Goal: Task Accomplishment & Management: Manage account settings

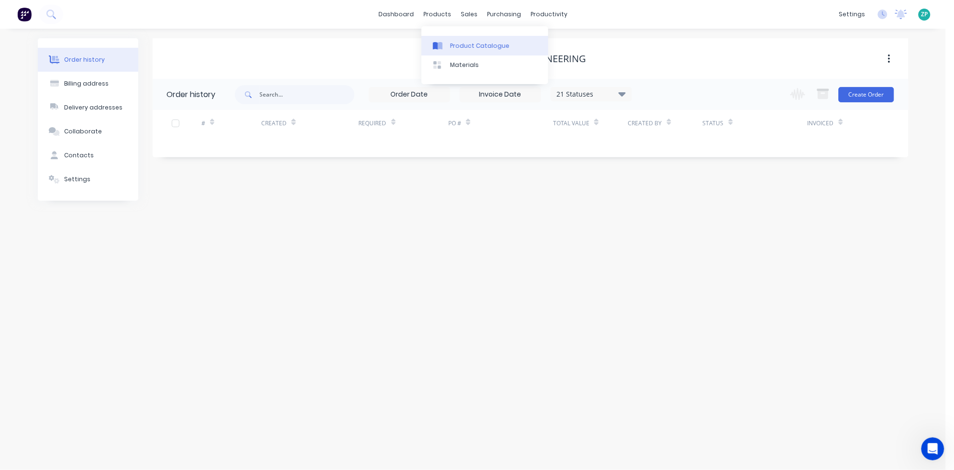
click at [458, 49] on div "Product Catalogue" at bounding box center [479, 46] width 59 height 9
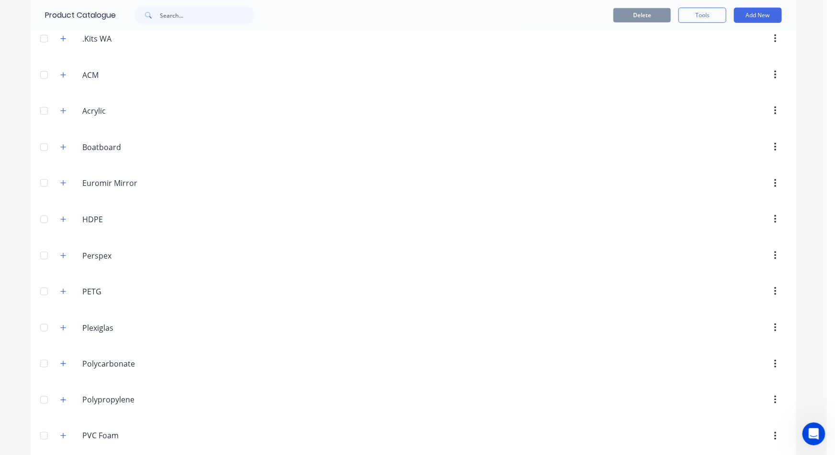
scroll to position [327, 0]
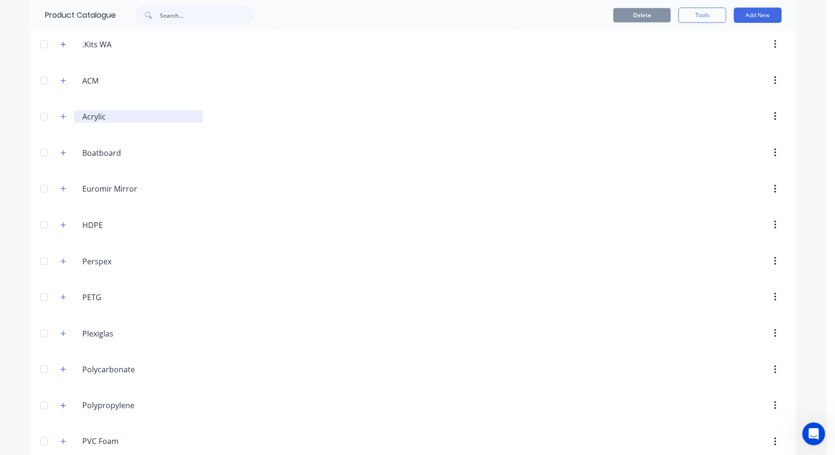
click at [85, 114] on input "Acrylic" at bounding box center [138, 116] width 113 height 11
click at [60, 117] on icon "button" at bounding box center [63, 116] width 6 height 7
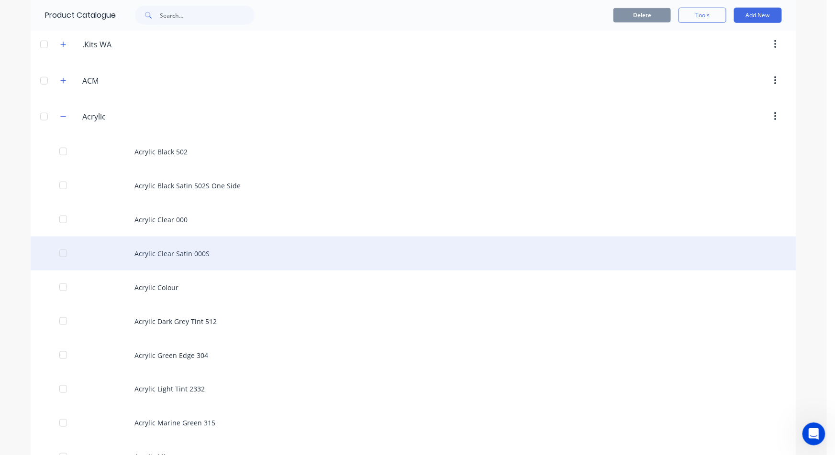
click at [169, 254] on div "Acrylic Clear Satin 000S" at bounding box center [413, 254] width 765 height 34
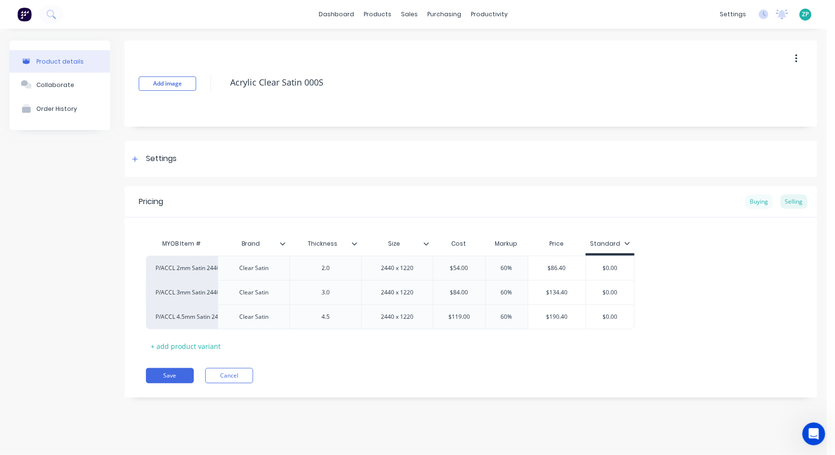
click at [767, 198] on div "Buying" at bounding box center [759, 202] width 28 height 14
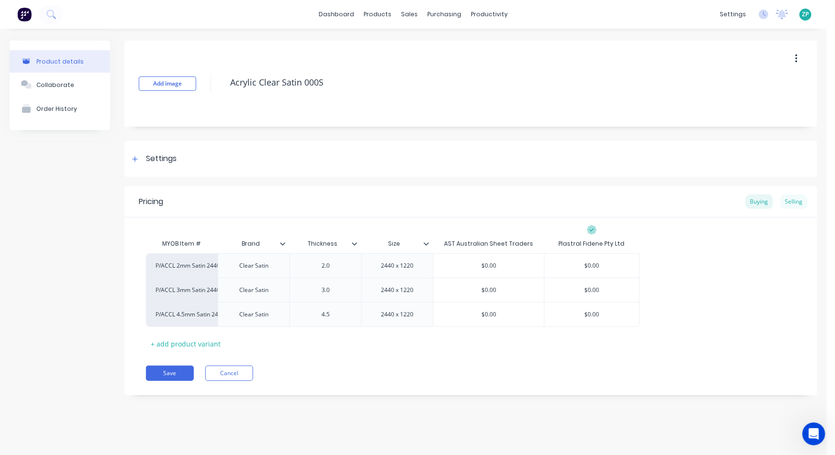
click at [804, 204] on div "Selling" at bounding box center [793, 202] width 27 height 14
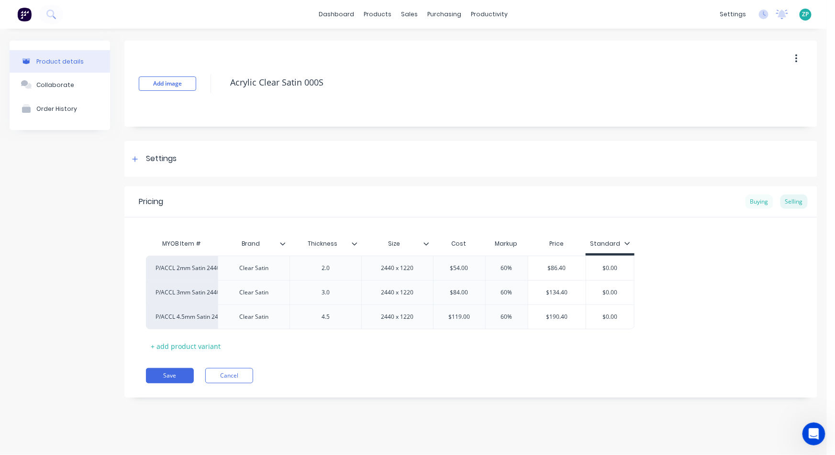
click at [757, 204] on div "Buying" at bounding box center [759, 202] width 28 height 14
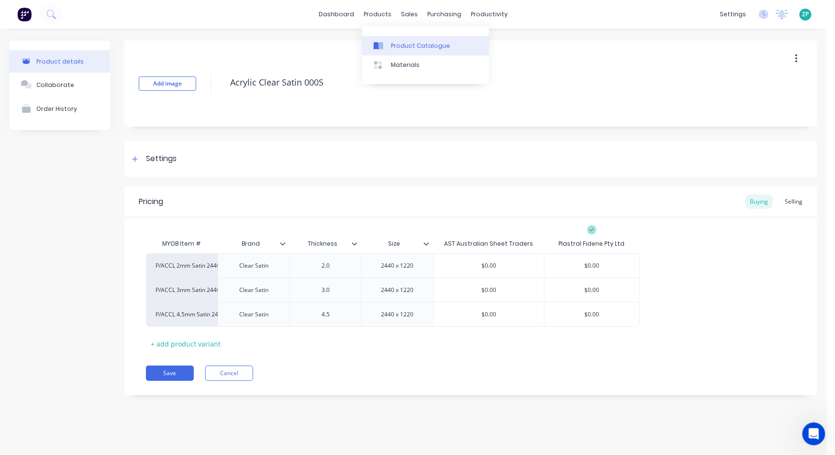
click at [397, 49] on div "Product Catalogue" at bounding box center [420, 46] width 59 height 9
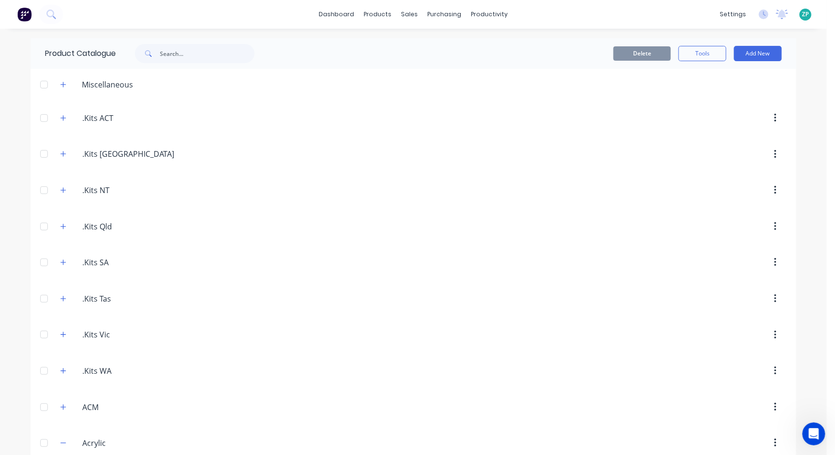
scroll to position [106, 0]
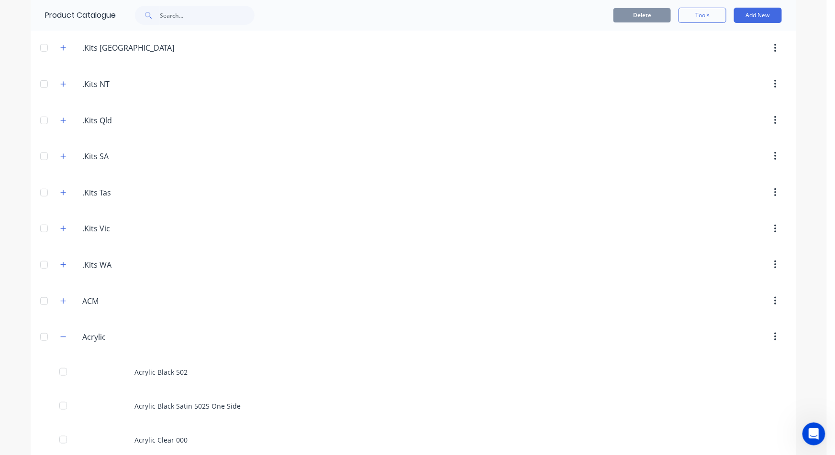
click at [53, 297] on div "ACM ACM" at bounding box center [128, 301] width 150 height 17
drag, startPoint x: 62, startPoint y: 307, endPoint x: 59, endPoint y: 301, distance: 6.2
click at [61, 307] on span at bounding box center [63, 301] width 12 height 12
click at [60, 300] on icon "button" at bounding box center [63, 301] width 6 height 7
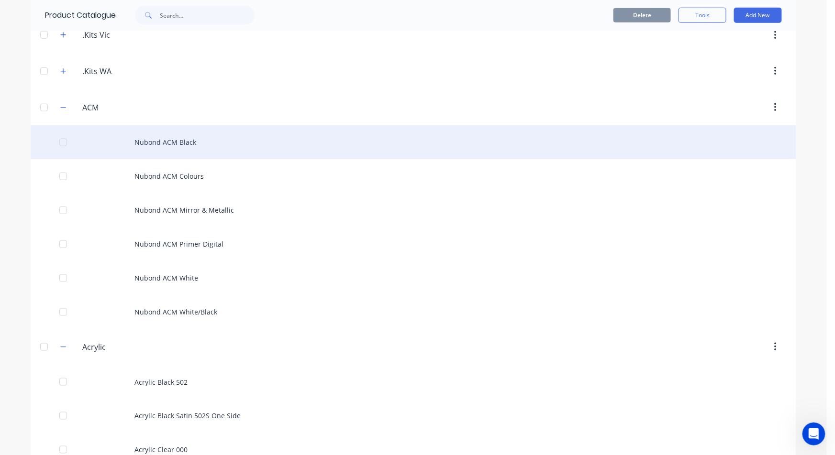
scroll to position [319, 0]
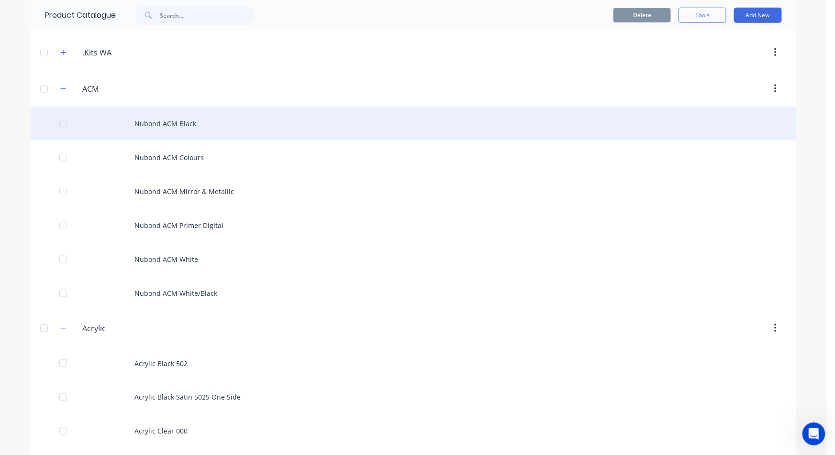
click at [183, 123] on div "Nubond ACM Black" at bounding box center [413, 124] width 765 height 34
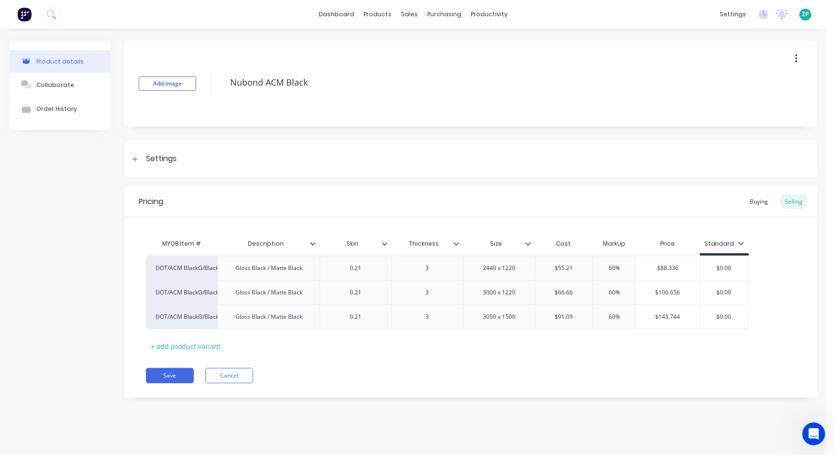
type textarea "x"
click at [816, 426] on div "Open Intercom Messenger" at bounding box center [813, 434] width 32 height 32
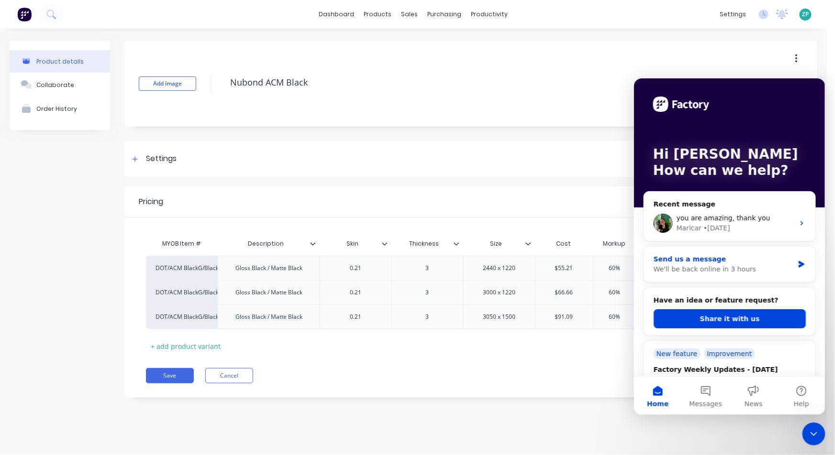
click at [724, 265] on div "We'll be back online in 3 hours" at bounding box center [723, 269] width 140 height 10
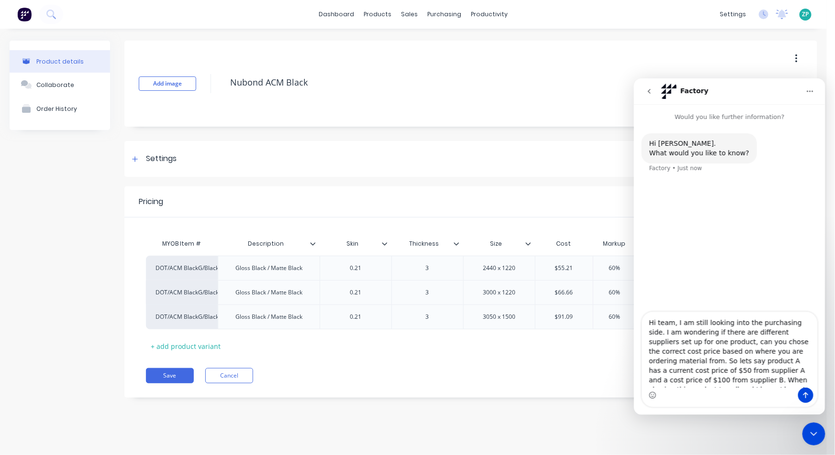
scroll to position [6, 0]
click at [681, 372] on textarea "Hi team, I am still looking into the purchasing side. I am wondering if there a…" at bounding box center [728, 350] width 175 height 76
click at [701, 354] on textarea "Hi team, I am still looking into the purchasing side. I am wondering if there a…" at bounding box center [728, 350] width 175 height 76
type textarea "Hi team, I am still looking into the purchasing side. I am wondering if there a…"
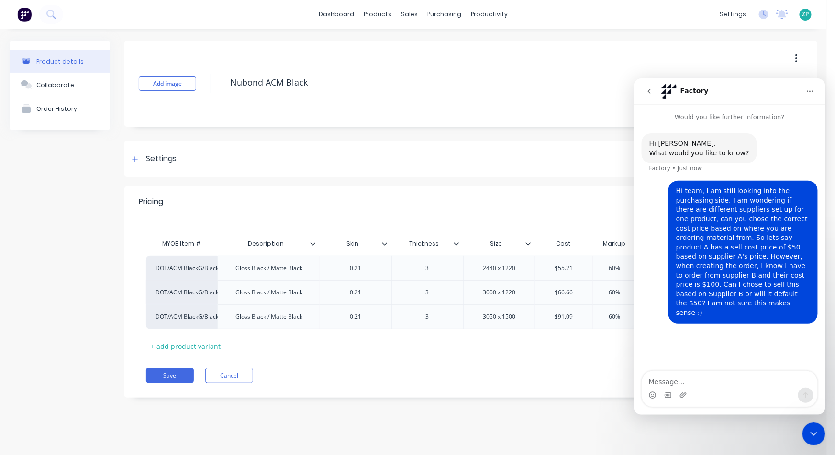
scroll to position [0, 0]
click at [644, 89] on button "go back" at bounding box center [648, 91] width 18 height 18
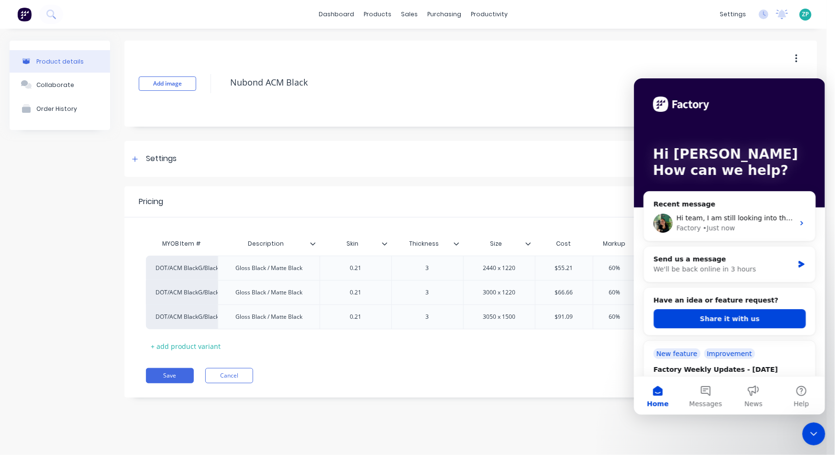
click at [813, 441] on div "Close Intercom Messenger" at bounding box center [813, 433] width 23 height 23
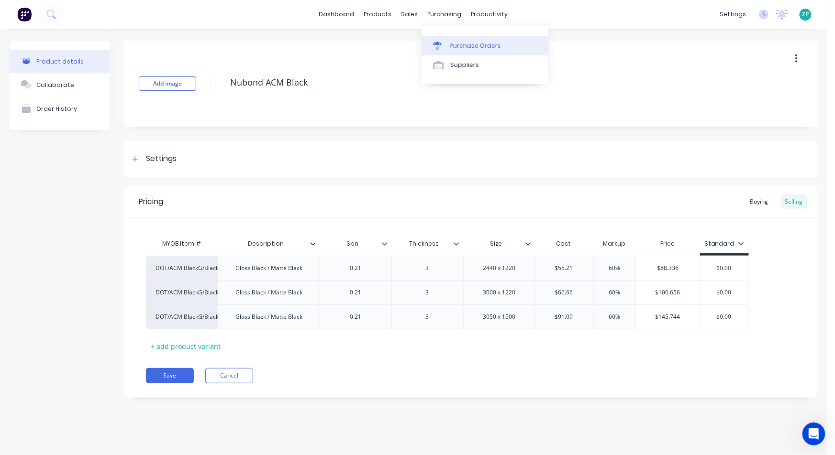
click at [449, 38] on link "Purchase Orders" at bounding box center [484, 45] width 127 height 19
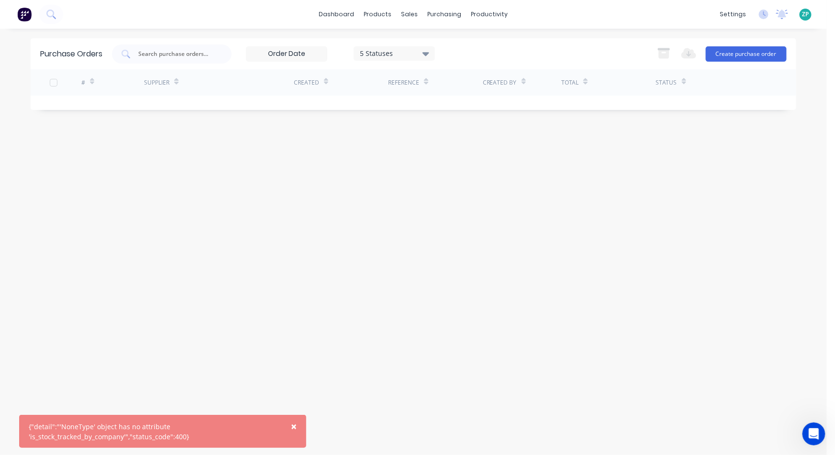
click at [436, 58] on div "5 Statuses 5 Statuses Export to Excel (XLSX) Create purchase order" at bounding box center [449, 53] width 674 height 19
click at [425, 55] on icon at bounding box center [425, 53] width 7 height 11
click at [457, 80] on div at bounding box center [458, 78] width 19 height 19
click at [256, 185] on div "Purchase Orders 7 Statuses 7 Statuses Export to Excel (XLSX) Create purchase or…" at bounding box center [413, 241] width 765 height 407
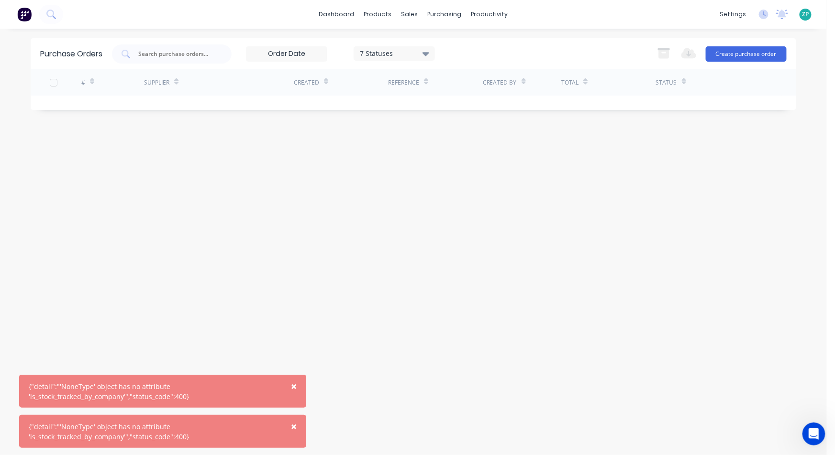
click at [307, 55] on input at bounding box center [286, 54] width 80 height 14
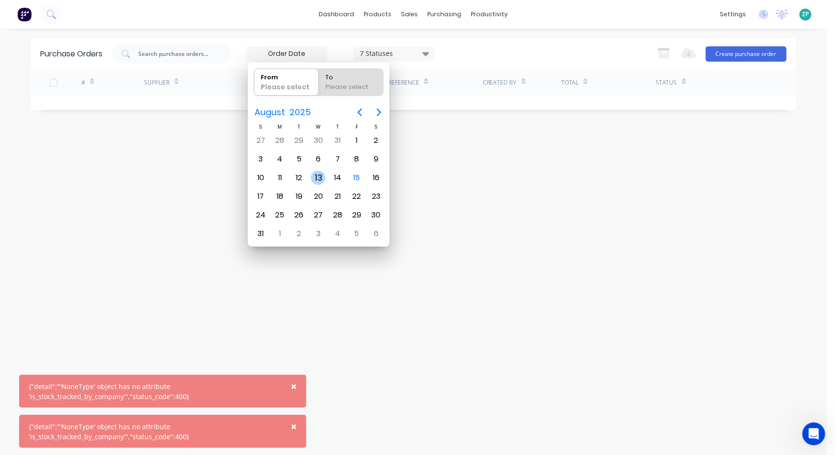
click at [324, 173] on div "13" at bounding box center [318, 178] width 14 height 14
type input "[DATE]"
radio input "false"
radio input "true"
click at [362, 173] on div "15" at bounding box center [357, 178] width 14 height 14
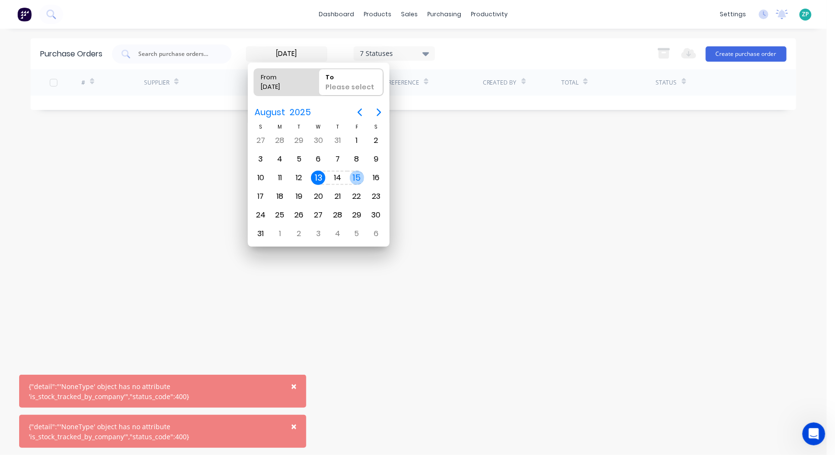
type input "[DATE] - [DATE]"
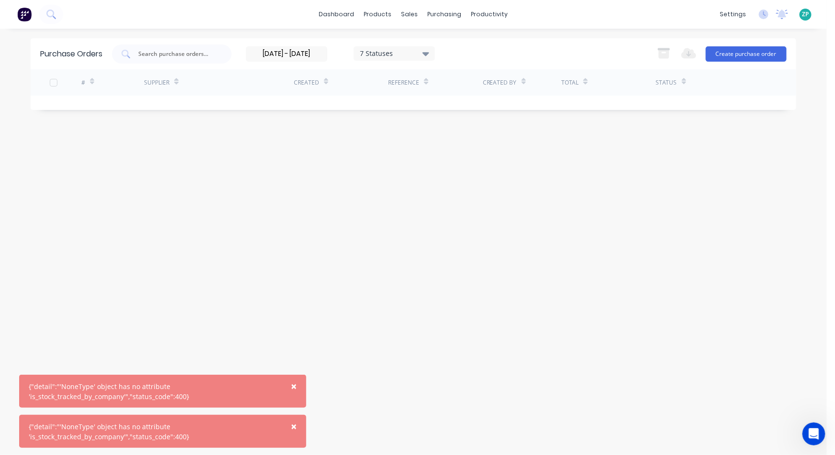
click at [420, 154] on div "Purchase Orders [DATE] - [DATE] 7 Statuses 7 Statuses Export to Excel (XLSX) Cr…" at bounding box center [413, 241] width 765 height 407
click at [267, 222] on div "Purchase Orders [DATE] - [DATE] 7 Statuses 7 Statuses Export to Excel (XLSX) Cr…" at bounding box center [413, 241] width 765 height 407
drag, startPoint x: 198, startPoint y: 47, endPoint x: 193, endPoint y: 54, distance: 8.2
click at [197, 48] on div at bounding box center [172, 53] width 120 height 19
click at [447, 50] on link "Purchase Orders" at bounding box center [484, 45] width 127 height 19
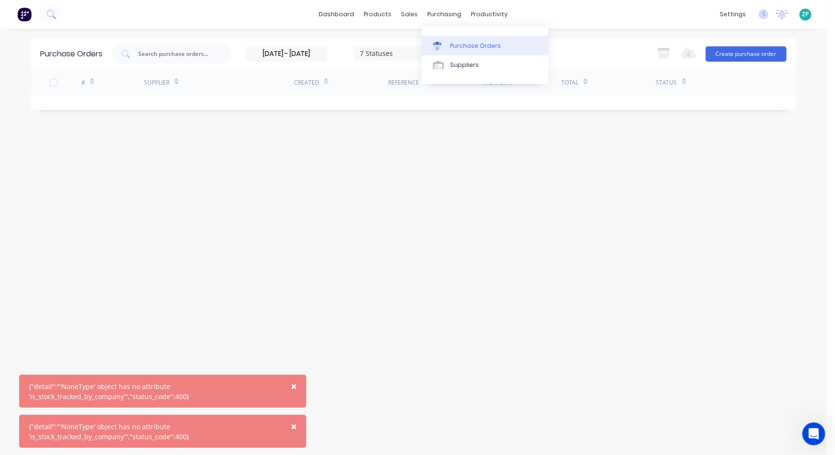
click at [445, 47] on div at bounding box center [440, 46] width 14 height 9
click at [456, 70] on link "Suppliers" at bounding box center [484, 64] width 127 height 19
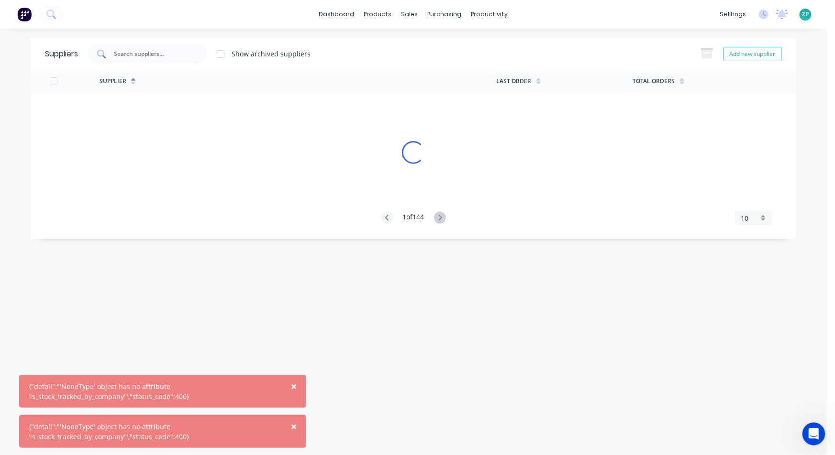
click at [155, 56] on input "text" at bounding box center [152, 54] width 79 height 10
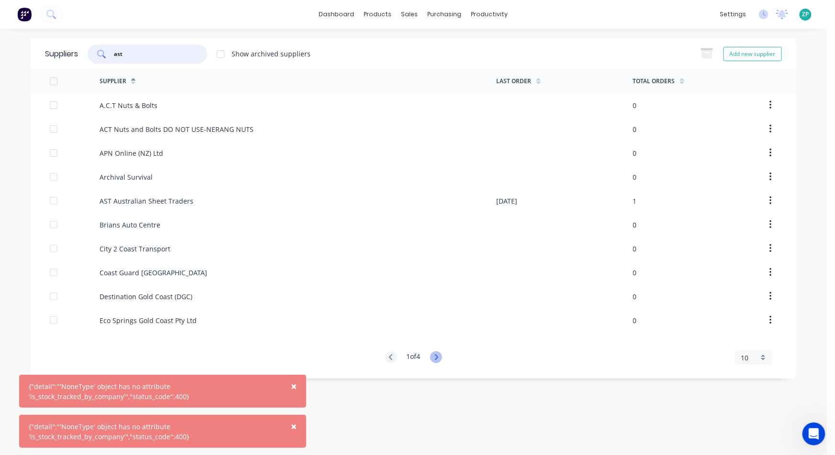
type input "ast"
click at [440, 360] on icon at bounding box center [436, 358] width 12 height 12
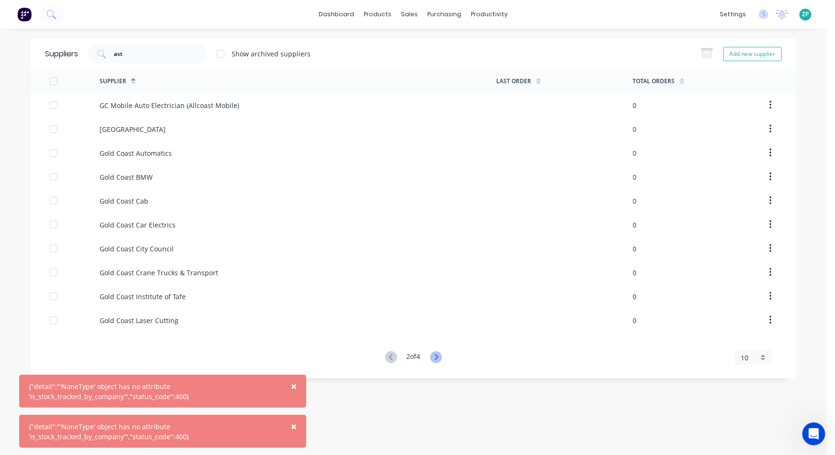
click at [440, 360] on icon at bounding box center [436, 358] width 12 height 12
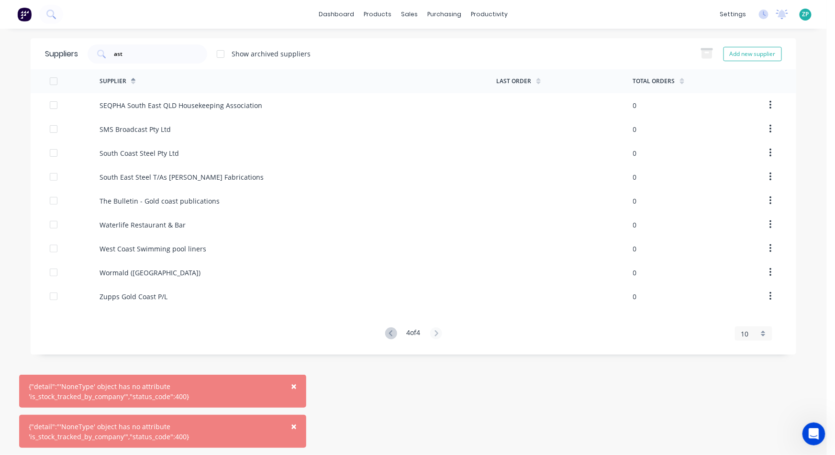
click at [440, 360] on div "Suppliers ast Show archived suppliers Add new supplier Supplier Last Order Tota…" at bounding box center [413, 241] width 765 height 407
drag, startPoint x: 396, startPoint y: 338, endPoint x: 389, endPoint y: 337, distance: 7.8
click at [395, 339] on div "4 of 4" at bounding box center [413, 334] width 57 height 13
click at [389, 337] on icon at bounding box center [391, 334] width 12 height 12
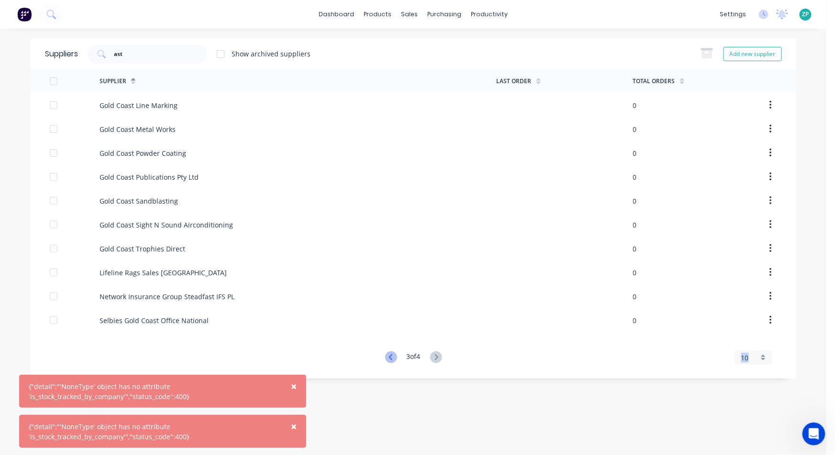
click at [389, 337] on div "Supplier Last Order Total Orders Gold Coast Line Marking 0 Gold Coast Metal Wor…" at bounding box center [413, 216] width 765 height 295
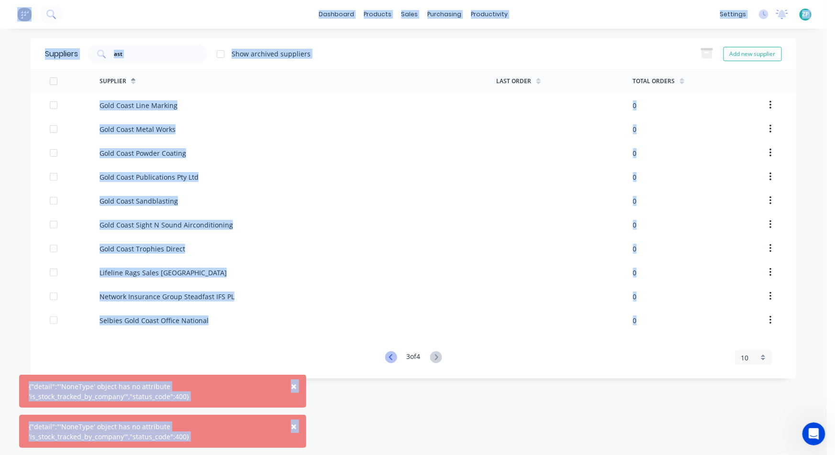
click at [389, 337] on div "Supplier Last Order Total Orders Gold Coast Line Marking 0 Gold Coast Metal Wor…" at bounding box center [413, 216] width 765 height 295
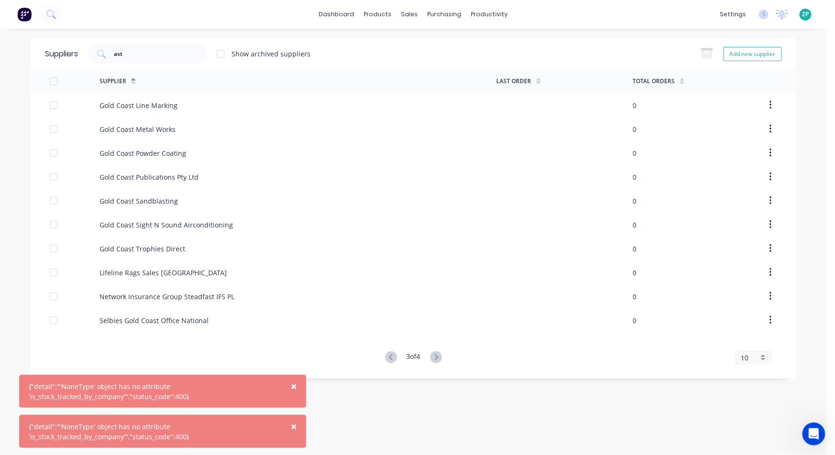
click at [391, 332] on div "Supplier Last Order Total Orders Gold Coast Line Marking 0 Gold Coast Metal Wor…" at bounding box center [413, 216] width 765 height 295
click at [385, 353] on icon at bounding box center [391, 358] width 12 height 12
click at [385, 358] on icon at bounding box center [391, 358] width 12 height 12
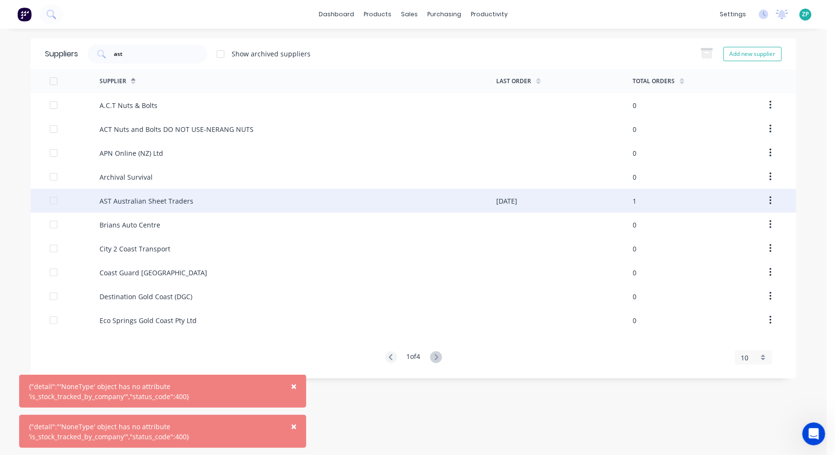
click at [137, 202] on div "AST Australian Sheet Traders" at bounding box center [146, 201] width 94 height 10
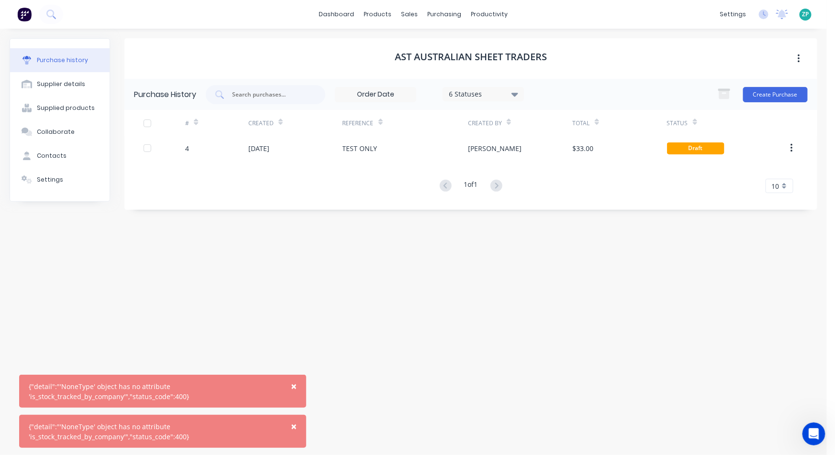
click at [810, 428] on icon "Open Intercom Messenger" at bounding box center [813, 434] width 16 height 16
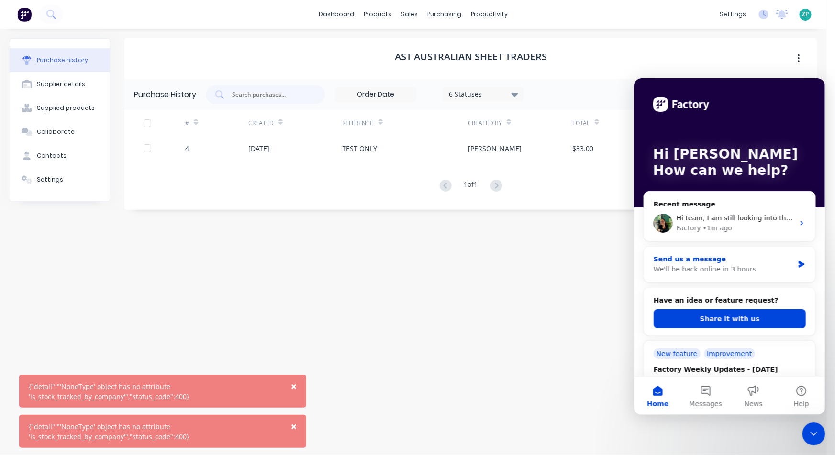
click at [712, 264] on div "We'll be back online in 3 hours" at bounding box center [723, 269] width 140 height 10
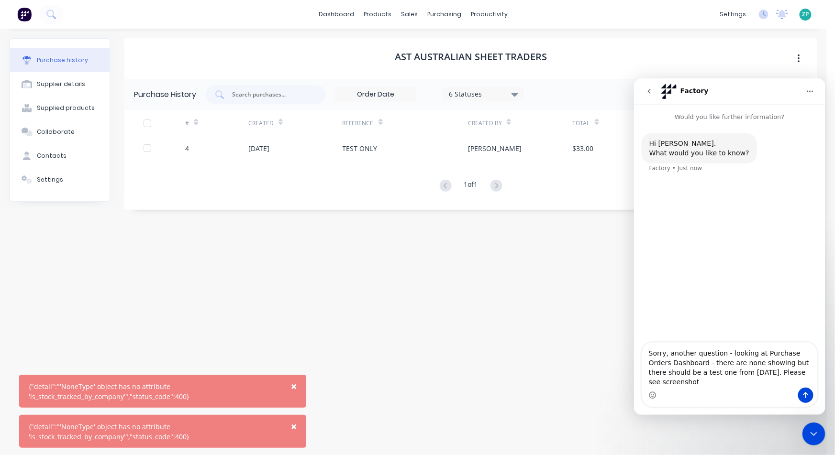
type textarea "Sorry, another question - looking at Purchase Orders Dashboard - there are none…"
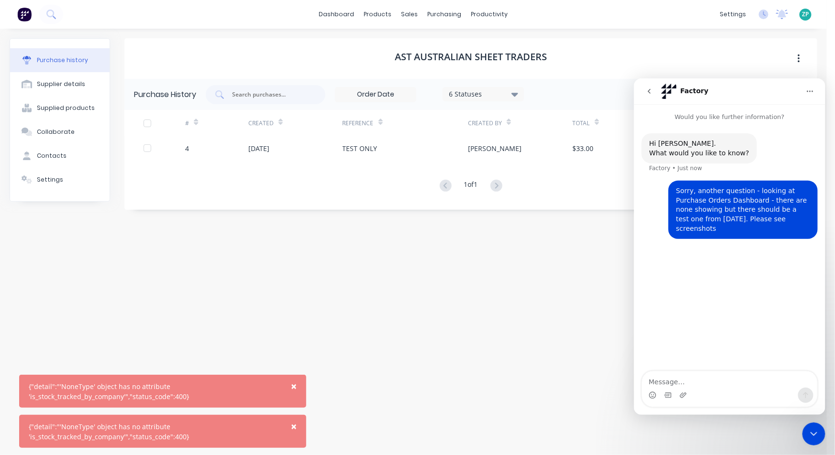
click at [735, 337] on div "Hi [PERSON_NAME]. What would you like to know? Factory • Just now Sorry, anothe…" at bounding box center [728, 246] width 191 height 251
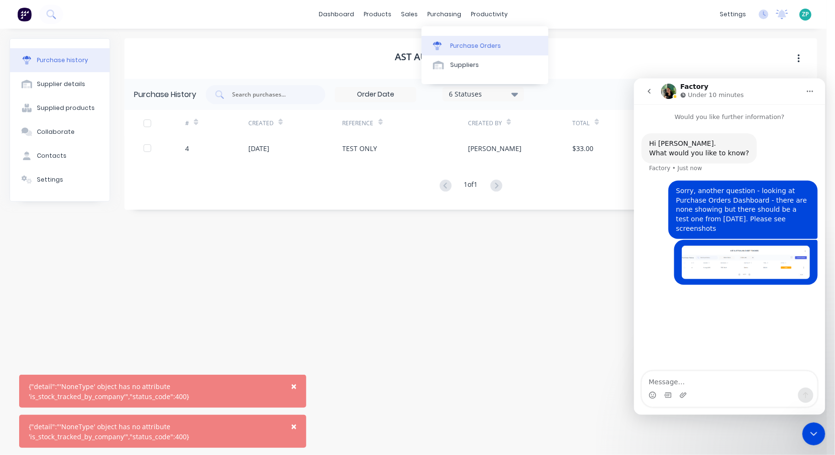
click at [448, 46] on link "Purchase Orders" at bounding box center [484, 45] width 127 height 19
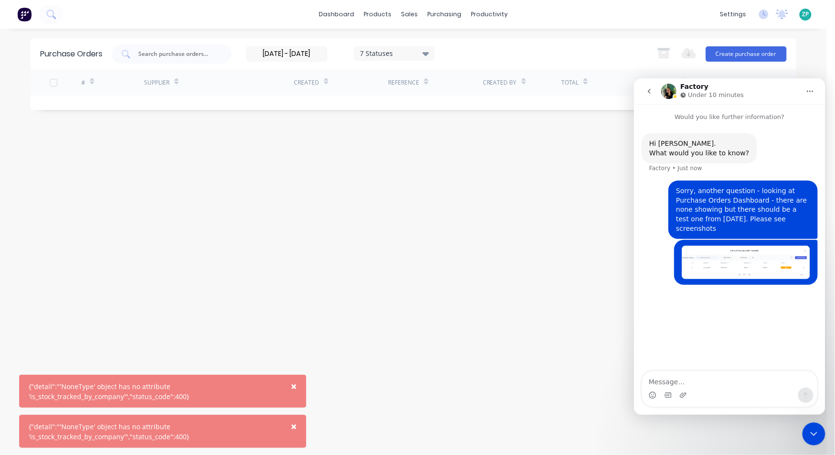
click at [704, 338] on div "Hi [PERSON_NAME]. What would you like to know? Factory • Just now Sorry, anothe…" at bounding box center [728, 246] width 191 height 251
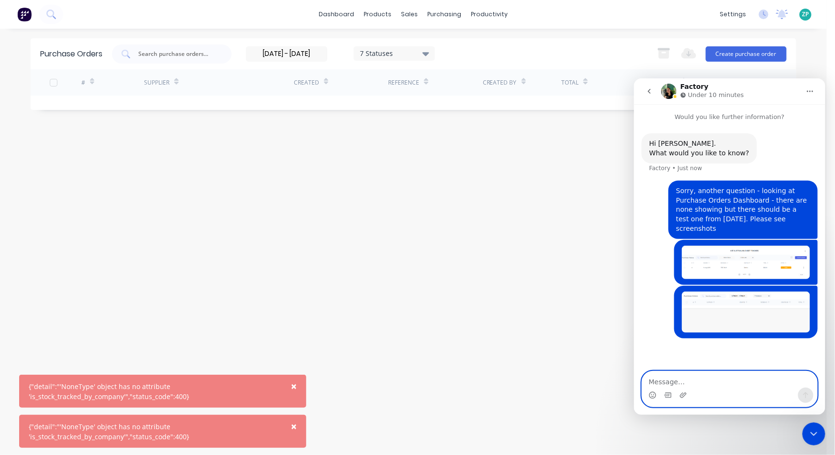
click at [743, 380] on textarea "Message…" at bounding box center [728, 379] width 175 height 16
type textarea "plus it keeps giving me an error message"
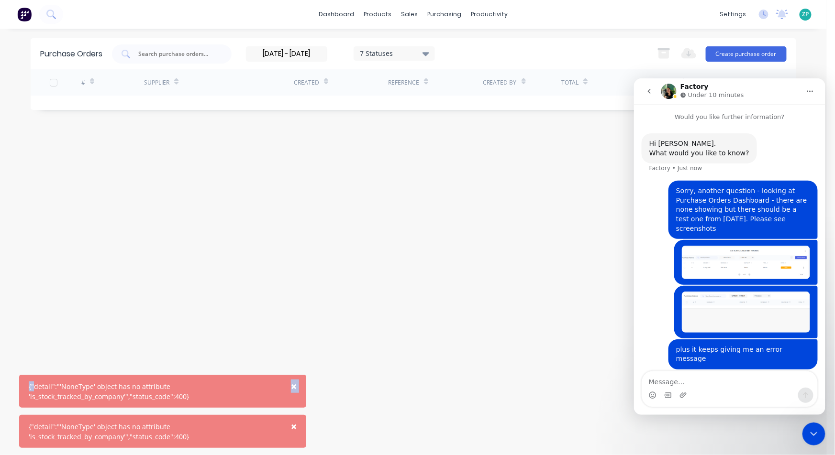
drag, startPoint x: 15, startPoint y: 361, endPoint x: 22, endPoint y: 377, distance: 18.0
click at [31, 381] on div "× {"detail":"'NoneType' object has no attribute 'is_stock_tracked_by_company'",…" at bounding box center [413, 227] width 826 height 455
click at [9, 358] on div "× {"detail":"'NoneType' object has no attribute 'is_stock_tracked_by_company'",…" at bounding box center [413, 227] width 826 height 455
click at [743, 387] on textarea "Message…" at bounding box center [728, 379] width 175 height 16
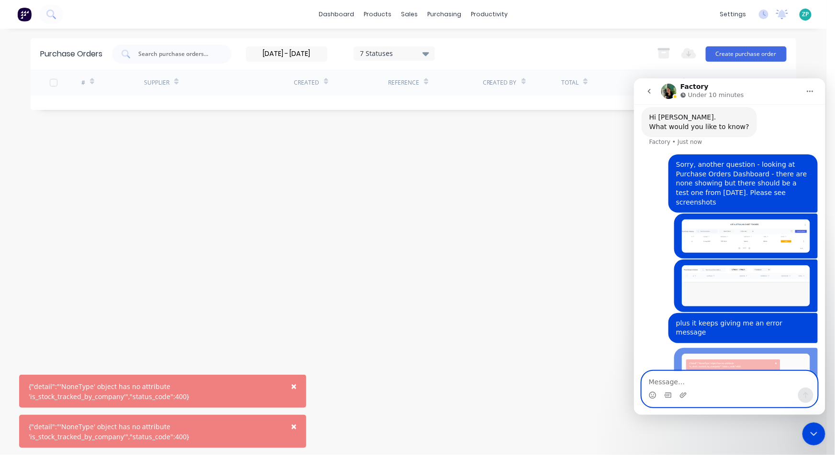
scroll to position [41, 0]
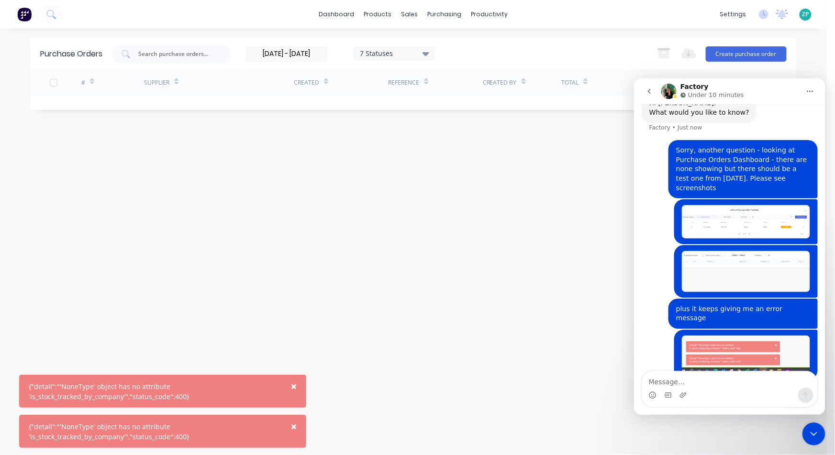
click at [440, 252] on div "Purchase Orders [DATE] - [DATE] 7 Statuses [DATE] - [DATE] 7 Statuses Export to…" at bounding box center [413, 241] width 765 height 407
click at [470, 43] on div "Purchase Orders" at bounding box center [475, 46] width 51 height 9
click at [395, 42] on div "Product Catalogue" at bounding box center [420, 46] width 59 height 9
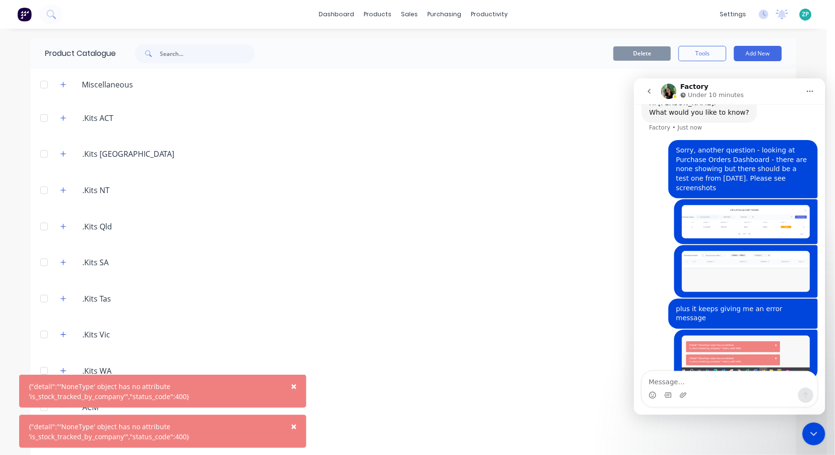
click at [295, 387] on span "×" at bounding box center [294, 386] width 6 height 13
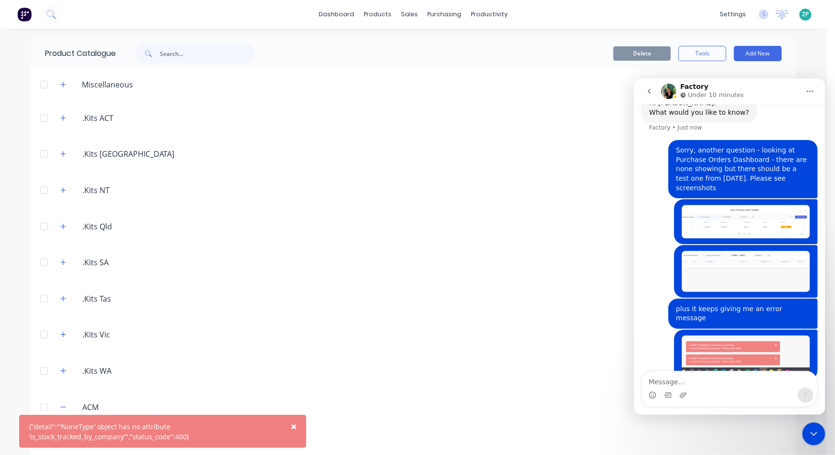
click at [298, 426] on button "×" at bounding box center [293, 426] width 25 height 23
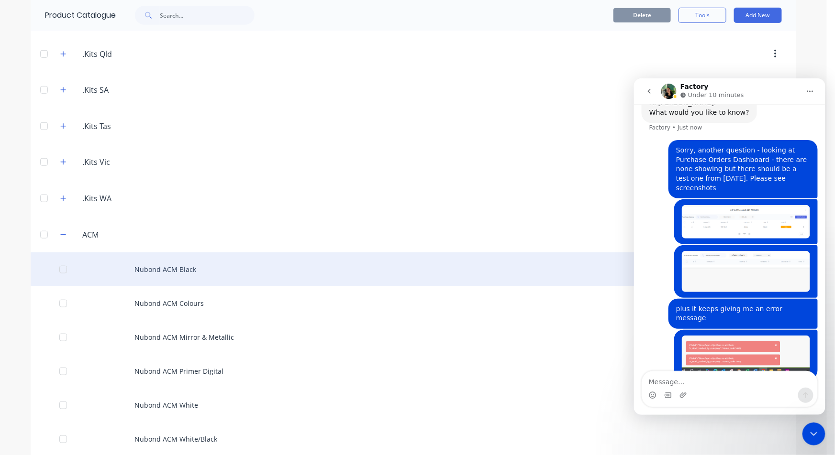
scroll to position [159, 0]
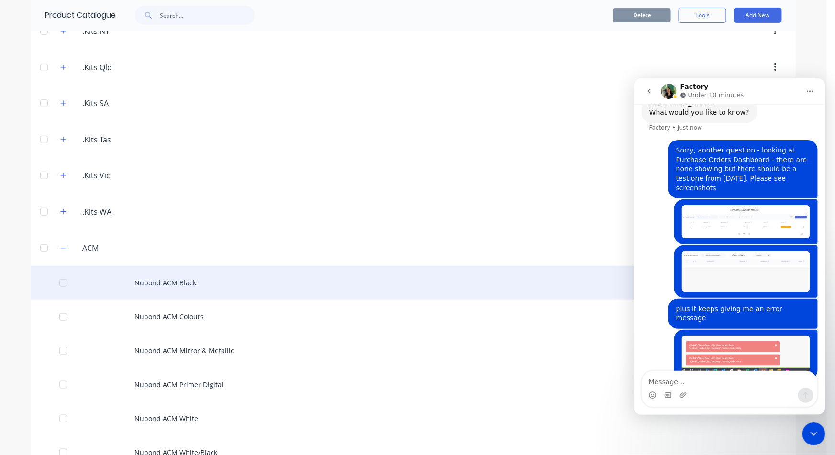
click at [188, 288] on div "Nubond ACM Black" at bounding box center [413, 283] width 765 height 34
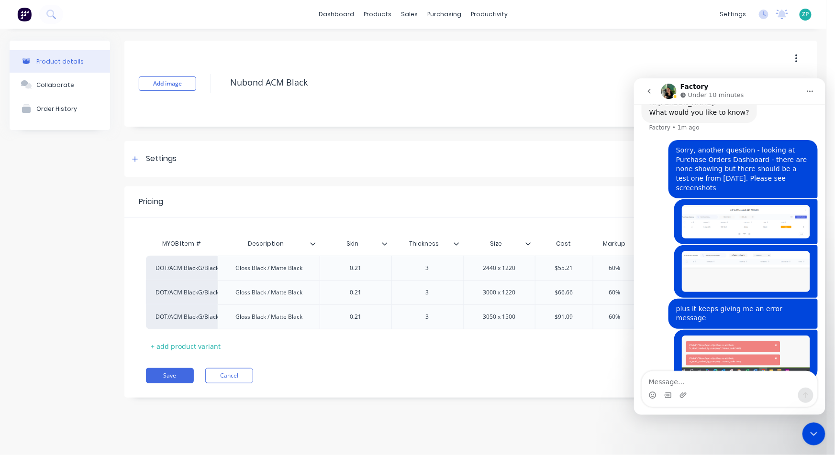
click at [702, 46] on div "Add image Nubond ACM Black" at bounding box center [470, 84] width 693 height 86
click at [573, 100] on div "Add image Nubond ACM Black" at bounding box center [470, 84] width 693 height 86
click at [808, 431] on icon "Close Intercom Messenger" at bounding box center [812, 433] width 11 height 11
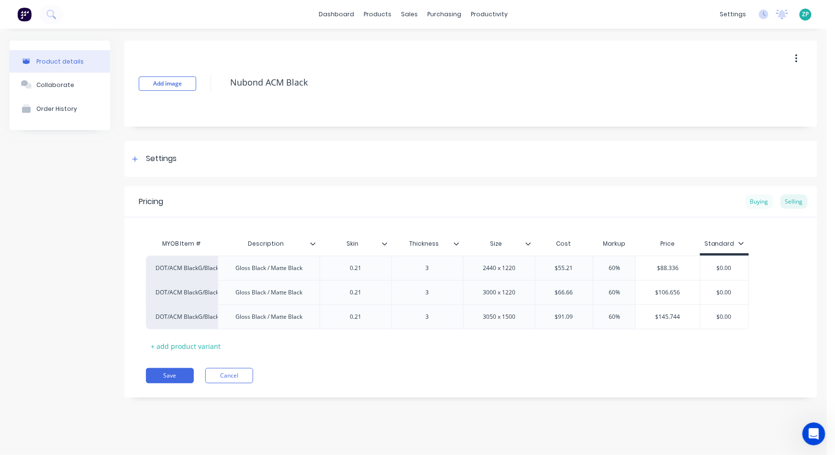
click at [756, 205] on div "Buying" at bounding box center [759, 202] width 28 height 14
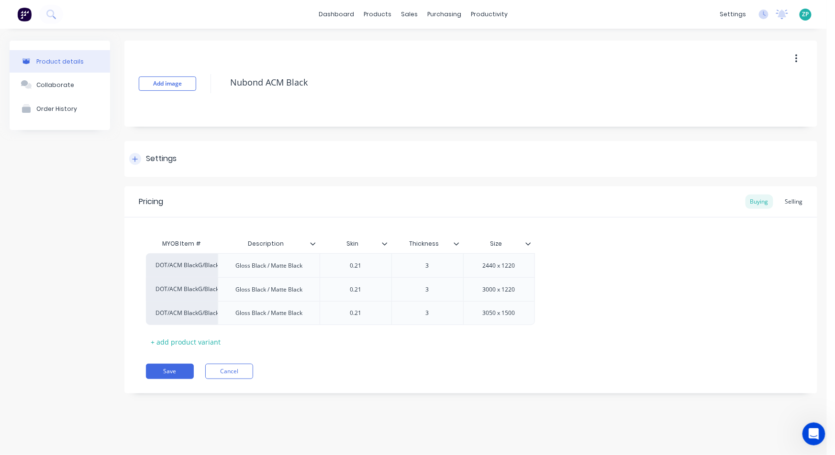
click at [135, 159] on icon at bounding box center [134, 158] width 5 height 5
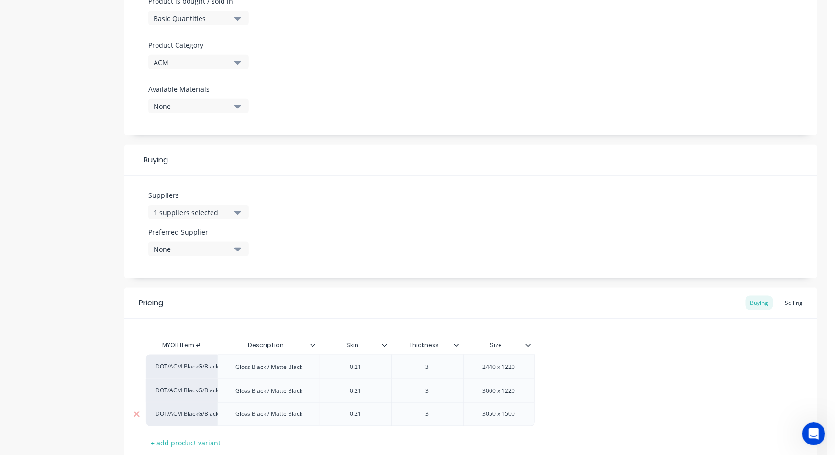
scroll to position [370, 0]
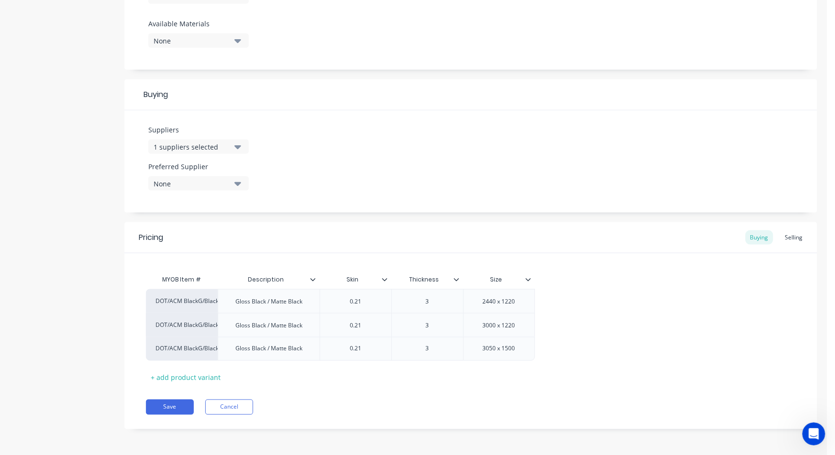
click at [234, 143] on button "1 suppliers selected" at bounding box center [198, 147] width 100 height 14
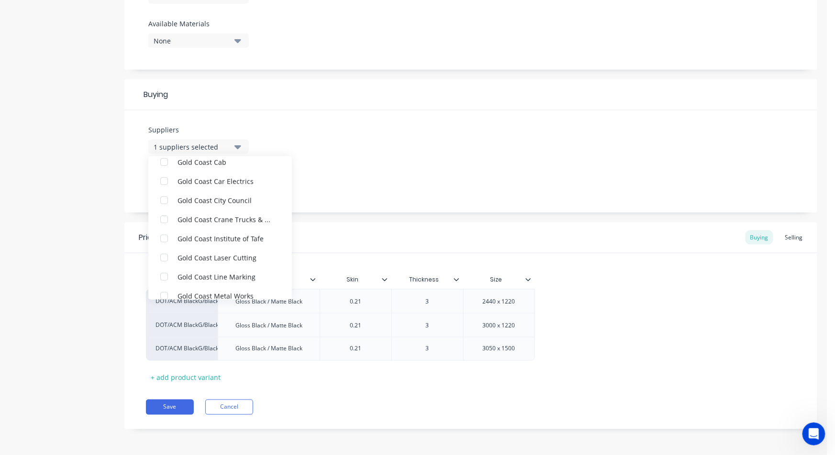
scroll to position [425, 0]
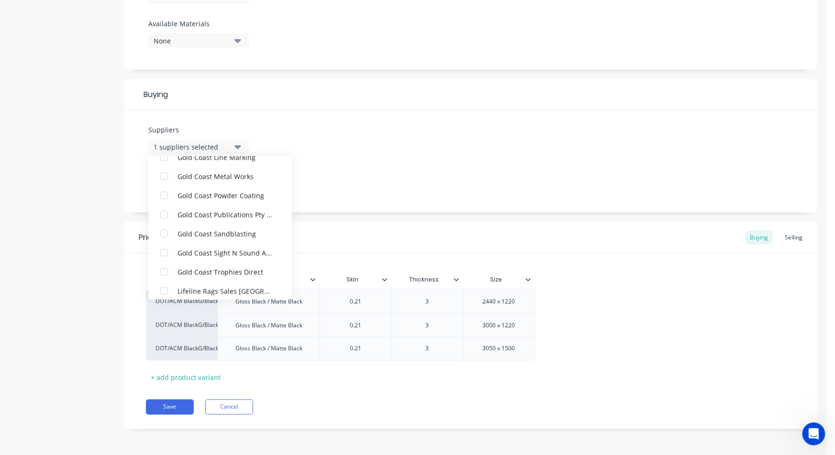
click at [349, 190] on div "Suppliers 1 suppliers selected A.C.T Nuts & Bolts ACT Nuts and Bolts DO NOT USE…" at bounding box center [470, 161] width 693 height 102
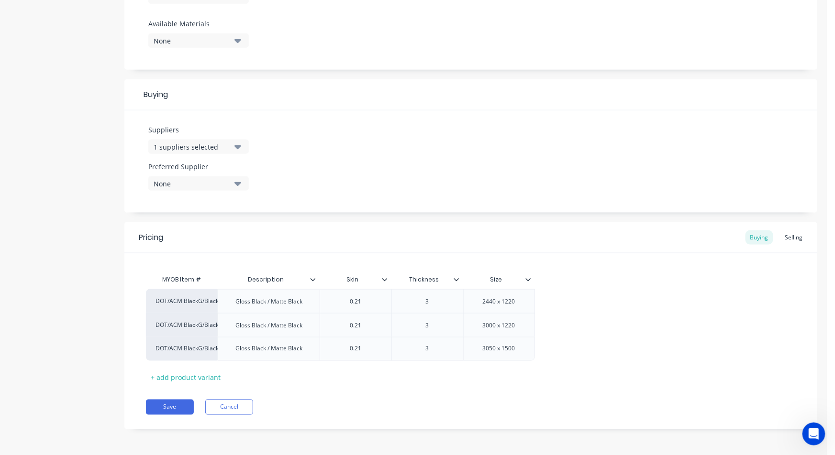
click at [176, 147] on div "1 suppliers selected" at bounding box center [192, 147] width 77 height 10
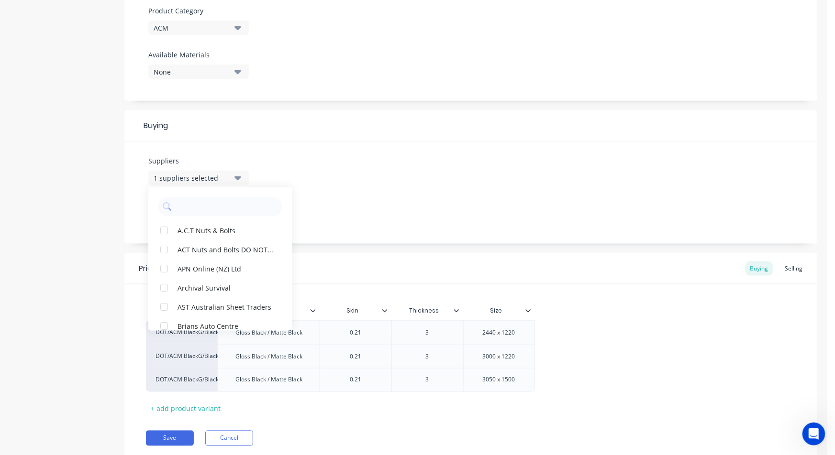
scroll to position [370, 0]
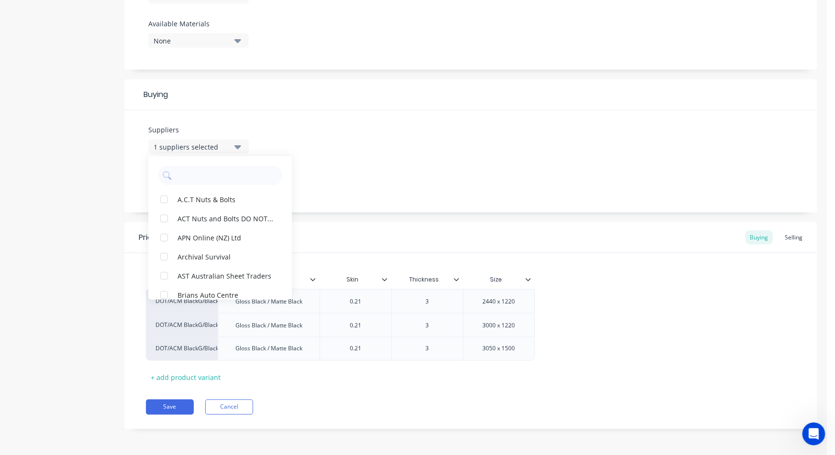
click at [377, 174] on div "Suppliers 1 suppliers selected A.C.T Nuts & Bolts ACT Nuts and Bolts DO NOT USE…" at bounding box center [470, 161] width 693 height 102
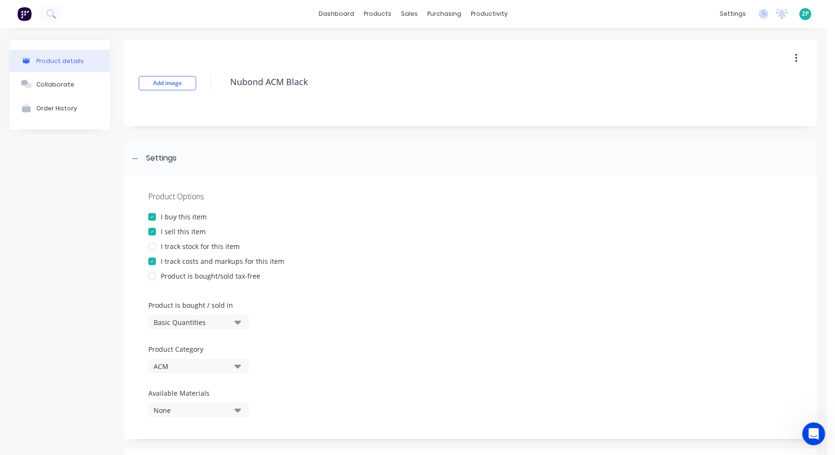
scroll to position [0, 0]
click at [455, 65] on div "Suppliers" at bounding box center [460, 65] width 29 height 9
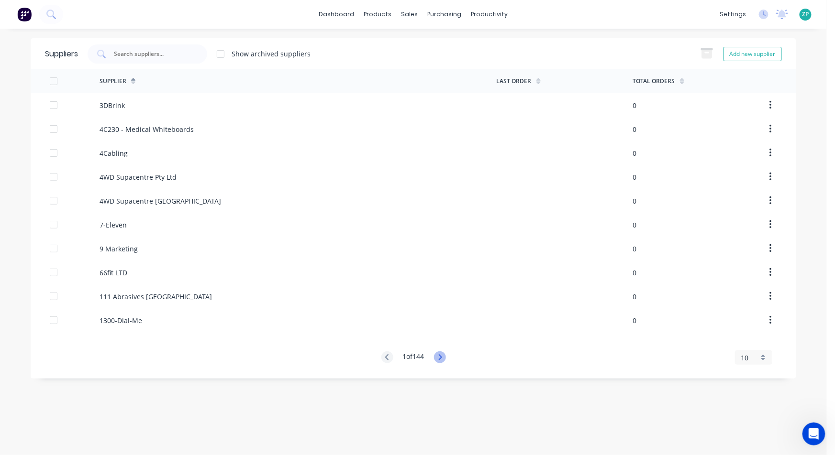
click at [444, 358] on icon at bounding box center [440, 358] width 12 height 12
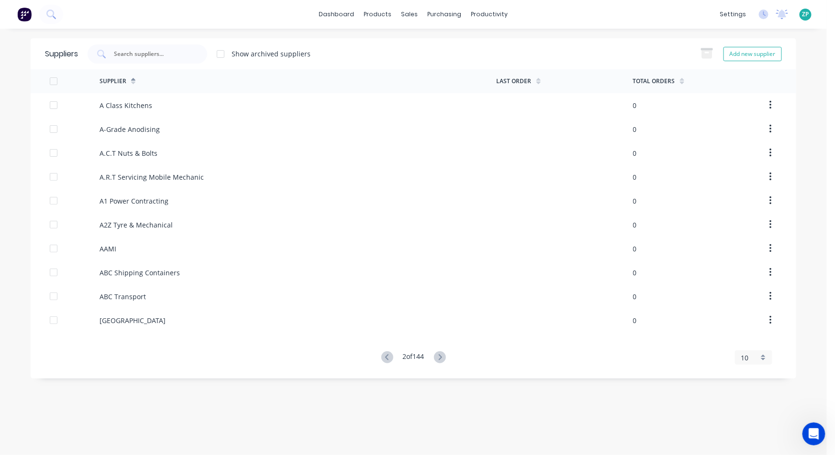
click at [748, 356] on span "10" at bounding box center [745, 358] width 8 height 10
click at [746, 338] on div "35" at bounding box center [753, 341] width 36 height 17
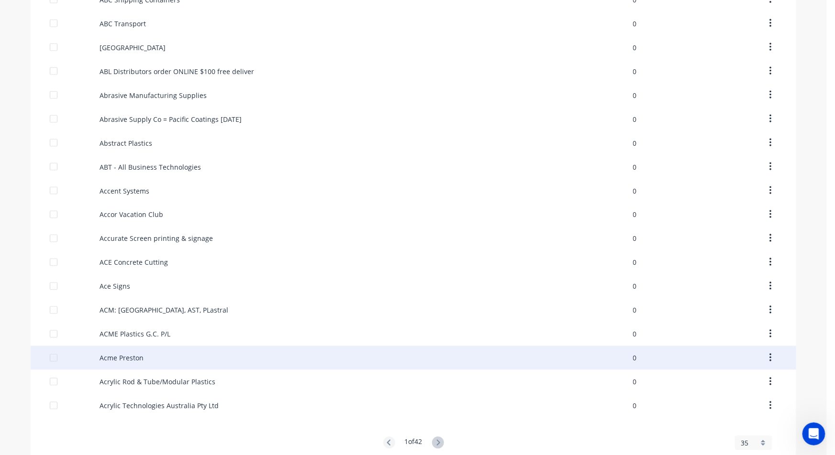
scroll to position [531, 0]
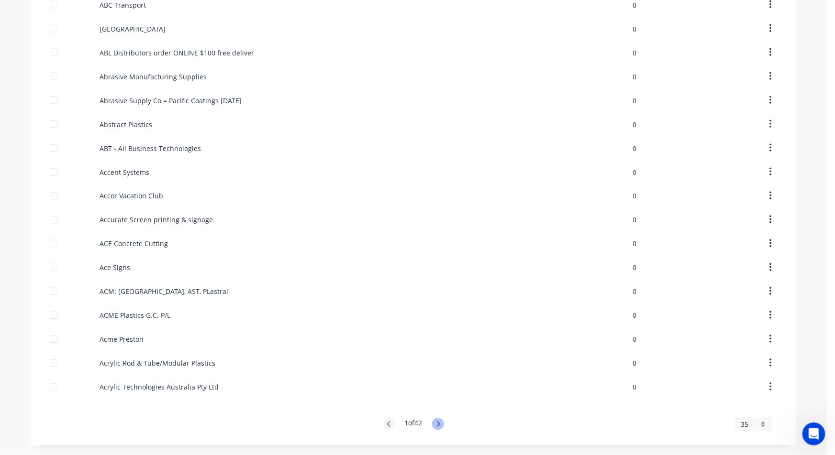
click at [433, 424] on icon at bounding box center [438, 424] width 12 height 12
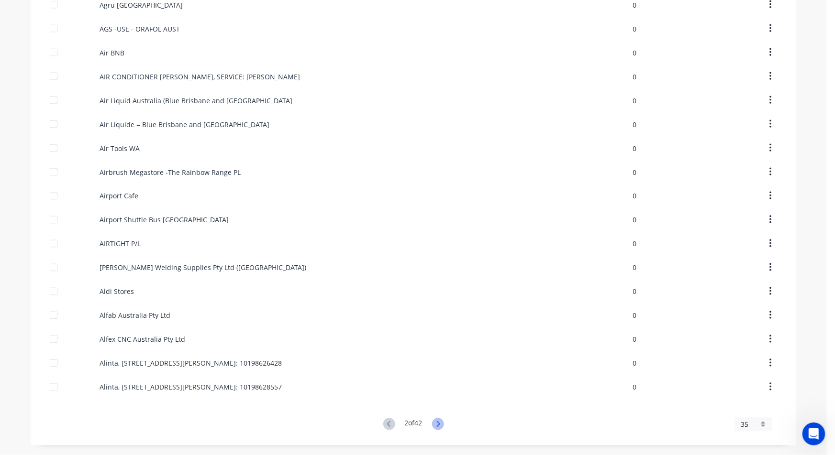
click at [433, 424] on icon at bounding box center [438, 424] width 12 height 12
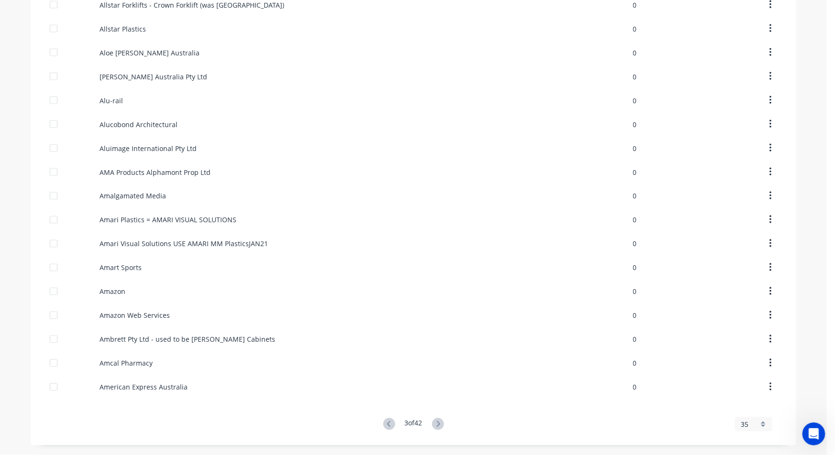
click at [365, 419] on div "3 of 42 35 5 10 15 20 25 30 35" at bounding box center [413, 424] width 765 height 13
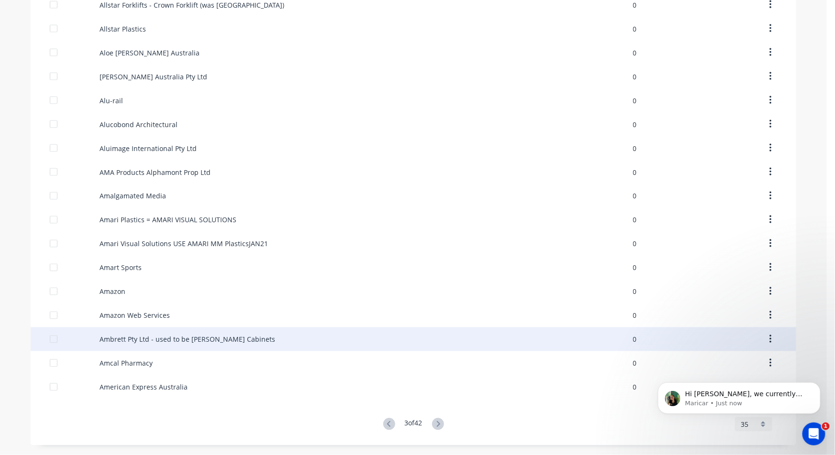
scroll to position [0, 0]
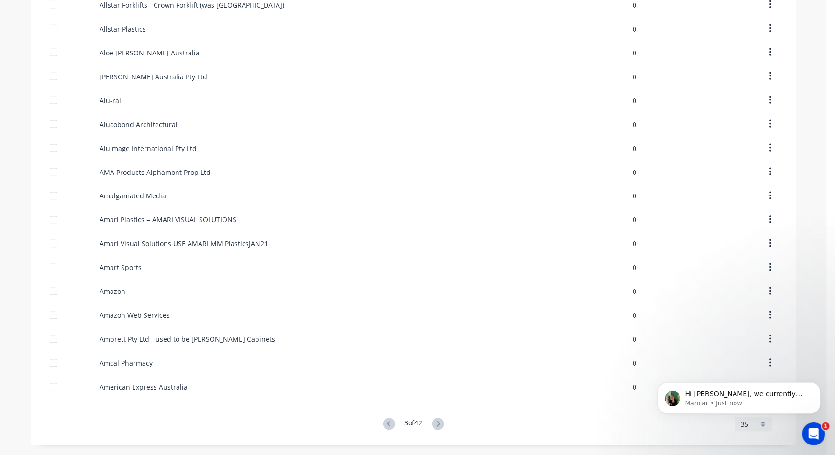
click at [817, 370] on div "Hi [PERSON_NAME], we currently have a development card in progress that will co…" at bounding box center [738, 354] width 176 height 120
click at [734, 406] on p "Maricar • Just now" at bounding box center [745, 403] width 123 height 9
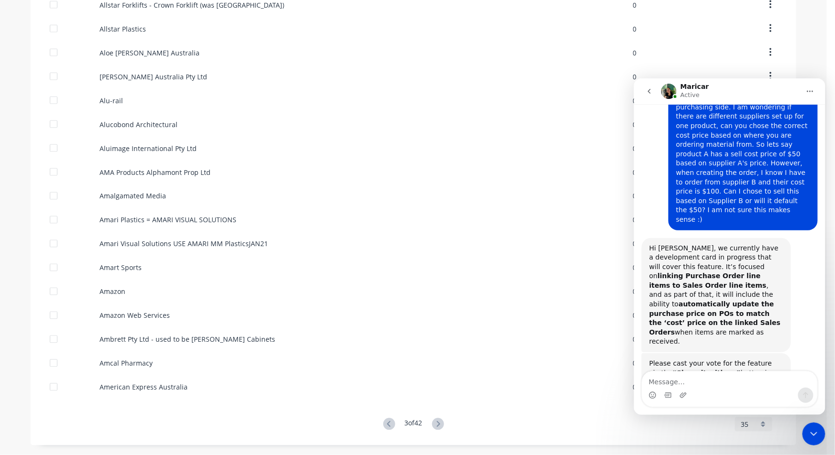
scroll to position [106, 0]
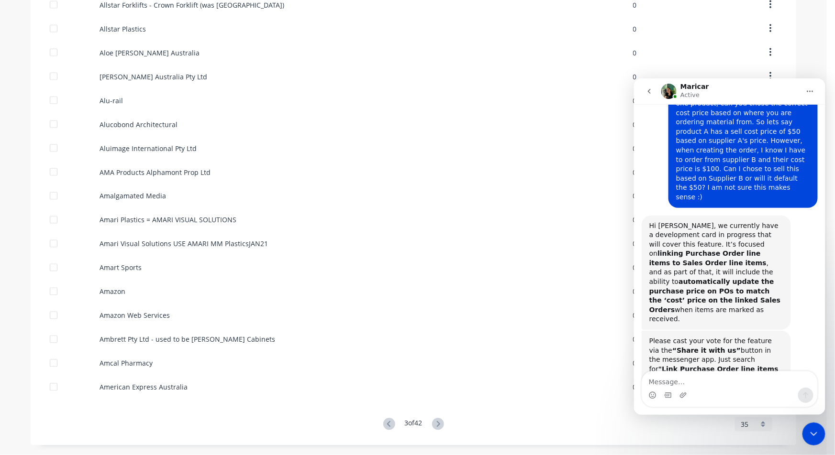
click at [680, 381] on textarea "Message…" at bounding box center [728, 379] width 175 height 16
type textarea "I believe I have already voted on this :)"
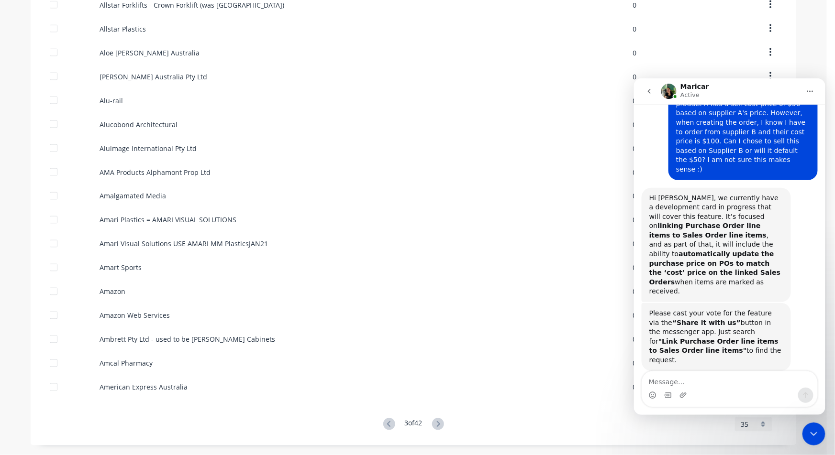
scroll to position [134, 0]
click at [817, 433] on icon "Close Intercom Messenger" at bounding box center [812, 433] width 11 height 11
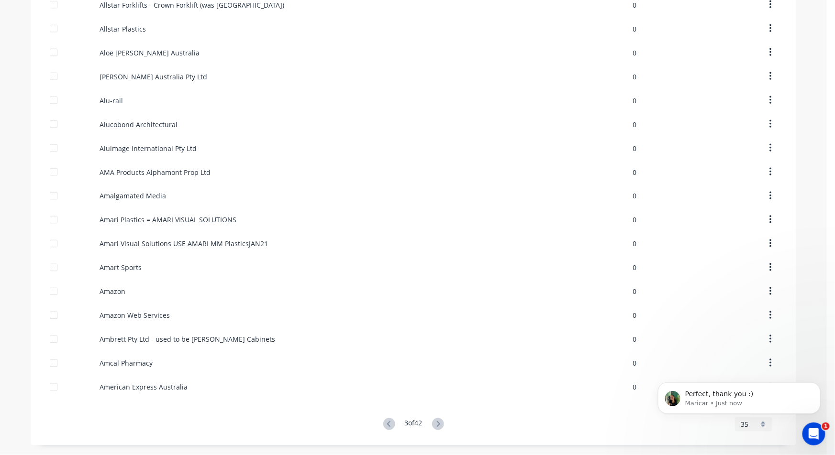
scroll to position [0, 0]
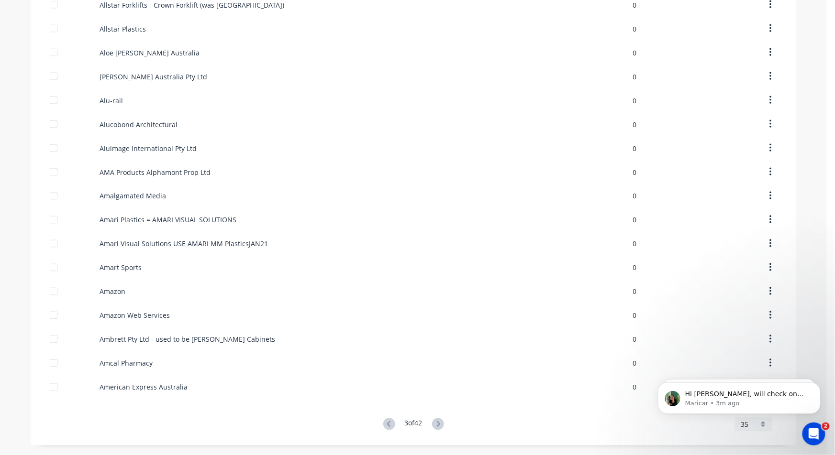
click at [821, 433] on div "Open Intercom Messenger" at bounding box center [813, 434] width 32 height 32
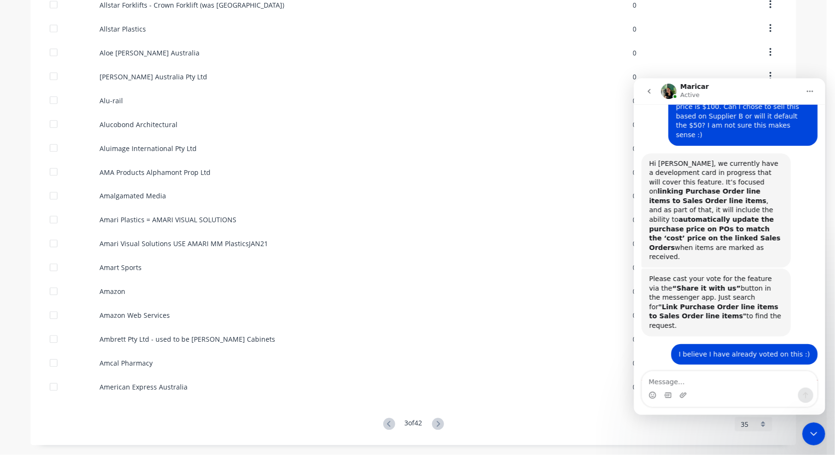
scroll to position [179, 0]
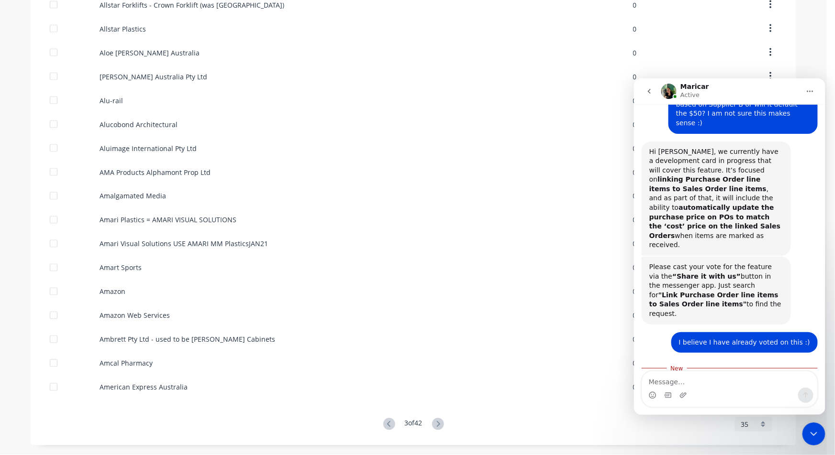
click at [651, 87] on icon "go back" at bounding box center [649, 91] width 8 height 8
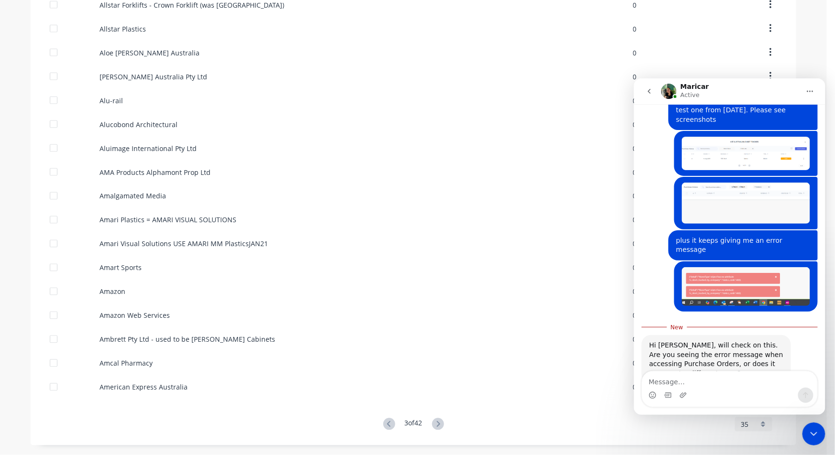
scroll to position [104, 0]
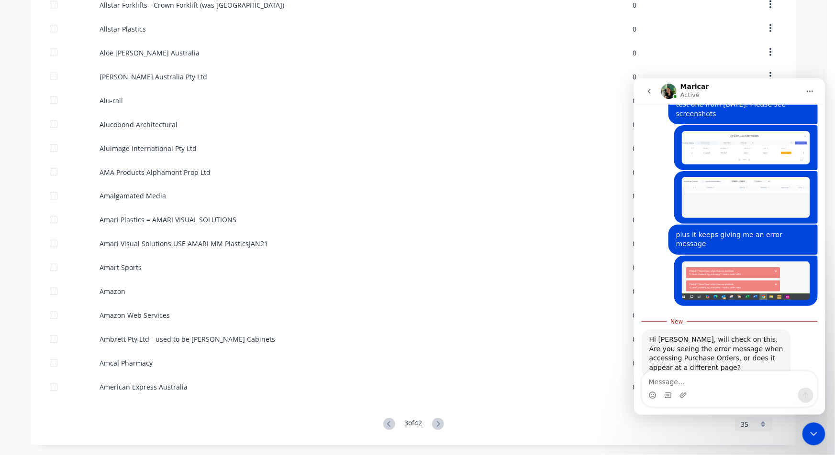
click at [649, 88] on icon "go back" at bounding box center [649, 91] width 8 height 8
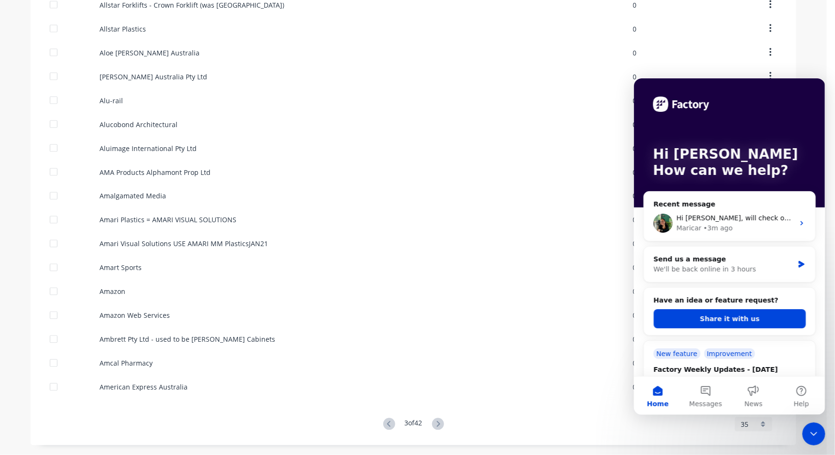
scroll to position [0, 0]
click at [709, 401] on span "Messages" at bounding box center [705, 403] width 33 height 7
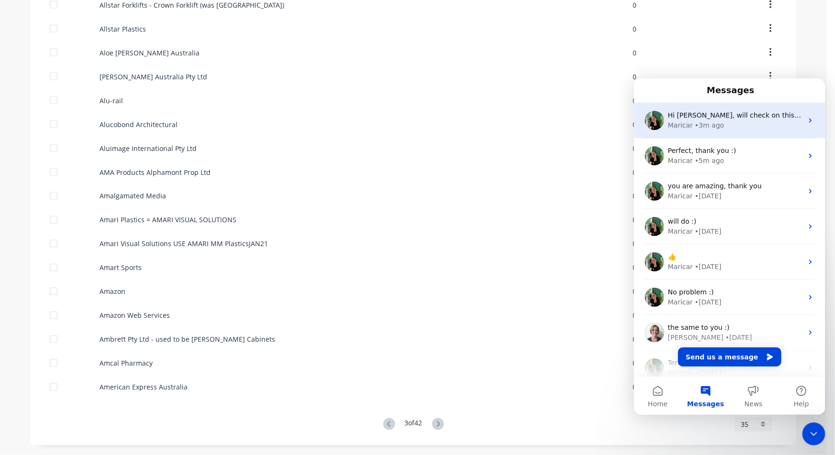
click at [742, 121] on div "Maricar • 3m ago" at bounding box center [734, 125] width 135 height 10
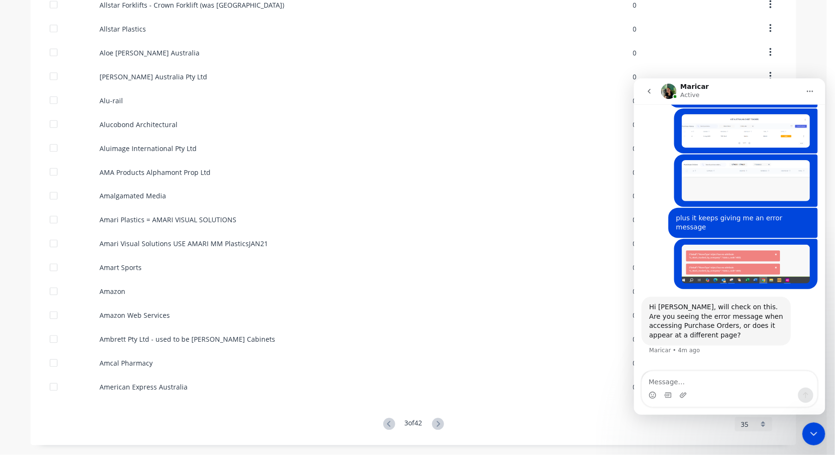
scroll to position [124, 0]
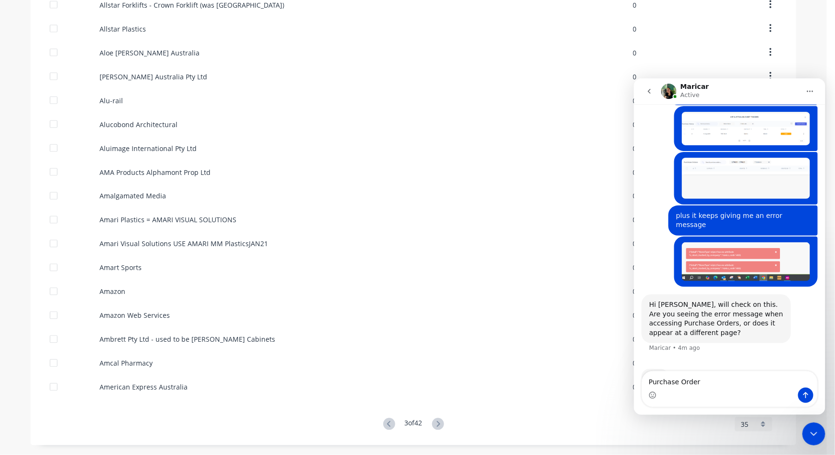
type textarea "Purchase Orders"
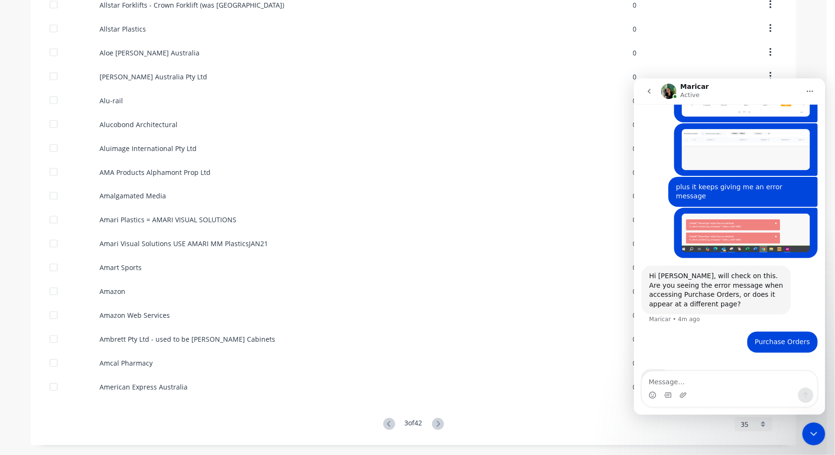
click at [648, 88] on icon "go back" at bounding box center [649, 91] width 8 height 8
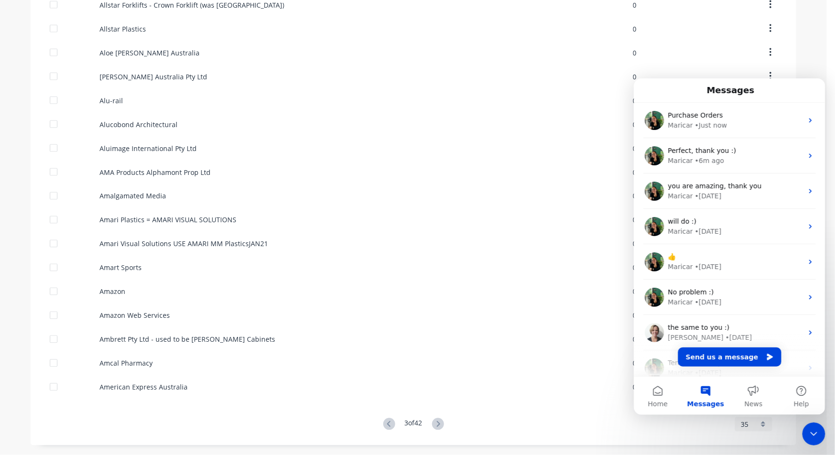
scroll to position [0, 0]
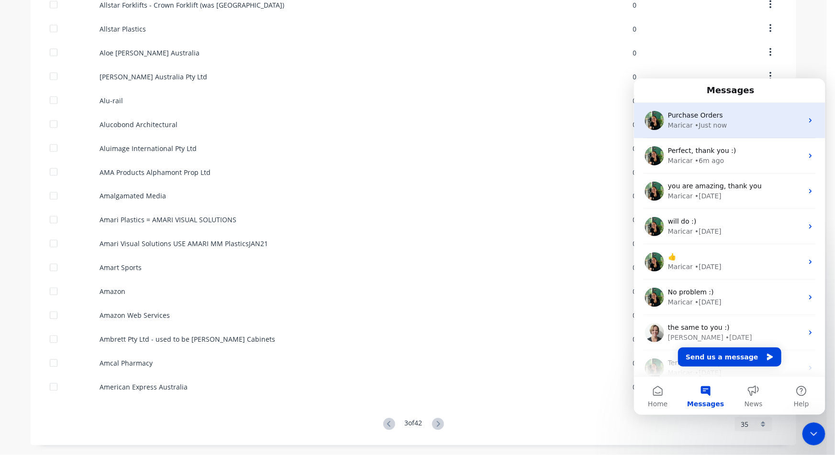
click at [700, 121] on div "• Just now" at bounding box center [710, 125] width 32 height 10
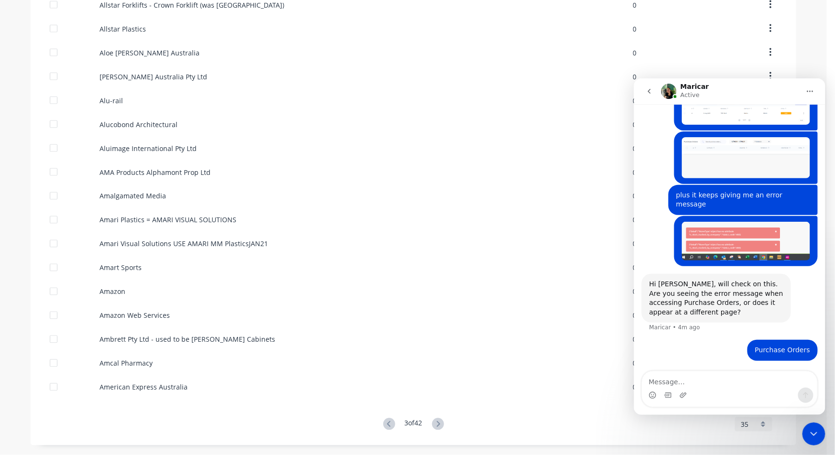
scroll to position [117, 0]
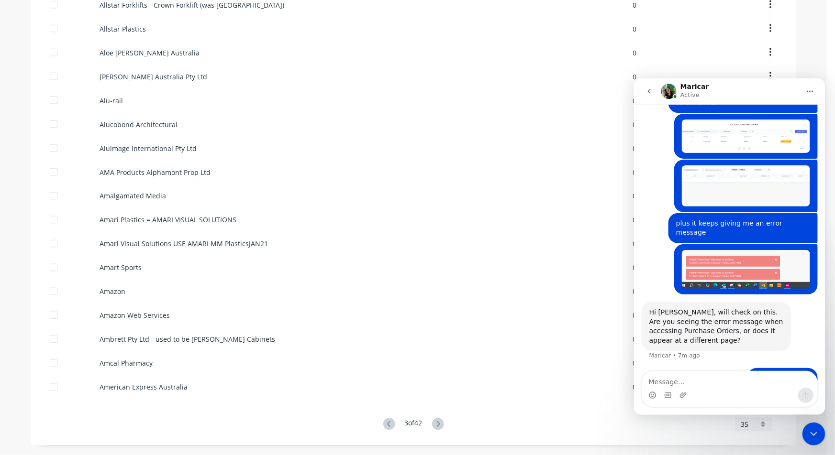
click at [645, 97] on button "go back" at bounding box center [648, 91] width 18 height 18
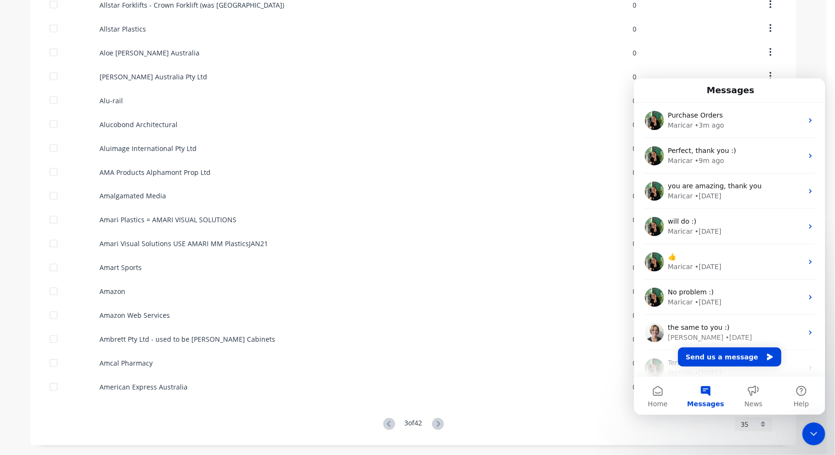
click at [814, 442] on div "Close Intercom Messenger" at bounding box center [813, 433] width 23 height 23
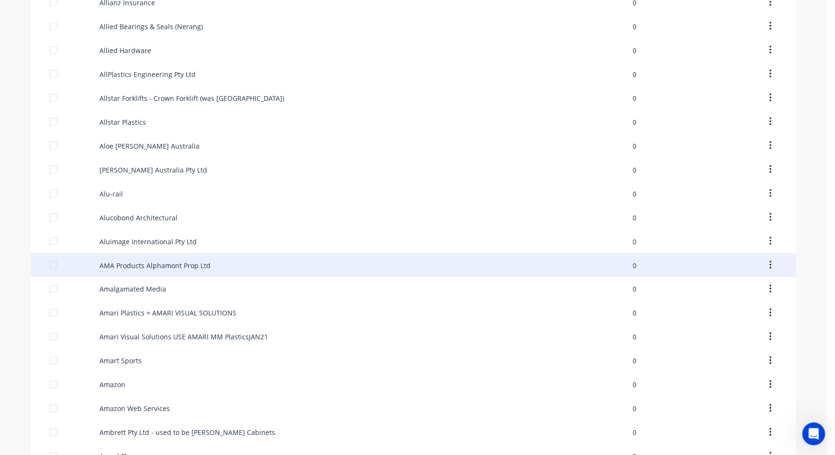
scroll to position [531, 0]
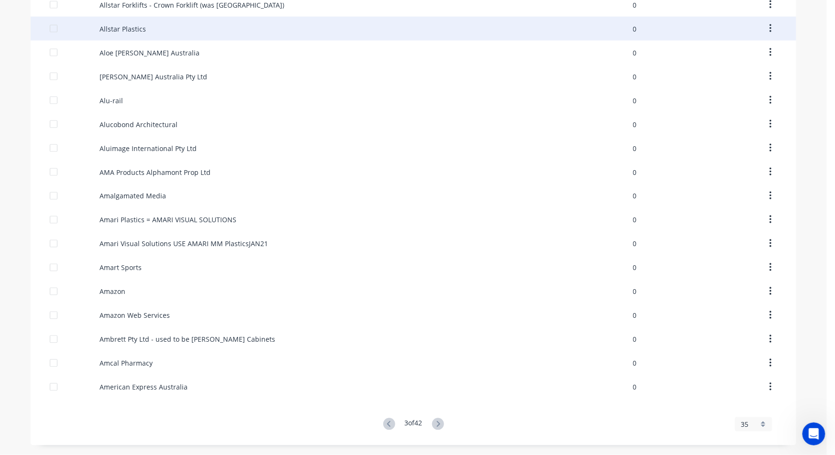
click at [149, 32] on div "Allstar Plastics" at bounding box center [297, 29] width 397 height 24
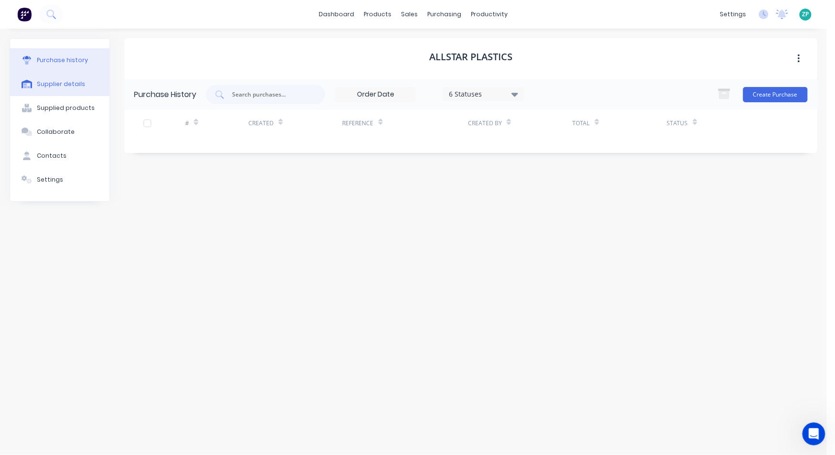
click at [56, 85] on div "Supplier details" at bounding box center [61, 84] width 48 height 9
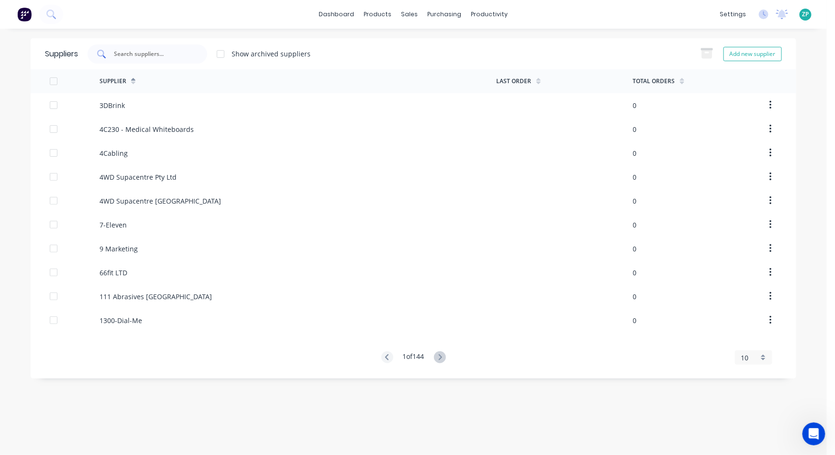
click at [154, 46] on div at bounding box center [148, 53] width 120 height 19
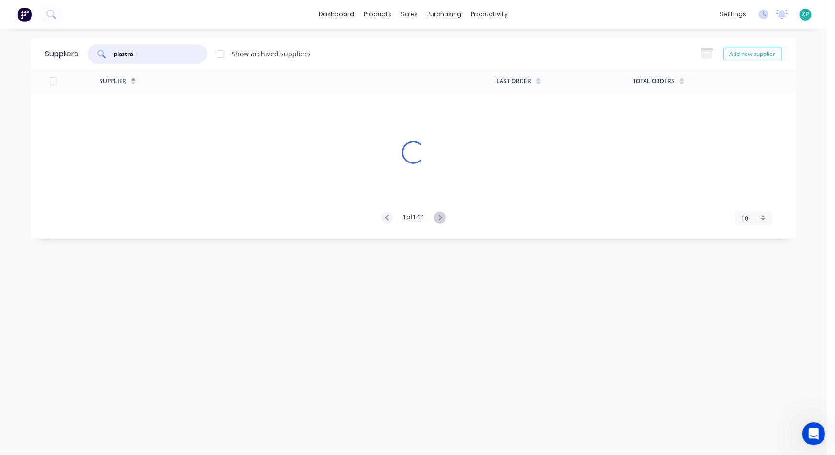
type input "plastral"
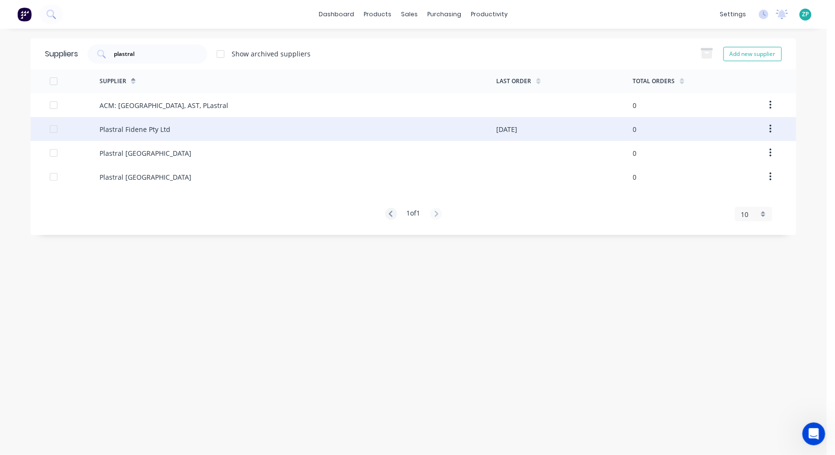
click at [133, 128] on div "Plastral Fidene Pty Ltd" at bounding box center [134, 129] width 71 height 10
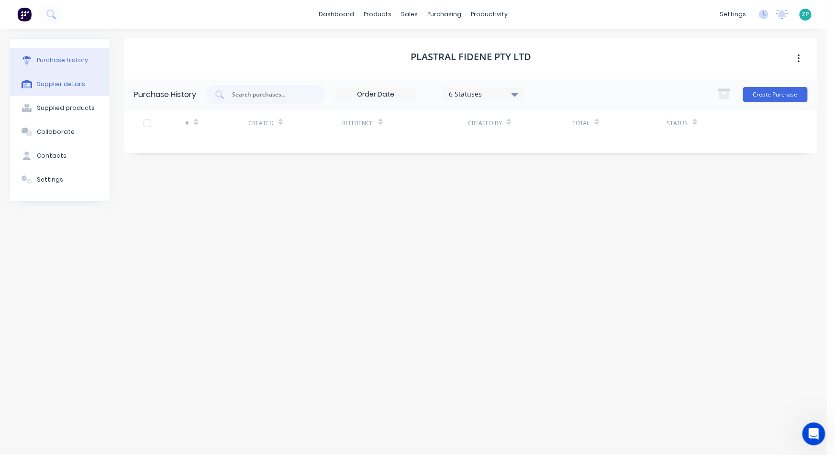
click at [71, 84] on div "Supplier details" at bounding box center [61, 84] width 48 height 9
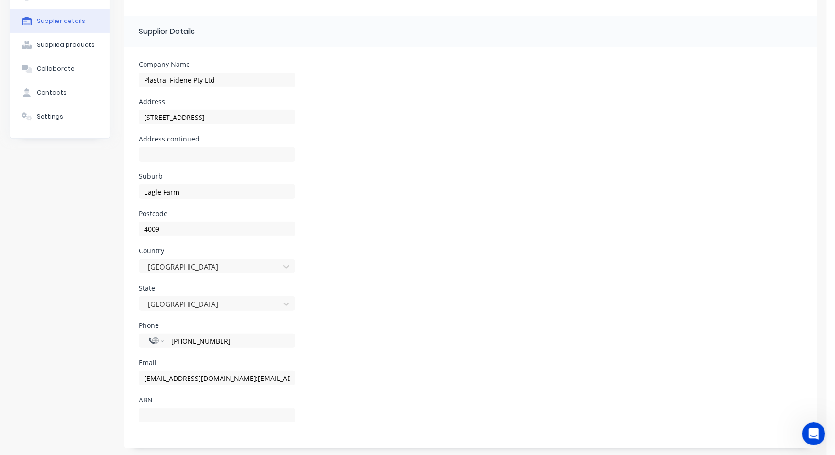
scroll to position [66, 0]
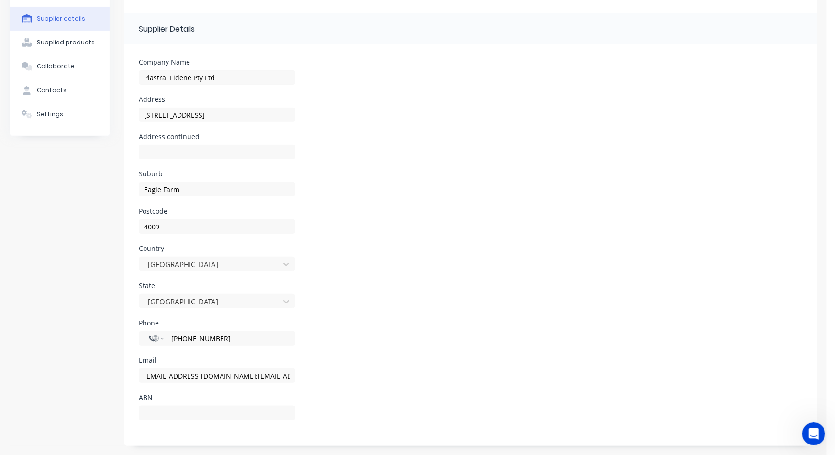
click at [818, 437] on div "Open Intercom Messenger" at bounding box center [813, 434] width 32 height 32
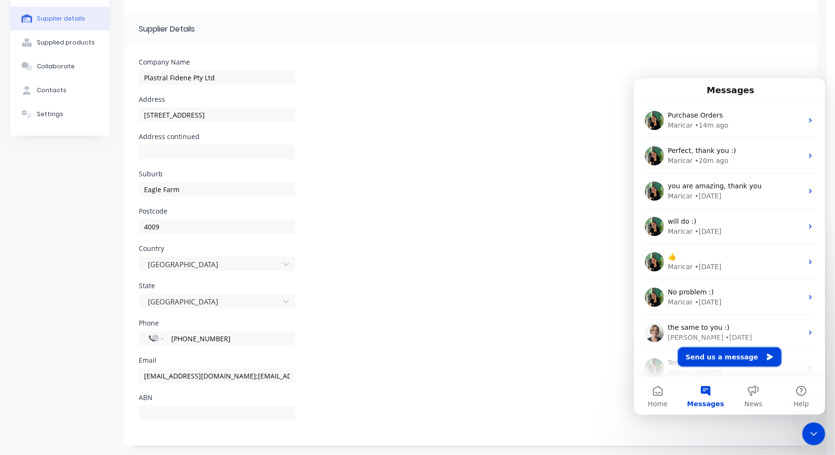
click at [722, 366] on button "Send us a message" at bounding box center [728, 356] width 103 height 19
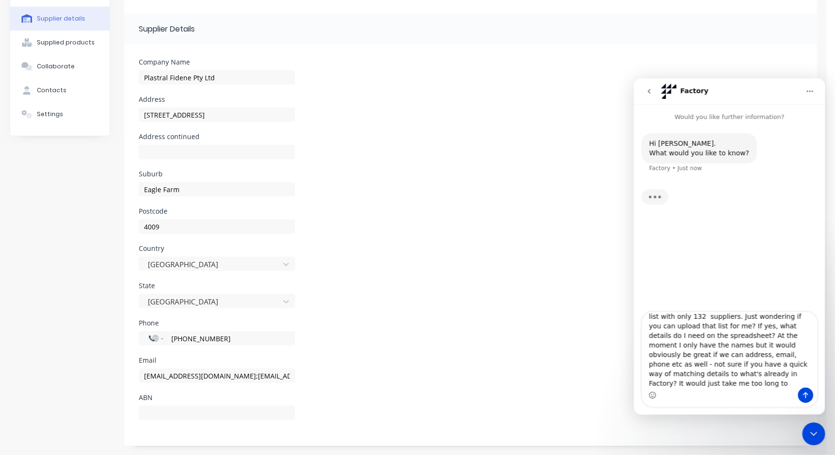
scroll to position [25, 0]
type textarea "Hi [PERSON_NAME], I have an updated supplier list with only 132 suppliers. Just…"
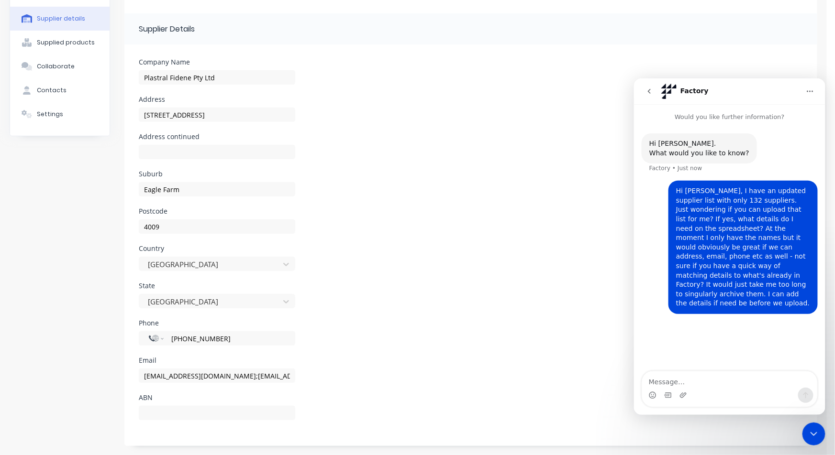
scroll to position [0, 0]
click at [776, 315] on div "Hi [PERSON_NAME]. What would you like to know? Factory • 2m ago Hi Maricar, I h…" at bounding box center [728, 246] width 191 height 251
click at [810, 439] on icon "Close Intercom Messenger" at bounding box center [812, 433] width 11 height 11
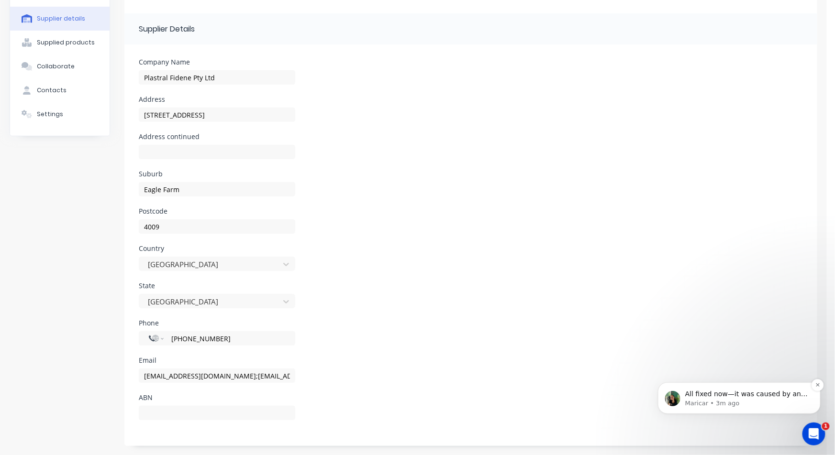
click at [727, 397] on p "All fixed now—it was caused by an invalid item on PO #2." at bounding box center [745, 394] width 123 height 10
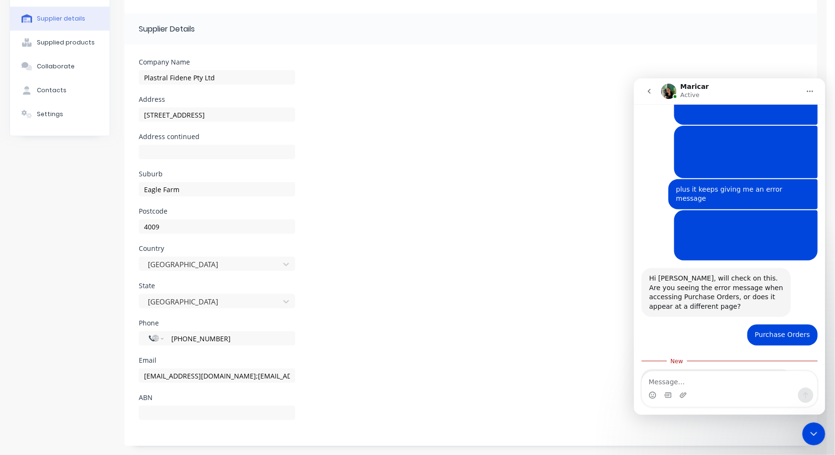
scroll to position [170, 0]
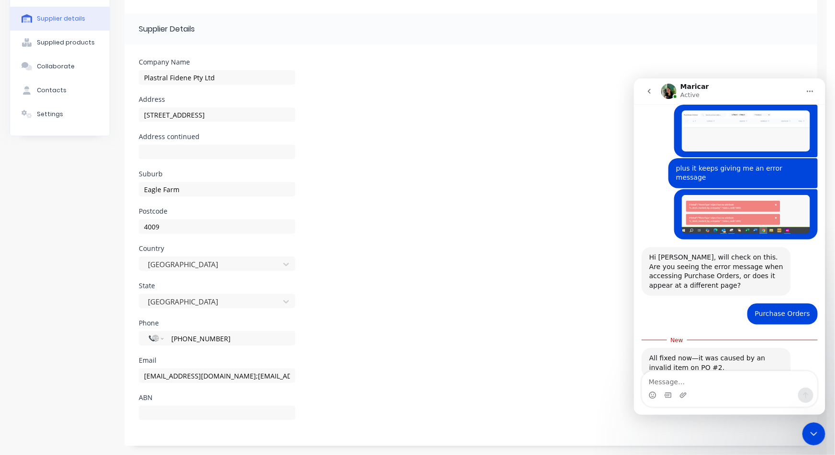
click at [681, 383] on textarea "Message…" at bounding box center [728, 379] width 175 height 16
type textarea "Ah ok, thanks so much :)"
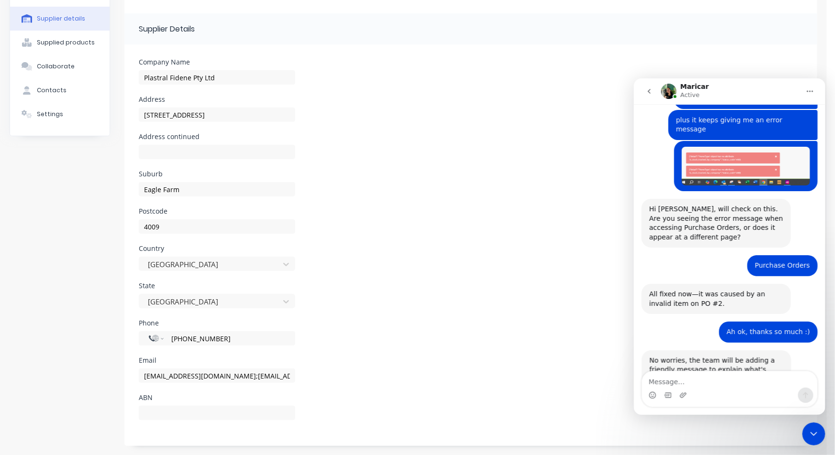
scroll to position [230, 0]
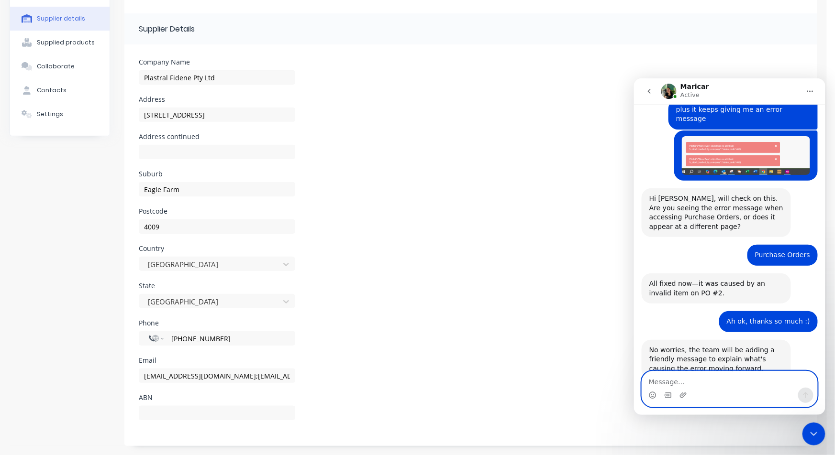
click at [786, 374] on textarea "Message…" at bounding box center [728, 379] width 175 height 16
click at [707, 380] on textarea "Message…" at bounding box center [728, 379] width 175 height 16
type textarea "o"
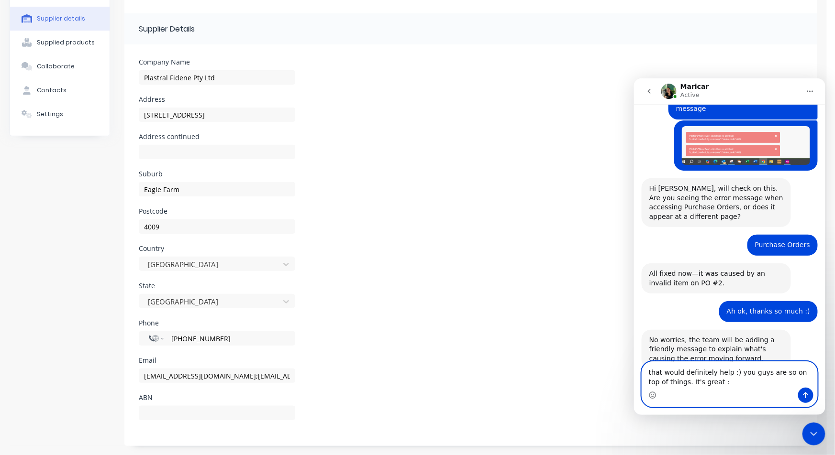
type textarea "that would definitely help :) you guys are so on top of things. It's great :)"
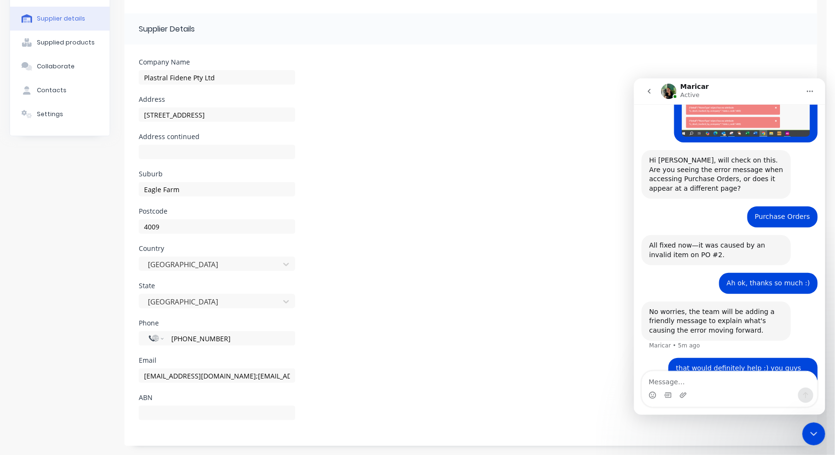
click at [819, 433] on div "Close Intercom Messenger" at bounding box center [813, 433] width 23 height 23
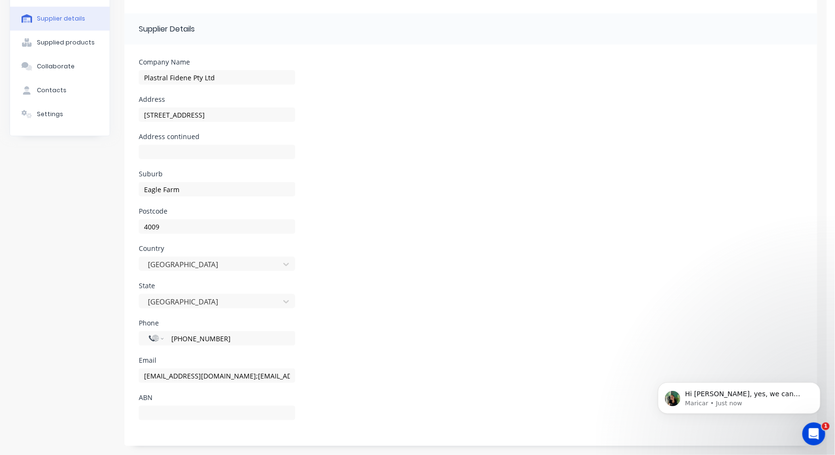
scroll to position [0, 0]
click at [758, 399] on p "Maricar • Just now" at bounding box center [745, 403] width 123 height 9
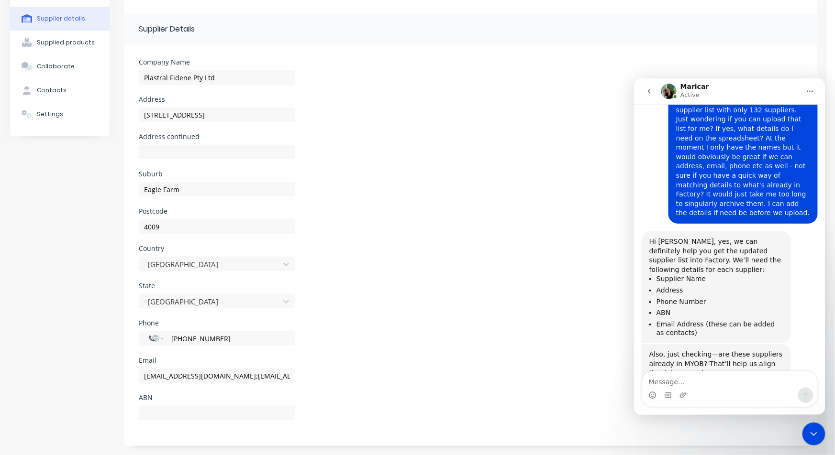
scroll to position [127, 0]
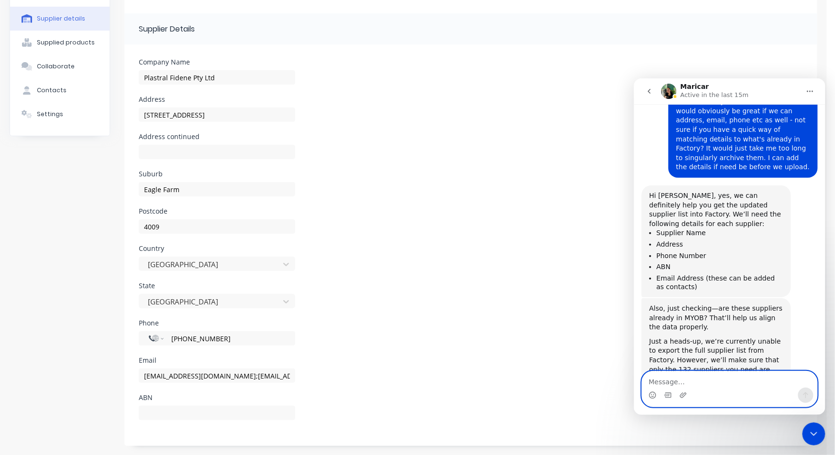
click at [674, 385] on textarea "Message…" at bounding box center [728, 379] width 175 height 16
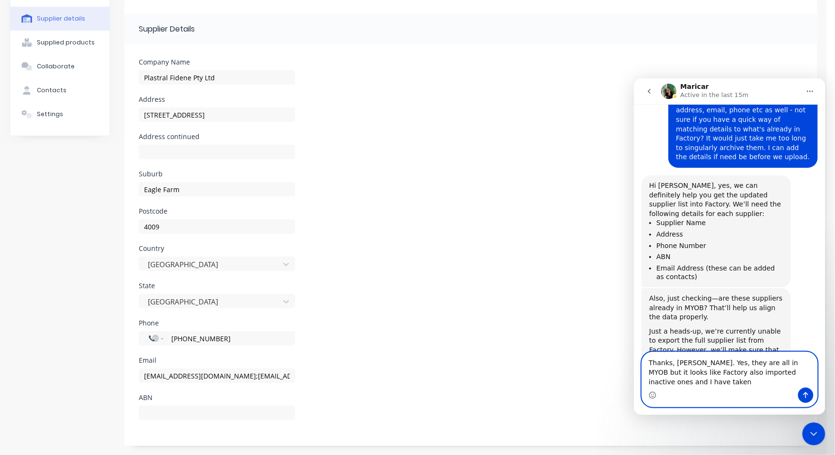
scroll to position [146, 0]
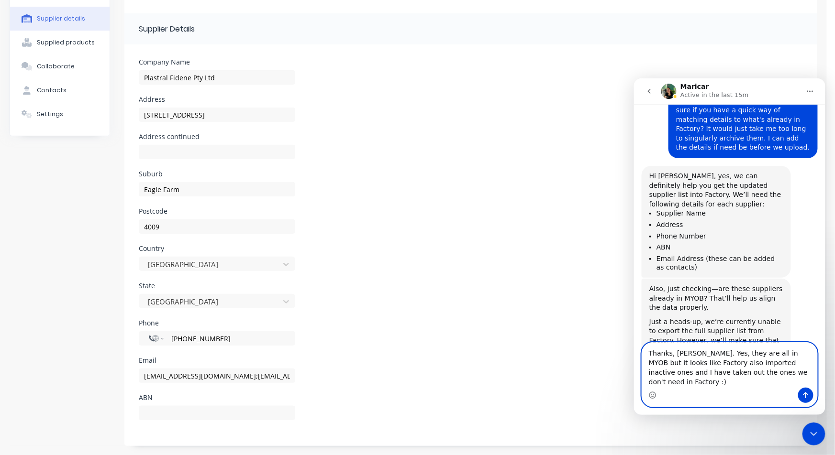
type textarea "Thanks, [PERSON_NAME]. Yes, they are all in MYOB but it looks like Factory also…"
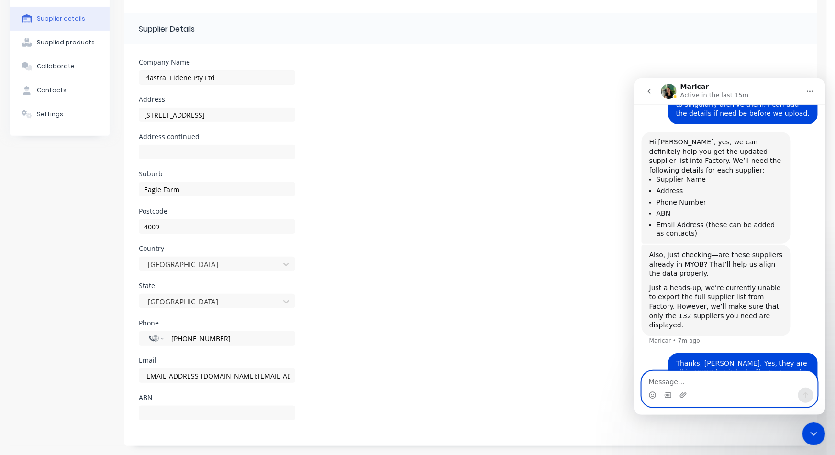
scroll to position [184, 0]
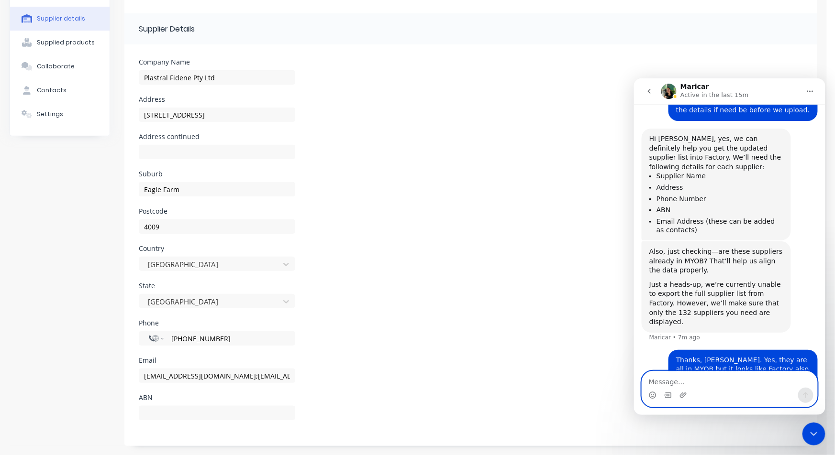
click at [767, 377] on textarea "Message…" at bounding box center [728, 379] width 175 height 16
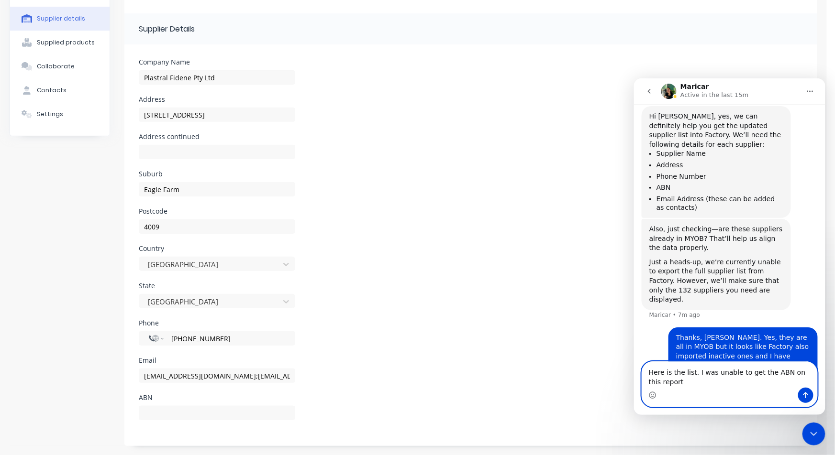
scroll to position [216, 0]
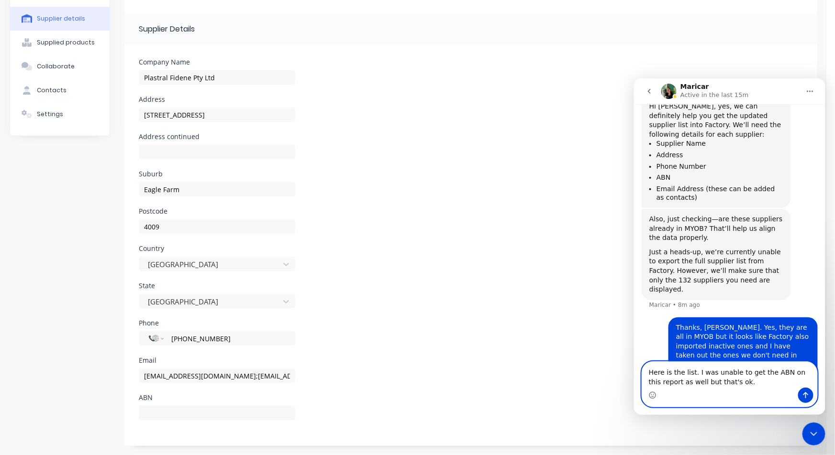
type textarea "Here is the list. I was unable to get the ABN on this report as well but that's…"
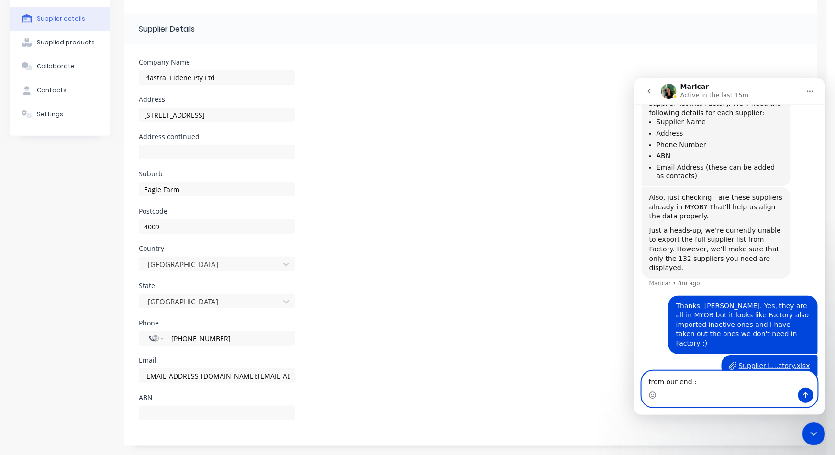
type textarea "from our end :)"
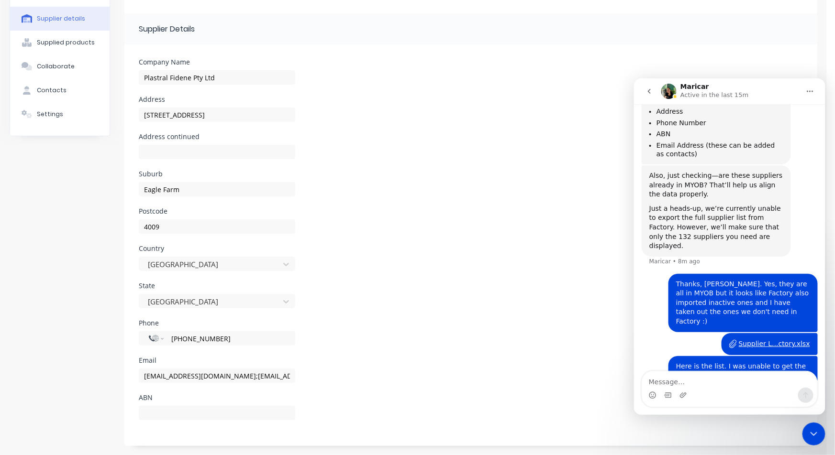
click at [48, 16] on div "Supplier details" at bounding box center [61, 18] width 48 height 9
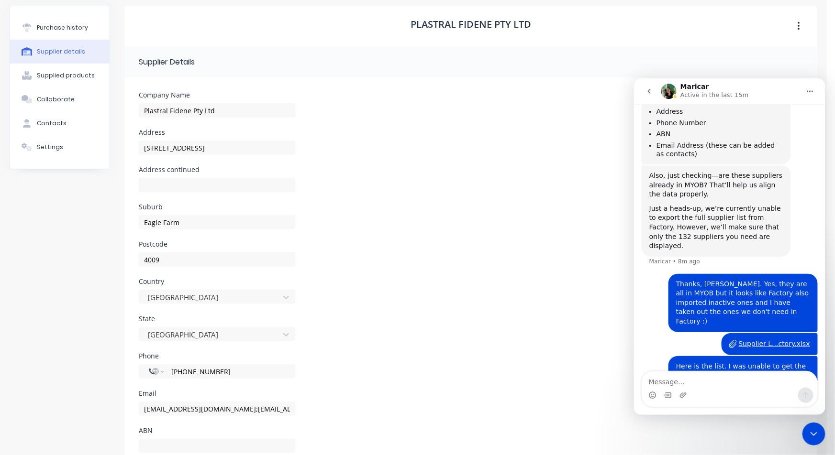
scroll to position [0, 0]
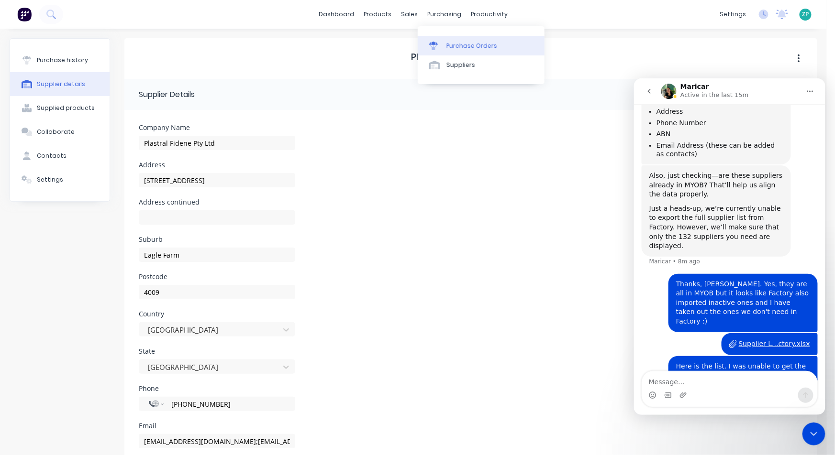
click at [449, 39] on link "Purchase Orders" at bounding box center [481, 45] width 127 height 19
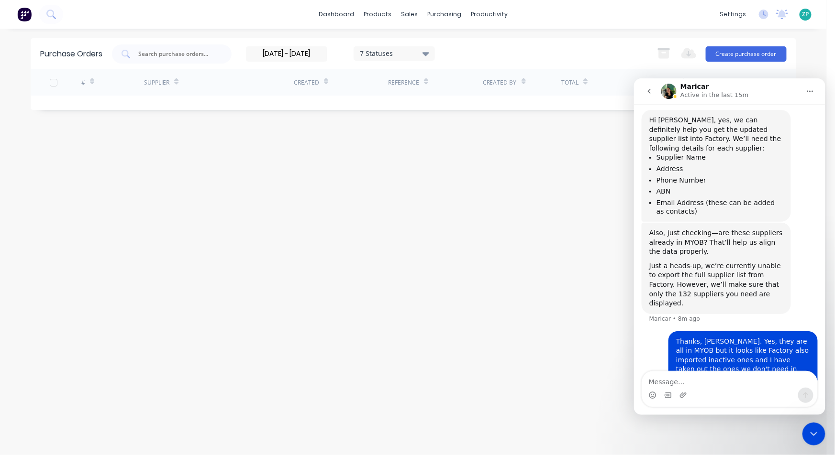
scroll to position [153, 0]
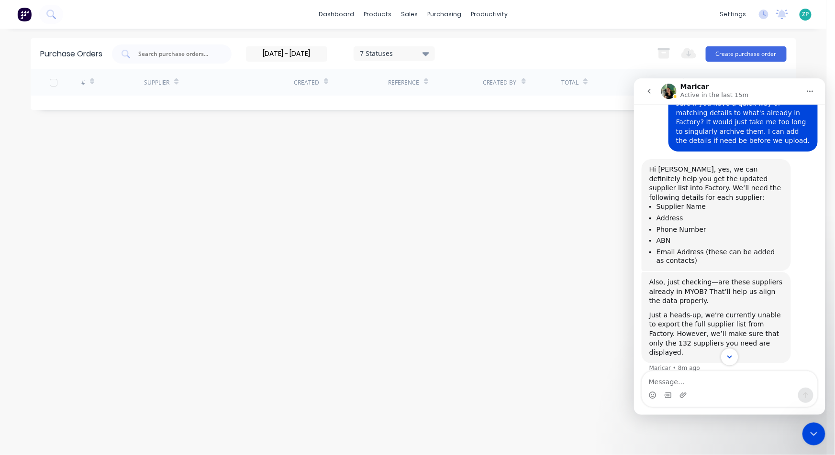
click at [727, 356] on icon "Scroll to bottom" at bounding box center [729, 356] width 5 height 3
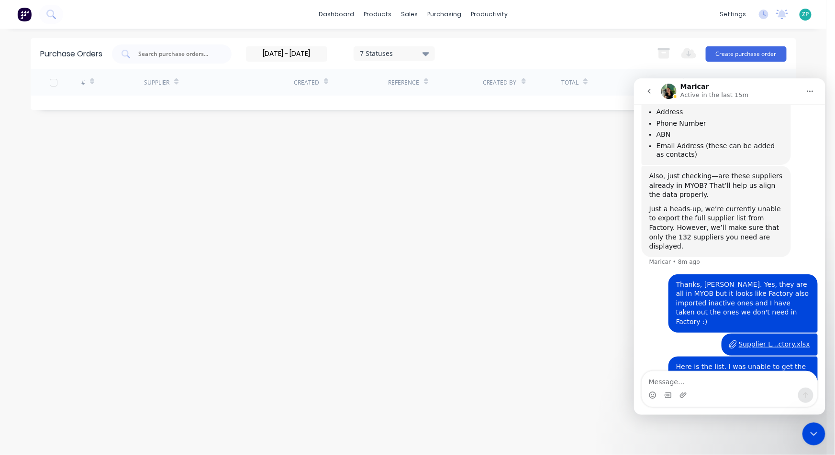
scroll to position [260, 0]
click at [649, 90] on icon "go back" at bounding box center [649, 91] width 8 height 8
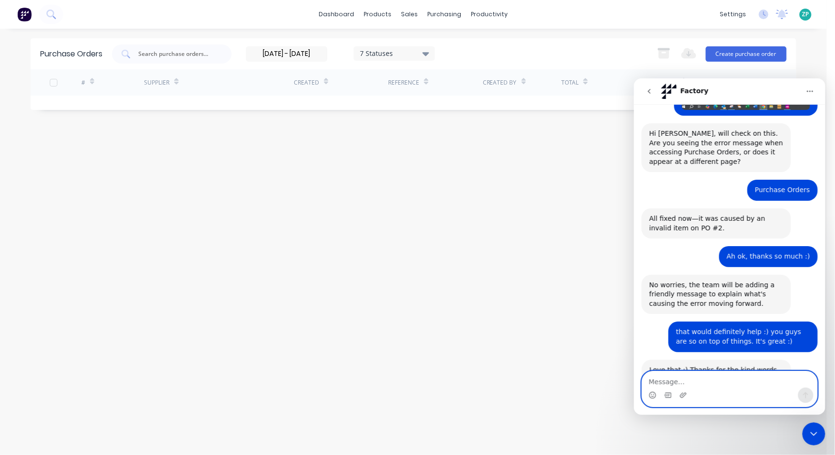
scroll to position [296, 0]
click at [653, 394] on icon "Emoji picker" at bounding box center [652, 395] width 8 height 8
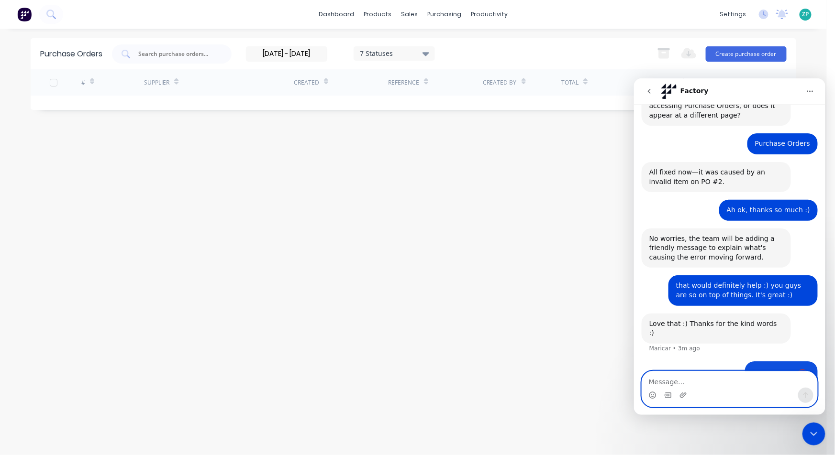
scroll to position [367, 0]
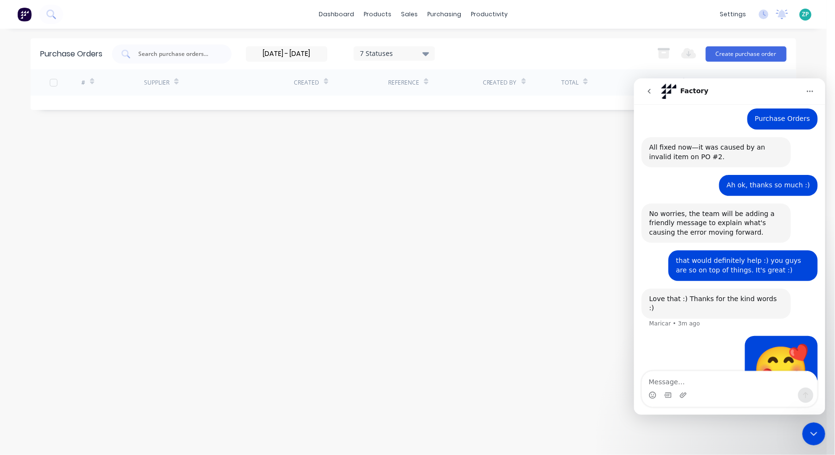
click at [809, 431] on icon "Close Intercom Messenger" at bounding box center [812, 433] width 11 height 11
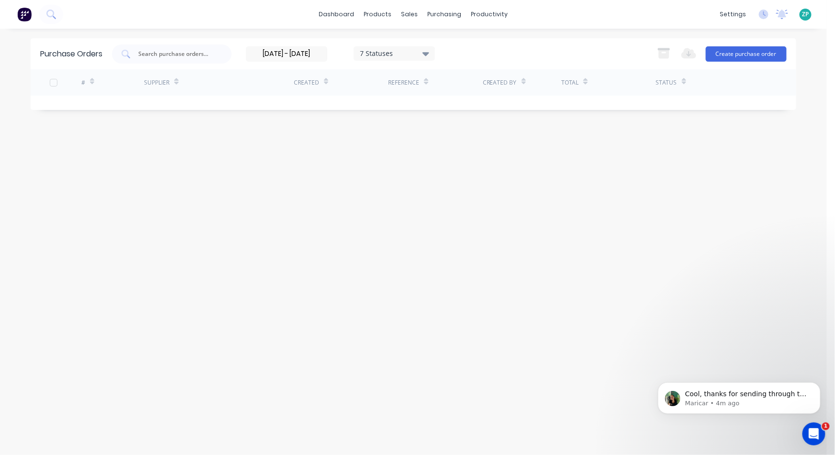
scroll to position [0, 0]
click at [787, 385] on div "Cool, thanks for sending through the spreadsheet. We’ll go ahead and update you…" at bounding box center [738, 398] width 163 height 32
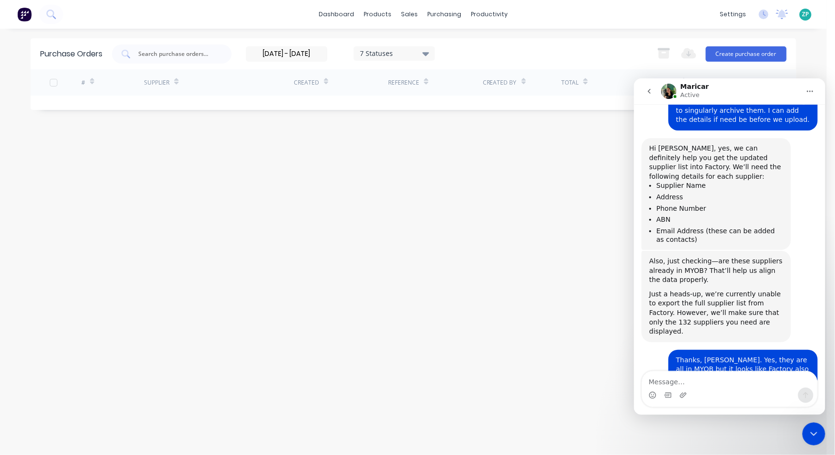
scroll to position [332, 0]
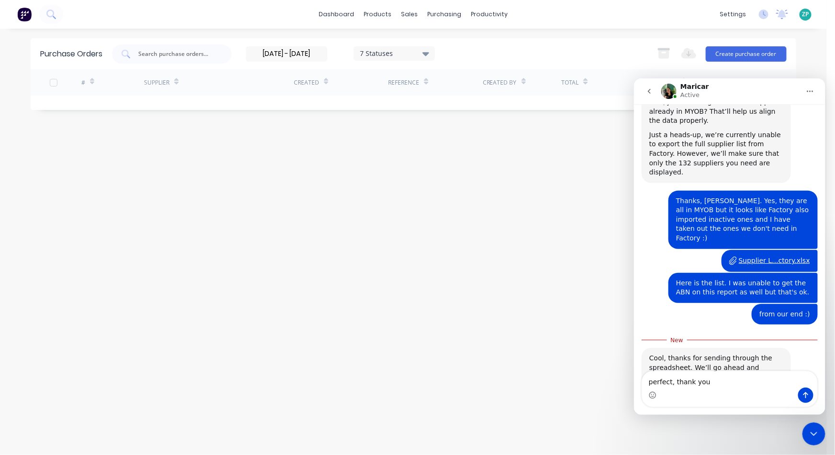
type textarea "perfect, thank you"
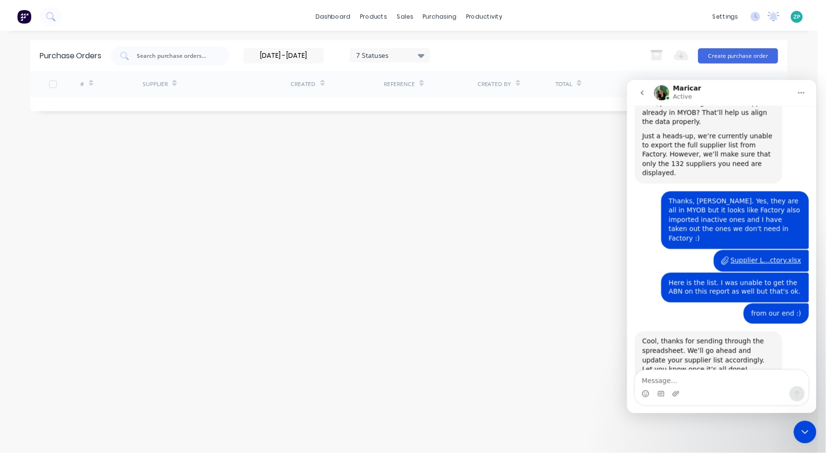
scroll to position [344, 0]
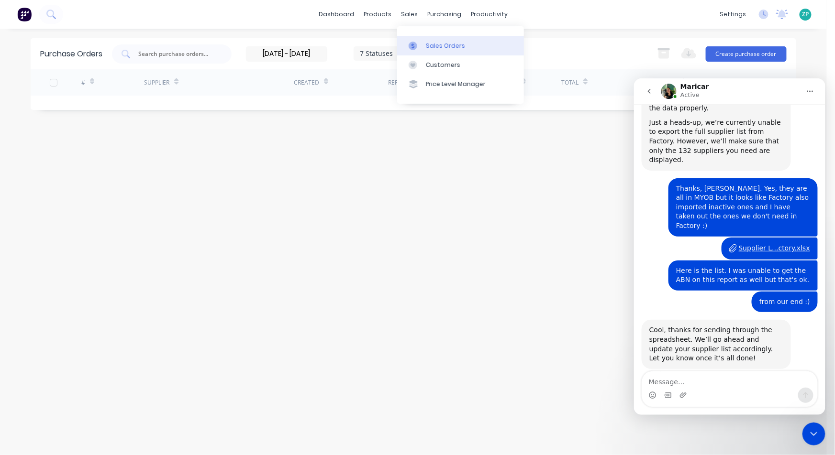
click at [429, 46] on div "Sales Orders" at bounding box center [445, 46] width 39 height 9
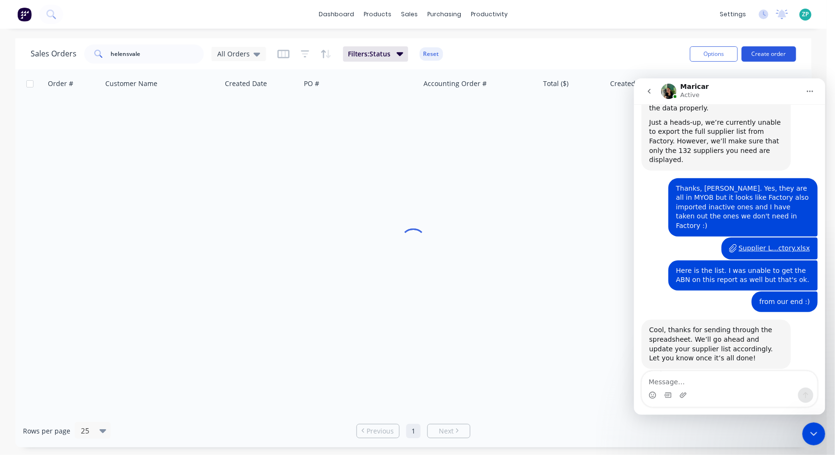
click at [782, 58] on button "Create order" at bounding box center [768, 53] width 55 height 15
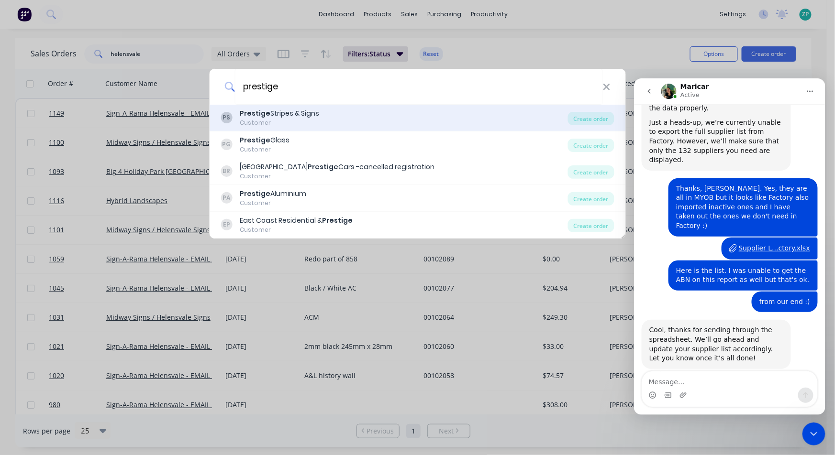
type input "prestige"
click at [296, 115] on div "Prestige Stripes & Signs" at bounding box center [279, 114] width 79 height 10
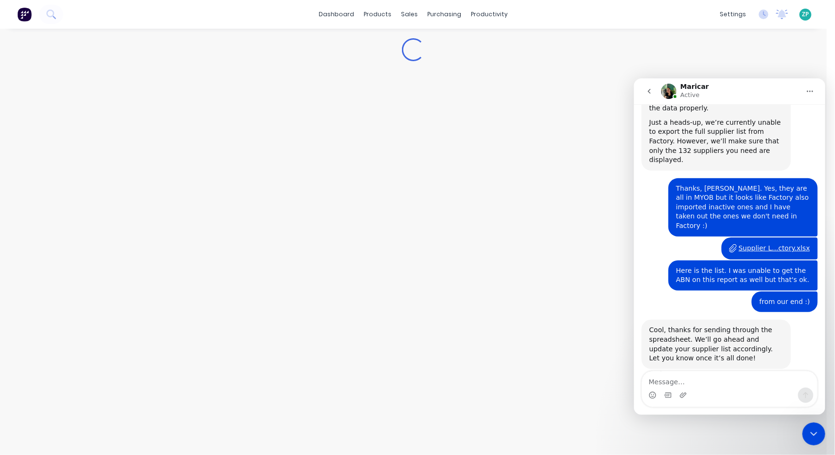
click at [813, 425] on div "Close Intercom Messenger" at bounding box center [813, 433] width 23 height 23
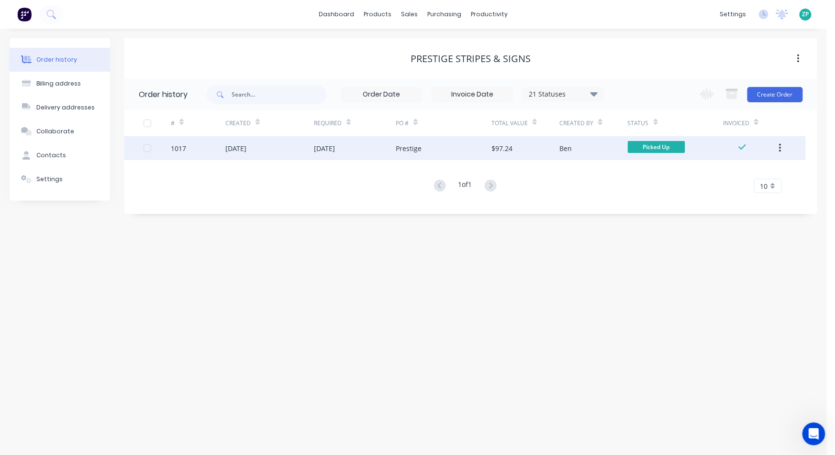
drag, startPoint x: 768, startPoint y: 93, endPoint x: 782, endPoint y: 159, distance: 67.8
click at [777, 170] on div "Order history 21 Statuses Invoice Status Invoiced Not Invoiced Partial Order St…" at bounding box center [470, 142] width 693 height 126
click at [777, 147] on button "button" at bounding box center [780, 148] width 22 height 17
click at [734, 187] on div "Duplicate" at bounding box center [746, 193] width 74 height 14
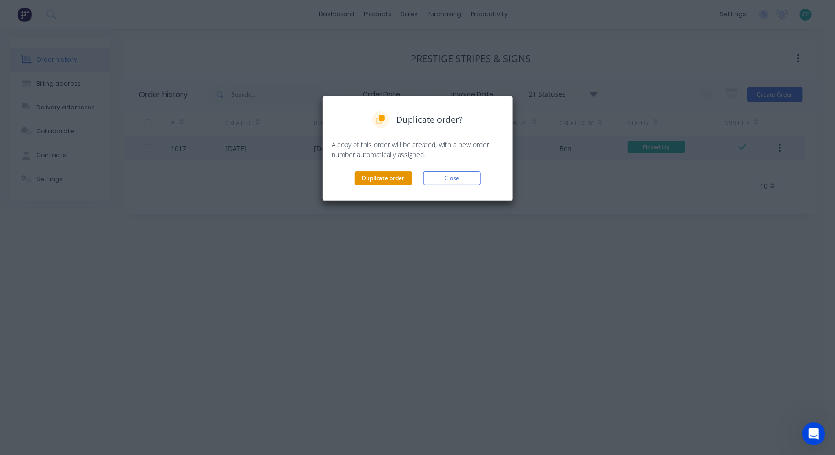
click at [376, 178] on button "Duplicate order" at bounding box center [382, 178] width 57 height 14
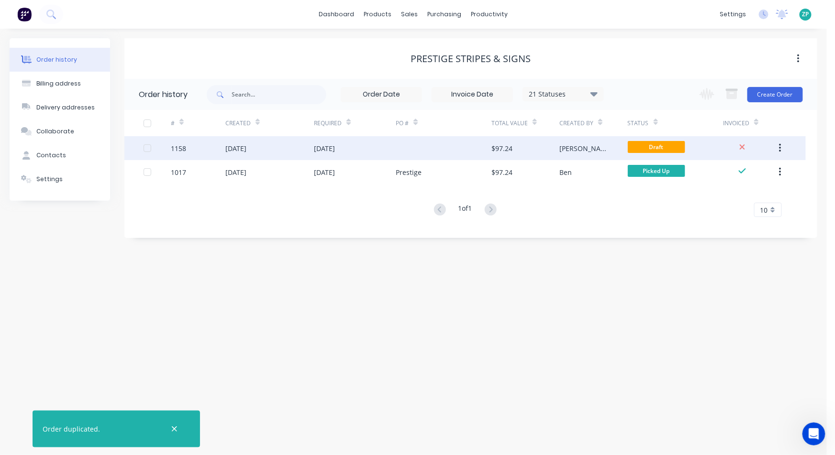
click at [522, 151] on div "$97.24" at bounding box center [525, 148] width 68 height 24
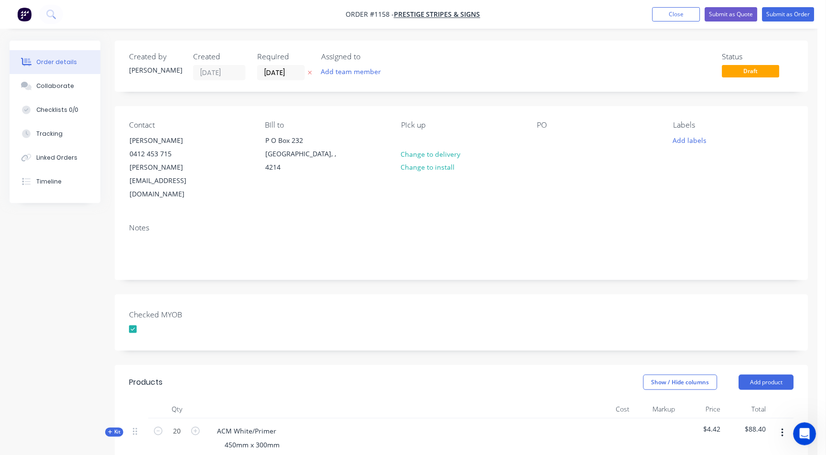
click at [551, 150] on div "PO" at bounding box center [598, 161] width 121 height 81
click at [548, 141] on div at bounding box center [545, 140] width 15 height 14
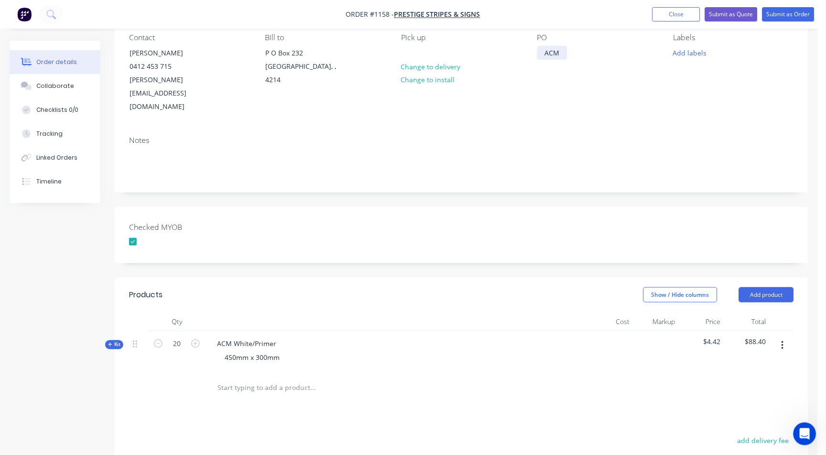
scroll to position [106, 0]
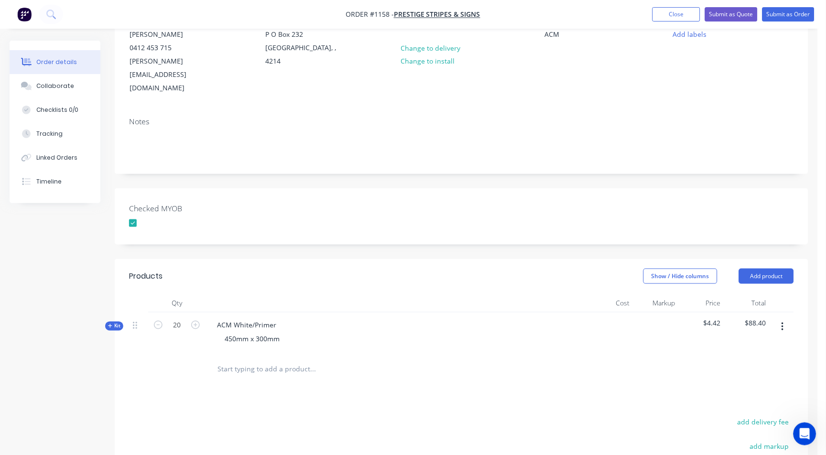
click at [121, 322] on div "Kit" at bounding box center [114, 326] width 18 height 9
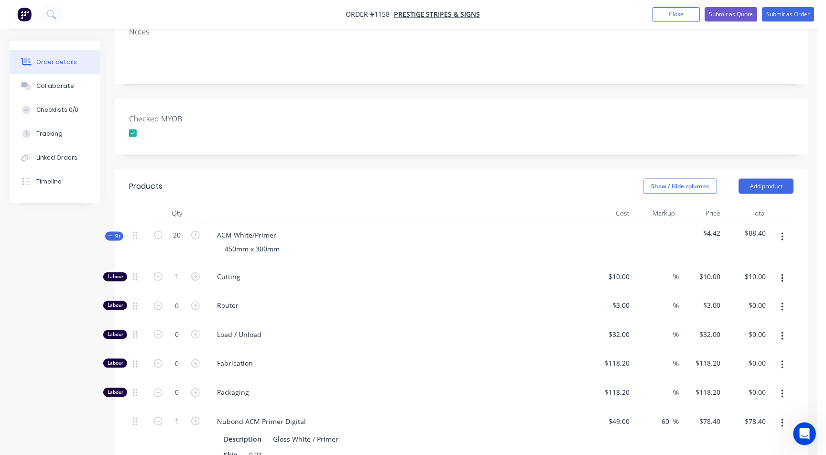
scroll to position [212, 0]
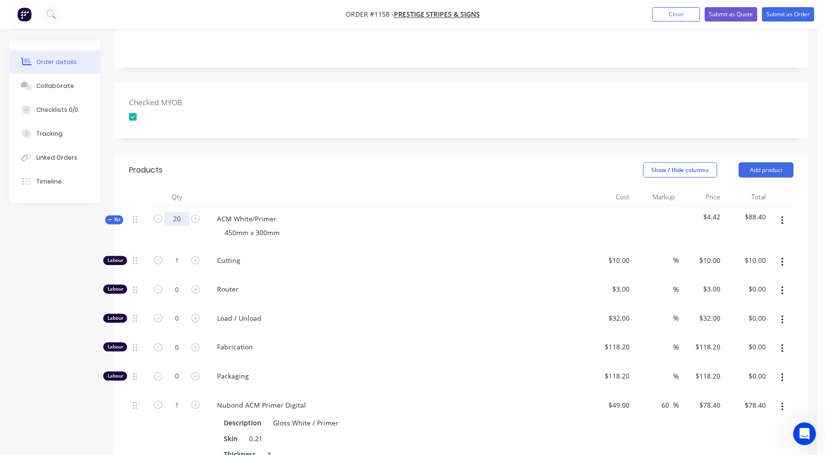
click at [182, 212] on input "20" at bounding box center [177, 219] width 25 height 14
type input "1"
type input "0.05"
type input "$0.50"
type input "0.05"
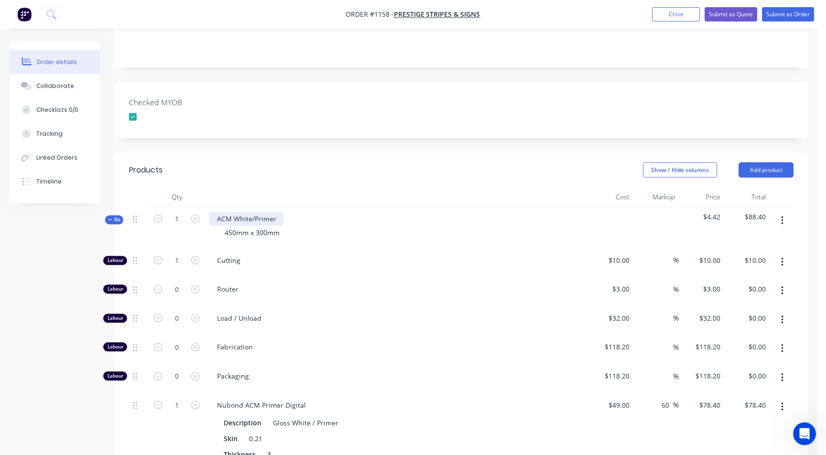
type input "$3.92"
click at [281, 212] on div "ACM White/Primer" at bounding box center [246, 219] width 75 height 14
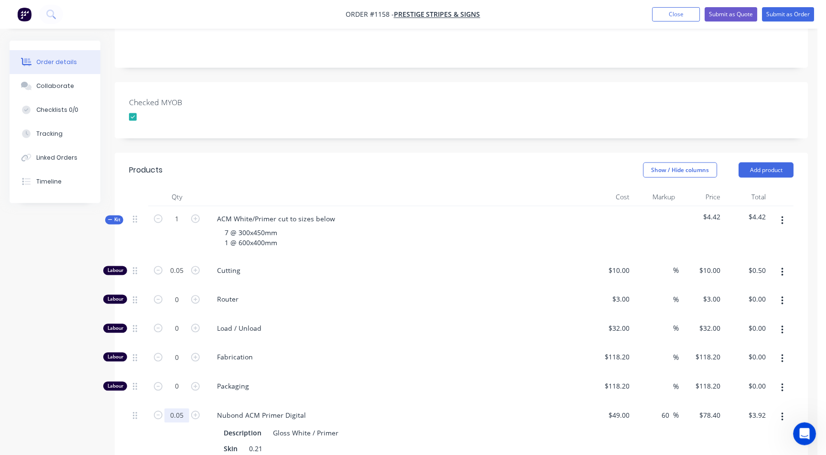
click at [173, 278] on input "0.05" at bounding box center [177, 271] width 25 height 14
type input "0.75"
type input "$58.80"
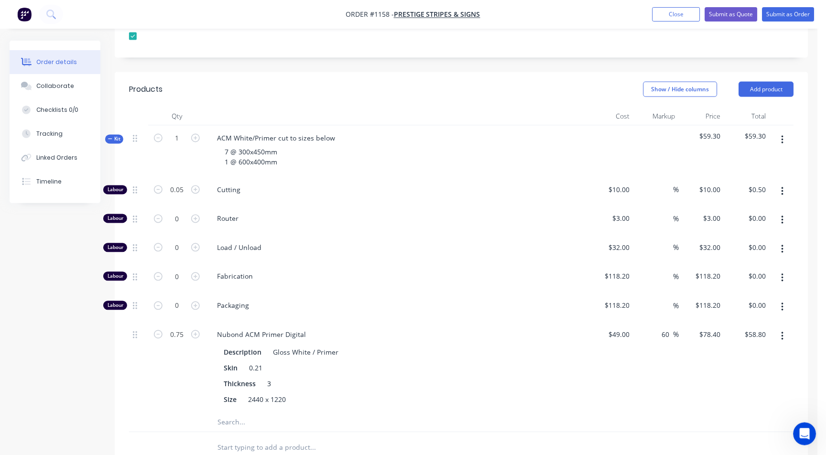
scroll to position [319, 0]
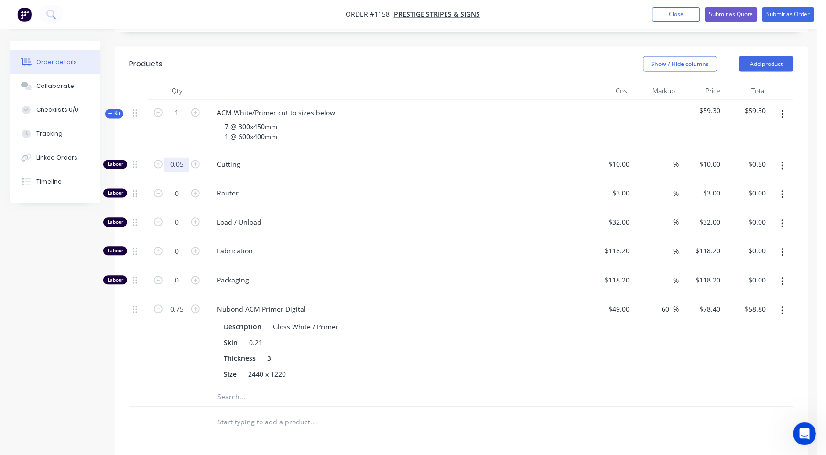
click at [179, 158] on input "0.05" at bounding box center [177, 165] width 25 height 14
type input "1"
type input "$10.00"
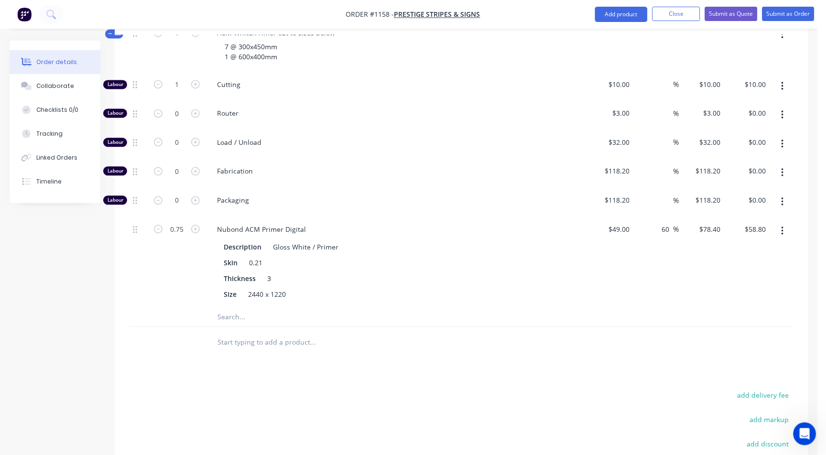
scroll to position [518, 0]
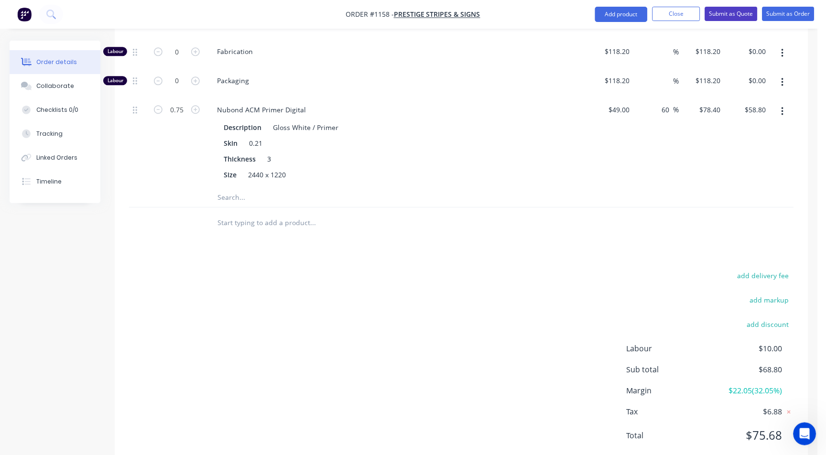
click at [733, 12] on button "Submit as Quote" at bounding box center [731, 14] width 53 height 14
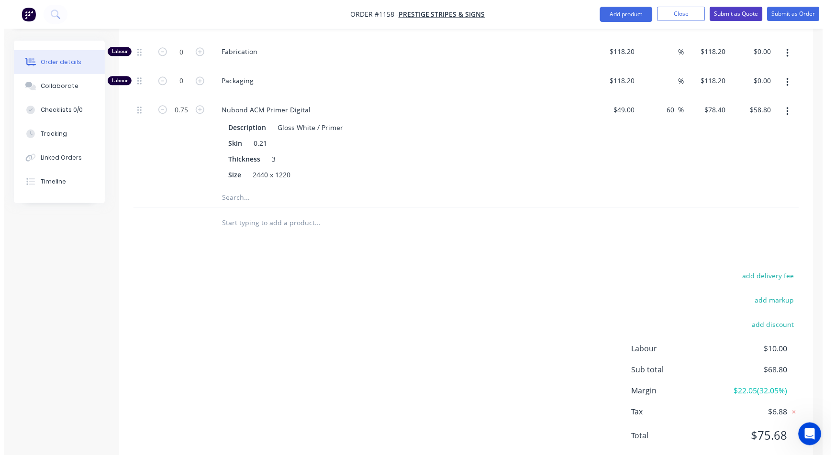
scroll to position [0, 0]
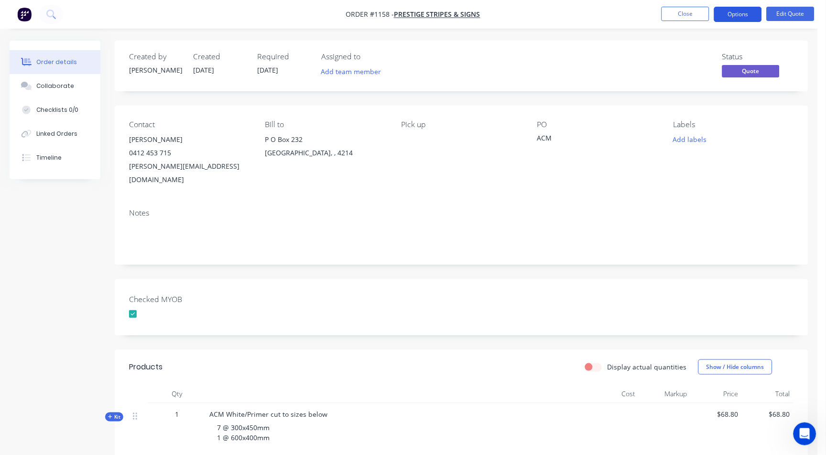
click at [725, 17] on button "Options" at bounding box center [739, 14] width 48 height 15
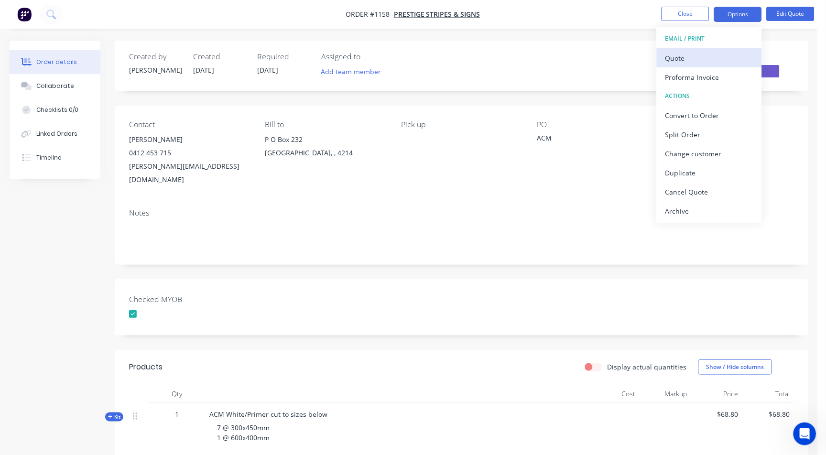
click at [686, 62] on div "Quote" at bounding box center [710, 58] width 88 height 14
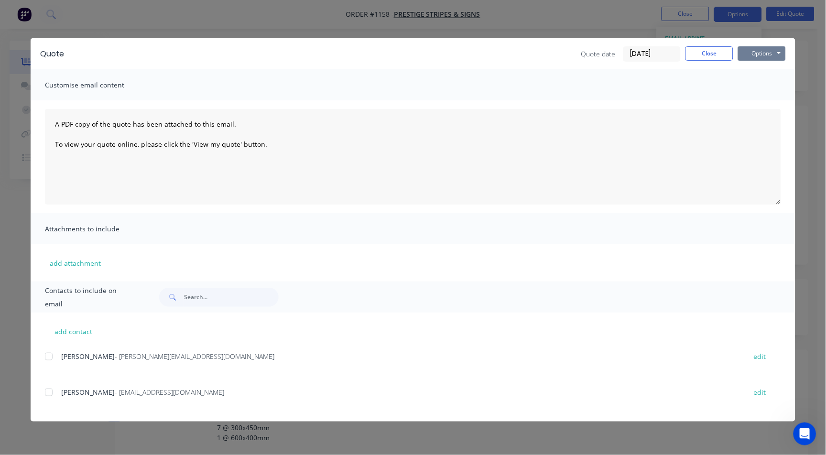
click at [752, 51] on button "Options" at bounding box center [762, 53] width 48 height 14
click at [757, 69] on button "Preview" at bounding box center [768, 71] width 61 height 16
click at [755, 50] on button "Options" at bounding box center [762, 53] width 48 height 14
click at [49, 356] on div at bounding box center [48, 356] width 19 height 19
click at [762, 58] on button "Options" at bounding box center [762, 53] width 48 height 14
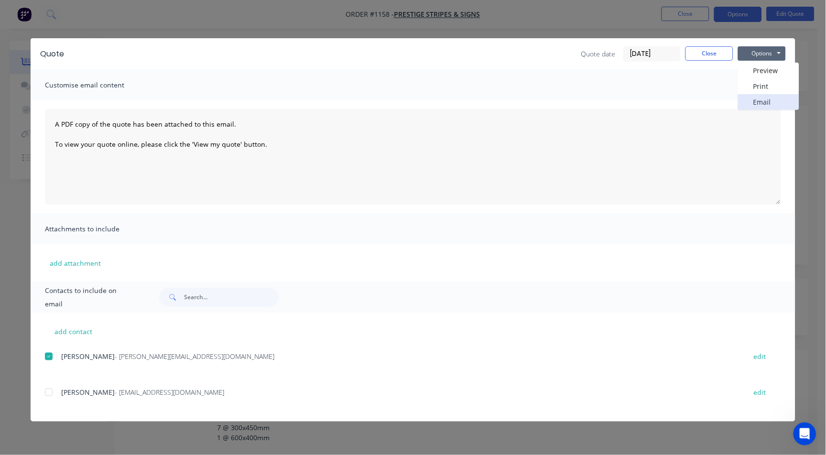
click at [765, 99] on button "Email" at bounding box center [768, 102] width 61 height 16
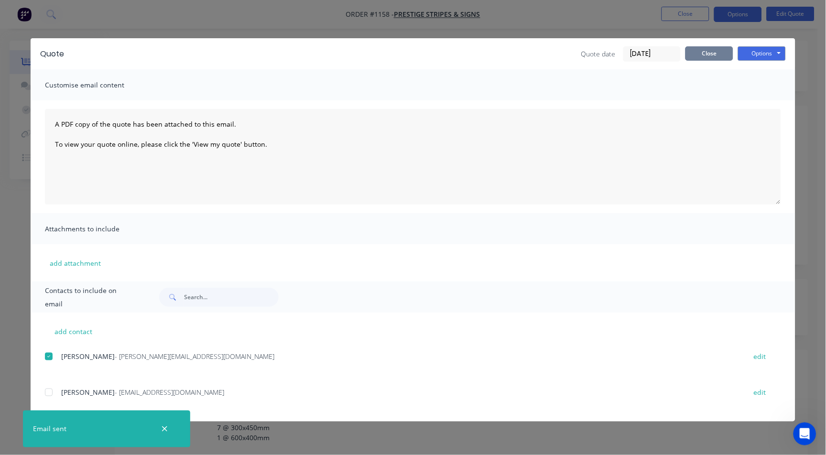
click at [702, 53] on button "Close" at bounding box center [710, 53] width 48 height 14
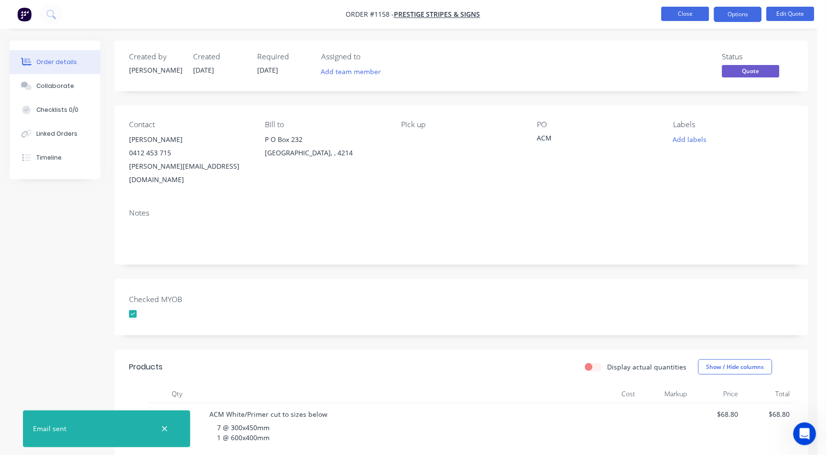
click at [688, 9] on button "Close" at bounding box center [686, 14] width 48 height 14
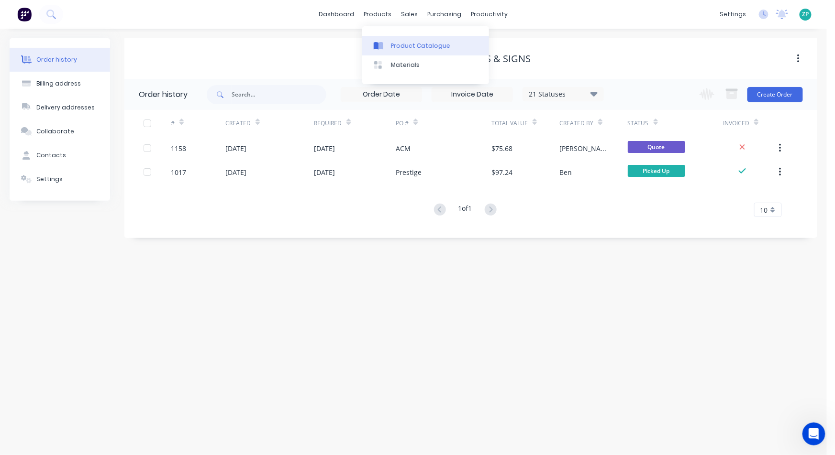
click at [396, 46] on div "Product Catalogue" at bounding box center [420, 46] width 59 height 9
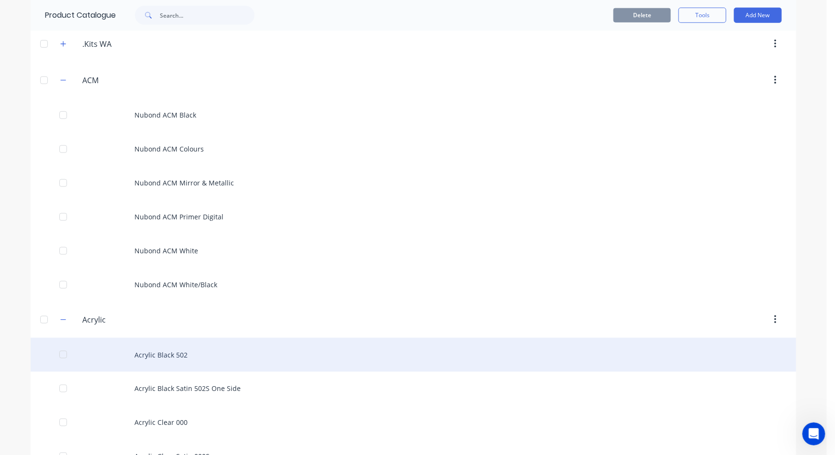
scroll to position [265, 0]
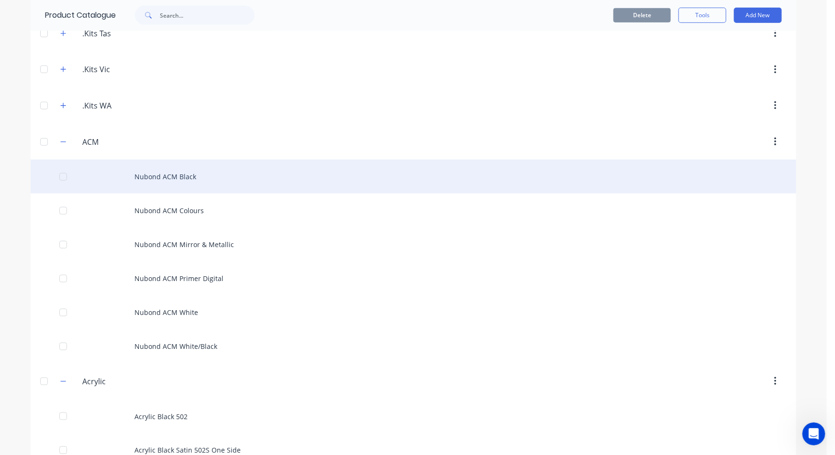
click at [183, 177] on div "Nubond ACM Black" at bounding box center [413, 177] width 765 height 34
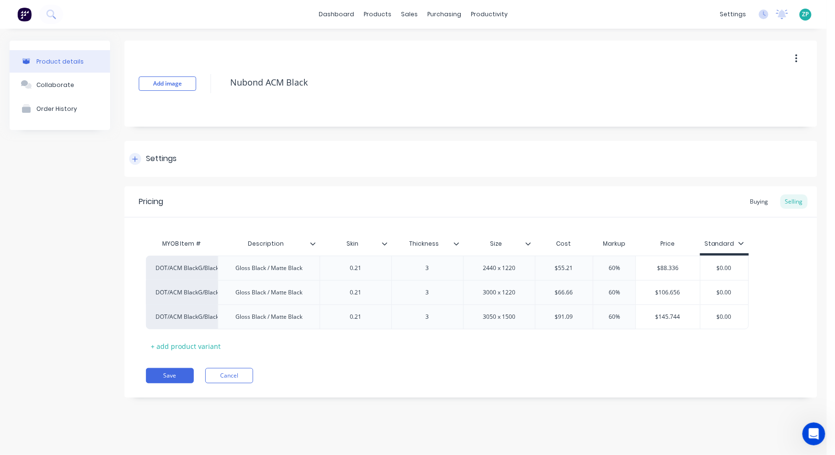
click at [175, 158] on div "Settings" at bounding box center [161, 159] width 31 height 12
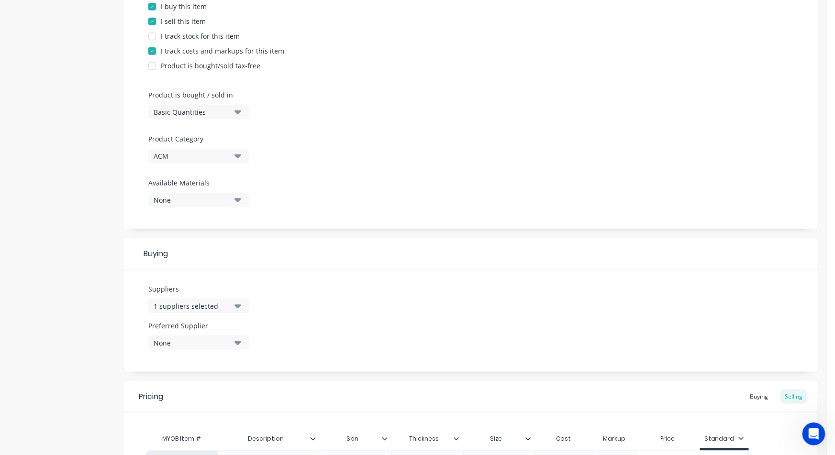
scroll to position [212, 0]
click at [227, 305] on div "1 suppliers selected" at bounding box center [192, 305] width 77 height 10
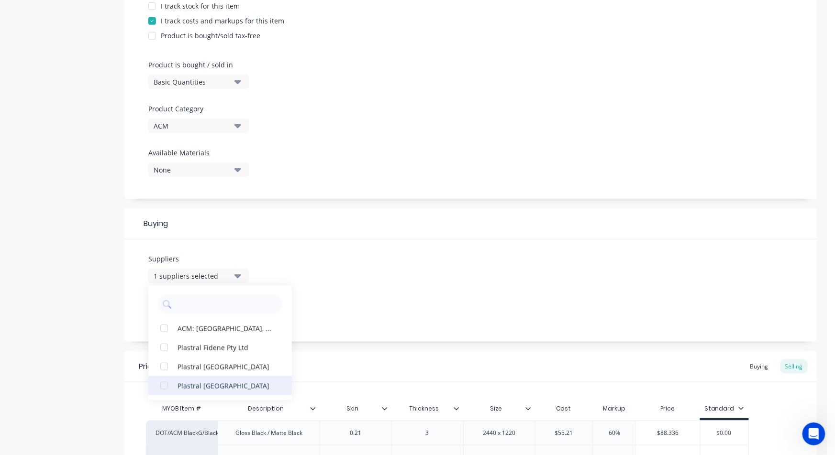
scroll to position [265, 0]
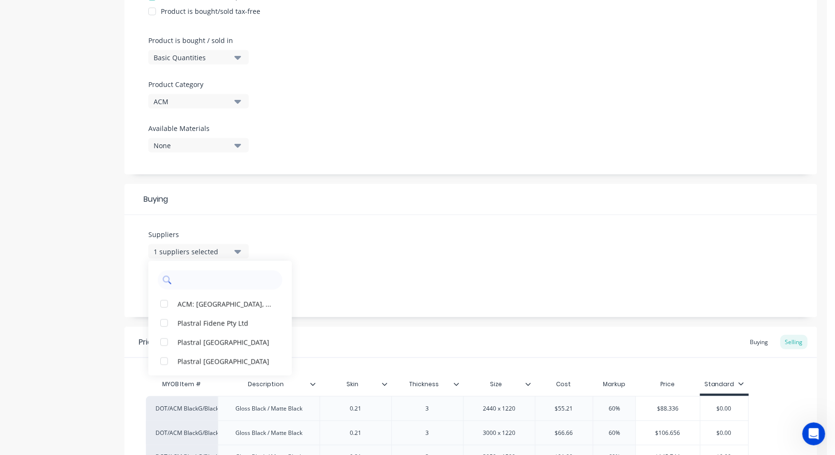
click at [191, 279] on input "text" at bounding box center [226, 280] width 101 height 19
type input "dotmar"
click at [287, 244] on div "Suppliers 1 suppliers selected dotmar No options... Preferred Supplier None No …" at bounding box center [470, 266] width 693 height 102
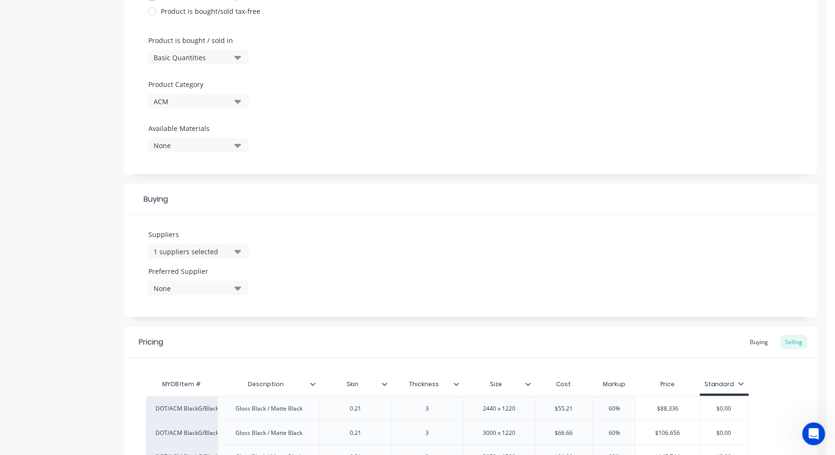
click at [215, 258] on div "Suppliers 1 suppliers selected" at bounding box center [198, 248] width 100 height 37
click at [219, 250] on div "1 suppliers selected" at bounding box center [192, 252] width 77 height 10
click at [221, 281] on input "dotmar" at bounding box center [226, 280] width 101 height 19
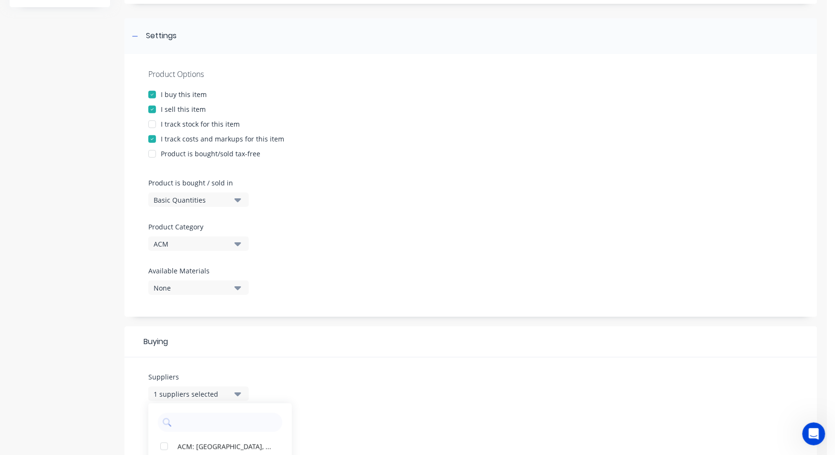
scroll to position [0, 0]
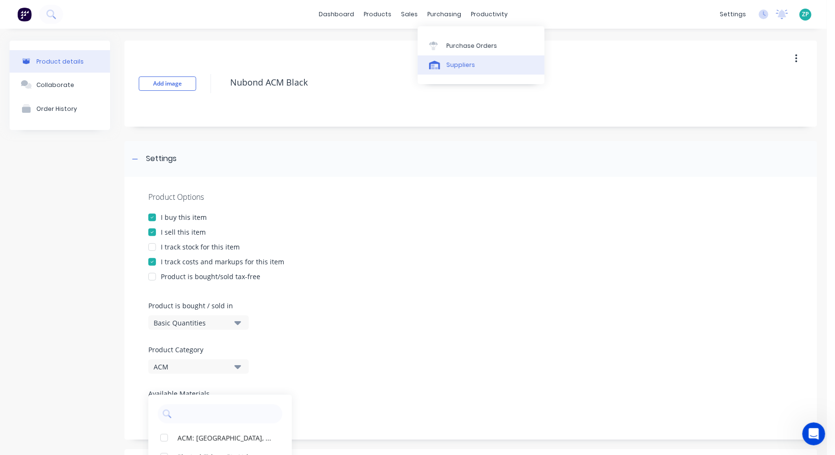
click at [451, 63] on div "Suppliers" at bounding box center [460, 65] width 29 height 9
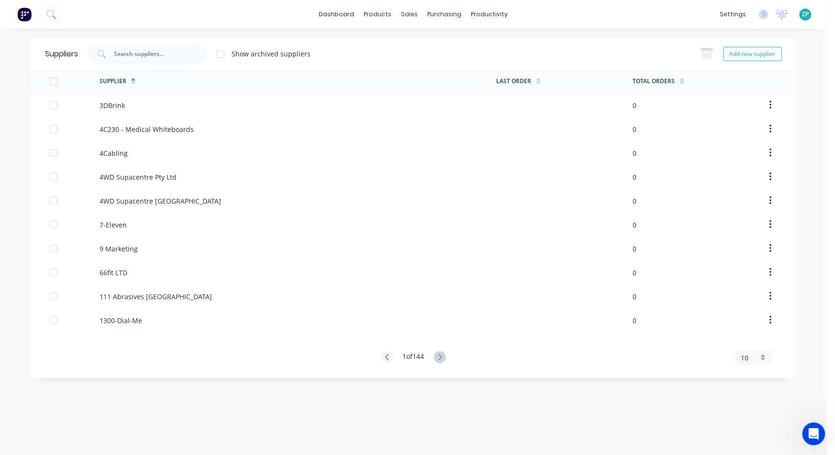
click at [761, 361] on div "10" at bounding box center [753, 358] width 37 height 14
click at [749, 340] on div "35" at bounding box center [753, 341] width 36 height 17
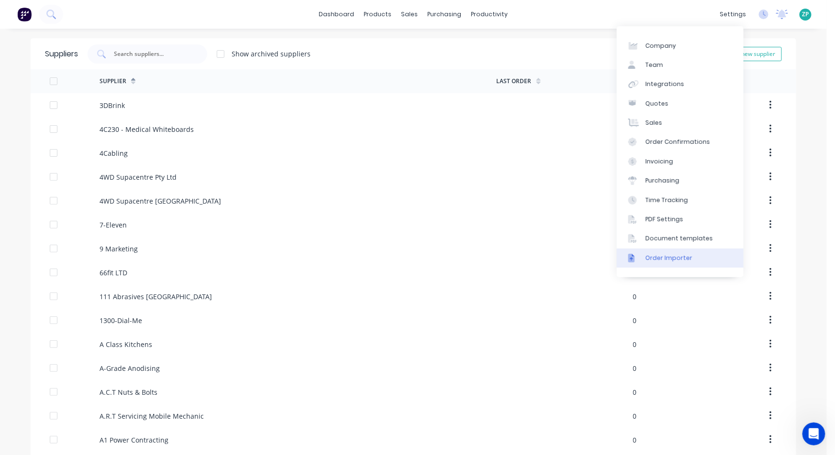
click at [661, 256] on div "Order Importer" at bounding box center [668, 258] width 47 height 9
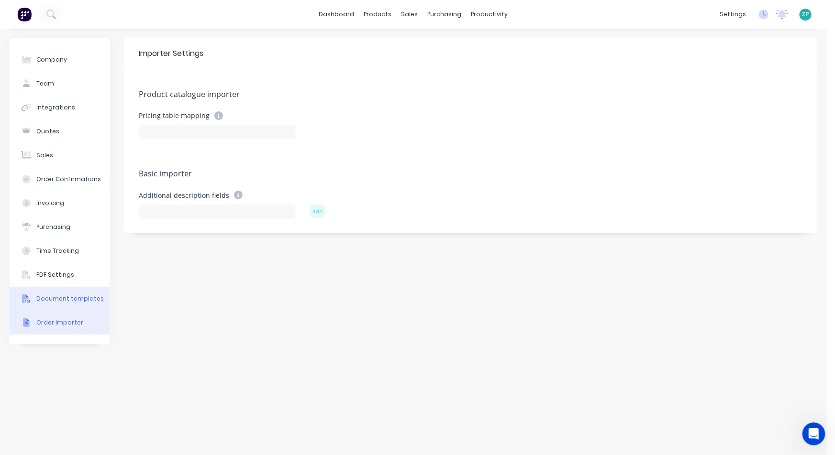
click at [58, 291] on button "Document templates" at bounding box center [60, 299] width 100 height 24
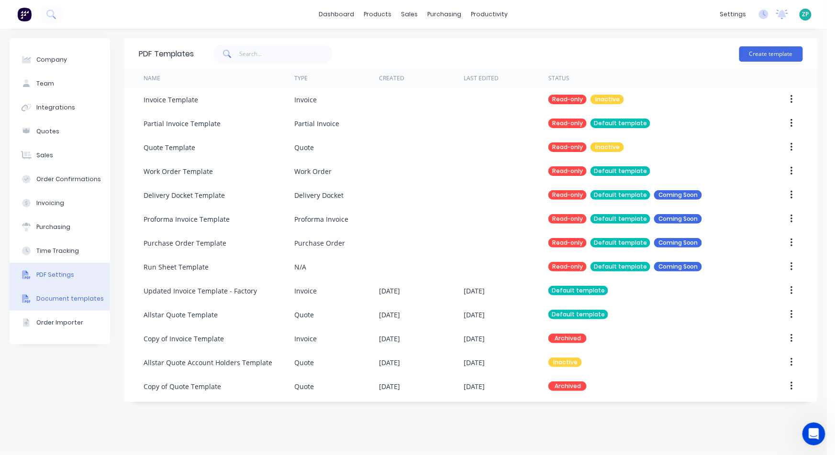
click at [48, 277] on div "PDF Settings" at bounding box center [55, 275] width 38 height 9
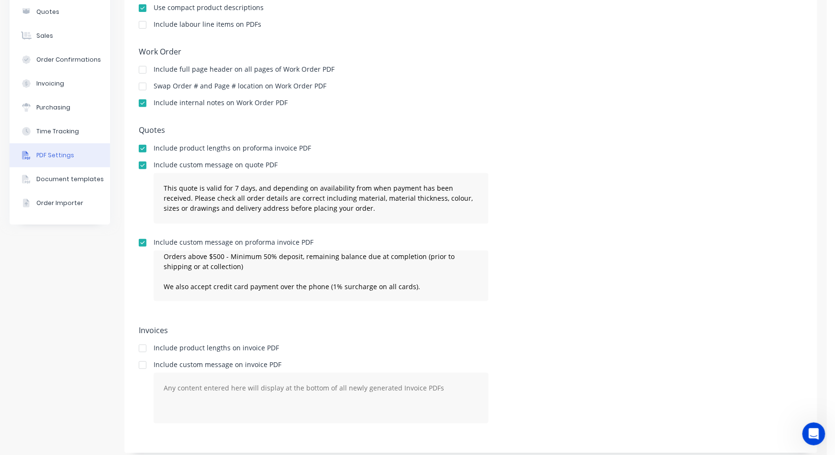
scroll to position [127, 0]
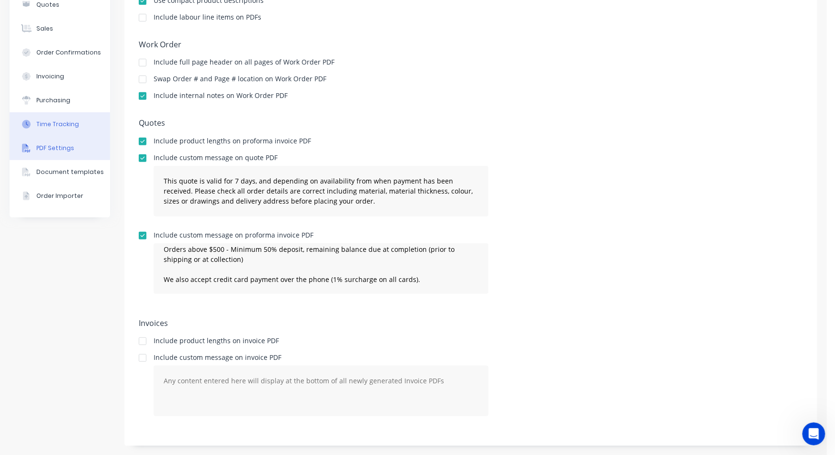
click at [78, 126] on button "Time Tracking" at bounding box center [60, 124] width 100 height 24
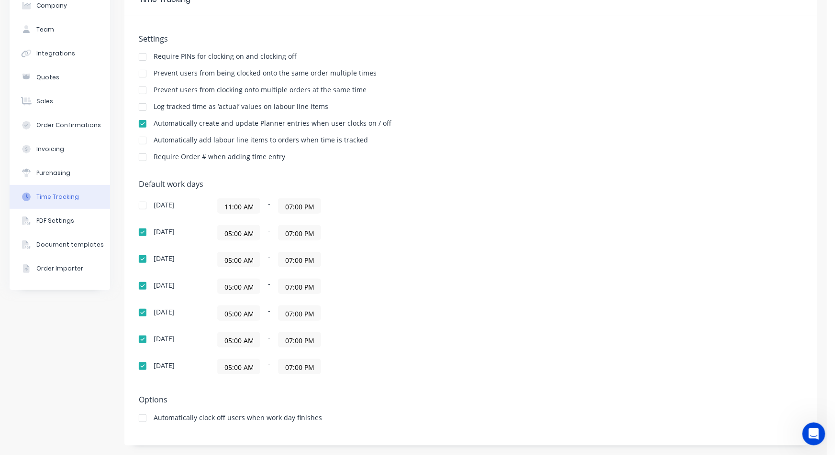
scroll to position [54, 0]
click at [35, 187] on button "Time Tracking" at bounding box center [60, 198] width 100 height 24
click at [48, 164] on button "Purchasing" at bounding box center [60, 174] width 100 height 24
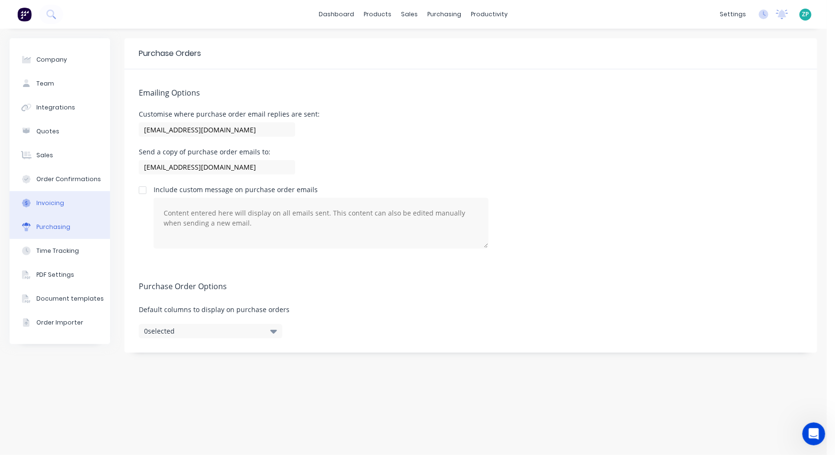
click at [45, 202] on div "Invoicing" at bounding box center [50, 203] width 28 height 9
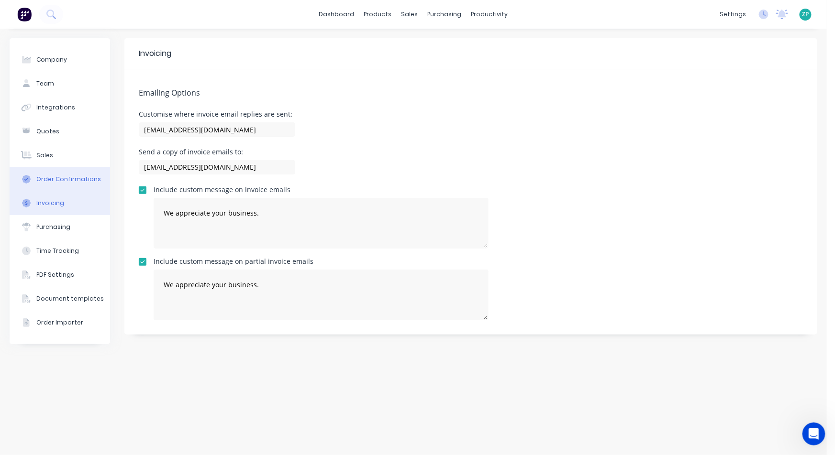
click at [68, 176] on div "Order Confirmations" at bounding box center [68, 179] width 65 height 9
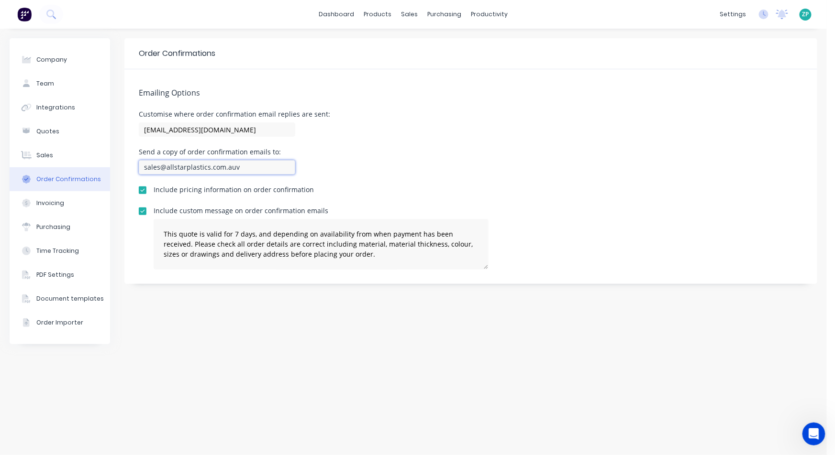
click at [246, 165] on input "sales@allstarplastics.com.auv" at bounding box center [217, 167] width 156 height 14
type input "[EMAIL_ADDRESS][DOMAIN_NAME]"
click at [337, 169] on div "Send a copy of order confirmation emails to: [EMAIL_ADDRESS][DOMAIN_NAME]" at bounding box center [471, 163] width 664 height 28
click at [50, 204] on div "Invoicing" at bounding box center [50, 203] width 28 height 9
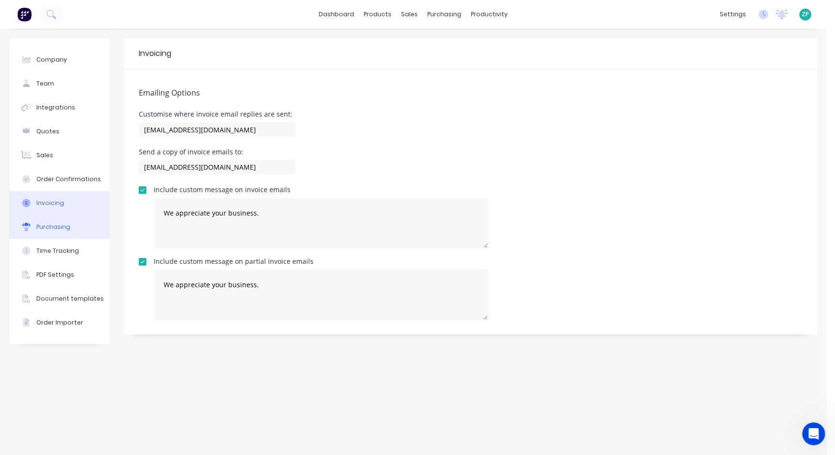
click at [57, 223] on div "Purchasing" at bounding box center [53, 227] width 34 height 9
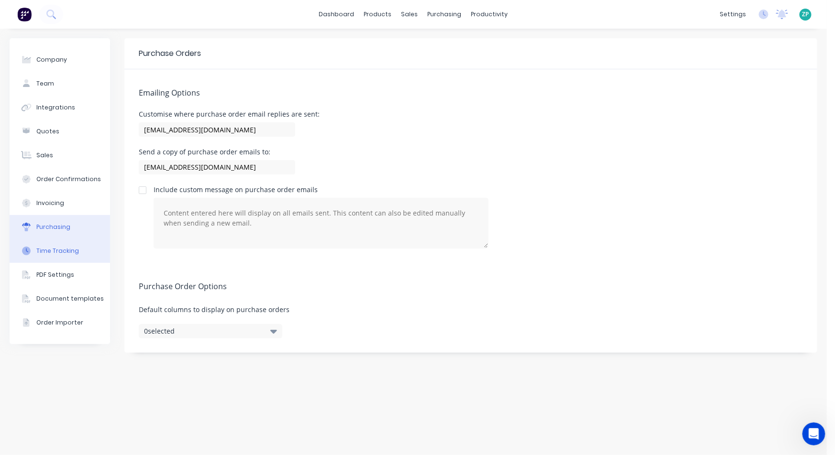
click at [61, 246] on button "Time Tracking" at bounding box center [60, 251] width 100 height 24
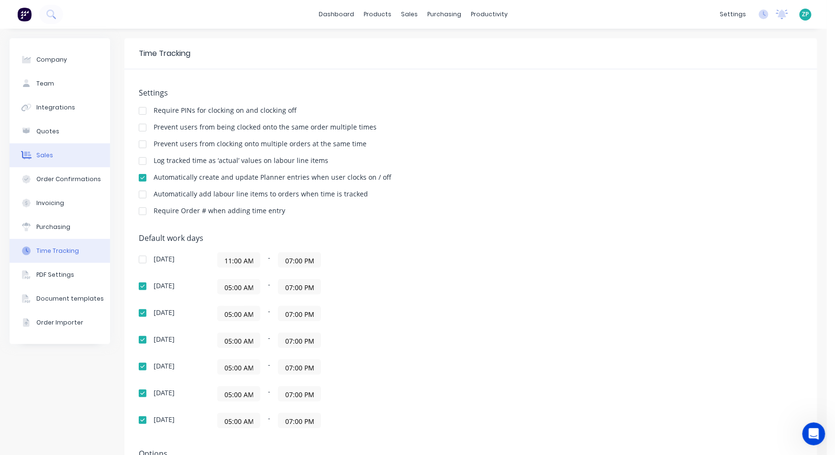
click at [46, 155] on div "Sales" at bounding box center [44, 155] width 17 height 9
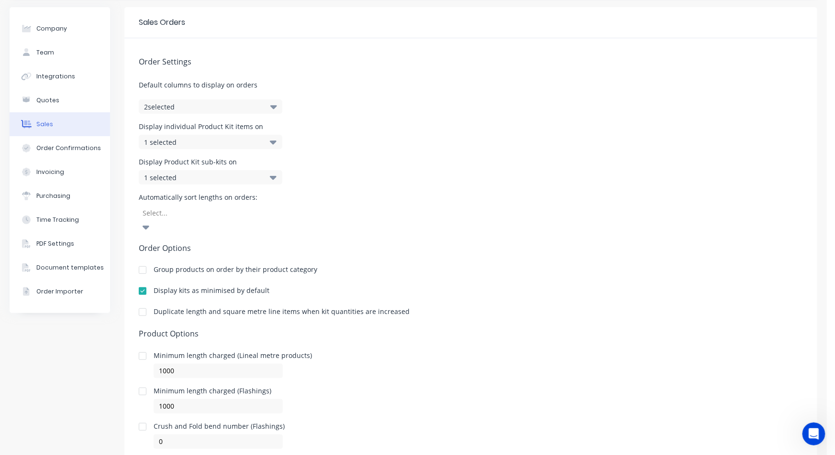
scroll to position [48, 0]
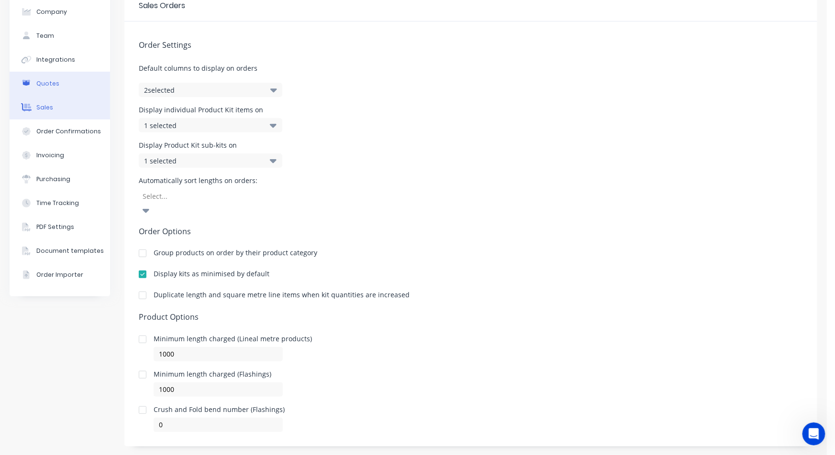
click at [51, 80] on div "Quotes" at bounding box center [47, 83] width 23 height 9
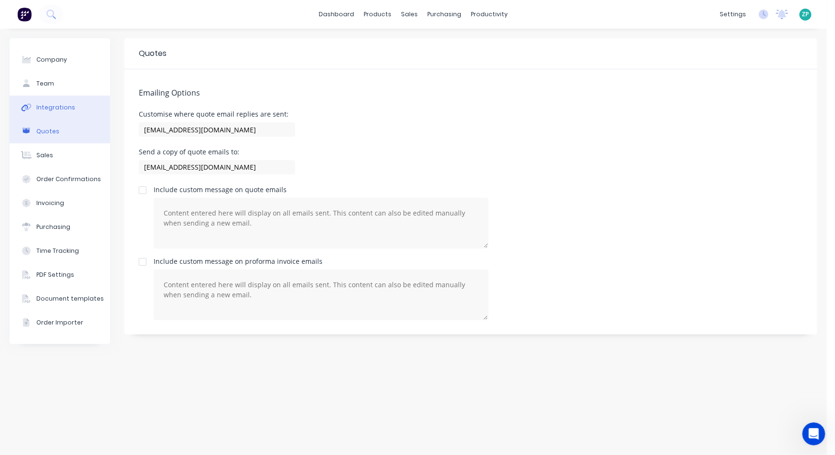
click at [65, 106] on div "Integrations" at bounding box center [55, 107] width 39 height 9
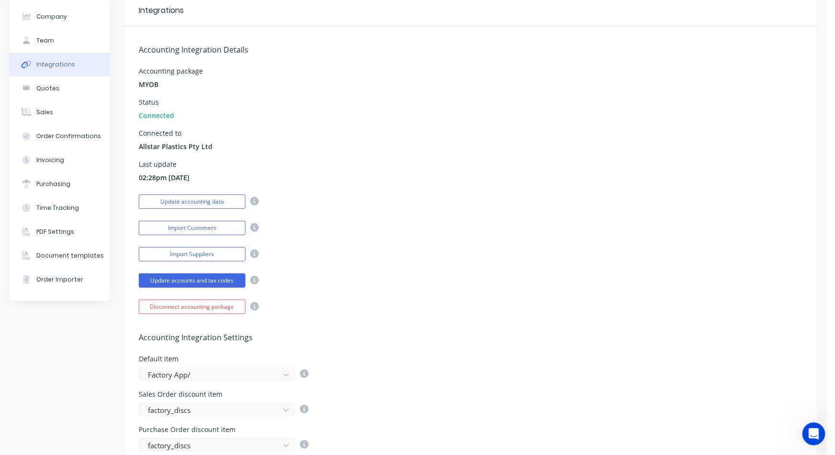
scroll to position [18, 0]
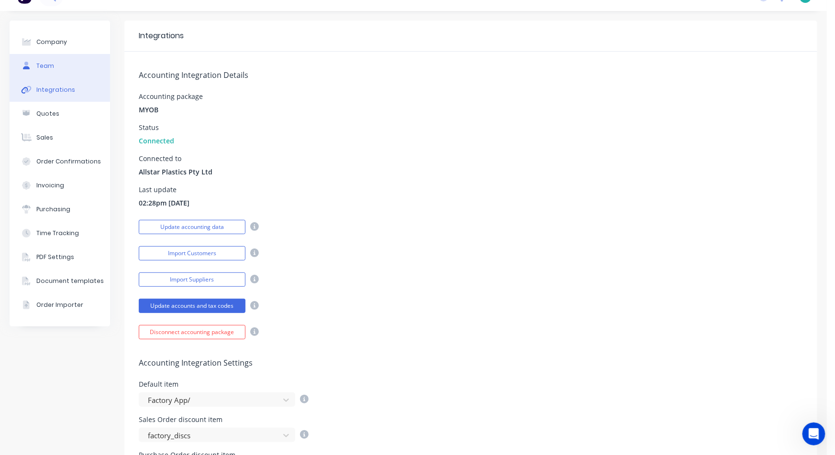
click at [79, 65] on button "Team" at bounding box center [60, 66] width 100 height 24
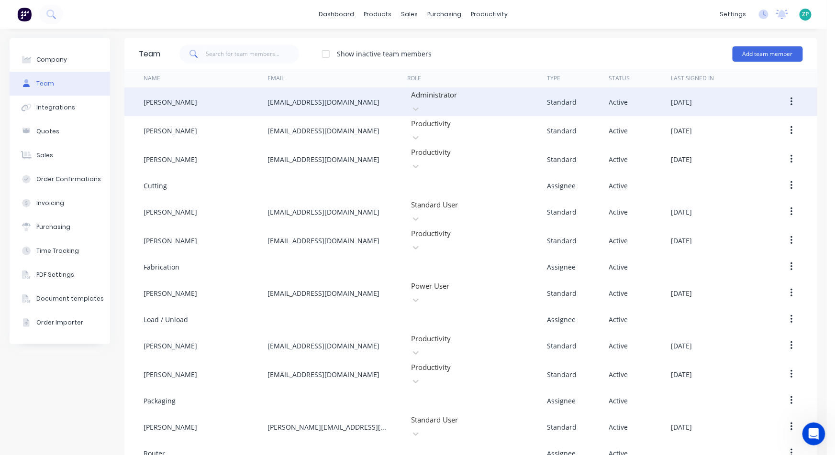
click at [477, 95] on div at bounding box center [479, 95] width 138 height 12
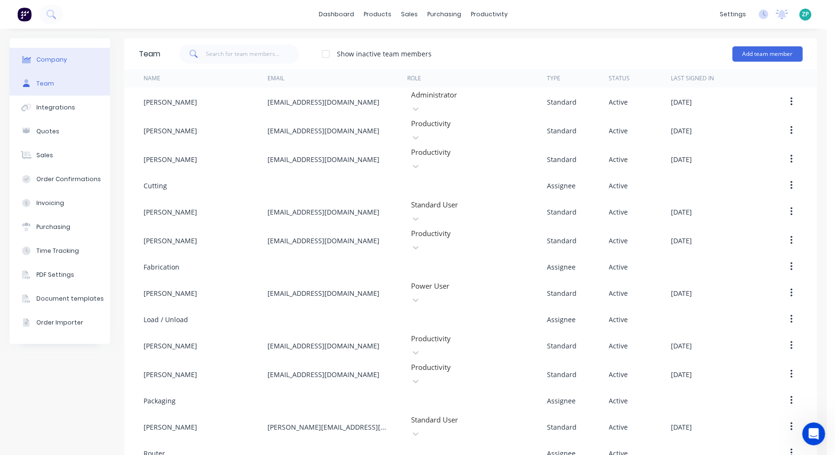
click at [66, 59] on button "Company" at bounding box center [60, 60] width 100 height 24
select select "AU"
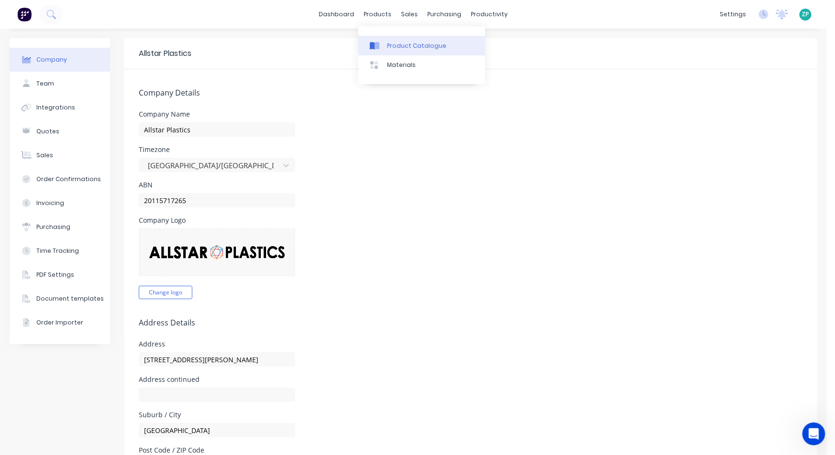
click at [404, 41] on link "Product Catalogue" at bounding box center [421, 45] width 127 height 19
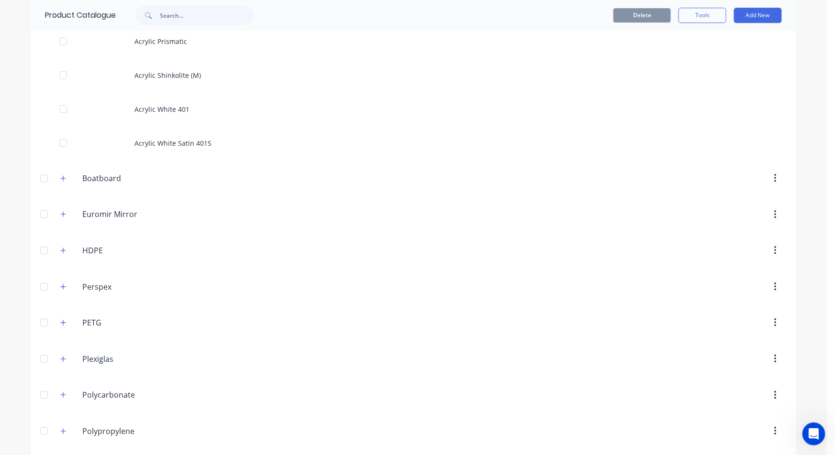
scroll to position [1116, 0]
click at [61, 176] on icon "button" at bounding box center [63, 179] width 6 height 7
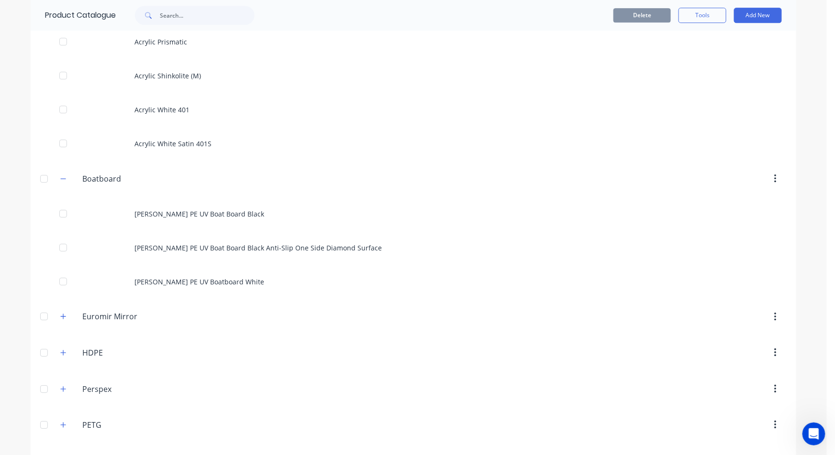
click at [53, 173] on div "Boatboard Boatboard" at bounding box center [128, 178] width 150 height 17
click at [63, 180] on button "button" at bounding box center [63, 179] width 12 height 12
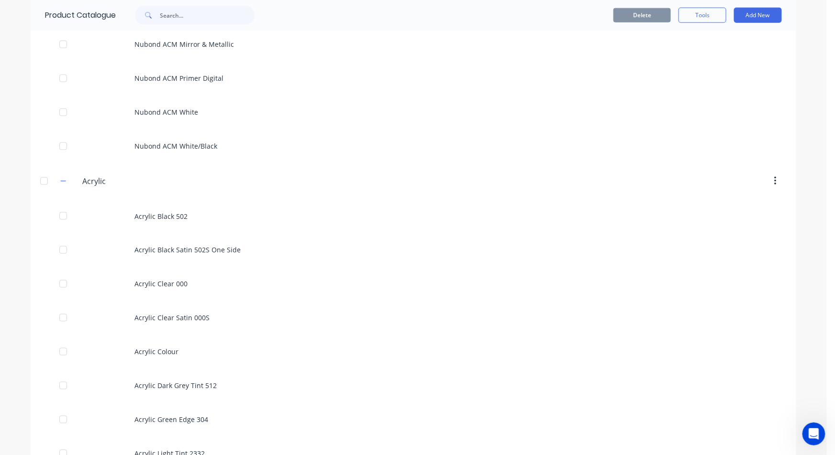
scroll to position [319, 0]
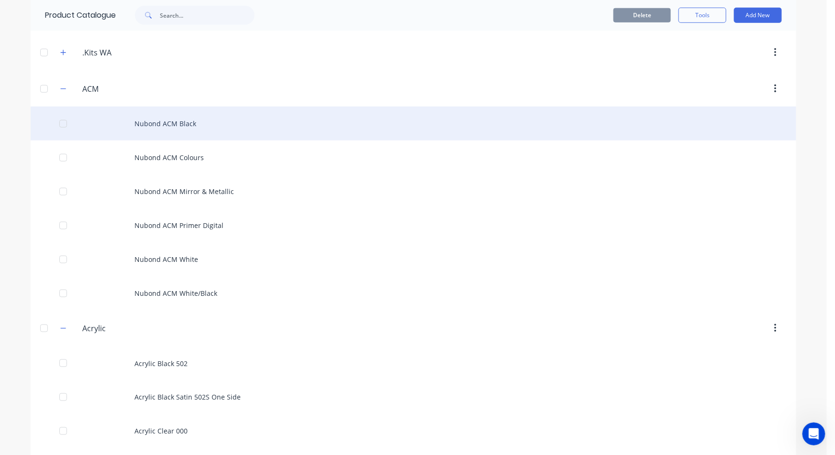
click at [180, 125] on div "Nubond ACM Black" at bounding box center [413, 124] width 765 height 34
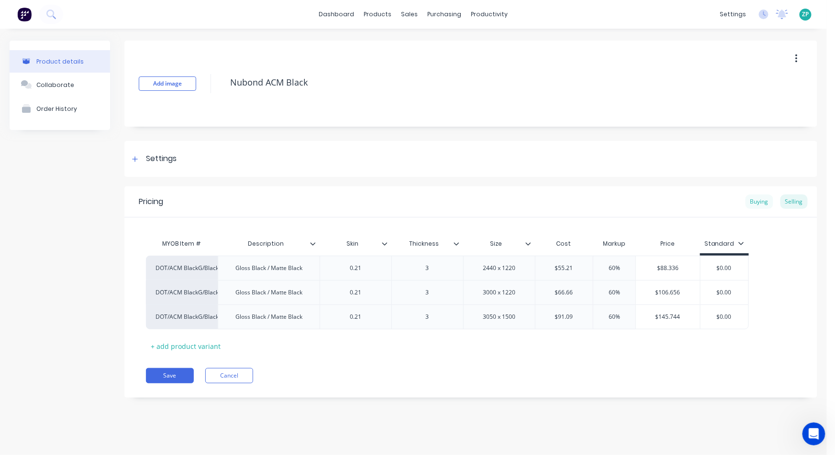
click at [755, 203] on div "Buying" at bounding box center [759, 202] width 28 height 14
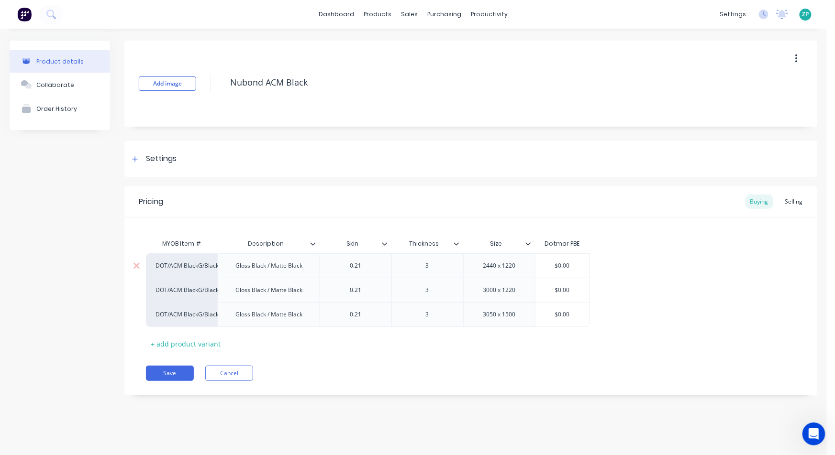
type input "$0.00"
click at [553, 266] on input "$0.00" at bounding box center [562, 266] width 54 height 9
click at [802, 203] on div "Selling" at bounding box center [793, 202] width 27 height 14
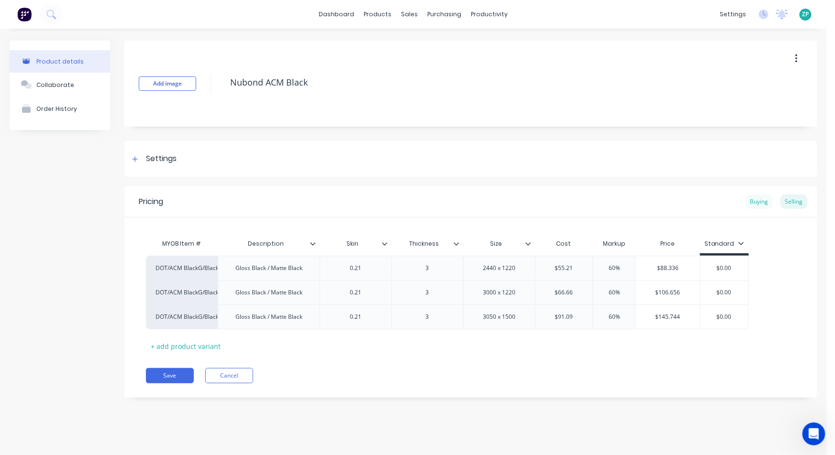
click at [766, 206] on div "Buying" at bounding box center [759, 202] width 28 height 14
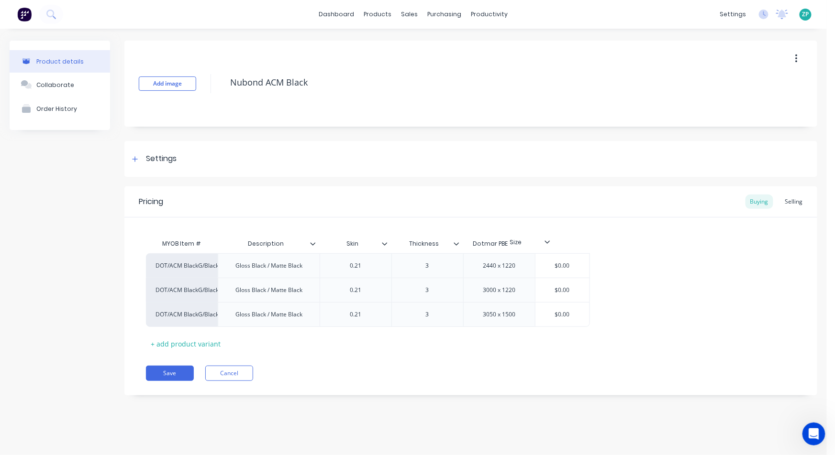
drag, startPoint x: 466, startPoint y: 237, endPoint x: 493, endPoint y: 234, distance: 26.5
click at [492, 234] on div "MYOB Item # Description Skin Thickness Size Dotmar PBE" at bounding box center [368, 243] width 444 height 19
click at [546, 262] on input "$0.00" at bounding box center [562, 266] width 54 height 9
click at [562, 264] on input "$0.00" at bounding box center [562, 266] width 54 height 9
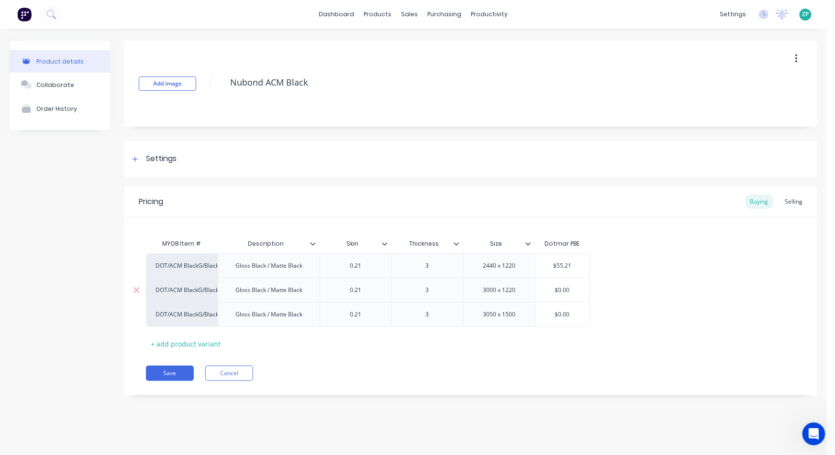
click at [569, 300] on div "$0.00" at bounding box center [562, 290] width 54 height 24
type input "$55.21"
click at [572, 289] on input "$0.00" at bounding box center [562, 290] width 54 height 9
type input "$66.66"
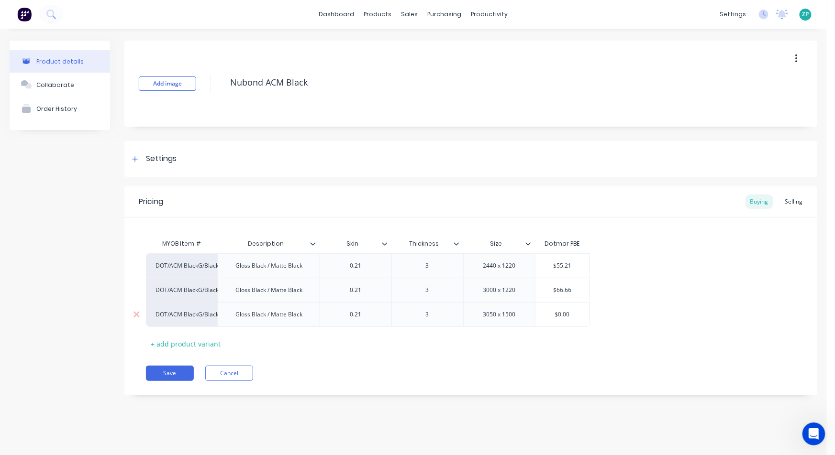
drag, startPoint x: 574, startPoint y: 317, endPoint x: 551, endPoint y: 327, distance: 24.6
click at [551, 327] on div "$0.00 $0.00" at bounding box center [562, 314] width 55 height 25
type input "91.09"
click at [201, 347] on div "+ add product variant" at bounding box center [185, 344] width 79 height 15
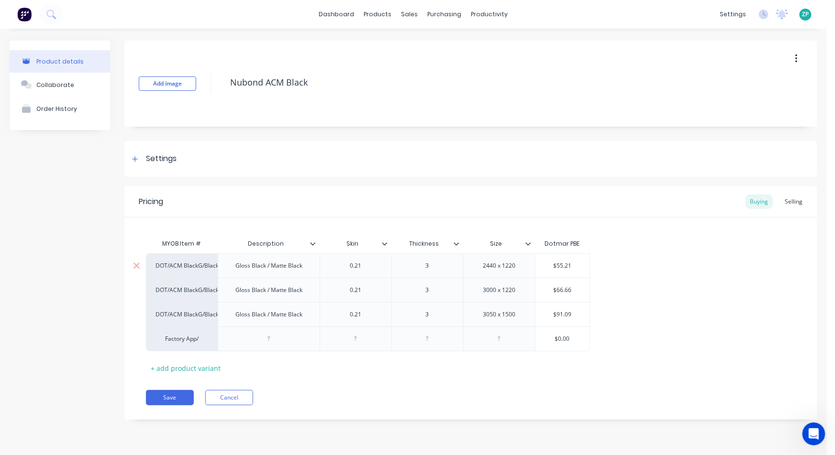
click at [177, 267] on div "DOT/ACM BlackG/BlackM1220x2440" at bounding box center [181, 266] width 53 height 9
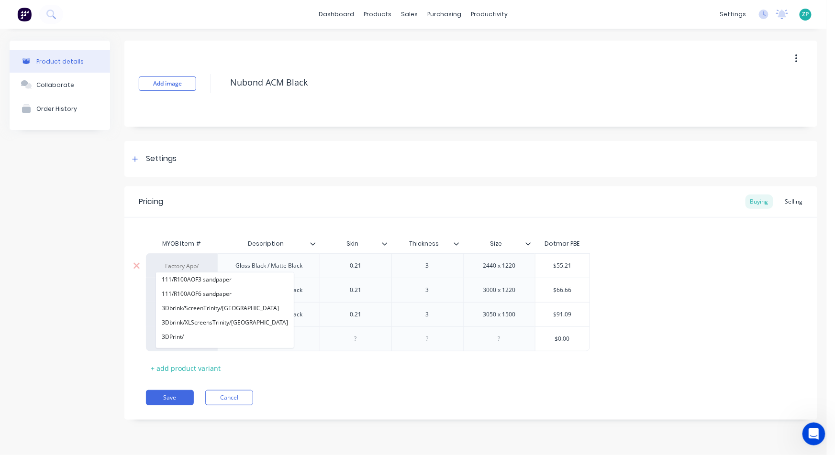
click at [177, 267] on input at bounding box center [181, 267] width 53 height 10
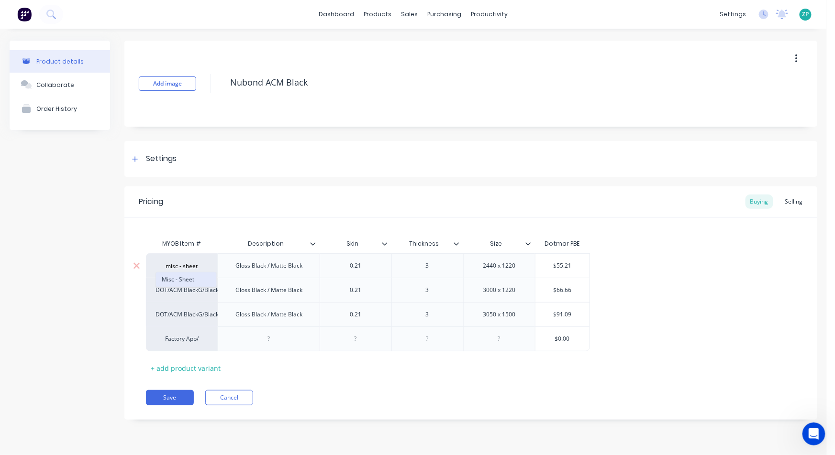
type input "misc - sheet"
click at [176, 276] on button "Misc - Sheet" at bounding box center [186, 280] width 60 height 14
click at [178, 292] on div "DOT/ACM BlackG/BlackM1220x3000" at bounding box center [181, 290] width 53 height 9
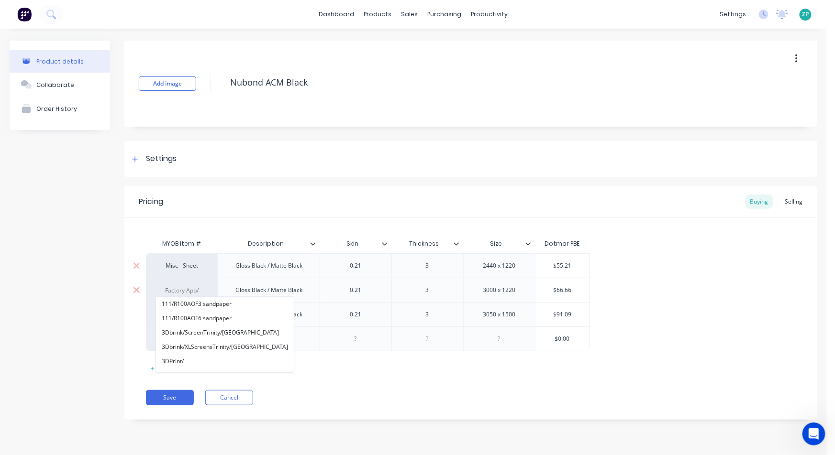
click at [178, 292] on input at bounding box center [181, 291] width 53 height 10
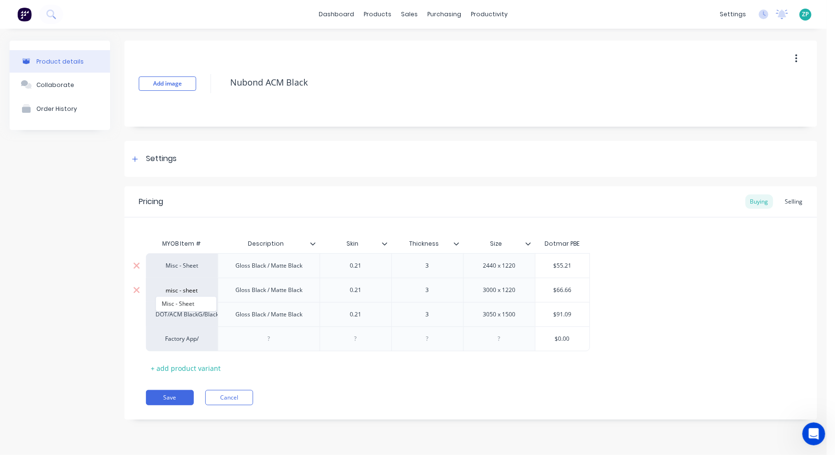
type input "misc - sheet"
click at [178, 308] on button "Misc - Sheet" at bounding box center [186, 304] width 60 height 14
click at [175, 313] on div "DOT/ACM BlackG/BlackM1500x3050" at bounding box center [181, 314] width 53 height 9
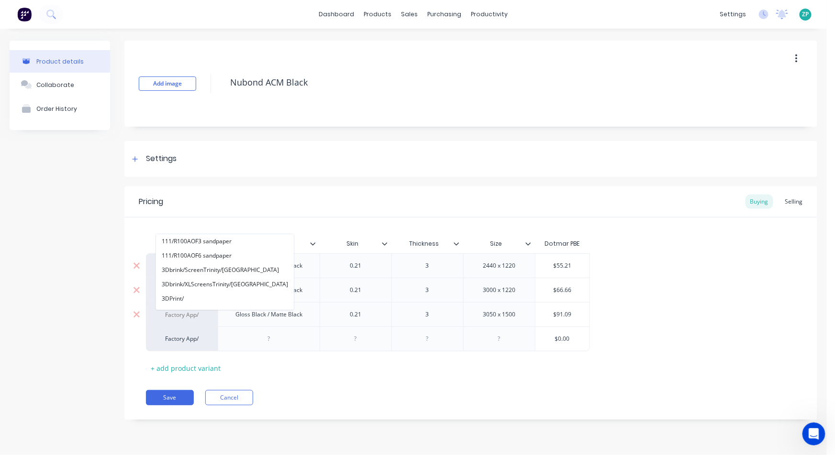
click at [175, 313] on input at bounding box center [181, 315] width 53 height 10
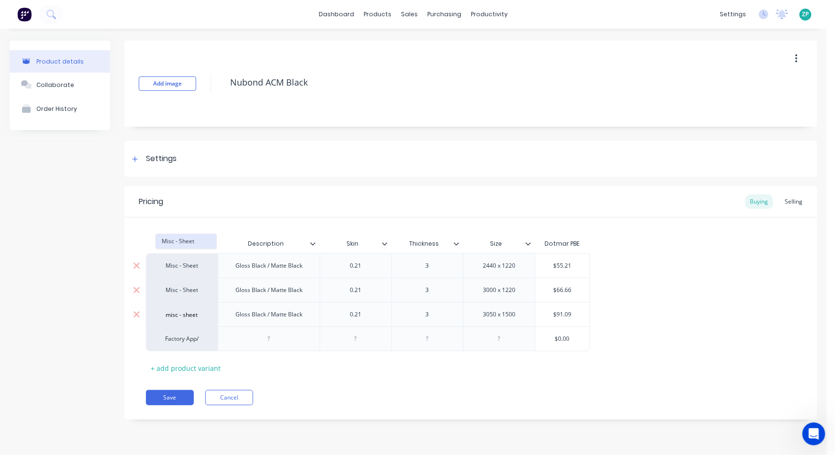
type input "misc - sheet"
click at [192, 245] on button "Misc - Sheet" at bounding box center [186, 241] width 60 height 14
click at [197, 344] on div "Factory App/" at bounding box center [182, 339] width 72 height 25
click at [179, 344] on div "Factory App/" at bounding box center [182, 339] width 72 height 25
click at [176, 336] on div "Factory App/" at bounding box center [181, 339] width 53 height 9
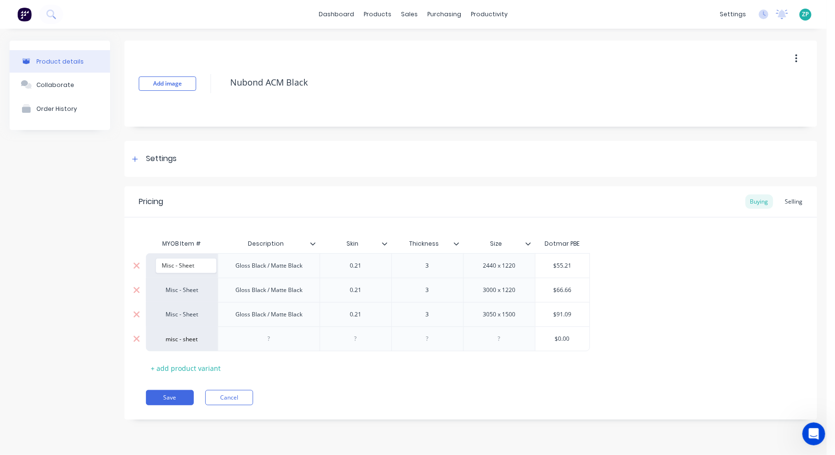
type input "misc - sheet"
click at [181, 347] on div "Factory App/ misc - sheet" at bounding box center [182, 339] width 72 height 25
click at [180, 339] on div "Factory App/" at bounding box center [181, 339] width 53 height 9
click at [184, 341] on div "Factory App/" at bounding box center [181, 339] width 53 height 9
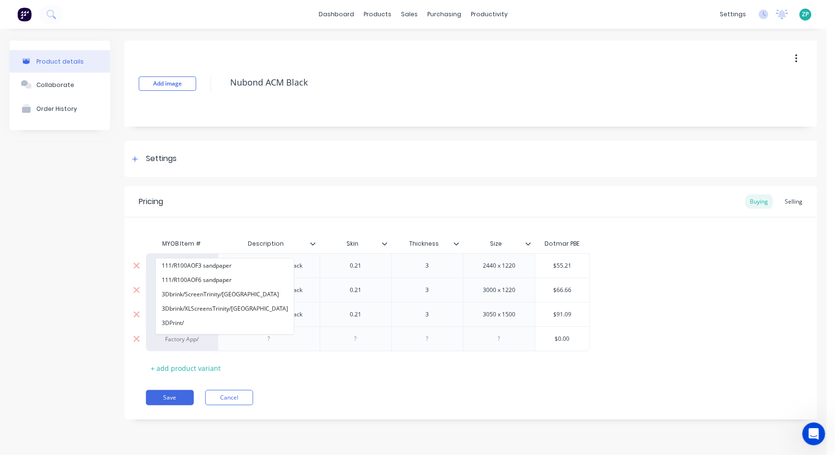
click at [184, 341] on input at bounding box center [181, 340] width 53 height 10
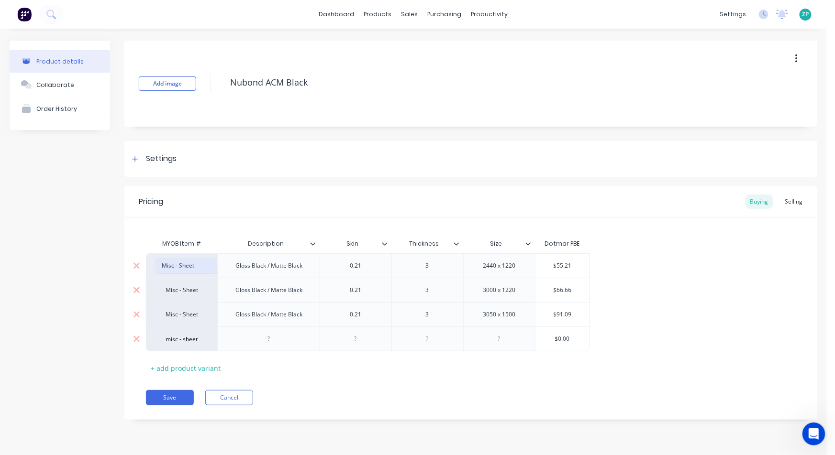
type input "misc - sheet"
click at [187, 264] on button "Misc - Sheet" at bounding box center [186, 266] width 60 height 14
click at [275, 341] on div at bounding box center [269, 339] width 48 height 12
click at [269, 326] on div "Gloss Black / Matte Black" at bounding box center [269, 314] width 102 height 24
click at [264, 317] on div "Gloss Black / Matte Black" at bounding box center [269, 314] width 82 height 12
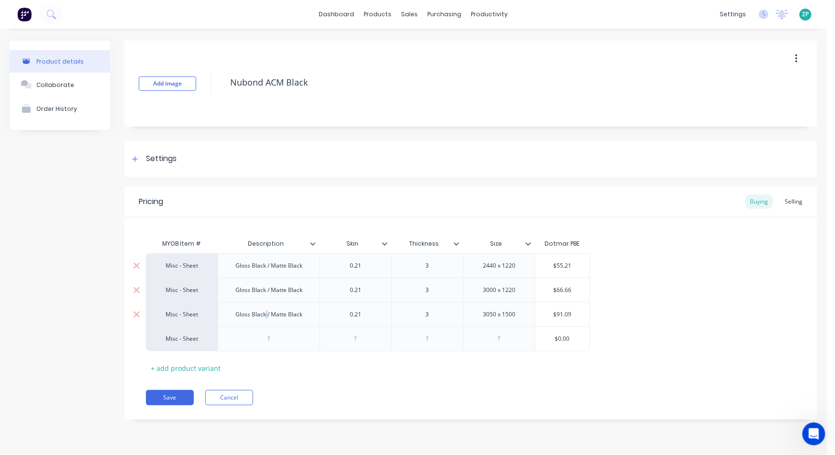
click at [264, 317] on div "Gloss Black / Matte Black" at bounding box center [269, 314] width 82 height 12
copy div "Gloss Black / Matte Black"
click at [270, 343] on div at bounding box center [269, 339] width 48 height 12
drag, startPoint x: 270, startPoint y: 343, endPoint x: 287, endPoint y: 349, distance: 18.0
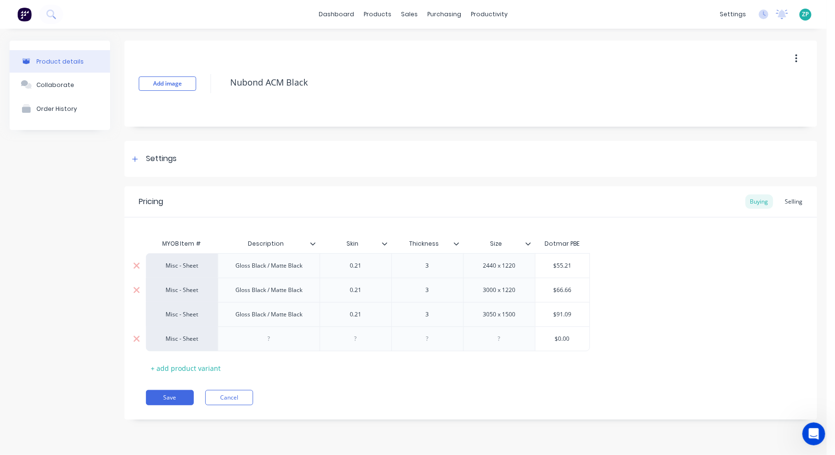
click at [270, 343] on div at bounding box center [269, 339] width 48 height 12
paste div
type input "$98.63"
click at [173, 369] on div "+ add product variant" at bounding box center [185, 368] width 79 height 15
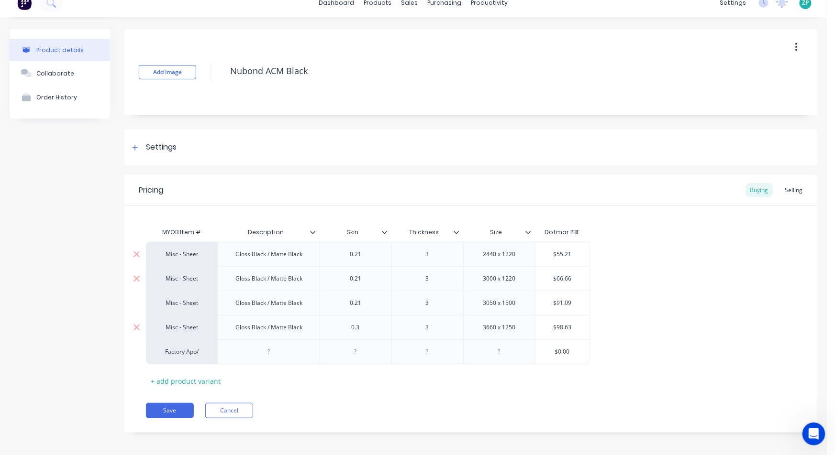
scroll to position [15, 0]
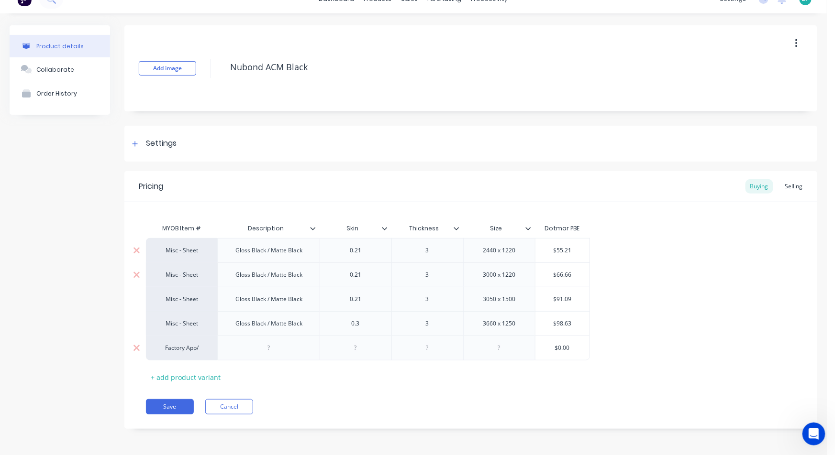
click at [184, 345] on div "Factory App/" at bounding box center [181, 348] width 53 height 9
type input "misc - sh"
click at [167, 268] on button "Misc - Sheet" at bounding box center [186, 275] width 60 height 14
click at [265, 354] on div at bounding box center [269, 348] width 48 height 12
paste div
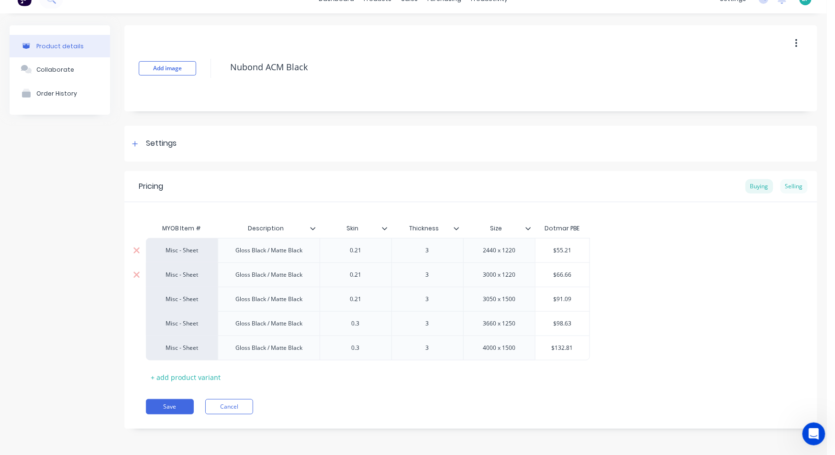
type input "$132.81"
click at [789, 184] on div "Selling" at bounding box center [793, 186] width 27 height 14
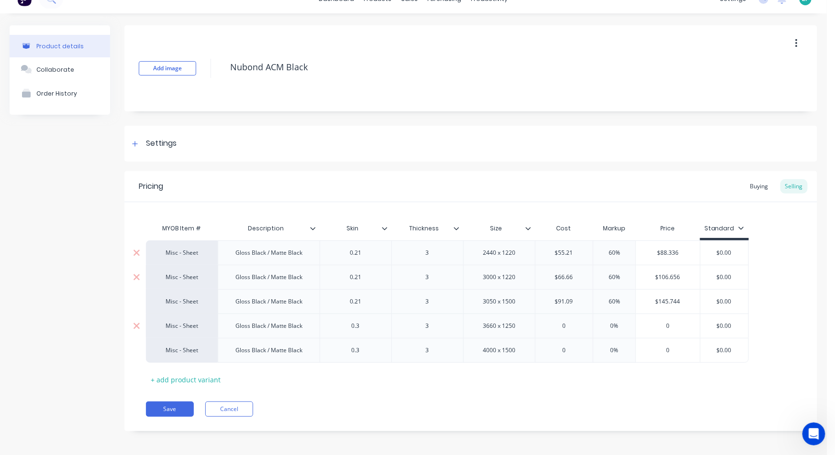
type input "0"
drag, startPoint x: 553, startPoint y: 327, endPoint x: 608, endPoint y: 308, distance: 57.8
click at [607, 308] on div "Misc - Sheet Gloss Black / Matte Black 0.21 3 2440 x 1220 $55.21 60% $88.336 $0…" at bounding box center [471, 302] width 650 height 122
click at [753, 186] on div "Buying" at bounding box center [759, 186] width 28 height 14
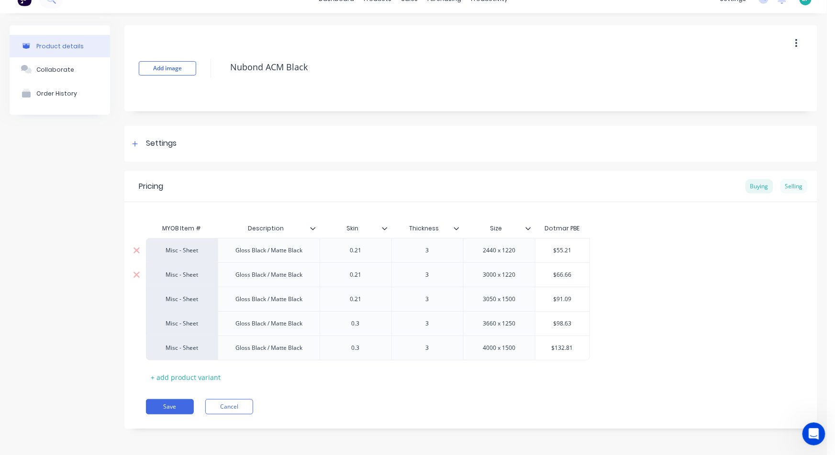
click at [795, 187] on div "Selling" at bounding box center [793, 186] width 27 height 14
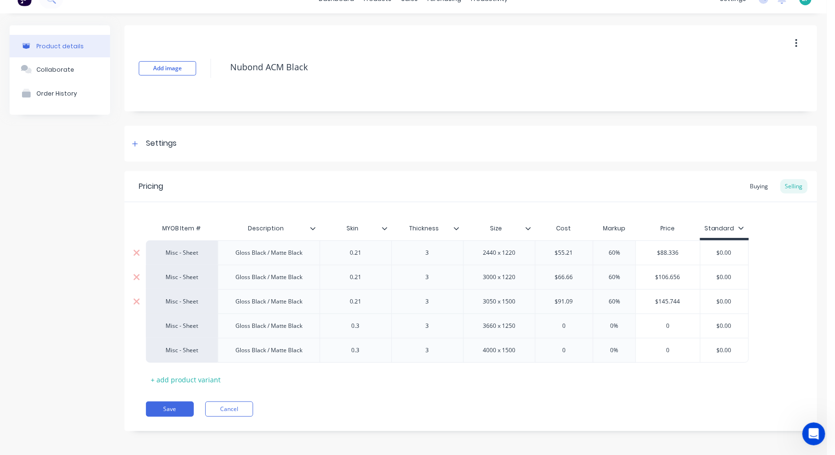
drag, startPoint x: 560, startPoint y: 326, endPoint x: 629, endPoint y: 301, distance: 73.5
click at [625, 305] on div "Misc - Sheet Gloss Black / Matte Black 0.21 3 2440 x 1220 $55.21 60% $88.336 $0…" at bounding box center [471, 302] width 650 height 122
type input "98.63"
type input "0"
type input "60"
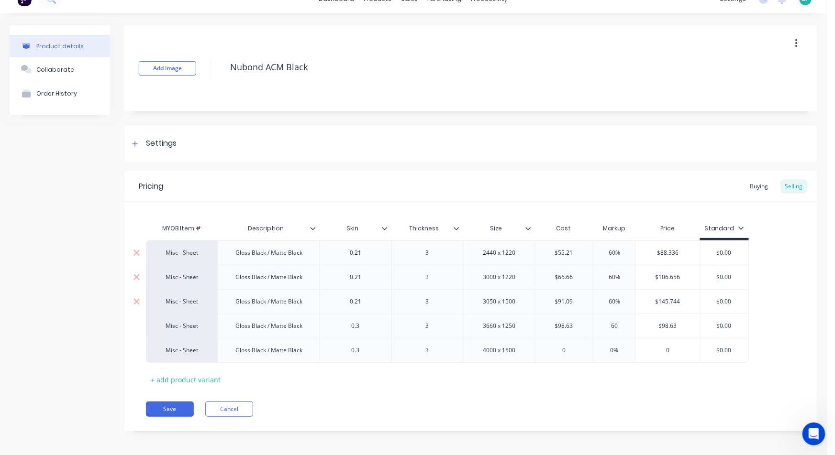
type input "$157.808"
type input "$0.00"
type input "0"
click at [783, 183] on div "Selling" at bounding box center [793, 186] width 27 height 14
click at [753, 187] on div "Buying" at bounding box center [759, 186] width 28 height 14
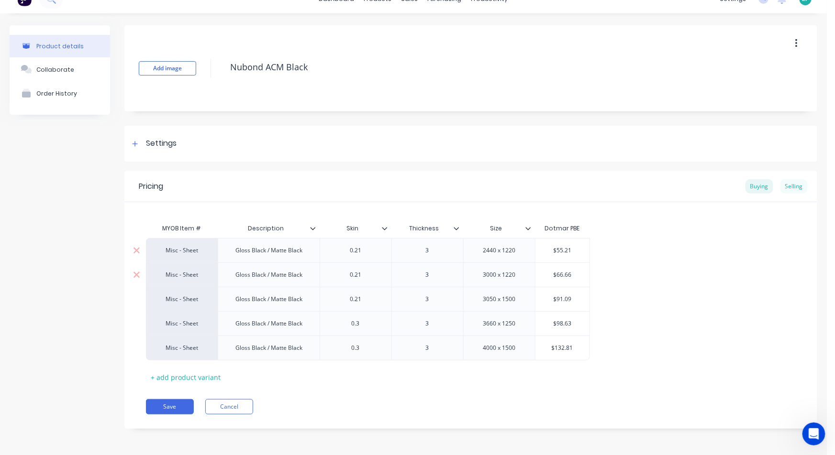
click at [798, 187] on div "Selling" at bounding box center [793, 186] width 27 height 14
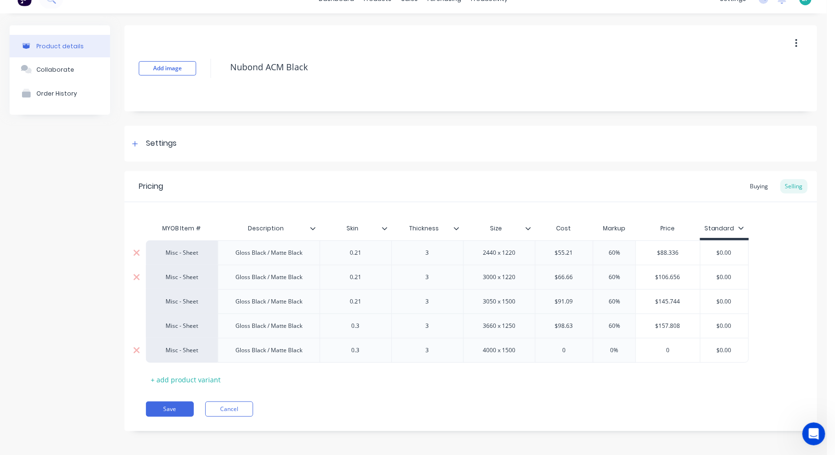
type input "0"
drag, startPoint x: 563, startPoint y: 352, endPoint x: 588, endPoint y: 336, distance: 29.2
click at [588, 336] on div "Misc - Sheet Gloss Black / Matte Black 0.21 3 2440 x 1220 $55.21 60% $88.336 $0…" at bounding box center [471, 302] width 650 height 122
type input "132.81"
type input "0"
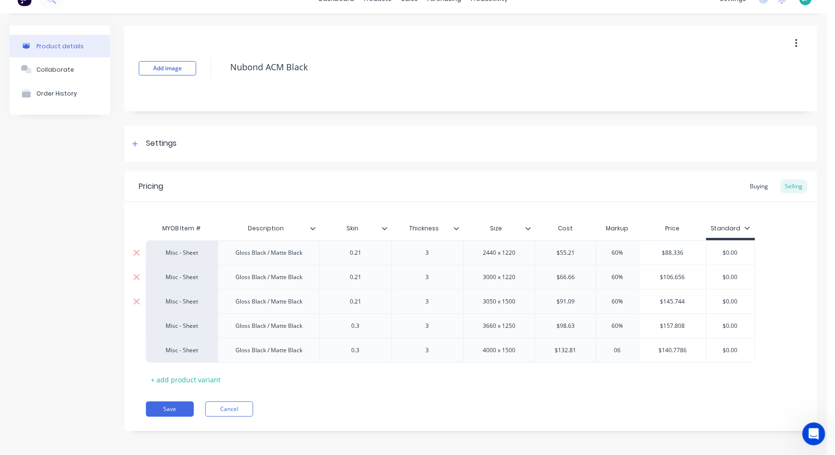
type input "0"
type input "60"
type input "$212.496"
click at [677, 387] on div "MYOB Item # Description Skin Thickness Size Cost Markup Price Standard Misc - S…" at bounding box center [471, 303] width 650 height 168
drag, startPoint x: 738, startPoint y: 228, endPoint x: 734, endPoint y: 234, distance: 7.2
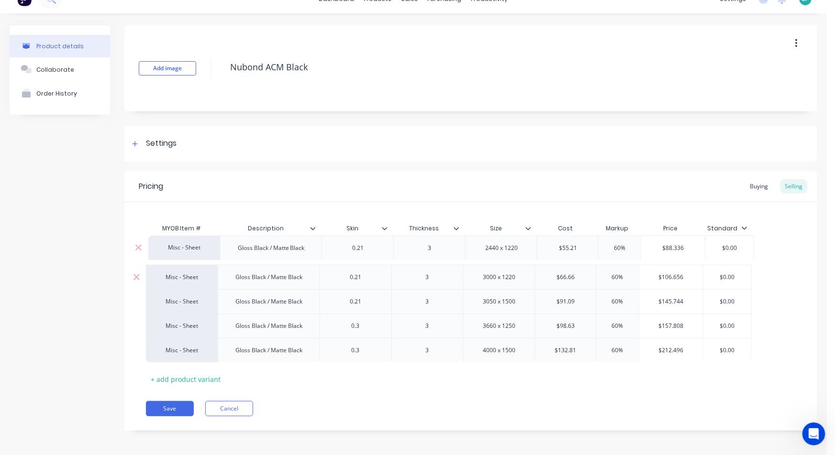
click at [734, 234] on div "MYOB Item # Description Skin Thickness Size Cost Markup Price Standard Misc - S…" at bounding box center [471, 303] width 650 height 168
click at [741, 227] on icon at bounding box center [744, 228] width 6 height 6
click at [694, 278] on div at bounding box center [692, 274] width 19 height 19
click at [694, 275] on div at bounding box center [692, 274] width 19 height 19
click at [692, 258] on div at bounding box center [692, 255] width 19 height 19
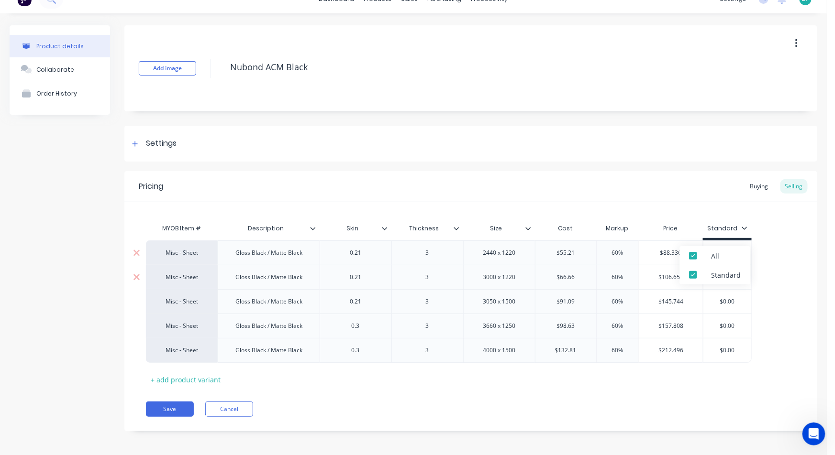
click at [766, 226] on div "MYOB Item # Description Skin Thickness Size Cost Markup Price Standard Misc - S…" at bounding box center [471, 303] width 650 height 168
click at [754, 183] on div "Buying" at bounding box center [759, 186] width 28 height 14
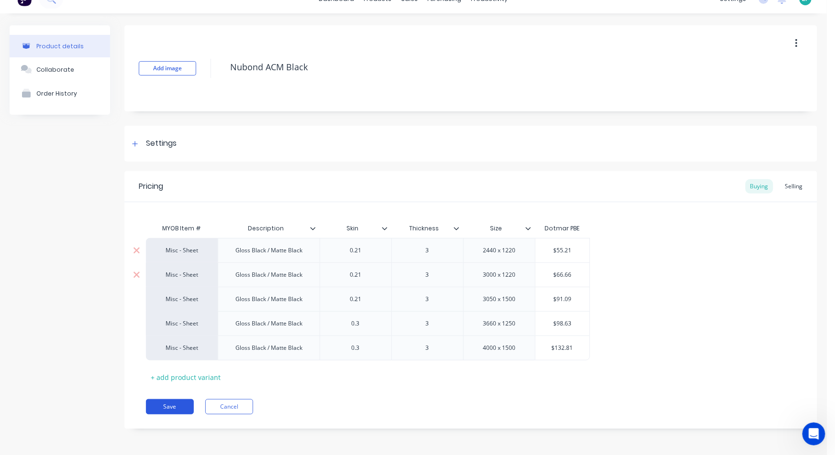
click at [167, 408] on button "Save" at bounding box center [170, 406] width 48 height 15
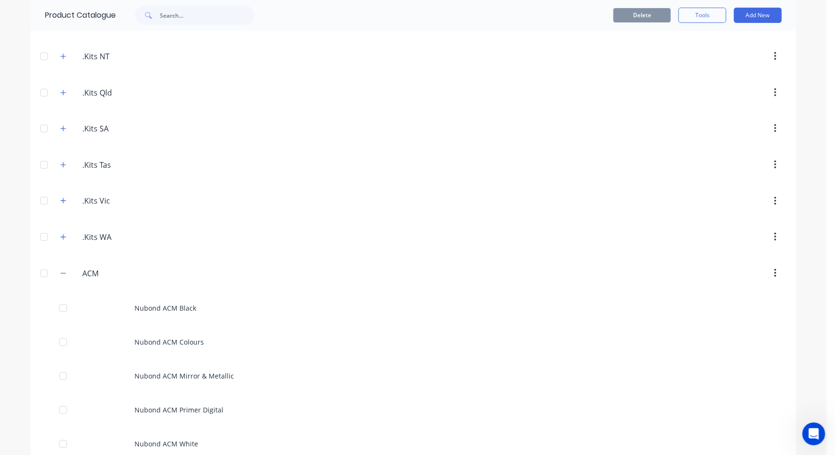
scroll to position [159, 0]
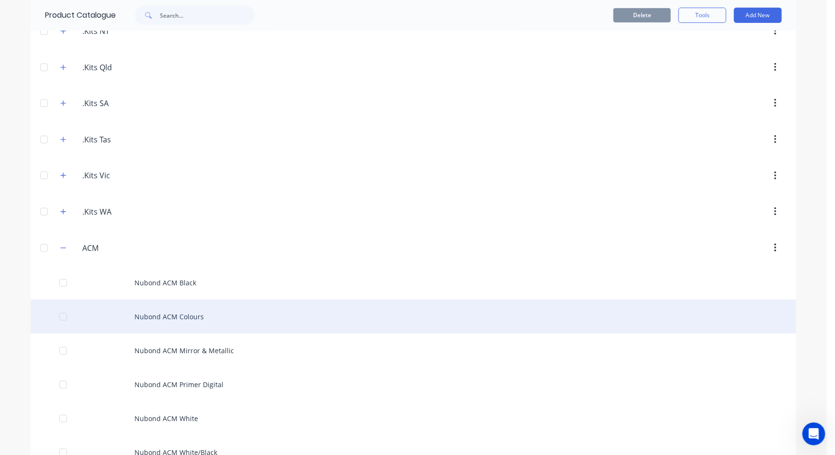
click at [183, 322] on div "Nubond ACM Colours" at bounding box center [413, 317] width 765 height 34
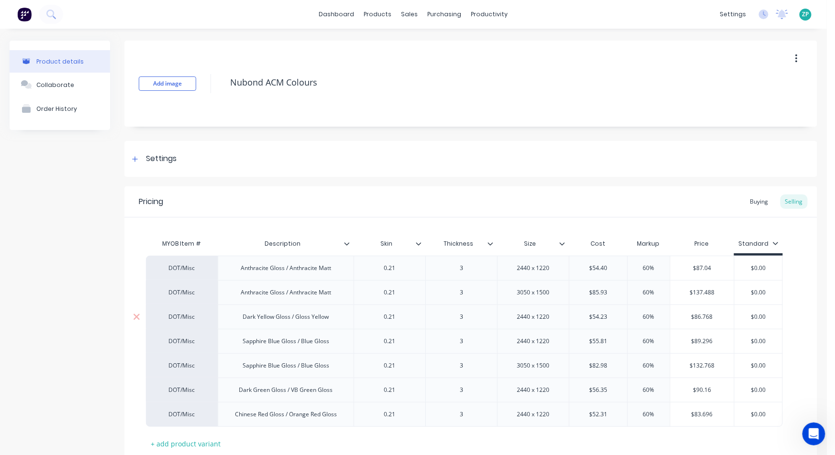
scroll to position [53, 0]
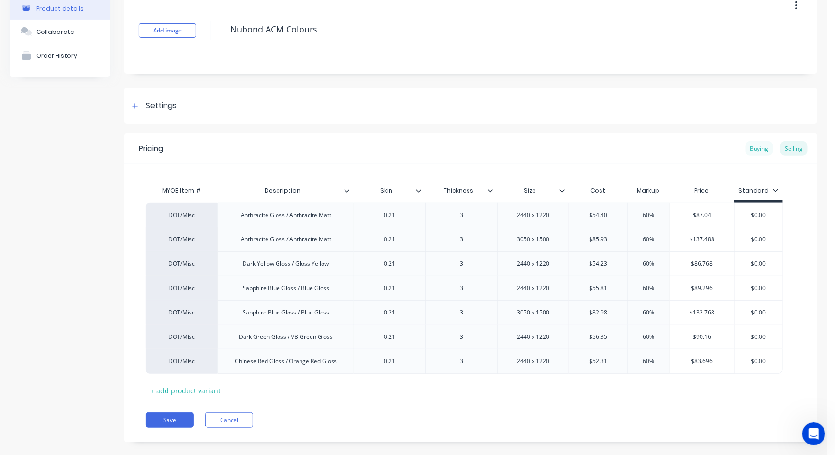
click at [752, 149] on div "Buying" at bounding box center [759, 149] width 28 height 14
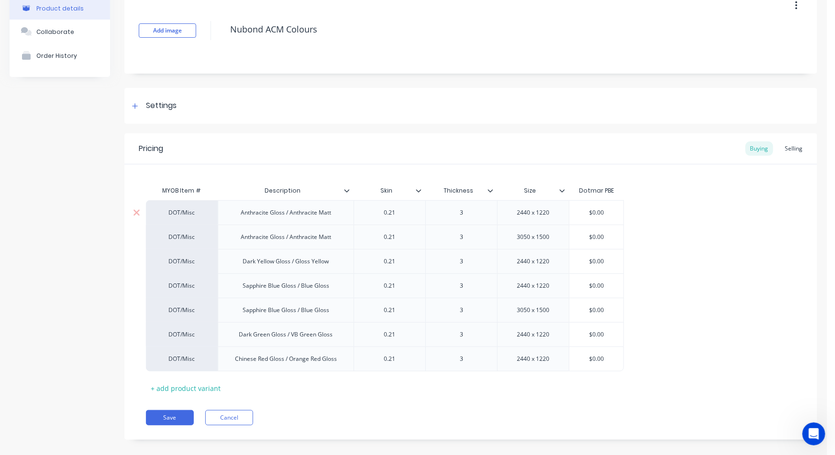
click at [186, 213] on div "DOT/Misc" at bounding box center [181, 213] width 53 height 9
type input "misc - sh"
click at [184, 224] on button "Misc - Sheet" at bounding box center [186, 227] width 60 height 14
click at [186, 235] on div "DOT/Misc" at bounding box center [181, 237] width 53 height 9
type input "misc - she"
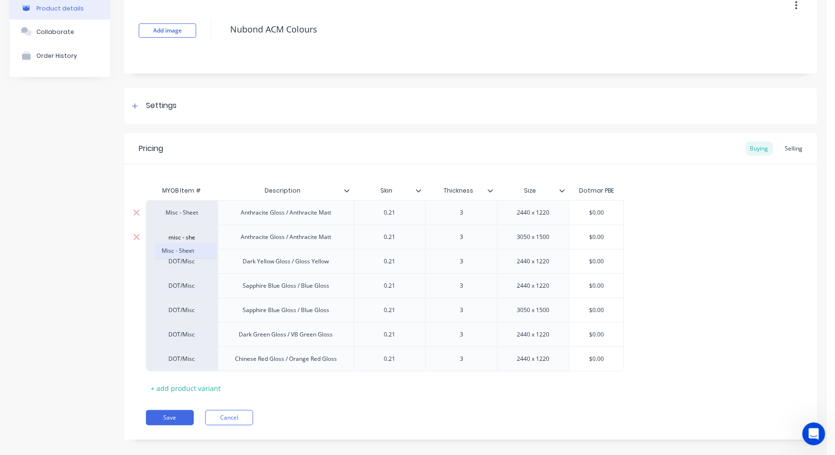
click at [188, 251] on button "Misc - Sheet" at bounding box center [186, 251] width 60 height 14
click at [187, 257] on div "DOT/Misc" at bounding box center [181, 261] width 53 height 9
type input "misc - sh"
click at [190, 274] on button "Misc - Sheet" at bounding box center [186, 275] width 60 height 14
click at [186, 285] on div "DOT/Misc" at bounding box center [181, 286] width 53 height 9
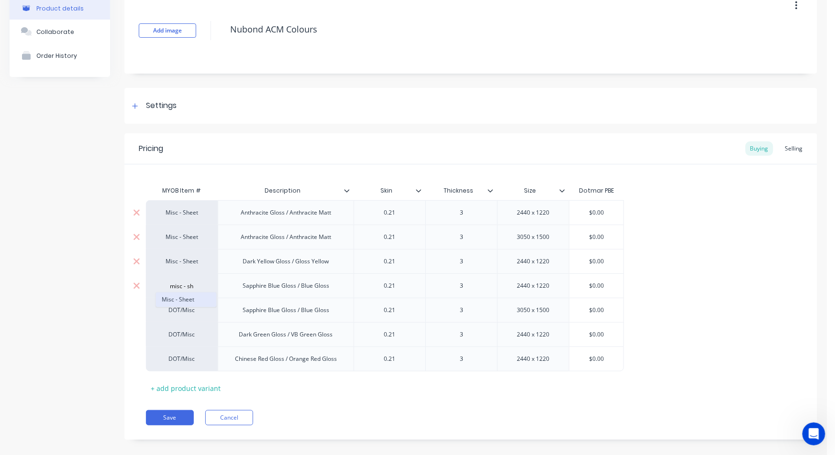
type input "misc - sh"
click at [184, 300] on button "Misc - Sheet" at bounding box center [186, 300] width 60 height 14
click at [182, 308] on div "DOT/Misc" at bounding box center [181, 310] width 53 height 9
type input "misc - sh"
click at [178, 319] on button "Misc - Sheet" at bounding box center [186, 324] width 60 height 14
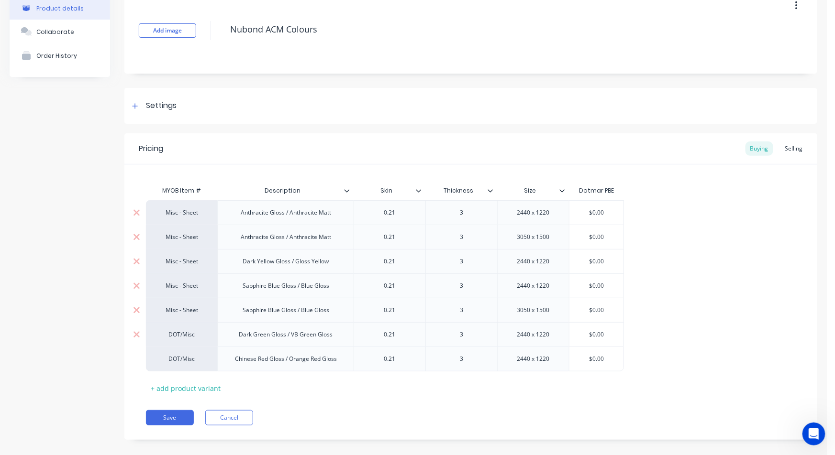
click at [181, 339] on div "DOT/Misc" at bounding box center [182, 334] width 72 height 24
click at [179, 336] on div "DOT/Misc" at bounding box center [181, 334] width 53 height 9
type input "misc - sh"
click at [182, 264] on button "Misc - Sheet" at bounding box center [186, 261] width 60 height 14
click at [177, 355] on div "DOT/Misc" at bounding box center [181, 359] width 53 height 9
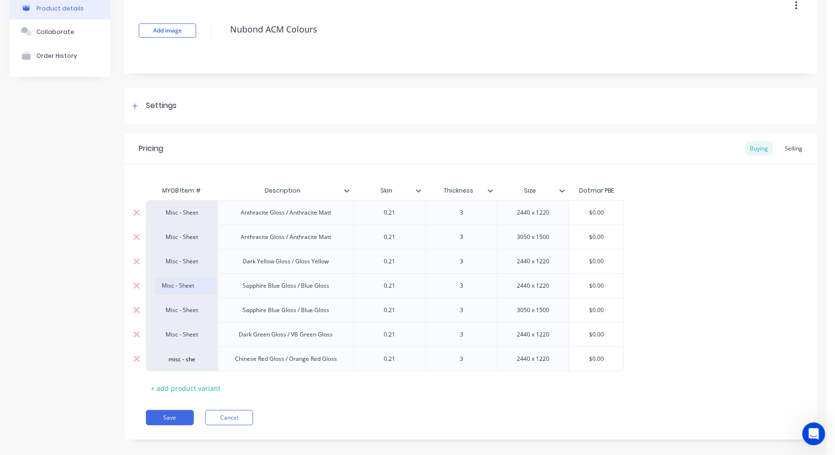
type input "misc - she"
click at [188, 286] on button "Misc - Sheet" at bounding box center [186, 286] width 60 height 14
drag, startPoint x: 588, startPoint y: 211, endPoint x: 617, endPoint y: 204, distance: 30.0
click at [617, 204] on div "$0.00 $0.00" at bounding box center [596, 213] width 54 height 24
type input "54.40"
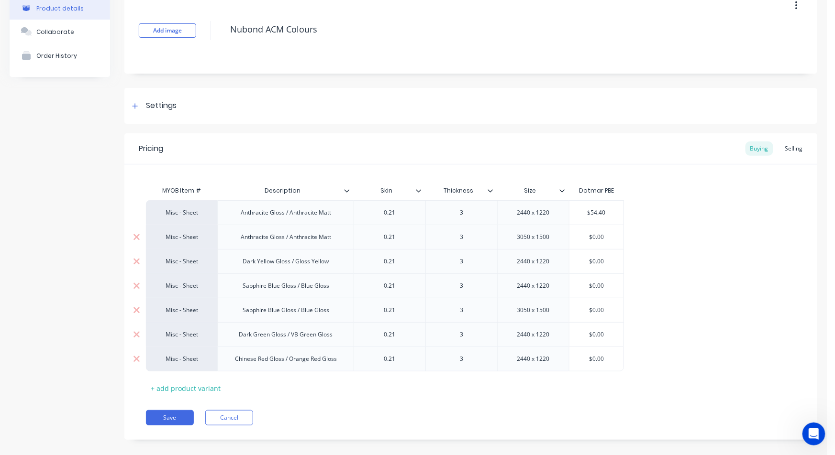
click at [598, 236] on input "$0.00" at bounding box center [596, 237] width 54 height 9
type input "$85.93"
click at [595, 260] on input "$0.00" at bounding box center [596, 261] width 54 height 9
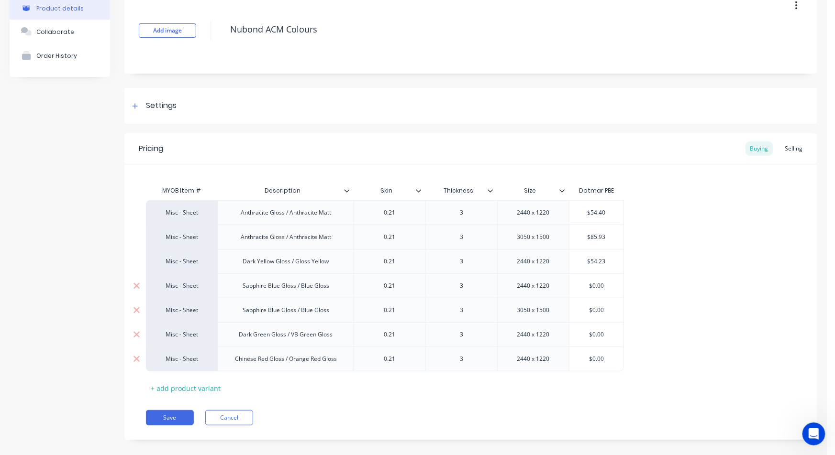
type input "$54.23"
click at [588, 285] on input "$0.00" at bounding box center [596, 286] width 54 height 9
drag, startPoint x: 588, startPoint y: 285, endPoint x: 617, endPoint y: 284, distance: 28.3
click at [617, 284] on input "$0.00" at bounding box center [596, 286] width 54 height 9
type input "55.81"
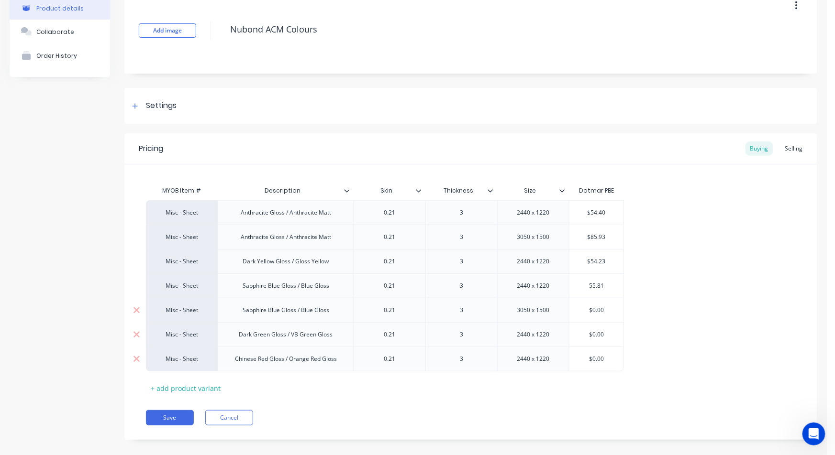
click at [597, 309] on input "$0.00" at bounding box center [596, 310] width 54 height 9
type input "$82.98"
click at [608, 343] on div "$0.00" at bounding box center [596, 335] width 54 height 24
click at [606, 335] on input "$0.00" at bounding box center [596, 334] width 54 height 9
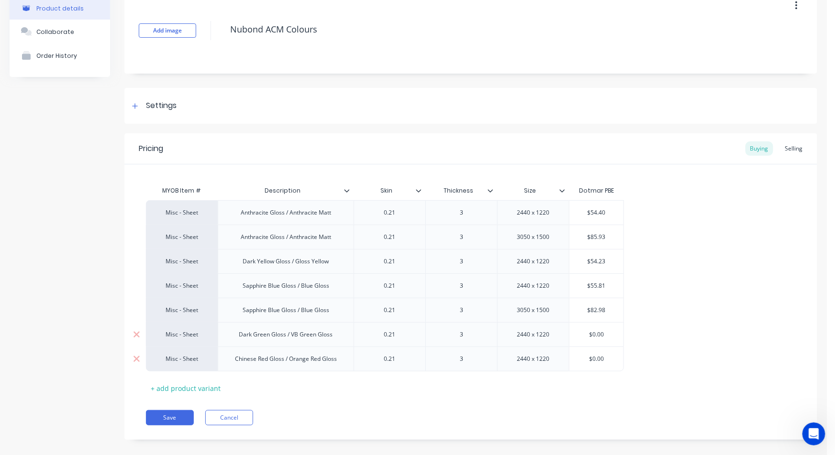
click at [606, 335] on input "$0.00" at bounding box center [596, 334] width 54 height 9
click at [602, 350] on div "$0.00" at bounding box center [596, 359] width 54 height 24
type input "$56.35"
drag, startPoint x: 606, startPoint y: 357, endPoint x: 572, endPoint y: 362, distance: 34.2
click at [572, 364] on div "$0.00 $0.00" at bounding box center [596, 359] width 54 height 24
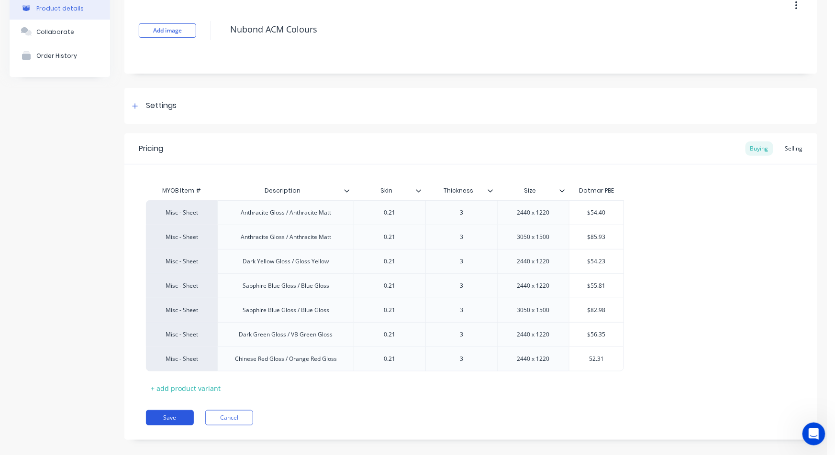
type input "52.31"
click at [170, 418] on button "Save" at bounding box center [170, 417] width 48 height 15
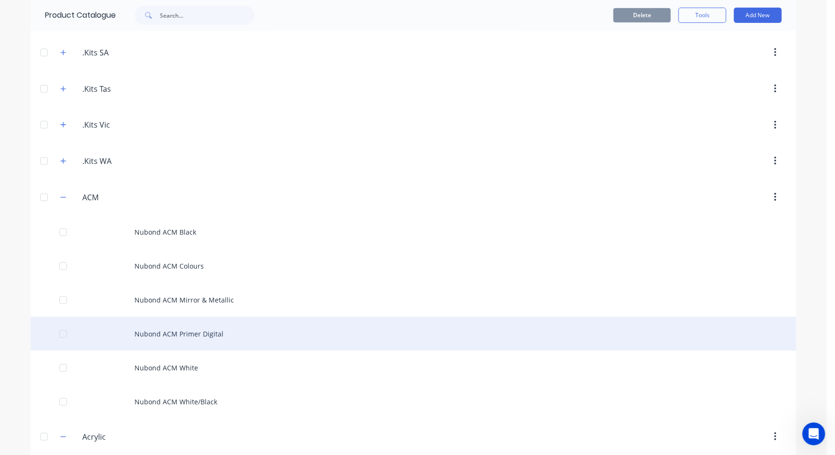
scroll to position [212, 0]
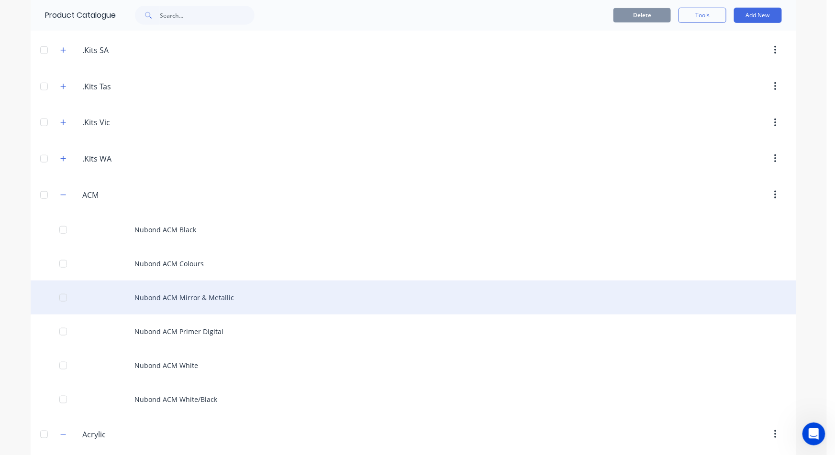
click at [198, 298] on div "Nubond ACM Mirror & Metallic" at bounding box center [413, 298] width 765 height 34
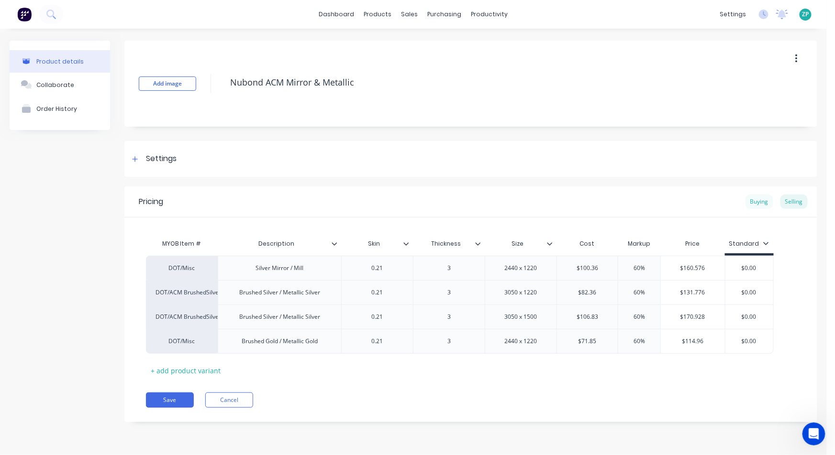
click at [757, 199] on div "Buying" at bounding box center [759, 202] width 28 height 14
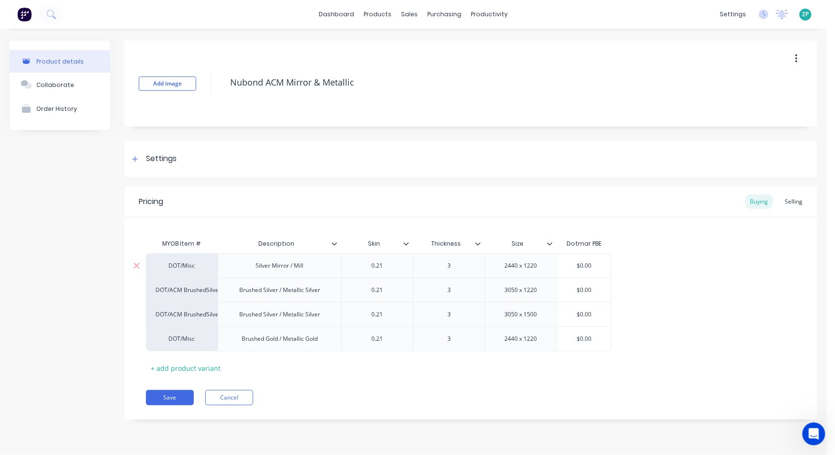
click at [177, 270] on div "DOT/Misc" at bounding box center [182, 265] width 72 height 24
click at [186, 265] on div "DOT/Misc" at bounding box center [181, 266] width 53 height 9
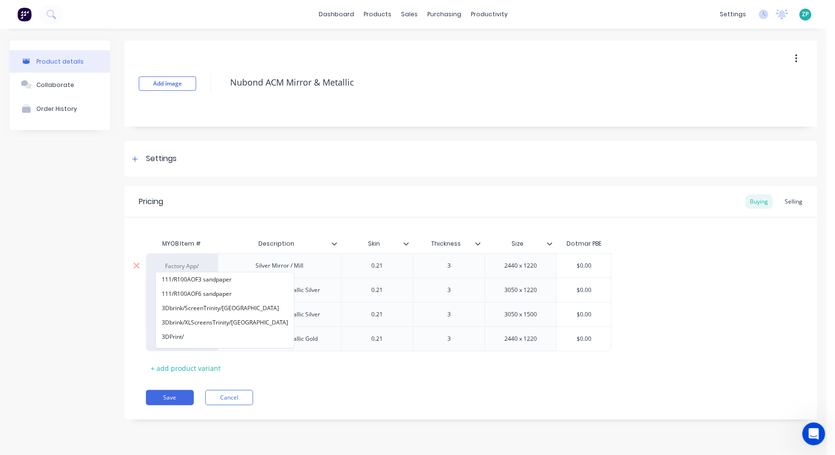
click at [186, 265] on input at bounding box center [181, 267] width 53 height 10
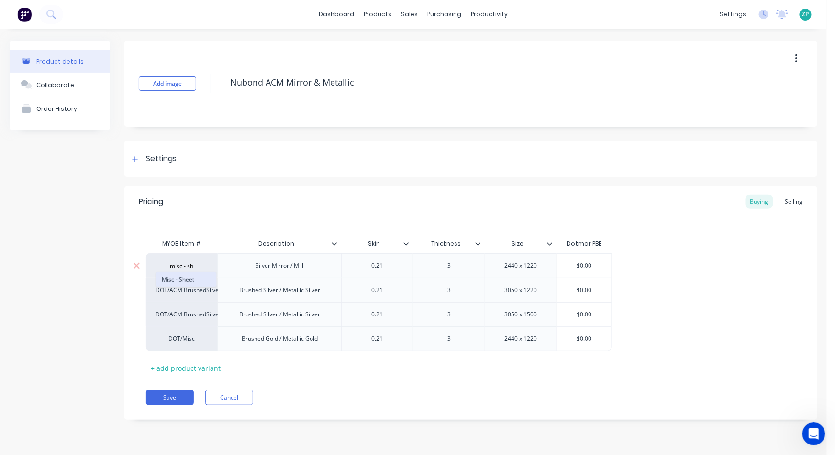
type input "misc - sh"
click at [185, 277] on button "Misc - Sheet" at bounding box center [186, 280] width 60 height 14
click at [183, 291] on div "DOT/ACM BrushedSilver1220x3050" at bounding box center [181, 290] width 53 height 9
type input "misc - sh"
click at [183, 303] on button "Misc - Sheet" at bounding box center [186, 304] width 60 height 14
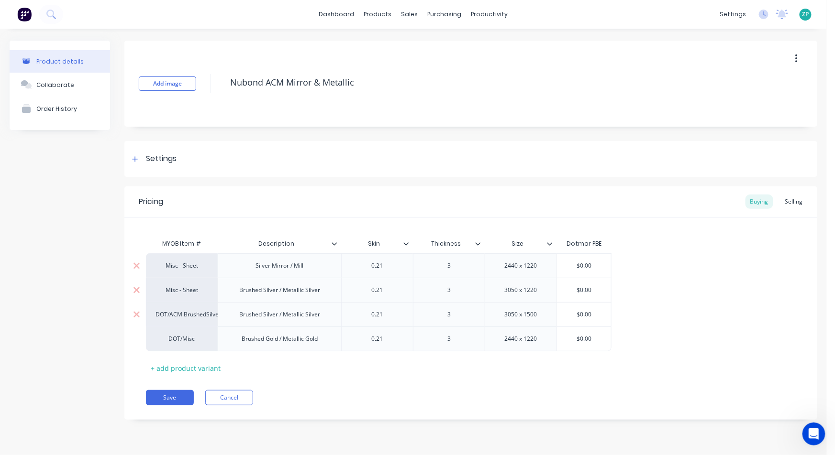
click at [181, 316] on div "DOT/ACM BrushedSilver1500x3050" at bounding box center [181, 314] width 53 height 9
type input "misc - sh"
click at [164, 237] on button "Misc - Sheet" at bounding box center [186, 241] width 60 height 14
click at [185, 339] on div "DOT/Misc" at bounding box center [181, 339] width 53 height 9
type input "misc - sh"
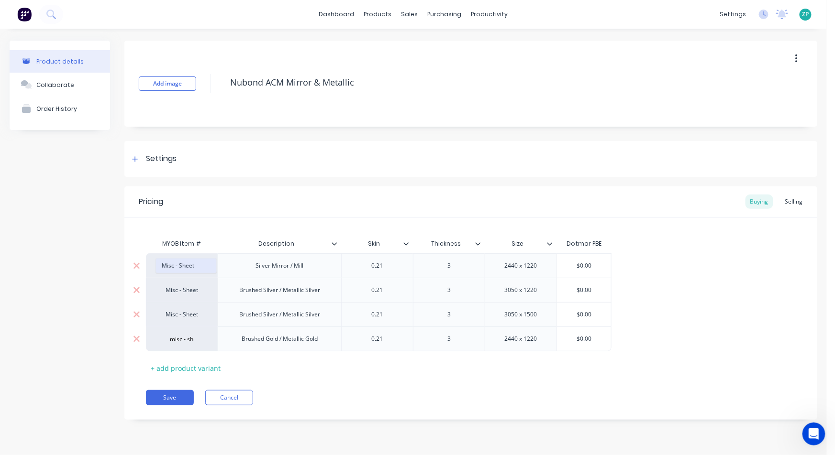
click at [198, 265] on button "Misc - Sheet" at bounding box center [186, 266] width 60 height 14
click at [589, 266] on input "$0.00" at bounding box center [584, 266] width 54 height 9
type input "$100.36"
drag, startPoint x: 593, startPoint y: 292, endPoint x: 561, endPoint y: 289, distance: 31.7
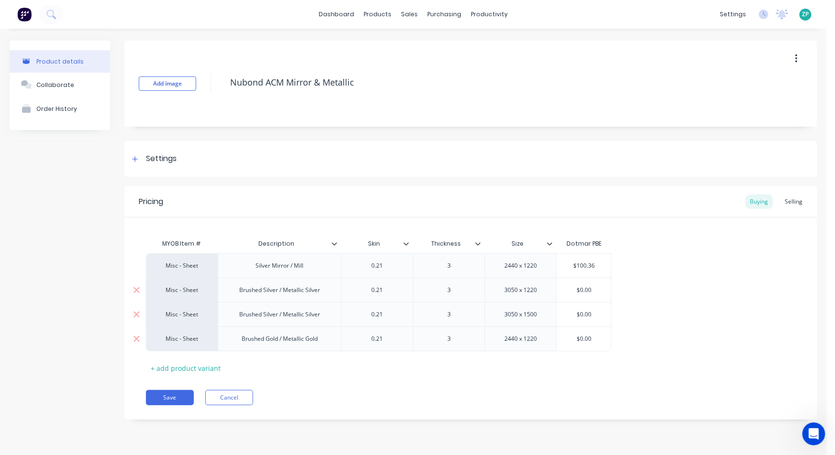
click at [561, 289] on input "$0.00" at bounding box center [584, 290] width 54 height 9
click at [583, 319] on div "$0.00" at bounding box center [584, 315] width 54 height 24
type input "82.36"
click at [584, 316] on input "$0.00" at bounding box center [584, 314] width 54 height 9
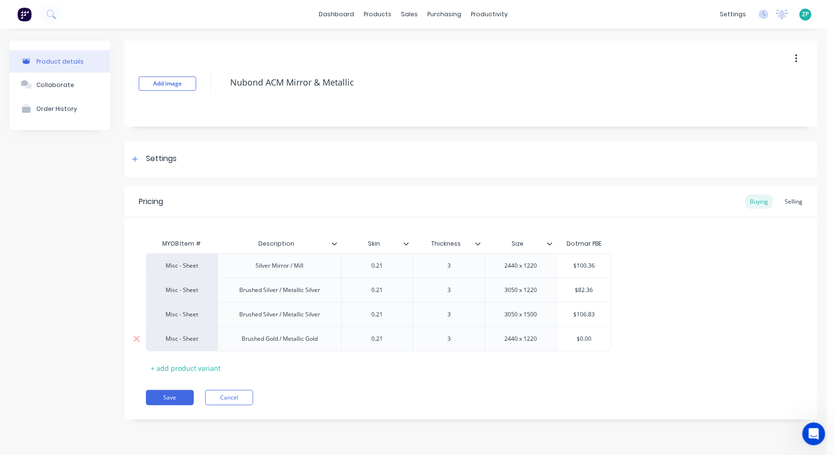
type input "$106.83"
click at [585, 339] on input "$0.00" at bounding box center [584, 339] width 54 height 9
type input "$71.85"
click at [170, 401] on button "Save" at bounding box center [170, 397] width 48 height 15
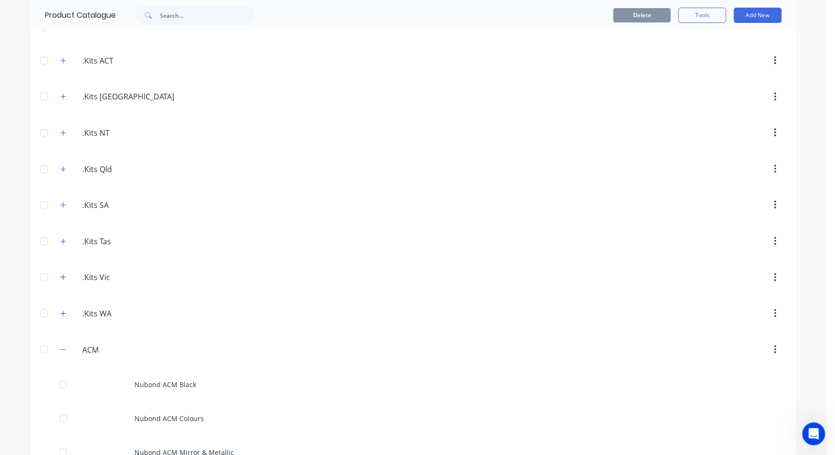
scroll to position [159, 0]
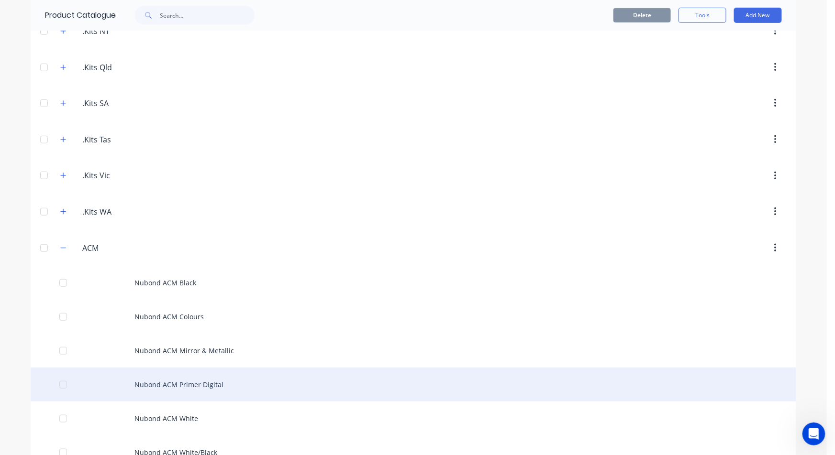
click at [174, 385] on div "Nubond ACM Primer Digital" at bounding box center [413, 385] width 765 height 34
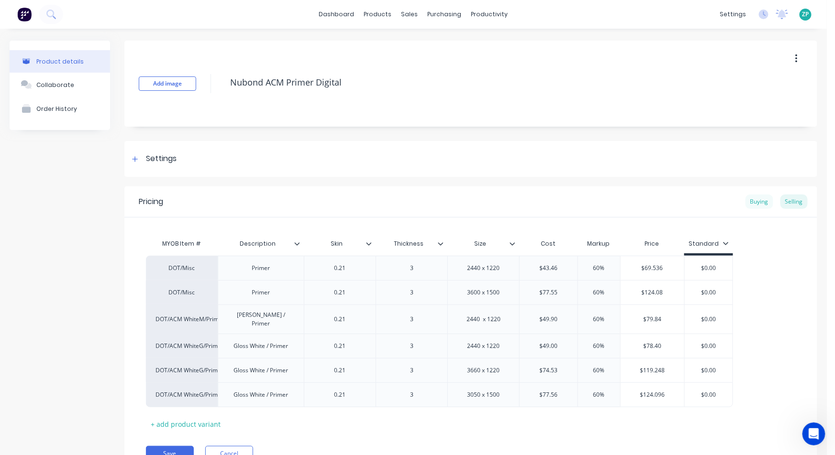
click at [752, 203] on div "Buying" at bounding box center [759, 202] width 28 height 14
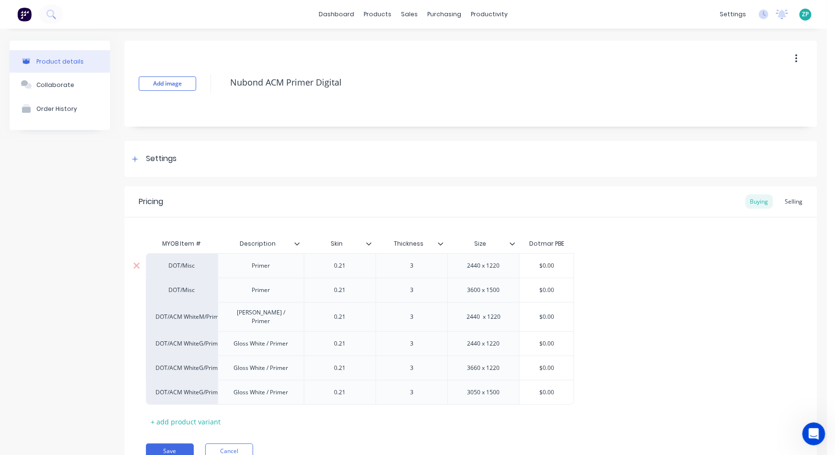
click at [176, 266] on div "DOT/Misc" at bounding box center [181, 266] width 53 height 9
type input "misc - sh"
click at [177, 283] on button "Misc - Sheet" at bounding box center [186, 280] width 60 height 14
click at [177, 292] on div "DOT/Misc" at bounding box center [181, 290] width 53 height 9
type input "misc - sh"
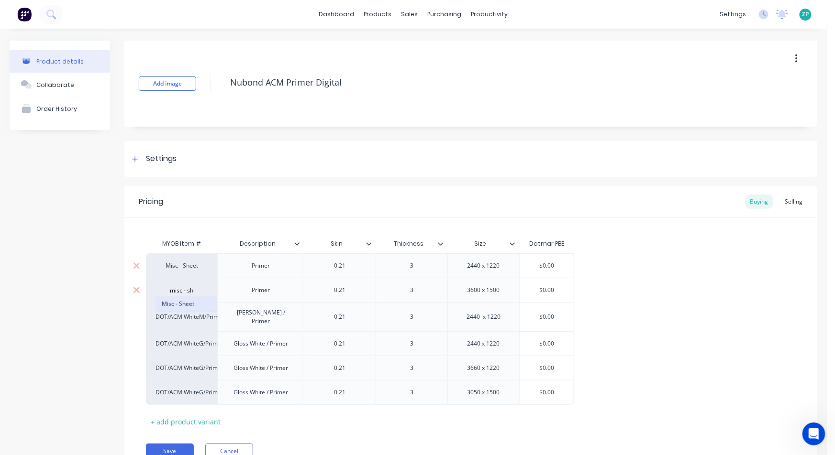
click at [179, 302] on button "Misc - Sheet" at bounding box center [186, 304] width 60 height 14
click at [177, 319] on div "DOT/ACM WhiteM/Primer1220x2440" at bounding box center [182, 316] width 72 height 29
click at [185, 314] on div "DOT/ACM WhiteM/Primer1220x2440" at bounding box center [181, 317] width 53 height 9
type input "misc - sh"
click at [181, 327] on button "Misc - Sheet" at bounding box center [186, 328] width 60 height 14
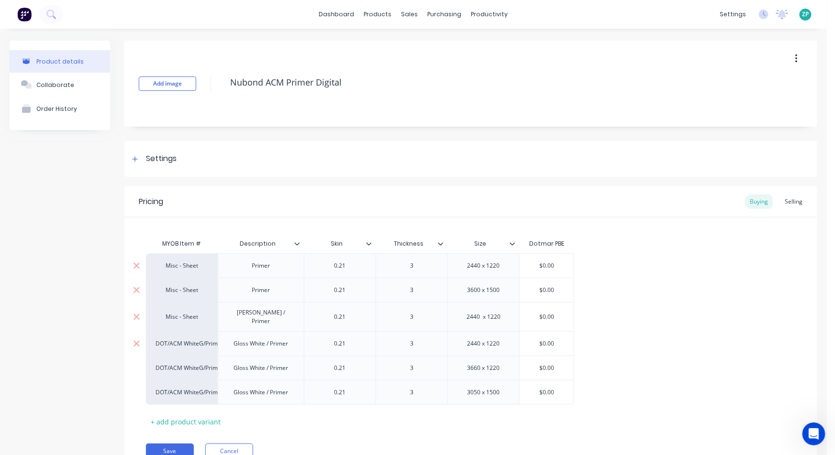
click at [182, 341] on div "DOT/ACM WhiteG/Primer1220x2440" at bounding box center [181, 344] width 53 height 9
type input "misc - sh"
click at [180, 357] on button "Misc - Sheet" at bounding box center [186, 353] width 60 height 14
click at [176, 364] on div "DOT/ACM WhiteG/Primer1220x3660" at bounding box center [181, 368] width 53 height 9
type input "misc - sh"
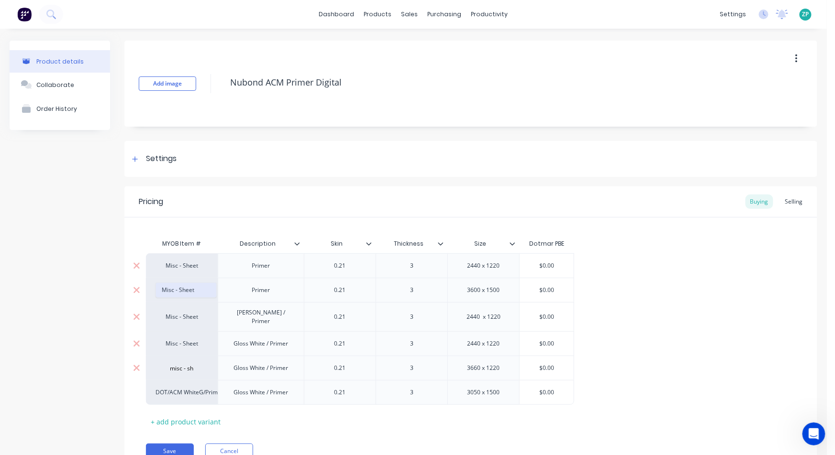
click at [183, 296] on button "Misc - Sheet" at bounding box center [186, 290] width 60 height 14
click at [179, 395] on div "DOT/ACM WhiteG/Primer1500x3050" at bounding box center [182, 392] width 72 height 25
click at [187, 388] on div "DOT/ACM WhiteG/Primer1500x3050" at bounding box center [181, 392] width 53 height 9
type input "misc - sh"
click at [183, 317] on button "Misc - Sheet" at bounding box center [186, 315] width 60 height 14
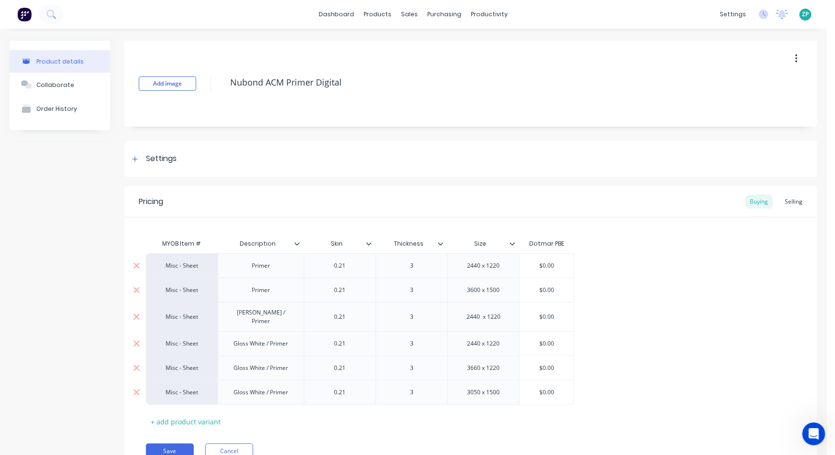
drag, startPoint x: 551, startPoint y: 263, endPoint x: 528, endPoint y: 271, distance: 24.5
click at [528, 271] on div "$0.00 $0.00" at bounding box center [546, 266] width 54 height 24
type input "0"
drag, startPoint x: 537, startPoint y: 284, endPoint x: 551, endPoint y: 294, distance: 17.5
click at [556, 297] on div "Misc - Sheet Primer 0.21 3 2440 x 1220 $43.46 43.46 Misc - Sheet Primer 0.21 3 …" at bounding box center [471, 328] width 650 height 151
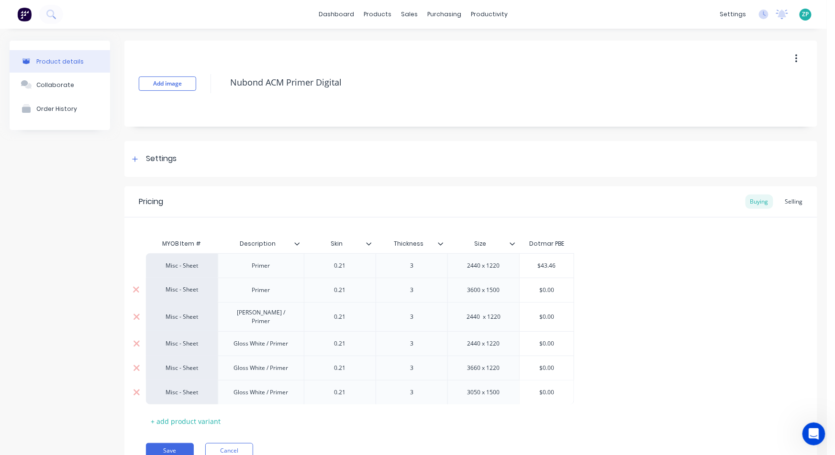
type input "43.46"
click at [537, 288] on input "$0.00" at bounding box center [546, 290] width 54 height 9
drag, startPoint x: 539, startPoint y: 287, endPoint x: 586, endPoint y: 295, distance: 47.6
click at [584, 294] on div "Misc - Sheet Primer 0.21 3 2440 x 1220 $43.46 43.46 Misc - Sheet Primer 0.21 3 …" at bounding box center [471, 329] width 650 height 152
type input "77.55"
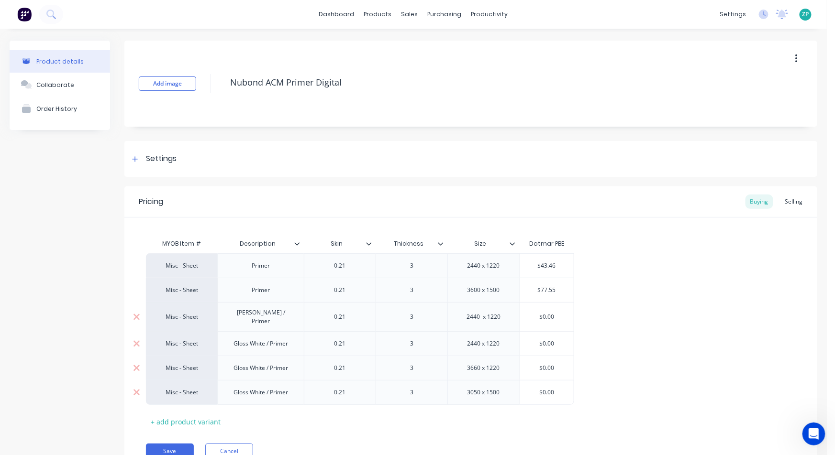
click at [543, 313] on input "$0.00" at bounding box center [546, 317] width 54 height 9
type input "$49.90"
click at [547, 340] on input "$0.00" at bounding box center [546, 344] width 54 height 9
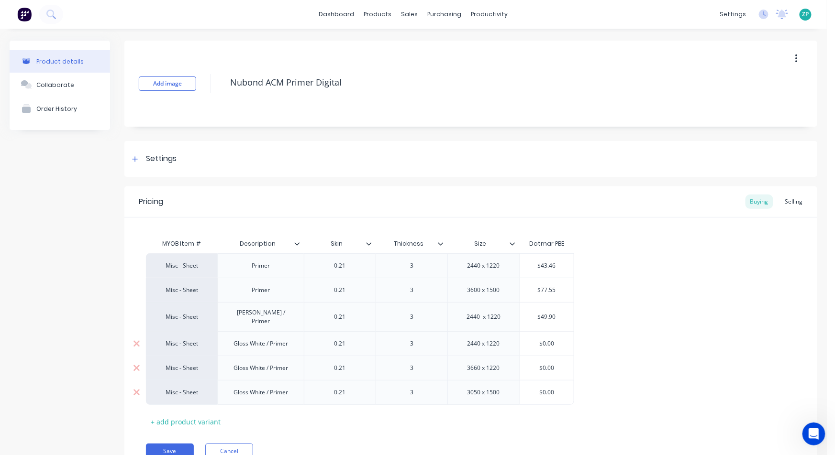
click at [547, 340] on input "$0.00" at bounding box center [546, 344] width 54 height 9
type input "49"
click at [548, 364] on input "$0.00" at bounding box center [546, 368] width 54 height 9
type input "$74.53"
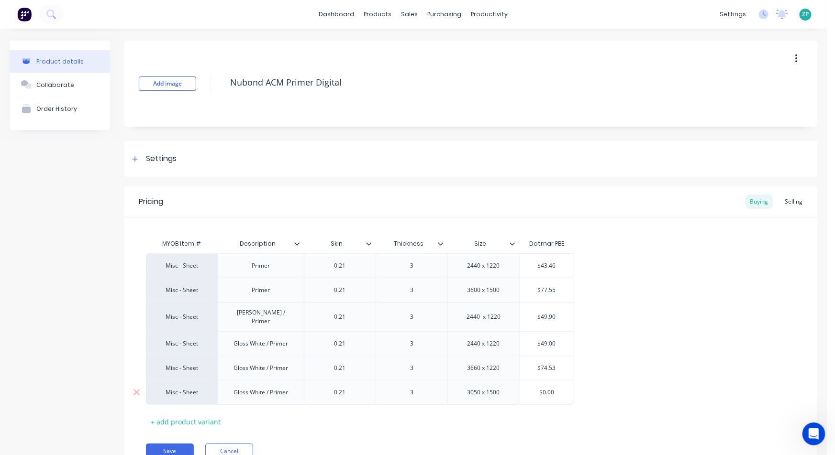
click at [549, 388] on input "$0.00" at bounding box center [546, 392] width 54 height 9
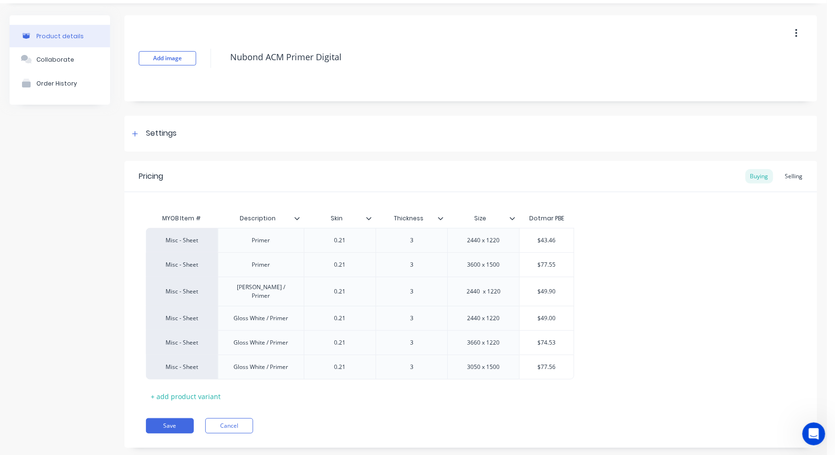
scroll to position [40, 0]
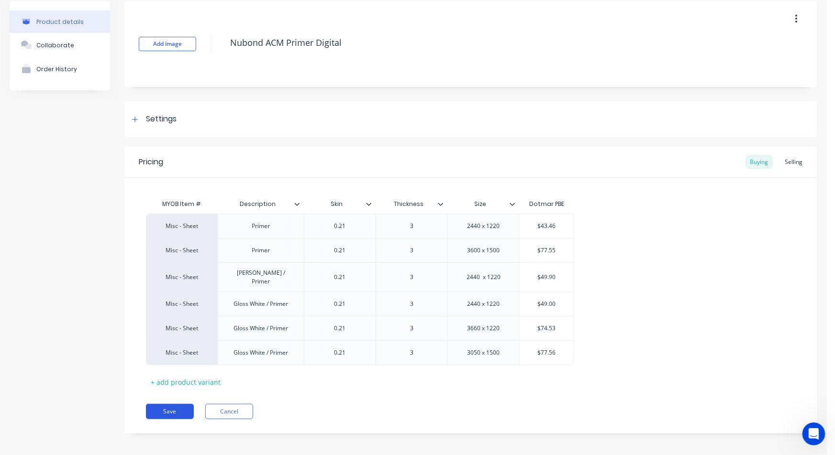
type input "$77.56"
click at [177, 404] on button "Save" at bounding box center [170, 411] width 48 height 15
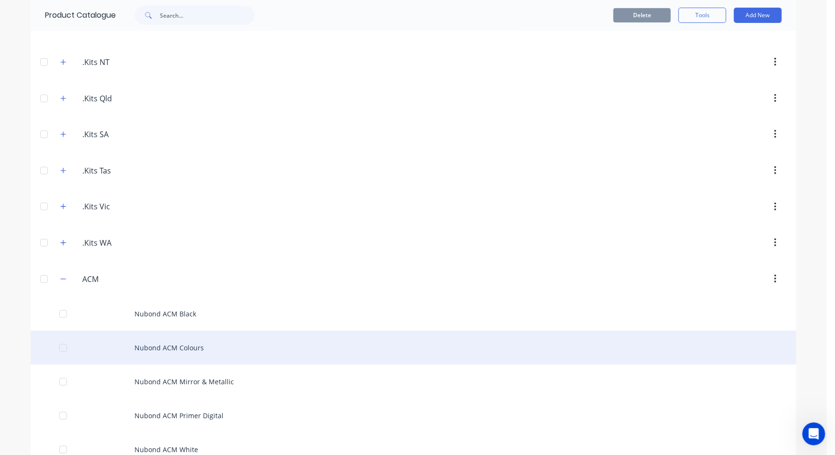
scroll to position [265, 0]
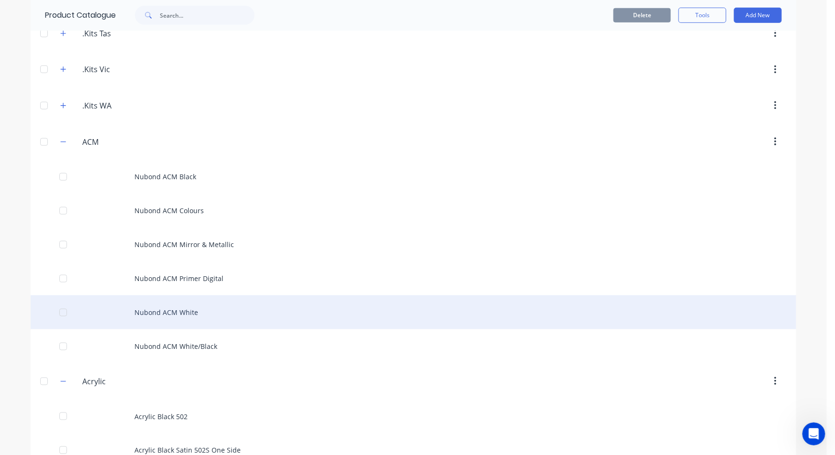
click at [188, 315] on div "Nubond ACM White" at bounding box center [413, 313] width 765 height 34
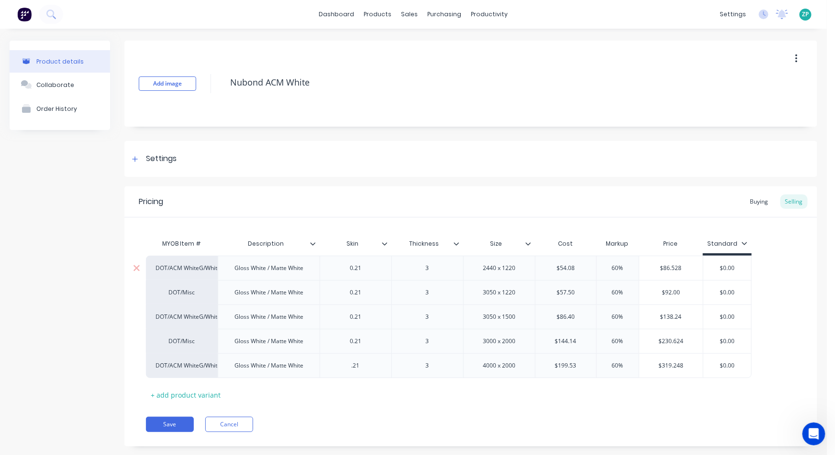
click at [179, 273] on div "DOT/ACM WhiteG/WhiteM1220x2440" at bounding box center [182, 268] width 72 height 24
click at [180, 264] on div "DOT/ACM WhiteG/WhiteM1220x2440" at bounding box center [181, 268] width 53 height 9
type input "misc - sh"
click at [185, 282] on button "Misc - Sheet" at bounding box center [186, 282] width 60 height 14
click at [182, 287] on div "DOT/Misc" at bounding box center [182, 292] width 72 height 24
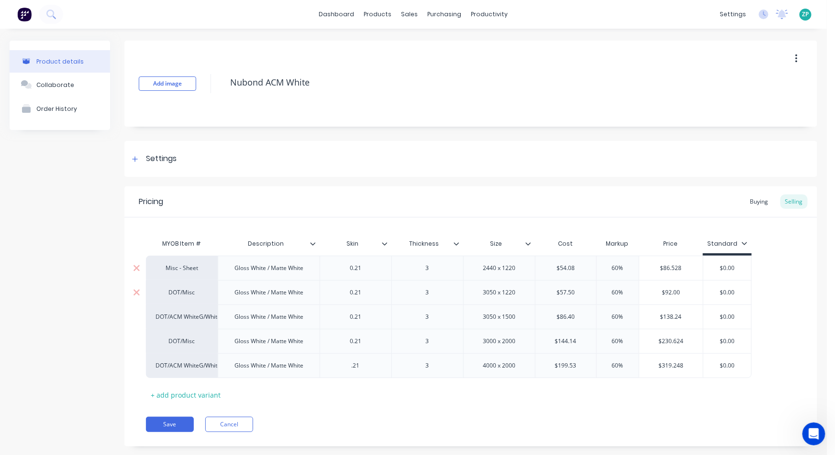
click at [183, 292] on div "DOT/Misc" at bounding box center [181, 292] width 53 height 9
type input "misc - sh"
click at [192, 312] on button "Misc - Sheet" at bounding box center [186, 306] width 60 height 14
click at [186, 322] on div "DOT/ACM WhiteG/WhiteM1500x3050" at bounding box center [182, 317] width 72 height 24
drag, startPoint x: 182, startPoint y: 322, endPoint x: 181, endPoint y: 316, distance: 6.3
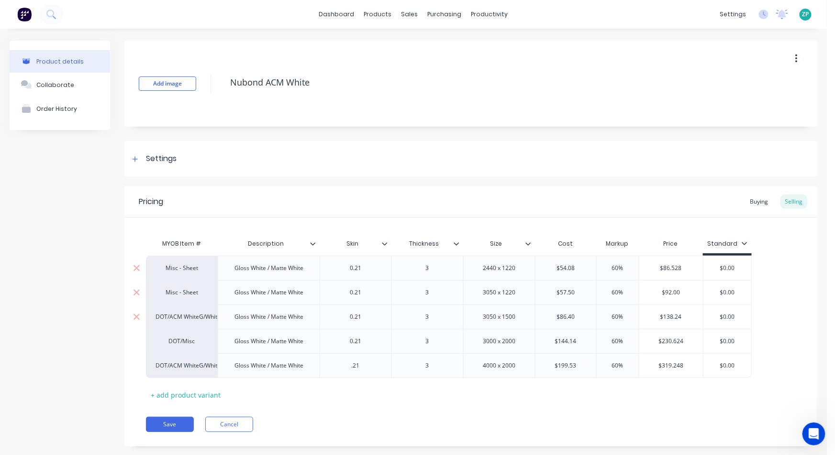
click at [181, 318] on div "Misc - Sheet Gloss White / Matte White 0.21 3 2440 x 1220 $54.08 60% $86.528 $0…" at bounding box center [471, 317] width 650 height 122
click at [181, 316] on div "DOT/ACM WhiteG/WhiteM1500x3050" at bounding box center [181, 317] width 53 height 9
type input "misc - sh"
click at [189, 333] on button "Misc - Sheet" at bounding box center [186, 331] width 60 height 14
click at [185, 341] on div "DOT/Misc" at bounding box center [181, 341] width 53 height 9
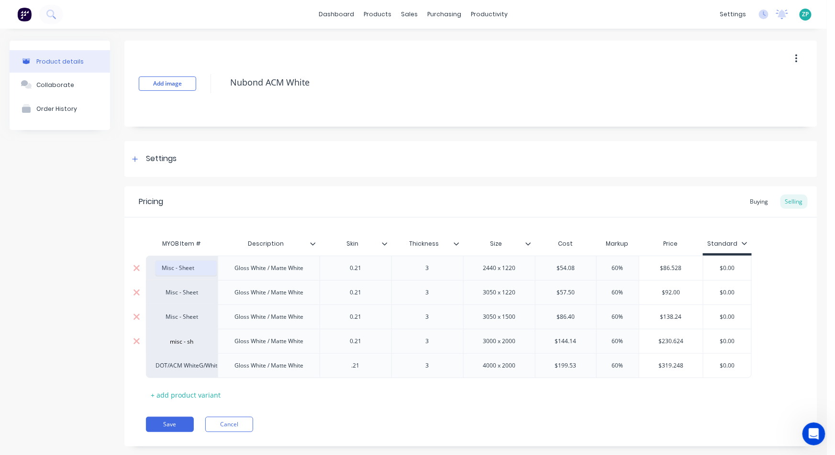
type input "misc - sh"
click at [191, 263] on button "Misc - Sheet" at bounding box center [186, 268] width 60 height 14
click at [176, 369] on div "Misc - Sheet Gloss White / Matte White 0.21 3 2440 x 1220 $54.08 60% $86.528 $0…" at bounding box center [471, 317] width 650 height 122
click at [178, 367] on div "DOT/ACM WhiteG/WhiteM2000x4000" at bounding box center [181, 366] width 53 height 9
type input "misc - sh"
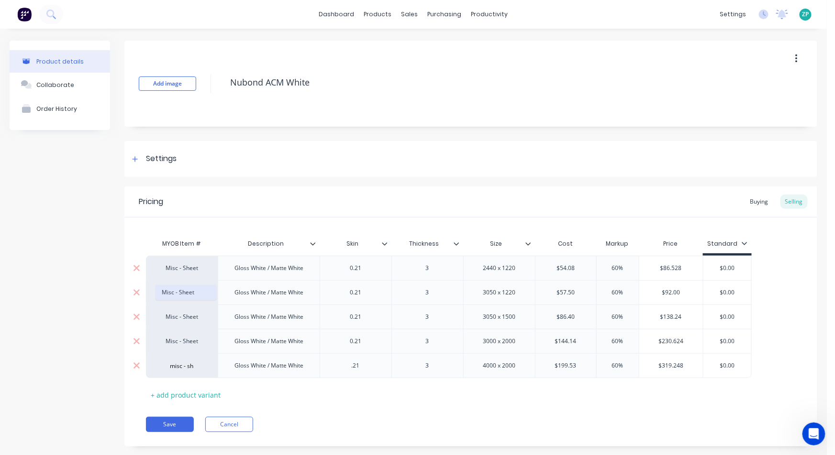
click at [186, 298] on button "Misc - Sheet" at bounding box center [186, 293] width 60 height 14
click at [720, 262] on div "$0.00" at bounding box center [727, 268] width 48 height 24
drag, startPoint x: 722, startPoint y: 268, endPoint x: 751, endPoint y: 268, distance: 29.7
click at [751, 268] on div "Misc - Sheet Gloss White / Matte White 0.21 3 2440 x 1220 $54.08 60% $86.528 $0…" at bounding box center [471, 317] width 650 height 122
drag, startPoint x: 712, startPoint y: 265, endPoint x: 767, endPoint y: 274, distance: 56.1
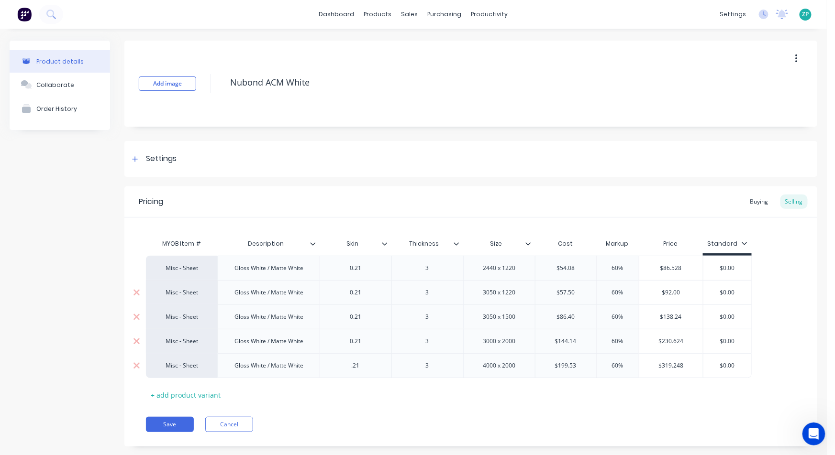
click at [767, 274] on div "Misc - Sheet Gloss White / Matte White 0.21 3 2440 x 1220 $54.08 60% $86.528 $0…" at bounding box center [471, 317] width 650 height 122
type input "54.08"
drag, startPoint x: 746, startPoint y: 266, endPoint x: 703, endPoint y: 272, distance: 42.9
click at [703, 272] on input "54.08" at bounding box center [728, 268] width 51 height 9
click at [750, 201] on div "Buying" at bounding box center [759, 202] width 28 height 14
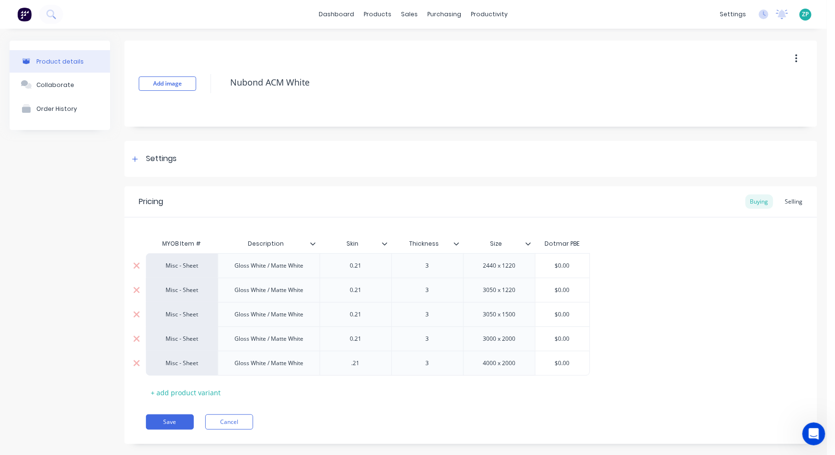
drag, startPoint x: 574, startPoint y: 265, endPoint x: 519, endPoint y: 269, distance: 55.6
click at [519, 269] on div "Misc - Sheet Gloss White / Matte White 0.21 3 2440 x 1220 $0.00 $0.00" at bounding box center [368, 265] width 444 height 24
type input "54.08"
click at [566, 288] on input "$0.00" at bounding box center [562, 290] width 54 height 9
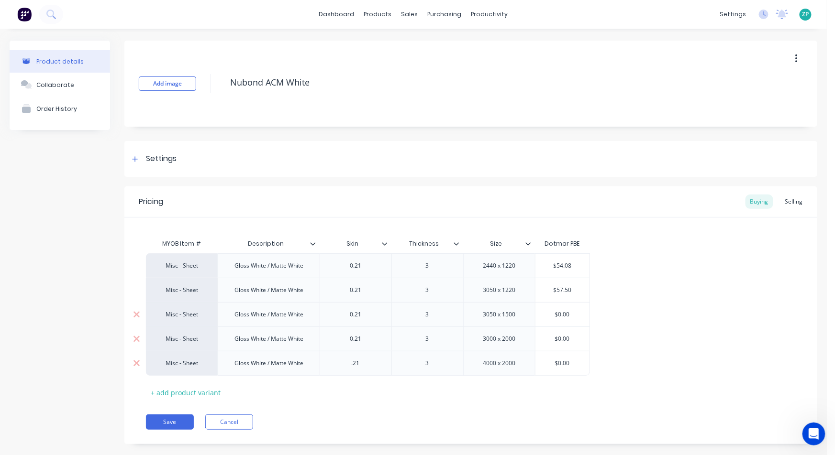
click at [563, 320] on div "$0.00" at bounding box center [562, 315] width 54 height 24
type input "$57.50"
click at [562, 316] on input "$0.00" at bounding box center [562, 314] width 54 height 9
type input "$86.40"
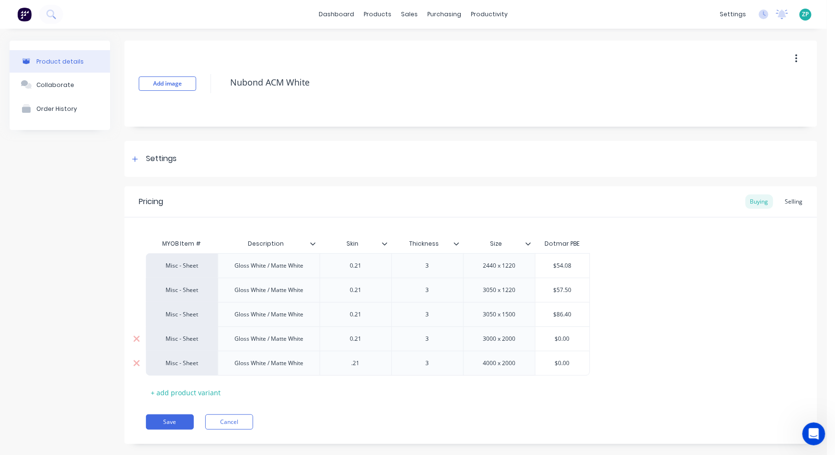
click at [566, 339] on input "$0.00" at bounding box center [562, 339] width 54 height 9
type input "$144.14"
click at [346, 365] on div ".21" at bounding box center [355, 363] width 48 height 12
drag, startPoint x: 559, startPoint y: 366, endPoint x: 543, endPoint y: 362, distance: 16.2
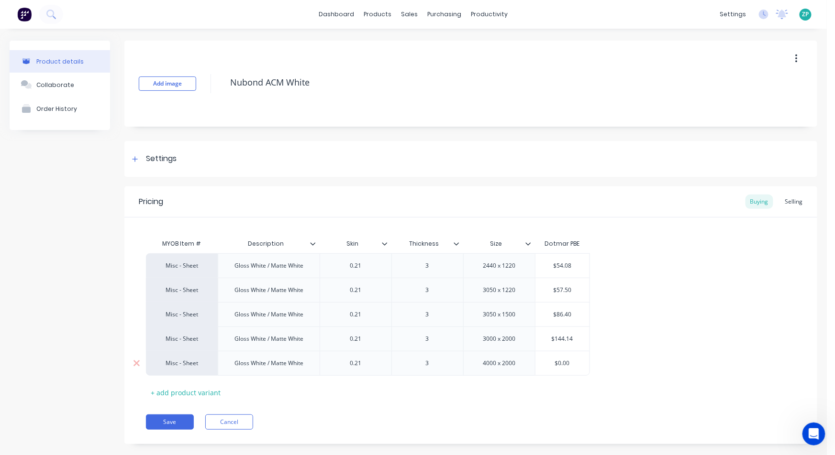
click at [543, 362] on input "$0.00" at bounding box center [562, 363] width 54 height 9
click at [368, 352] on div "0.21" at bounding box center [355, 363] width 72 height 25
click at [363, 364] on div "0.21" at bounding box center [355, 363] width 48 height 12
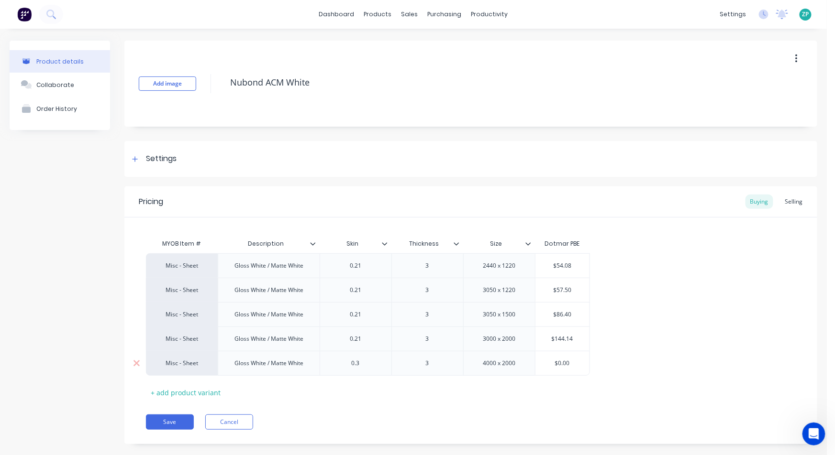
click at [558, 366] on input "$0.00" at bounding box center [562, 363] width 54 height 9
type input "$199.53"
click at [780, 200] on div "Selling" at bounding box center [793, 202] width 27 height 14
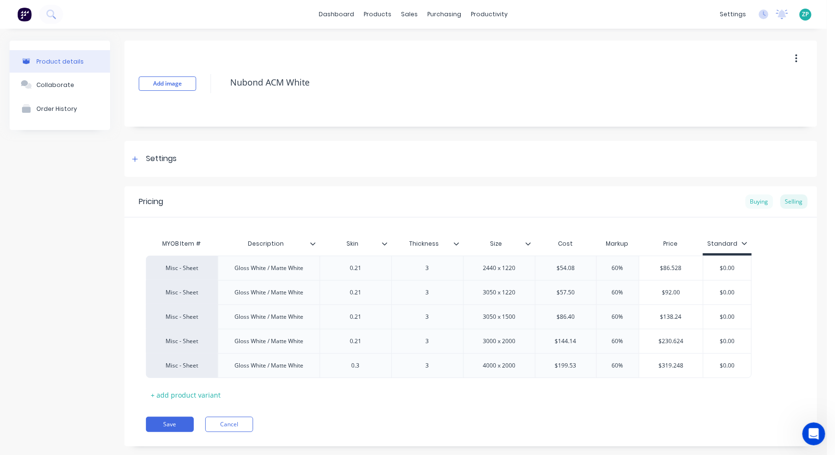
click at [750, 195] on div "Buying" at bounding box center [759, 202] width 28 height 14
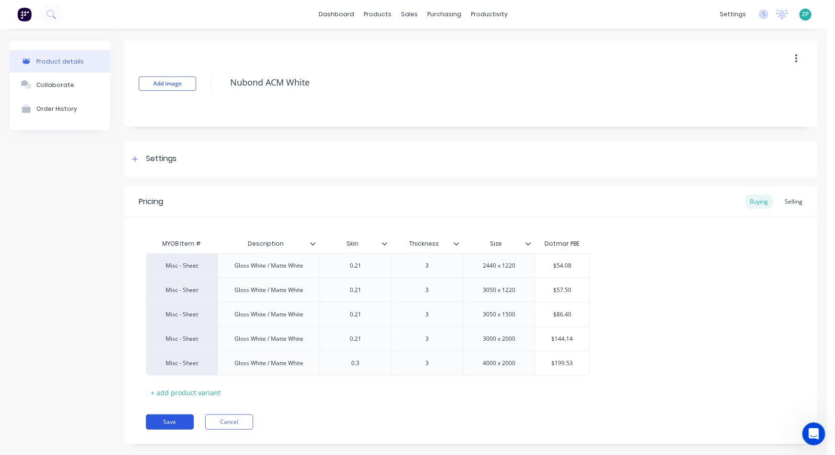
click at [150, 423] on button "Save" at bounding box center [170, 422] width 48 height 15
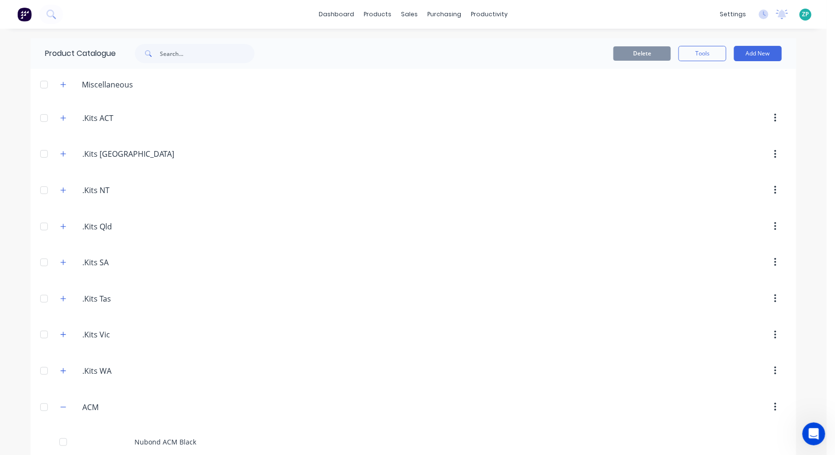
scroll to position [372, 0]
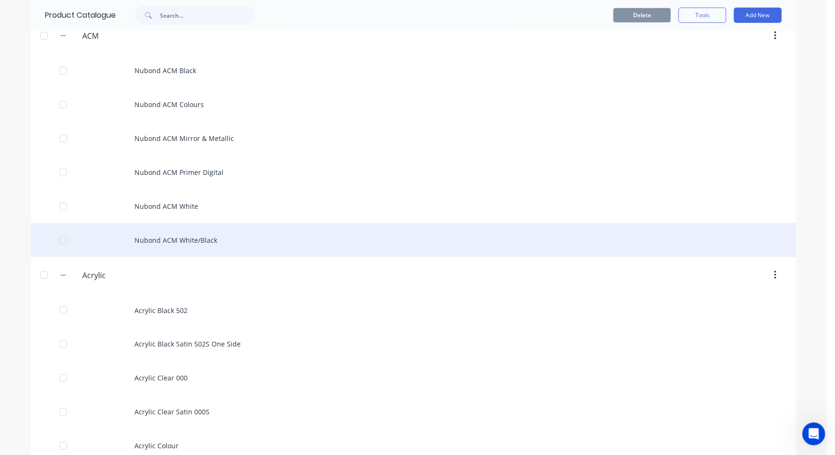
click at [175, 237] on div "Nubond ACM White/Black" at bounding box center [413, 240] width 765 height 34
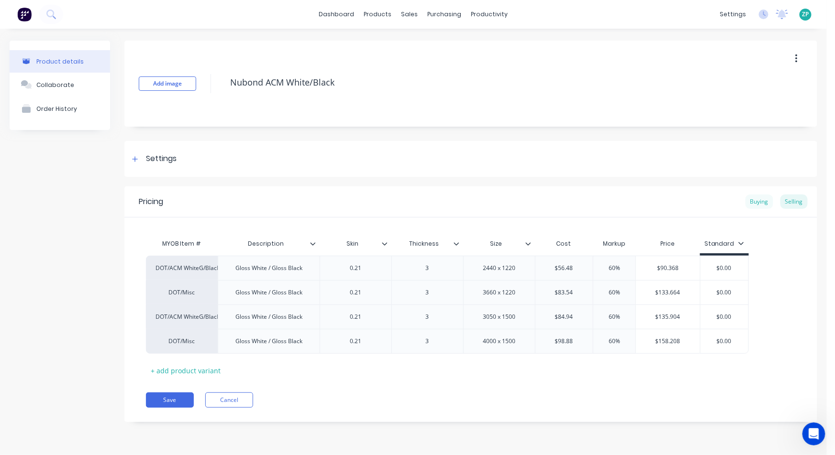
click at [760, 204] on div "Buying" at bounding box center [759, 202] width 28 height 14
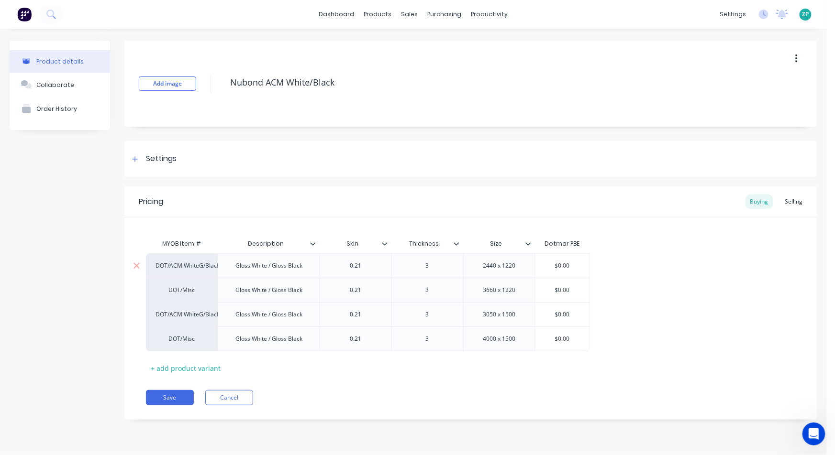
click at [185, 259] on div "DOT/ACM WhiteG/BlackG1220x2440" at bounding box center [182, 265] width 72 height 24
click at [189, 266] on div "DOT/ACM WhiteG/BlackG1220x2440" at bounding box center [181, 266] width 53 height 9
type input "misc - sh"
click at [189, 282] on button "Misc - Sheet" at bounding box center [186, 280] width 60 height 14
click at [189, 282] on div "DOT/Misc" at bounding box center [182, 290] width 72 height 24
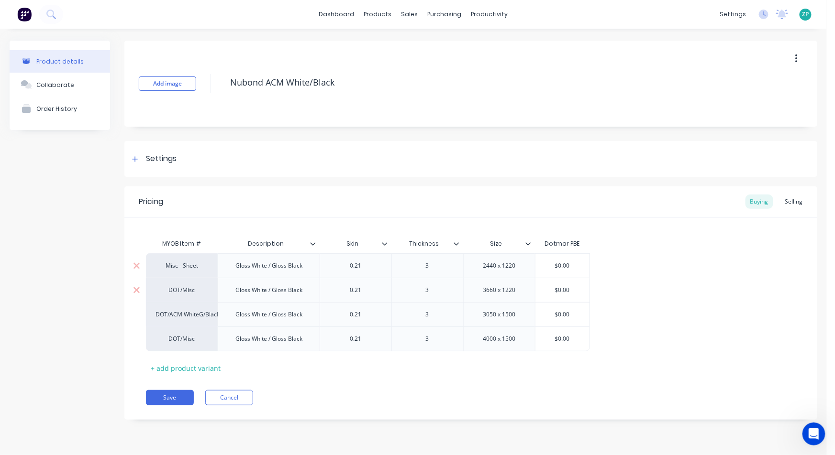
click at [184, 297] on div "DOT/Misc" at bounding box center [182, 290] width 72 height 24
click at [183, 295] on div "DOT/Misc" at bounding box center [182, 290] width 72 height 24
click at [182, 289] on div "DOT/Misc" at bounding box center [181, 290] width 53 height 9
type input "misc - sheet"
click at [179, 302] on button "Misc - Sheet" at bounding box center [186, 304] width 60 height 14
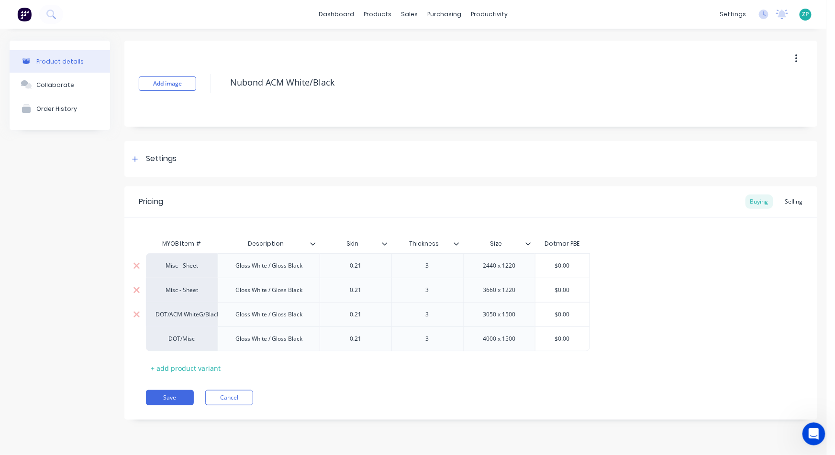
click at [177, 314] on div "DOT/ACM WhiteG/BlackG1500x3050" at bounding box center [181, 314] width 53 height 9
type input "misc - sheet"
click at [183, 338] on div "DOT/Misc" at bounding box center [181, 339] width 53 height 9
type input "misc - sheet"
click at [184, 266] on button "Misc - Sheet" at bounding box center [186, 266] width 60 height 14
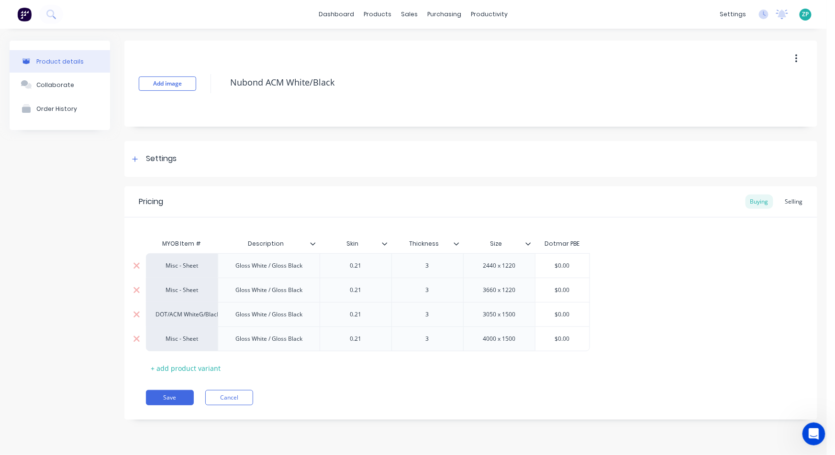
click at [174, 314] on div "DOT/ACM WhiteG/BlackG1500x3050" at bounding box center [181, 314] width 53 height 9
type input "misc - sh"
click at [192, 247] on button "Misc - Sheet" at bounding box center [186, 241] width 60 height 14
click at [566, 257] on div "$0.00" at bounding box center [562, 266] width 54 height 24
drag, startPoint x: 554, startPoint y: 264, endPoint x: 617, endPoint y: 243, distance: 66.5
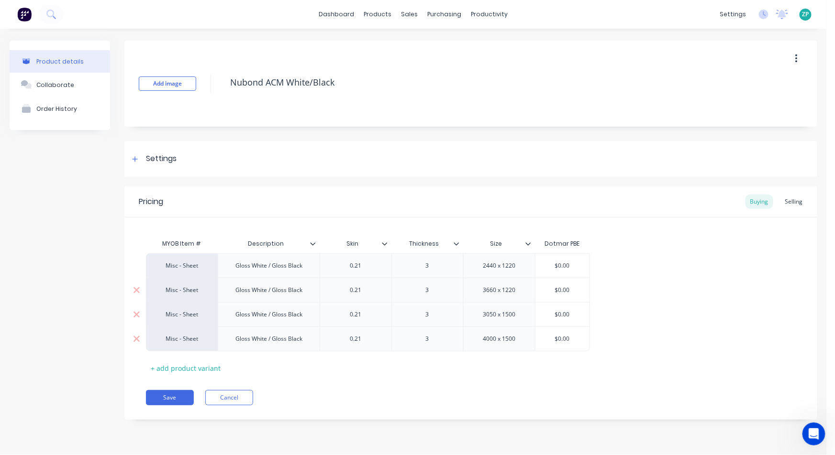
click at [617, 243] on div "MYOB Item # Description Skin Thickness Size Dotmar PBE Misc - Sheet Gloss White…" at bounding box center [471, 305] width 650 height 142
type input "56.48"
drag, startPoint x: 574, startPoint y: 289, endPoint x: 514, endPoint y: 284, distance: 60.9
click at [514, 284] on div "Misc - Sheet Gloss White / Gloss Black 0.21 3 3660 x 1220 $0.00 $0.00" at bounding box center [368, 290] width 444 height 24
type input "83.54"
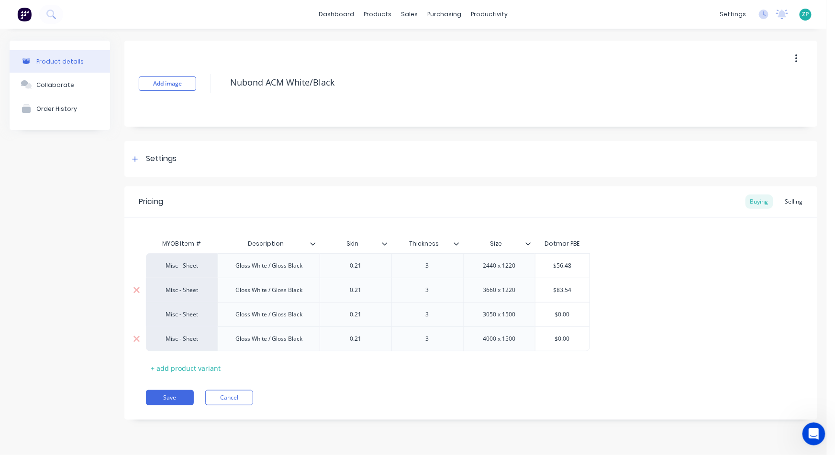
drag, startPoint x: 554, startPoint y: 313, endPoint x: 588, endPoint y: 296, distance: 37.6
click at [588, 296] on div "Misc - Sheet Gloss White / Gloss Black 0.21 3 2440 x 1220 $56.48 56.48 Misc - S…" at bounding box center [471, 302] width 650 height 98
type input "84.94"
click at [570, 335] on input "$0.00" at bounding box center [562, 339] width 54 height 9
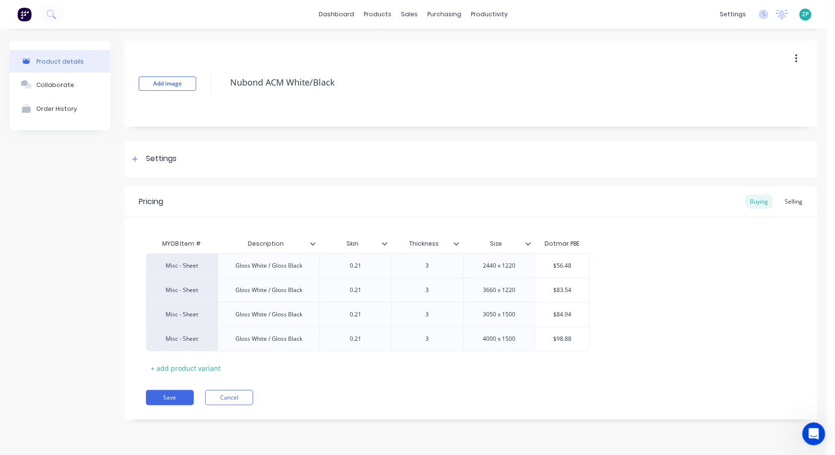
type input "$98.88"
click at [558, 358] on div "MYOB Item # Description Skin Thickness Size Dotmar PBE Misc - Sheet Gloss White…" at bounding box center [471, 305] width 650 height 142
drag, startPoint x: 179, startPoint y: 395, endPoint x: 799, endPoint y: 168, distance: 660.2
click at [795, 169] on div "Add image Nubond ACM White/Black Settings Product Options I buy this item I sel…" at bounding box center [470, 238] width 693 height 394
click at [790, 200] on div "Selling" at bounding box center [793, 202] width 27 height 14
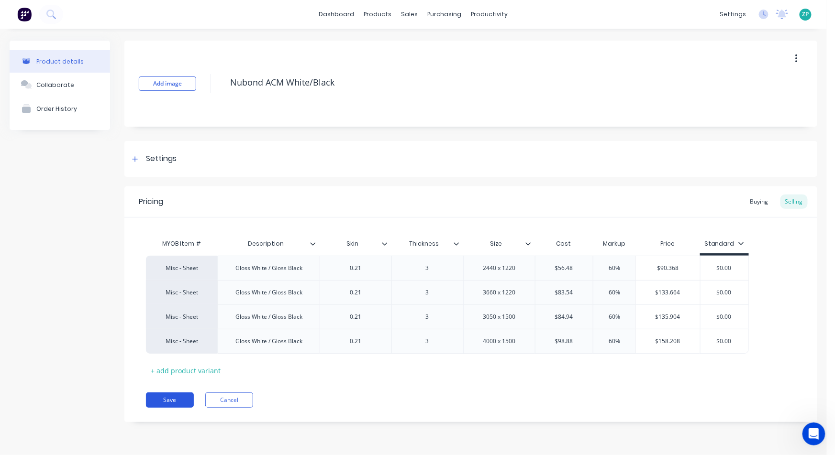
click at [172, 400] on button "Save" at bounding box center [170, 400] width 48 height 15
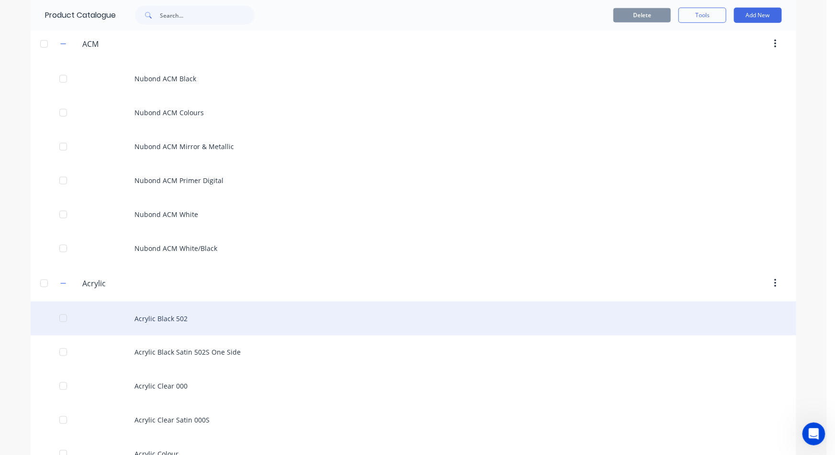
scroll to position [397, 0]
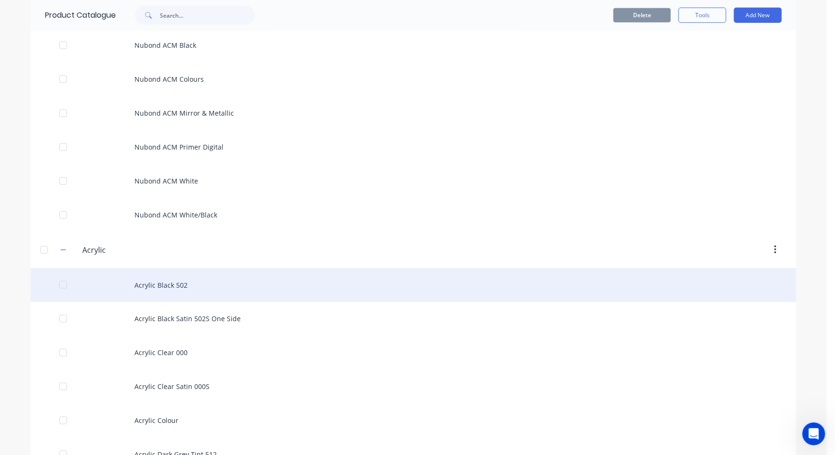
click at [172, 278] on div "Acrylic Black 502" at bounding box center [413, 285] width 765 height 34
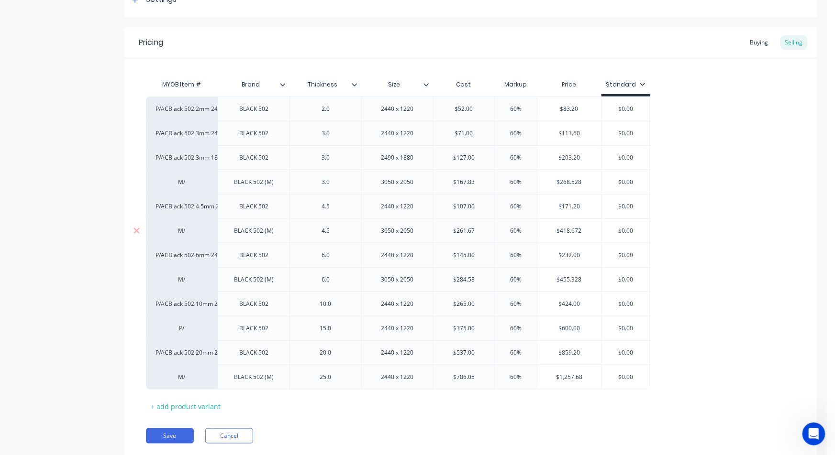
scroll to position [106, 0]
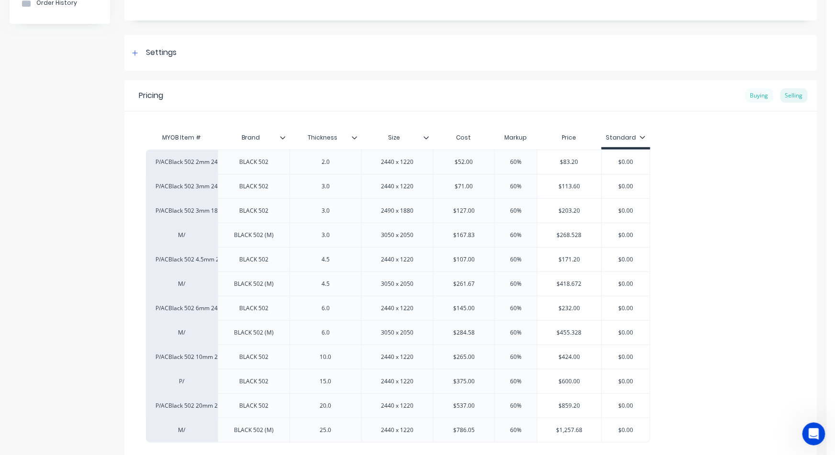
click at [751, 97] on div "Buying" at bounding box center [759, 95] width 28 height 14
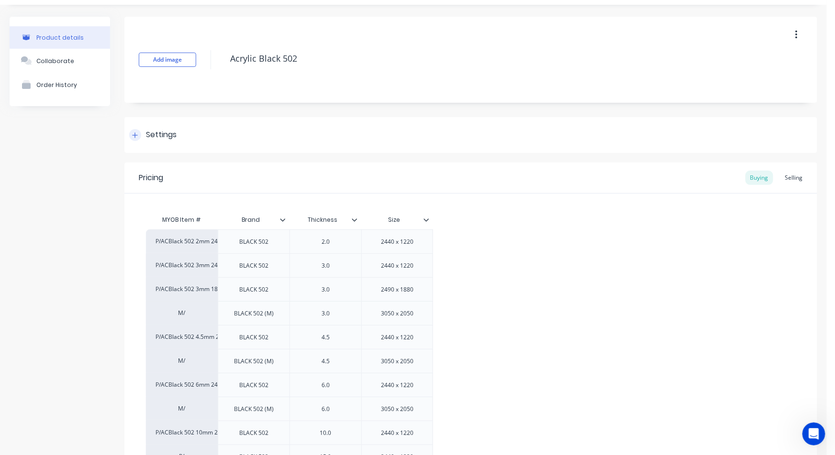
scroll to position [0, 0]
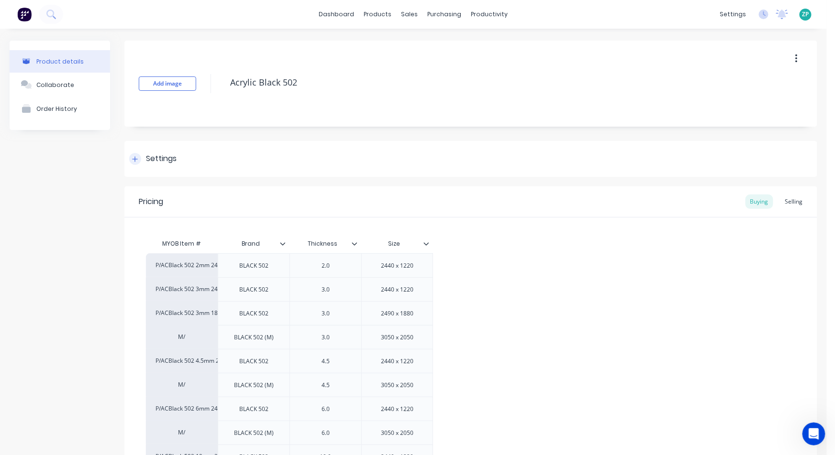
click at [136, 158] on icon at bounding box center [135, 159] width 6 height 7
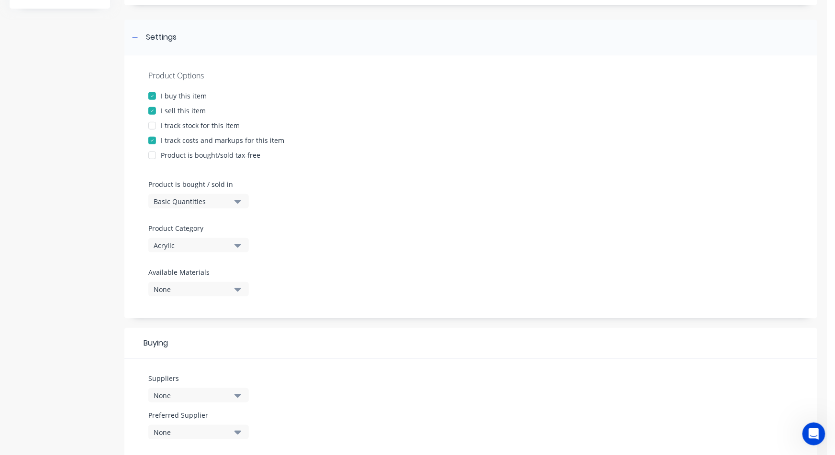
scroll to position [159, 0]
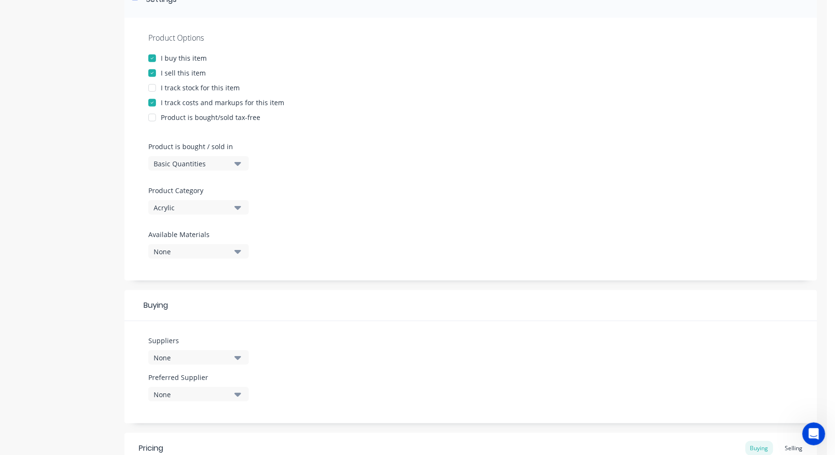
click at [199, 359] on div "None" at bounding box center [192, 358] width 77 height 10
click at [239, 357] on icon "button" at bounding box center [237, 358] width 7 height 4
click at [234, 354] on icon "button" at bounding box center [237, 357] width 7 height 11
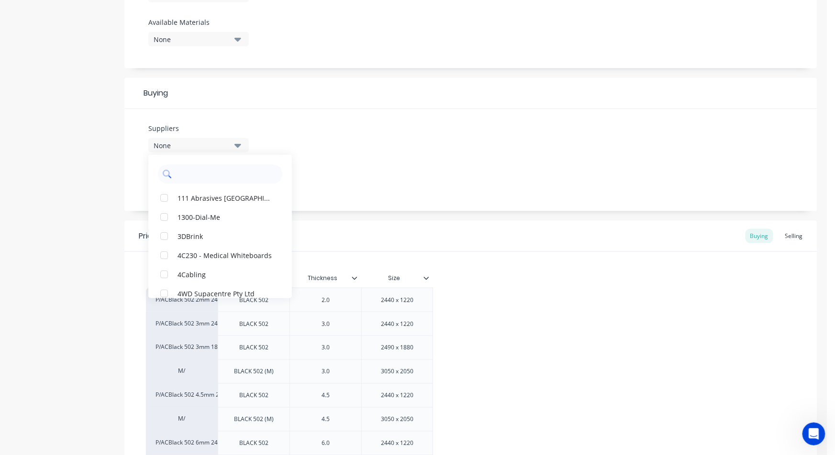
click at [196, 181] on input "text" at bounding box center [226, 174] width 101 height 19
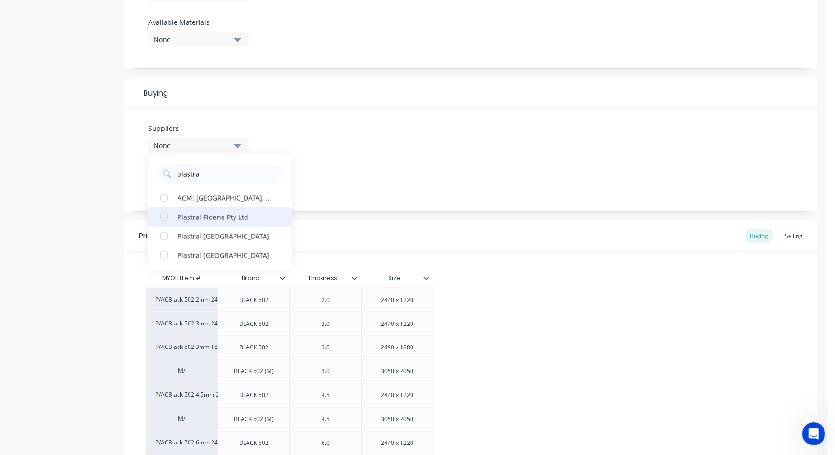
click at [166, 215] on div "button" at bounding box center [163, 217] width 19 height 19
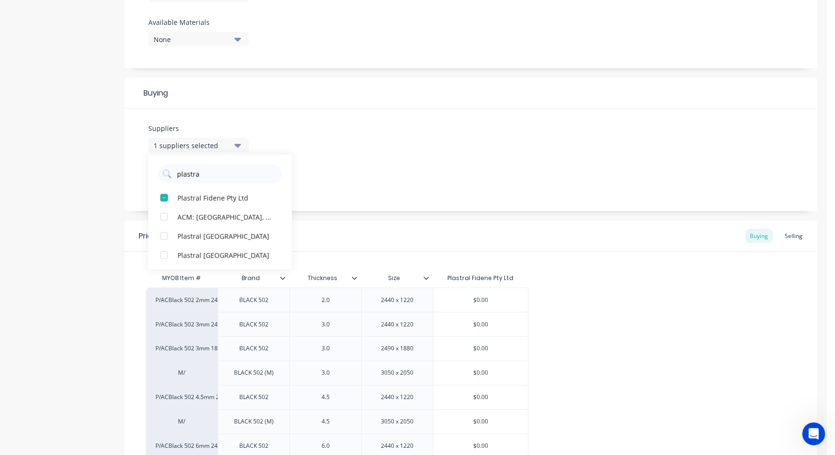
type input "plastra"
click at [326, 186] on div "Suppliers 1 suppliers selected plastra Plastral Fidene Pty Ltd ACM: [GEOGRAPHIC…" at bounding box center [470, 160] width 693 height 102
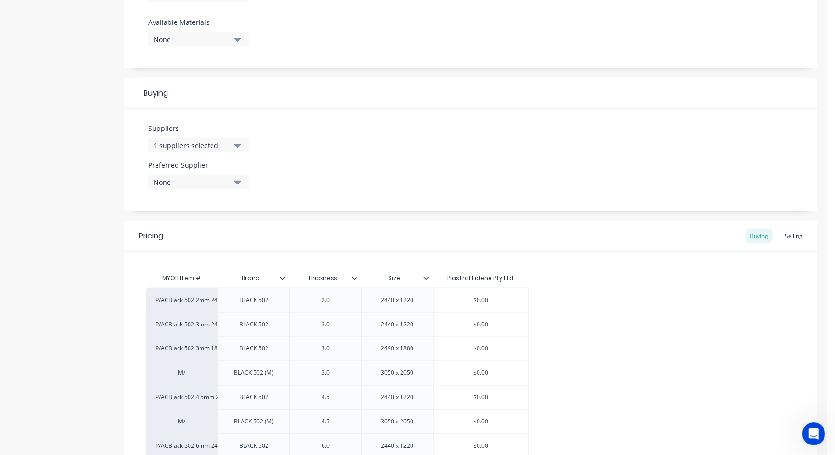
click at [238, 143] on icon "button" at bounding box center [237, 145] width 7 height 11
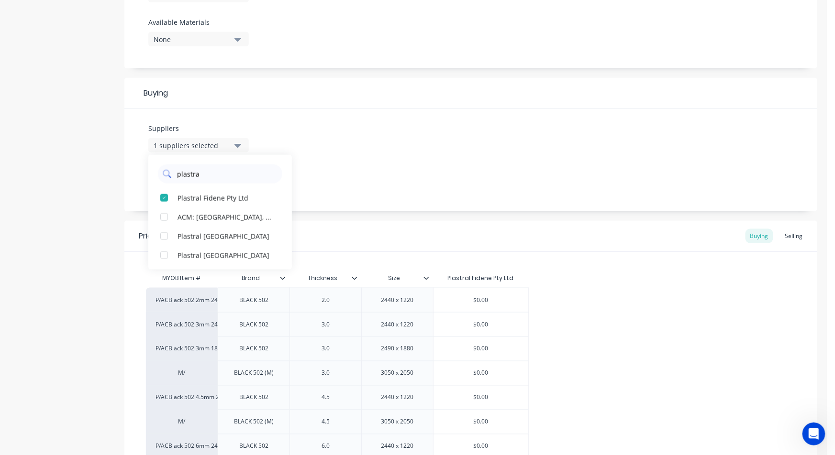
click at [213, 172] on input "plastra" at bounding box center [226, 174] width 101 height 19
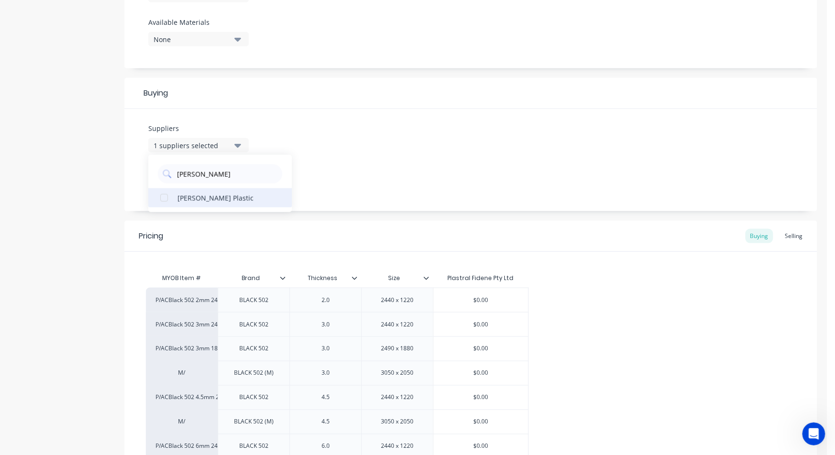
click at [163, 197] on div "button" at bounding box center [163, 197] width 19 height 19
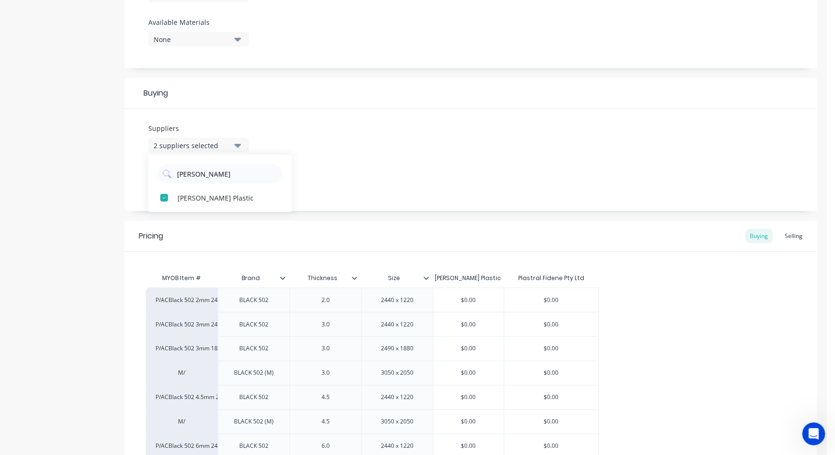
type input "[PERSON_NAME]"
click at [318, 190] on div "Suppliers 2 suppliers selected [PERSON_NAME] Plastic Preferred Supplier None" at bounding box center [470, 160] width 693 height 102
click at [234, 181] on icon "button" at bounding box center [237, 182] width 7 height 11
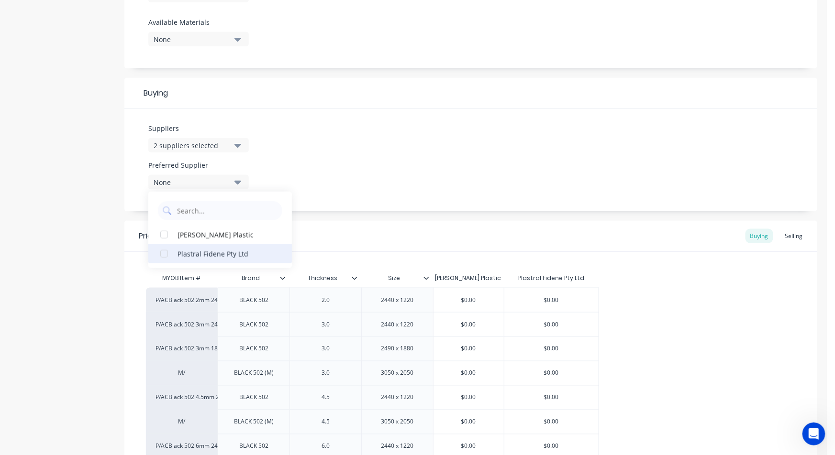
click at [168, 251] on div "button" at bounding box center [163, 253] width 19 height 19
click at [351, 157] on div "Suppliers 2 suppliers selected [PERSON_NAME] Preferred Supplier Plastral Fidene…" at bounding box center [470, 160] width 693 height 102
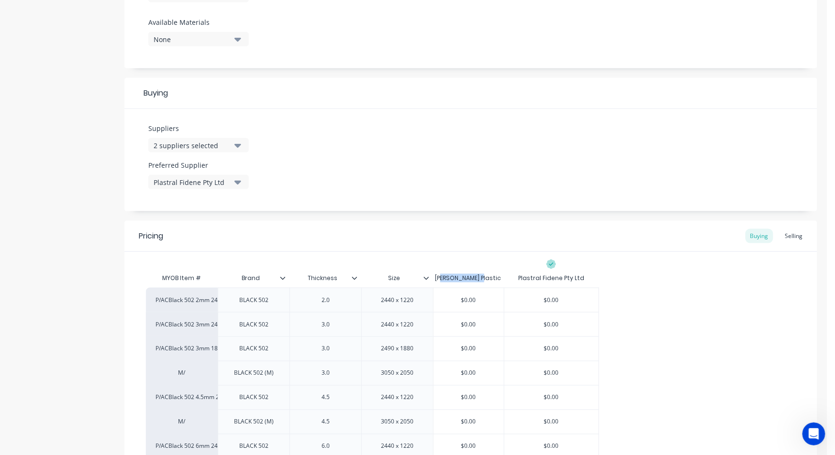
drag, startPoint x: 456, startPoint y: 278, endPoint x: 491, endPoint y: 276, distance: 35.0
click at [491, 276] on div "[PERSON_NAME] Plastic" at bounding box center [468, 278] width 71 height 19
click at [541, 276] on div "Plastral Fidene Pty Ltd" at bounding box center [551, 278] width 66 height 9
drag, startPoint x: 569, startPoint y: 287, endPoint x: 545, endPoint y: 290, distance: 24.1
click at [545, 290] on div "P/ACBlack 502 2mm 2440x1220 BLACK 502 2.0 2440 x 1220 $0.00 $0.00 P/ACBlack 502…" at bounding box center [471, 434] width 650 height 293
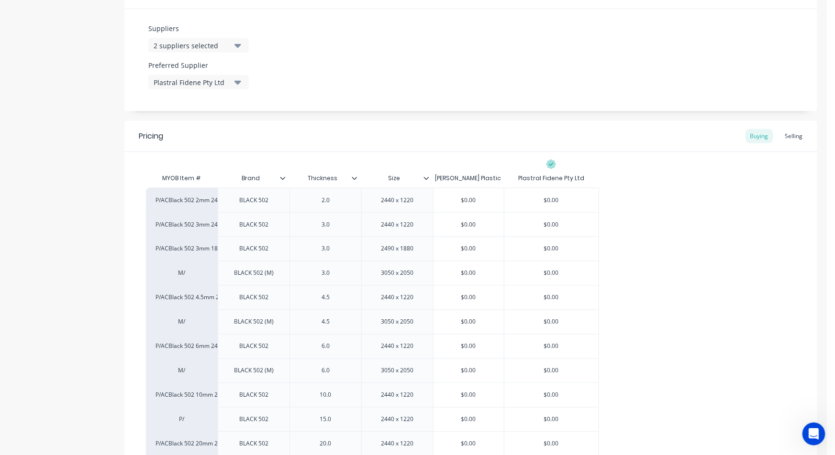
scroll to position [478, 0]
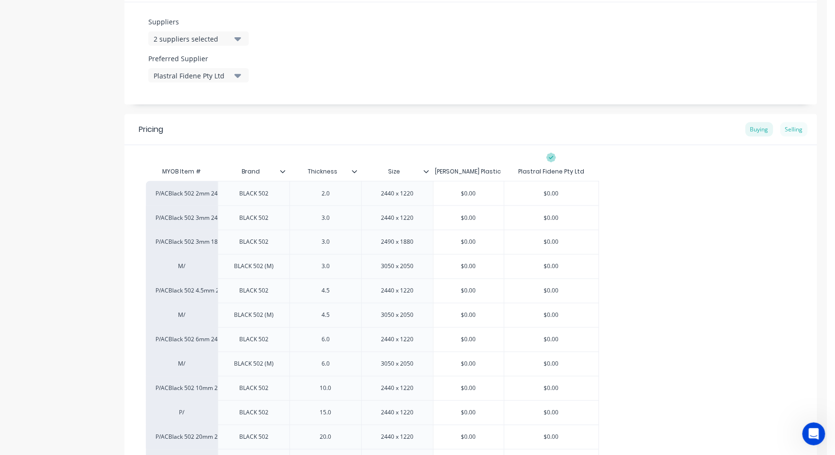
click at [782, 125] on div "Selling" at bounding box center [793, 129] width 27 height 14
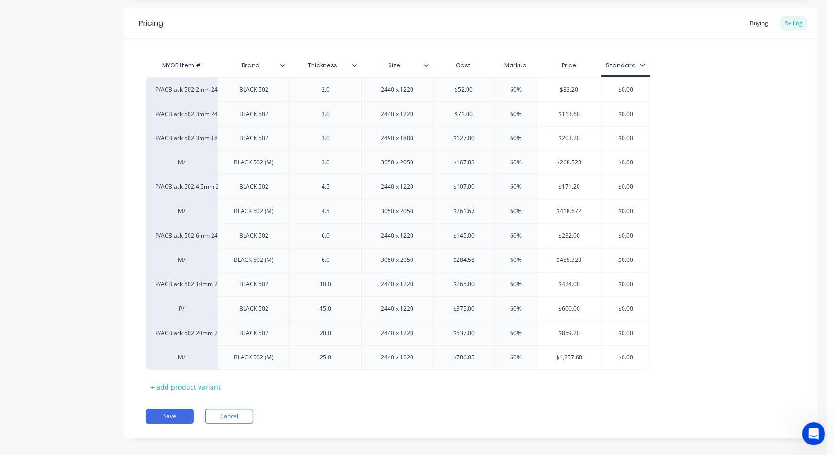
scroll to position [344, 0]
click at [745, 20] on div "Buying" at bounding box center [759, 23] width 28 height 14
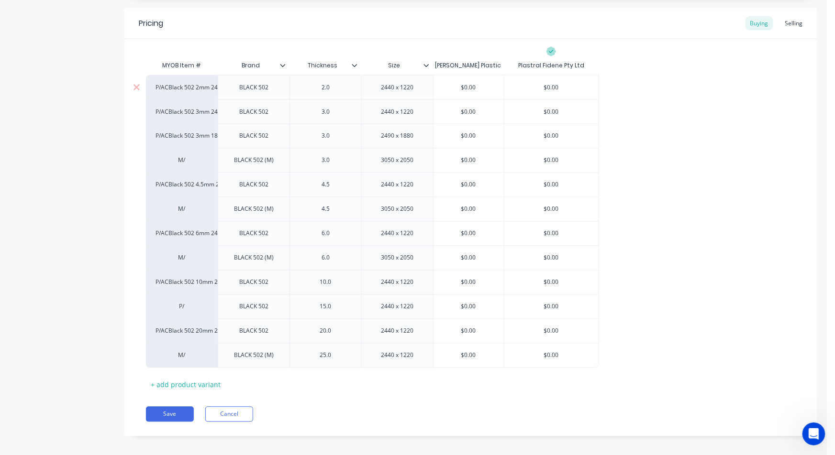
drag, startPoint x: 545, startPoint y: 86, endPoint x: 560, endPoint y: 76, distance: 18.0
click at [560, 76] on div "$0.00 $0.00" at bounding box center [551, 88] width 95 height 24
type input "52.0"
click at [532, 112] on input "$0.00" at bounding box center [551, 112] width 95 height 9
drag, startPoint x: 536, startPoint y: 111, endPoint x: 570, endPoint y: 115, distance: 34.6
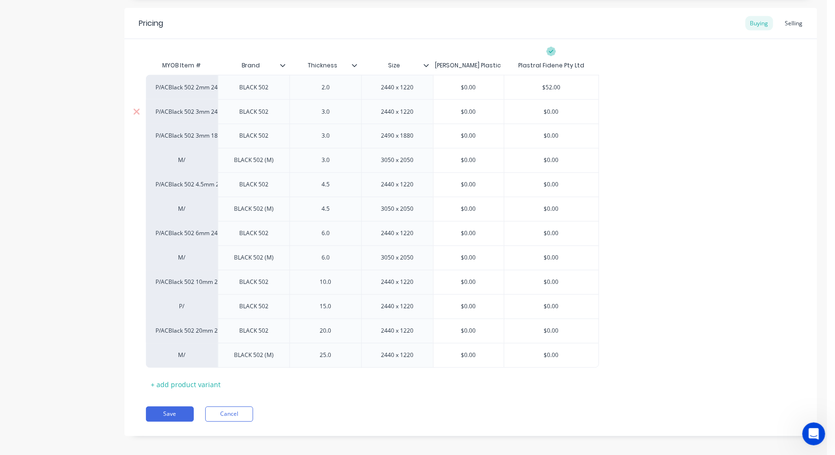
click at [570, 115] on input "$0.00" at bounding box center [551, 112] width 95 height 9
type input "71"
click at [561, 135] on input "$0.00" at bounding box center [551, 136] width 95 height 9
type input "$127"
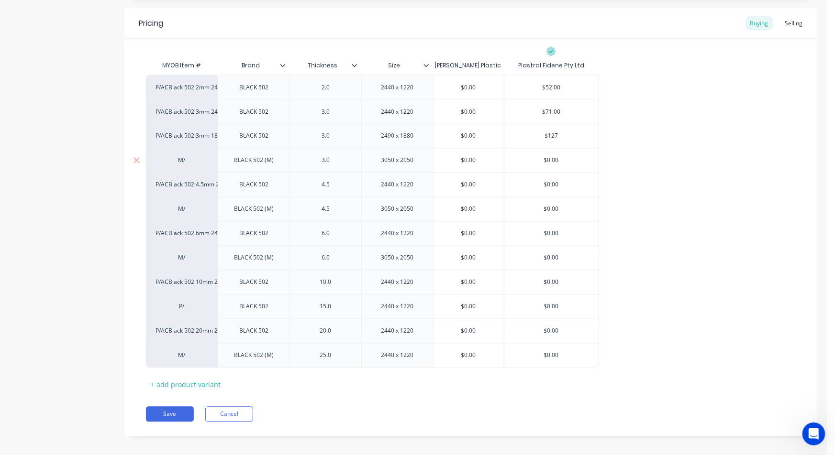
click at [476, 163] on input "$0.00" at bounding box center [468, 160] width 70 height 9
type input "$167.83"
click at [482, 178] on div "$0.00" at bounding box center [468, 185] width 70 height 24
type input "$0.00"
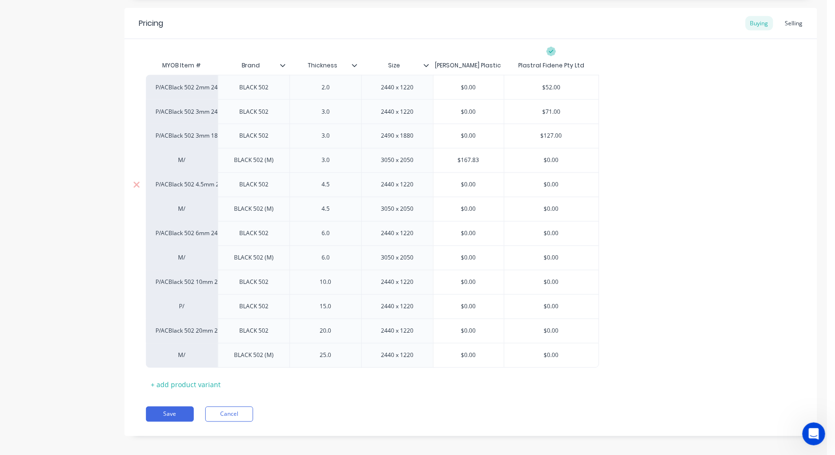
click at [540, 185] on input "$0.00" at bounding box center [551, 185] width 95 height 9
type input "107"
drag, startPoint x: 480, startPoint y: 210, endPoint x: 429, endPoint y: 218, distance: 52.2
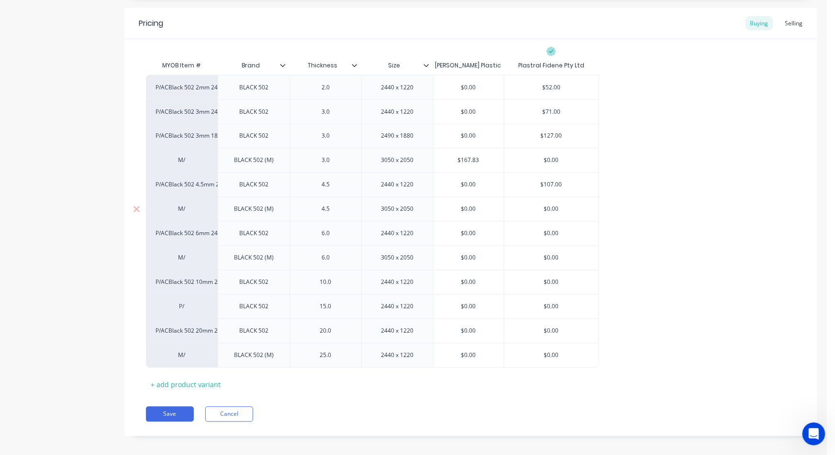
click at [429, 218] on div "M/ BLACK 502 (M) 4.5 3050 x 2050 $0.00 $0.00 $0.00" at bounding box center [372, 209] width 453 height 24
type input "261.67"
click at [559, 237] on input "$0.00" at bounding box center [551, 234] width 95 height 9
type input "$145"
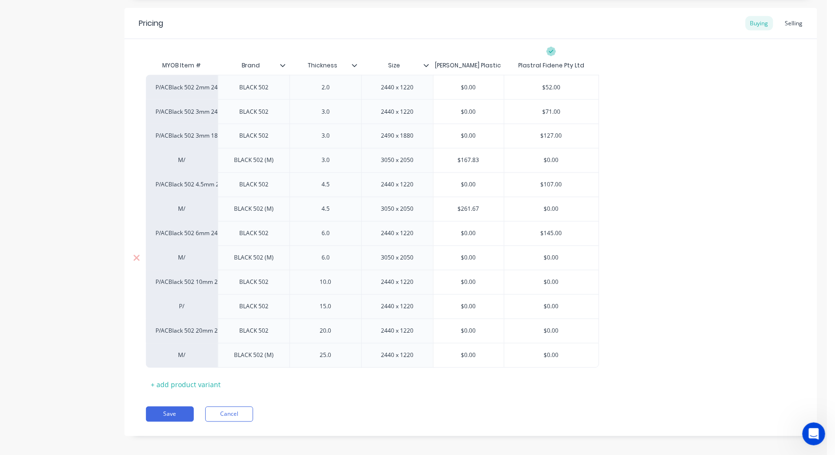
click at [476, 256] on input "$0.00" at bounding box center [468, 258] width 70 height 9
drag, startPoint x: 476, startPoint y: 256, endPoint x: 445, endPoint y: 263, distance: 32.3
click at [445, 263] on div "$0.00 $0.00" at bounding box center [468, 258] width 70 height 24
click at [540, 295] on div "$0.00" at bounding box center [551, 307] width 95 height 24
type input "284.58"
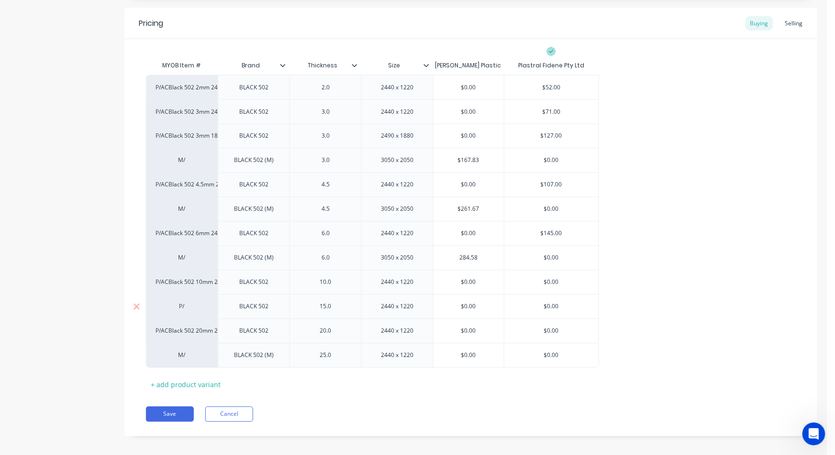
type input "$0.00"
click at [545, 286] on input "$0.00" at bounding box center [551, 282] width 95 height 9
click at [545, 285] on input "$0.00" at bounding box center [551, 282] width 95 height 9
type input "265"
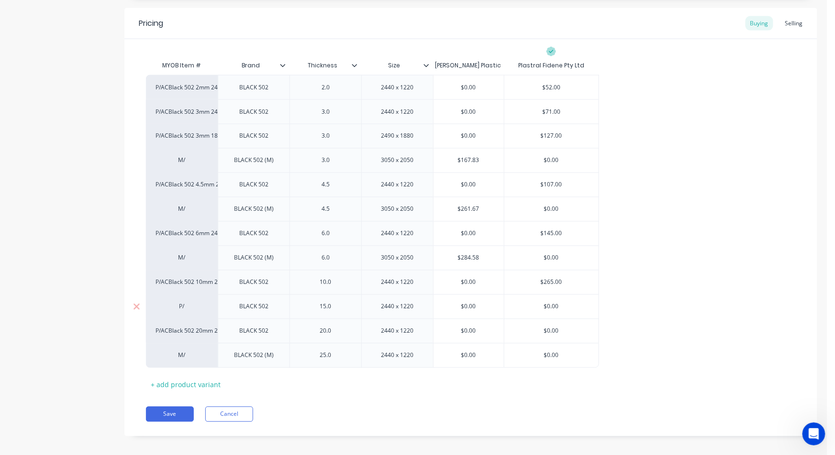
drag, startPoint x: 474, startPoint y: 309, endPoint x: 429, endPoint y: 309, distance: 44.5
click at [429, 309] on div "P/ BLACK 502 15.0 2440 x 1220 $0.00 $0.00 $0.00 $0.00" at bounding box center [372, 307] width 453 height 24
drag, startPoint x: 567, startPoint y: 326, endPoint x: 547, endPoint y: 328, distance: 20.2
click at [547, 328] on div "P/ACBlack 502 2mm 2440x1220 BLACK 502 2.0 2440 x 1220 $0.00 $52.00 52.0 P/ACBla…" at bounding box center [471, 221] width 650 height 293
type input "375"
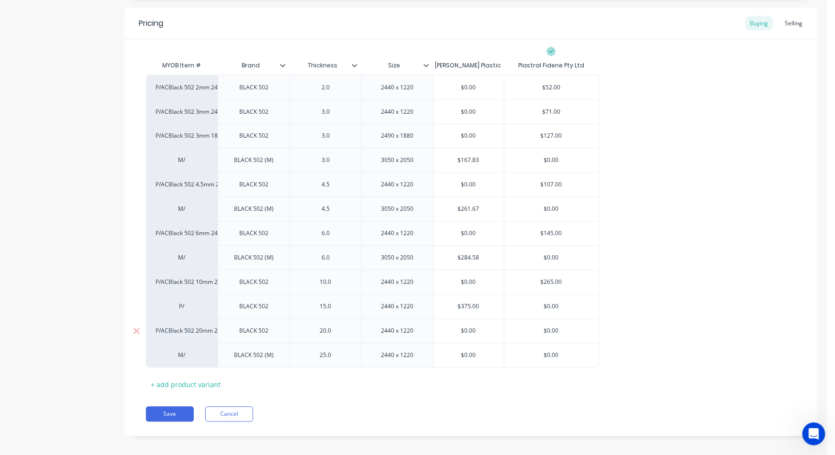
click at [550, 334] on input "$0.00" at bounding box center [551, 331] width 95 height 9
type input "$537"
click at [466, 358] on input "$0.00" at bounding box center [468, 356] width 70 height 9
click at [466, 357] on input "$0.00" at bounding box center [468, 356] width 70 height 9
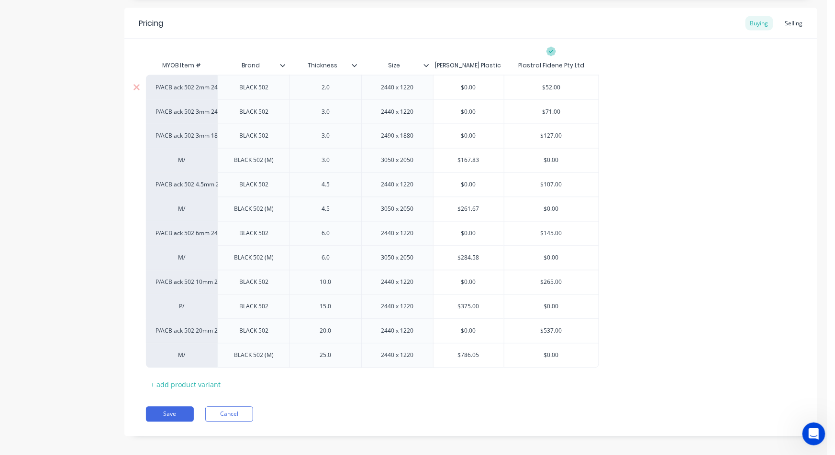
click at [166, 76] on div "P/ACBlack 502 2mm 2440x1220" at bounding box center [182, 87] width 72 height 24
click at [174, 80] on div "P/ACBlack 502 2mm 2440x1220" at bounding box center [182, 87] width 72 height 24
click at [179, 90] on div "P/ACBlack 502 2mm 2440x1220" at bounding box center [181, 87] width 53 height 9
type input "$786.05"
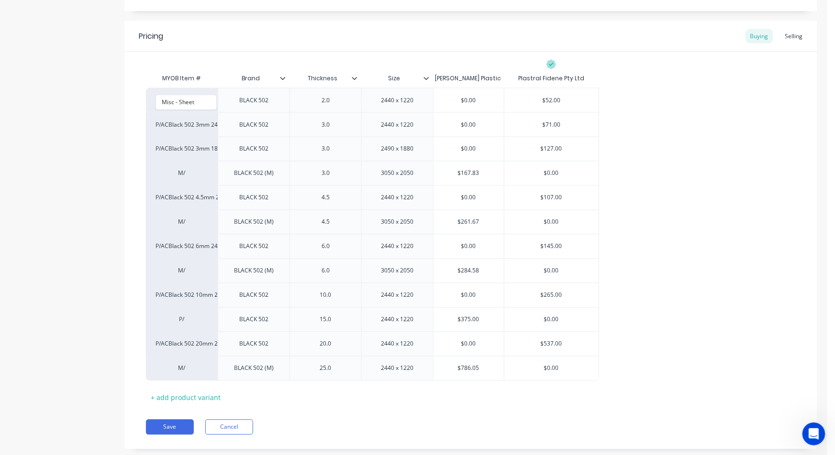
scroll to position [531, 0]
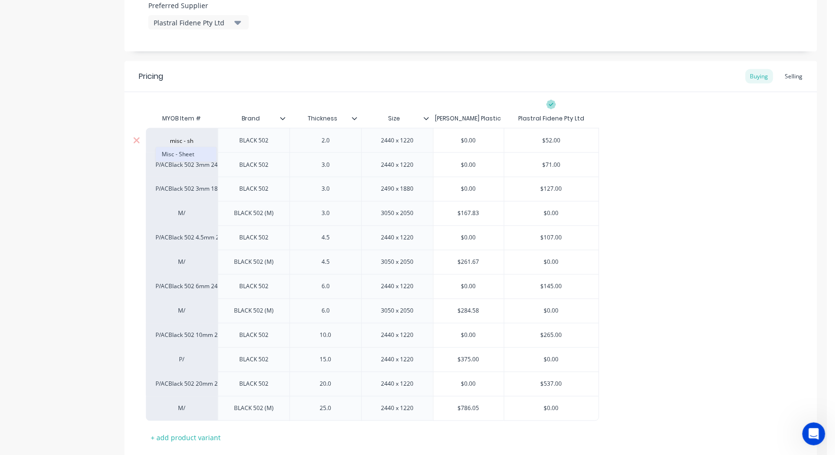
type input "misc - sh"
click at [188, 154] on button "Misc - Sheet" at bounding box center [186, 154] width 60 height 14
click at [183, 164] on div "P/ACBlack 502 3mm 2440x1220" at bounding box center [181, 165] width 53 height 9
type input "misc - sheet"
click at [182, 176] on button "Misc - Sheet" at bounding box center [186, 179] width 60 height 14
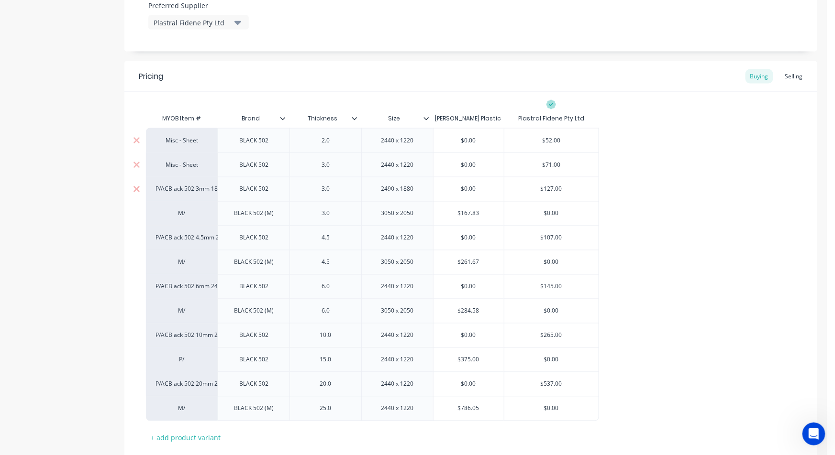
click at [184, 192] on div "P/ACBlack 502 3mm 1880x2490" at bounding box center [181, 189] width 53 height 9
type input "misc - sheet"
click at [178, 202] on button "Misc - Sheet" at bounding box center [186, 203] width 60 height 14
click at [178, 209] on div "M/" at bounding box center [181, 213] width 53 height 9
type input "misc - sheet"
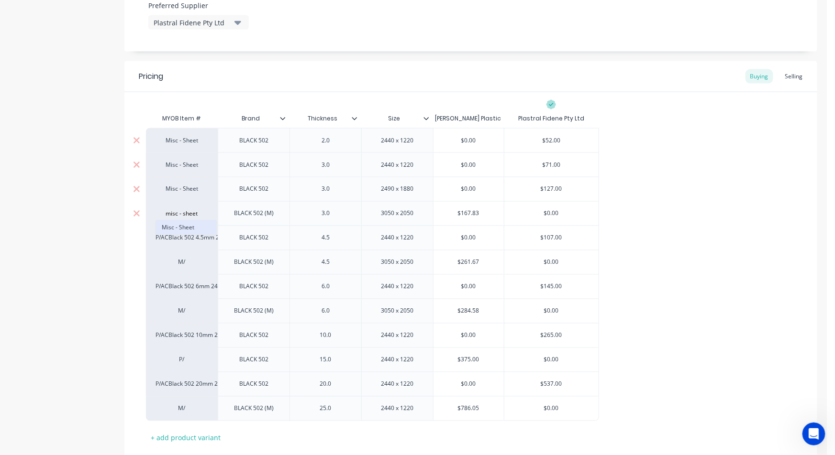
click at [184, 226] on button "Misc - Sheet" at bounding box center [186, 227] width 60 height 14
click at [183, 237] on div "P/ACBlack 502 4.5mm 2440x1220" at bounding box center [181, 238] width 53 height 9
type input "misc - sheet"
click at [185, 248] on button "Misc - Sheet" at bounding box center [186, 252] width 60 height 14
click at [177, 261] on div "M/" at bounding box center [181, 262] width 53 height 9
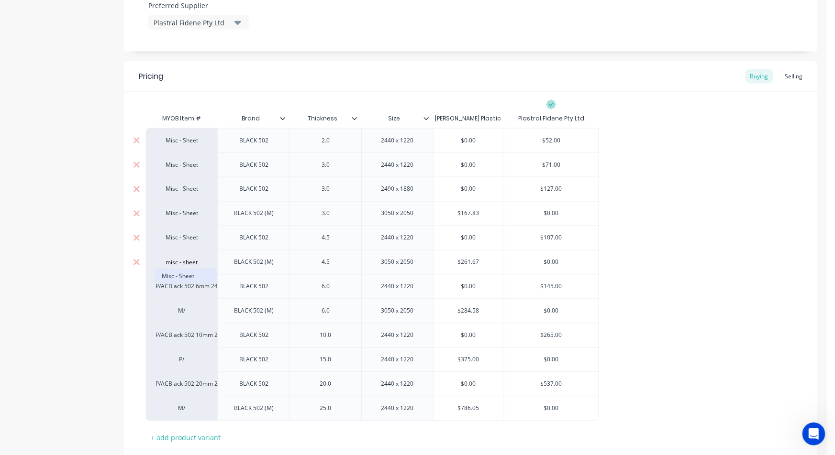
type input "misc - sheet"
click at [180, 277] on button "Misc - Sheet" at bounding box center [186, 276] width 60 height 14
click at [176, 286] on div "P/ACBlack 502 6mm 2440x1220" at bounding box center [181, 287] width 53 height 9
type input "misc - sheet"
click at [186, 304] on button "Misc - Sheet" at bounding box center [186, 301] width 60 height 14
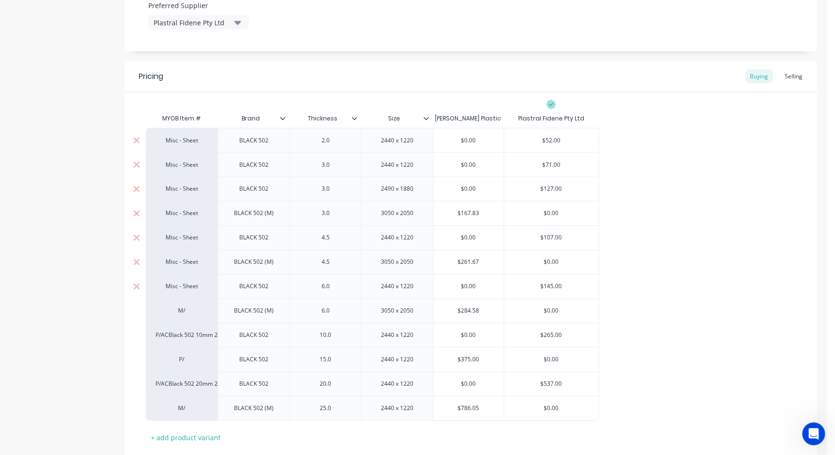
click at [185, 307] on div "M/" at bounding box center [181, 311] width 53 height 9
type input "misc - she"
click at [195, 323] on button "Misc - Sheet" at bounding box center [186, 325] width 60 height 14
click at [184, 333] on div "P/ACBlack 502 10mm 2440x1220" at bounding box center [181, 335] width 53 height 9
type input "misc - sheet"
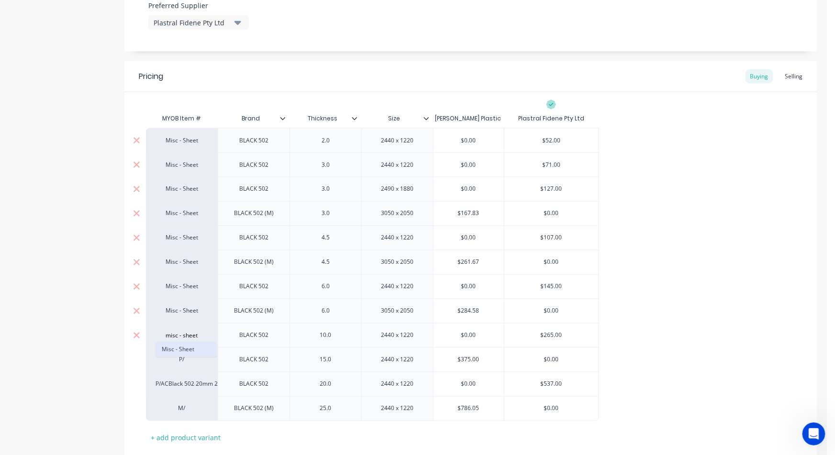
click at [191, 352] on button "Misc - Sheet" at bounding box center [186, 349] width 60 height 14
click at [181, 361] on div "P/" at bounding box center [181, 360] width 53 height 9
type input "misc - sheet"
click at [182, 372] on button "Misc - Sheet" at bounding box center [186, 374] width 60 height 14
click at [179, 384] on div "P/ACBlack 502 20mm 2440x1220" at bounding box center [181, 384] width 53 height 9
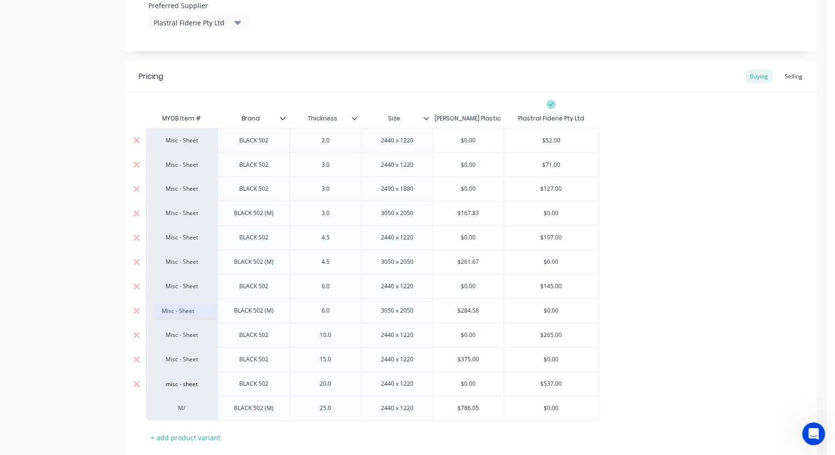
type input "misc - sheet"
click at [186, 316] on button "Misc - Sheet" at bounding box center [186, 311] width 60 height 14
click at [191, 406] on div "M/" at bounding box center [181, 409] width 53 height 9
type input "misc - sheet"
click at [189, 334] on button "Misc - Sheet" at bounding box center [186, 336] width 60 height 14
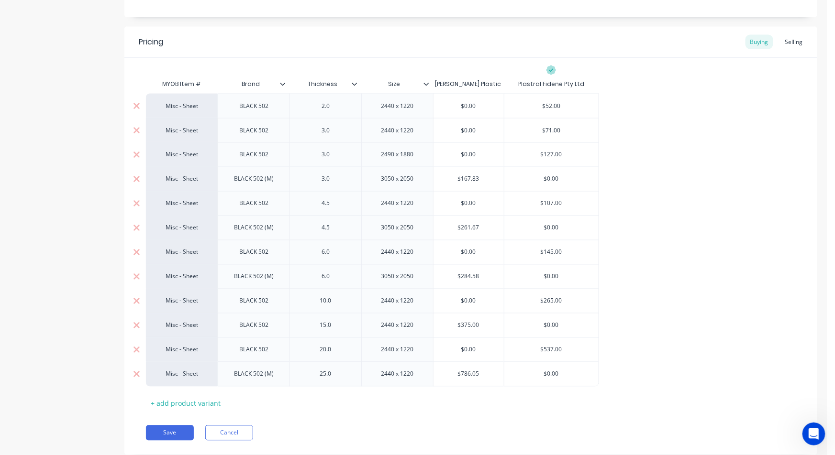
scroll to position [584, 0]
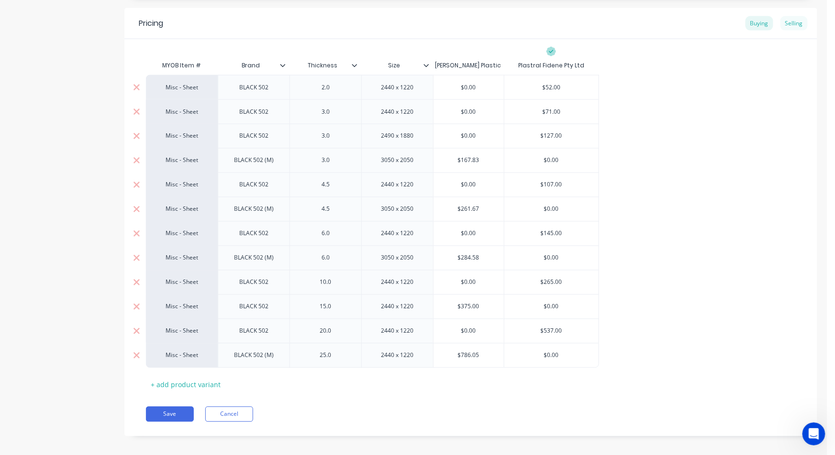
click at [785, 22] on div "Selling" at bounding box center [793, 23] width 27 height 14
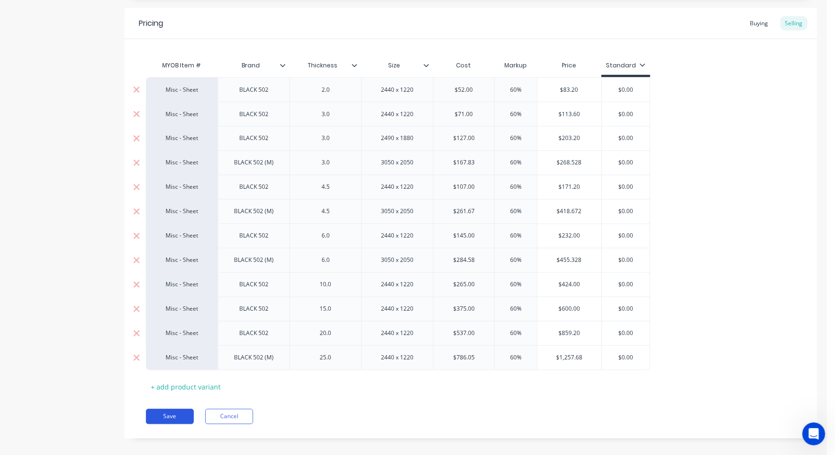
click at [178, 413] on button "Save" at bounding box center [170, 416] width 48 height 15
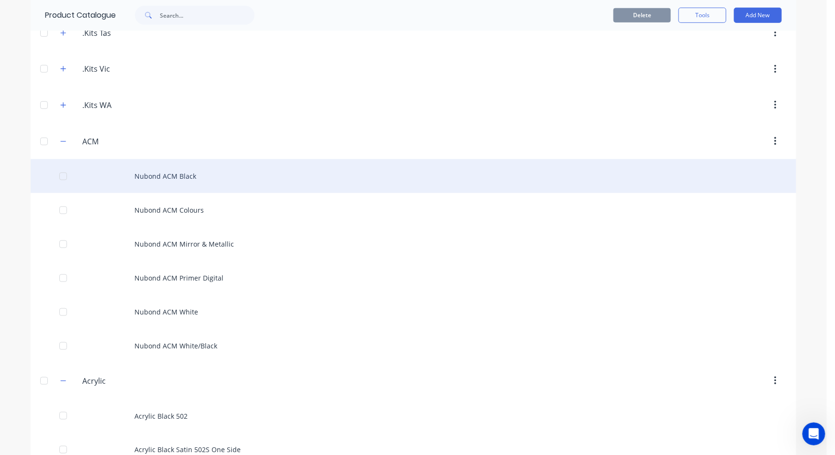
scroll to position [265, 0]
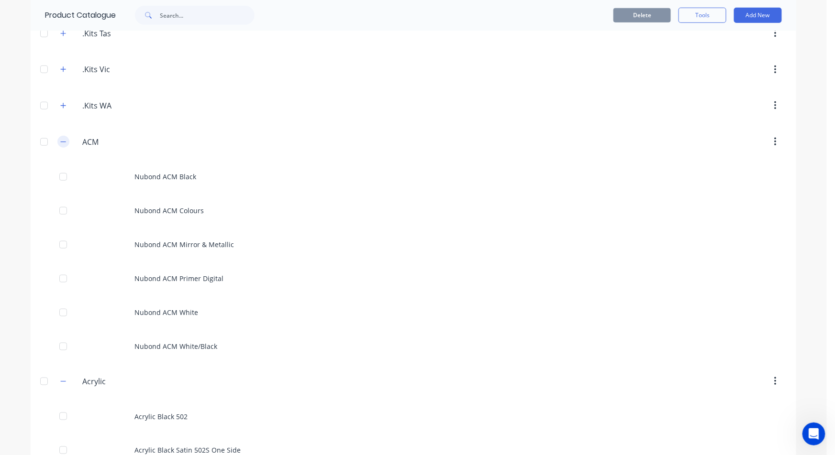
click at [60, 141] on icon "button" at bounding box center [63, 142] width 6 height 7
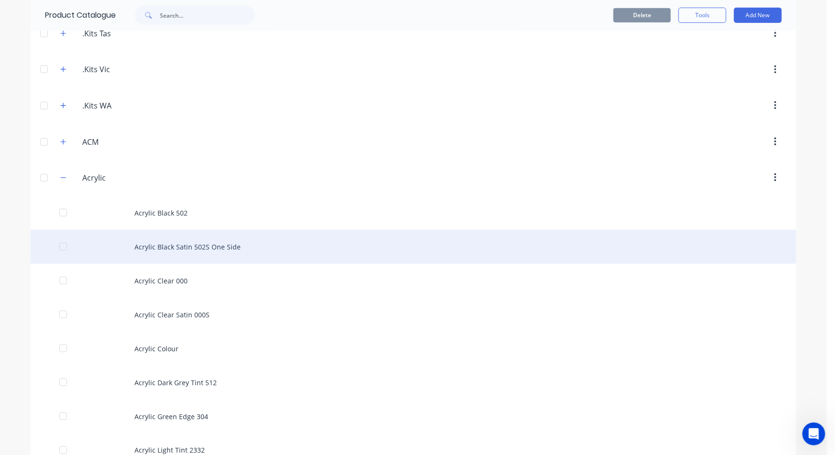
click at [212, 241] on div "Acrylic Black Satin 502S One Side" at bounding box center [413, 247] width 765 height 34
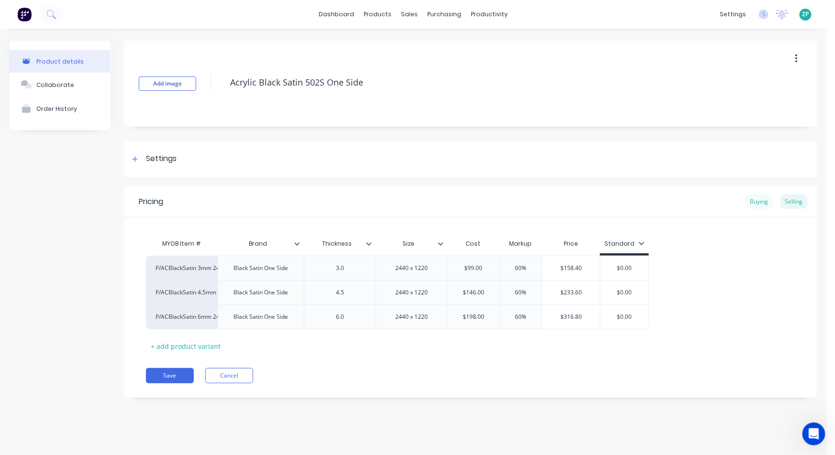
click at [764, 199] on div "Buying" at bounding box center [759, 202] width 28 height 14
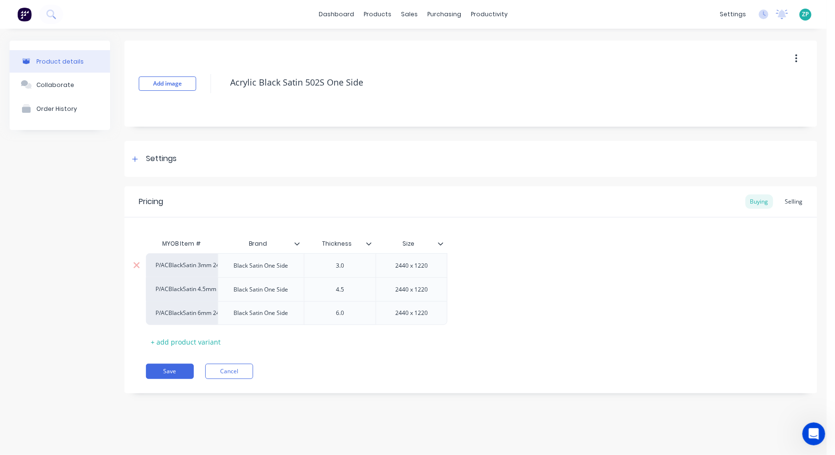
click at [356, 271] on div "3.0" at bounding box center [340, 266] width 48 height 12
click at [169, 157] on div "Settings" at bounding box center [161, 159] width 31 height 12
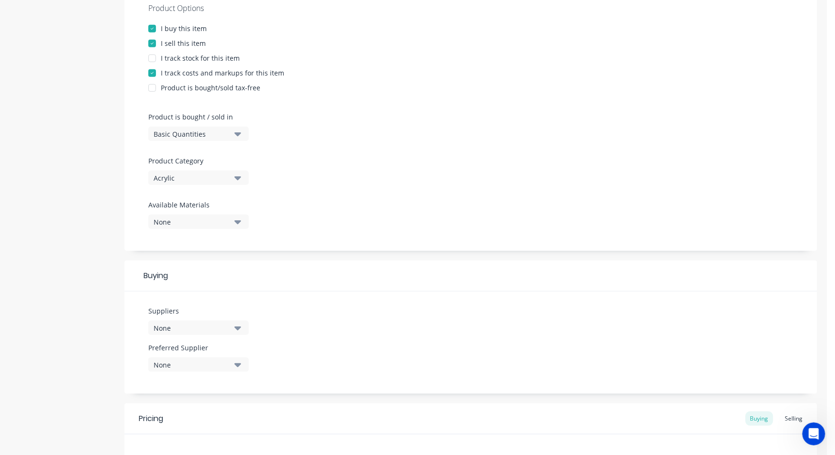
scroll to position [212, 0]
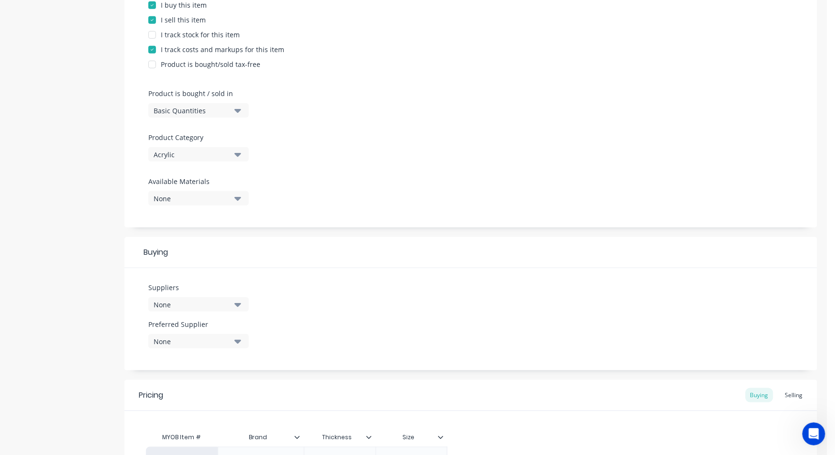
click at [235, 299] on icon "button" at bounding box center [237, 304] width 7 height 11
click at [233, 300] on button "None" at bounding box center [198, 304] width 100 height 14
click at [239, 304] on icon "button" at bounding box center [237, 305] width 7 height 4
click at [175, 306] on div "None" at bounding box center [192, 305] width 77 height 10
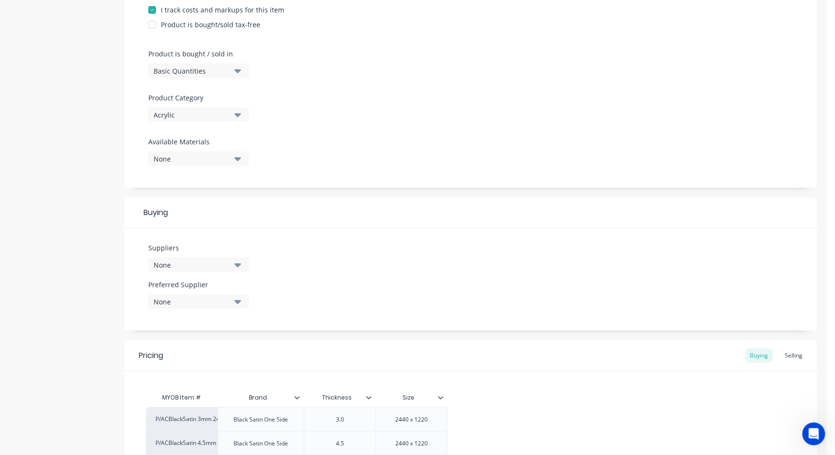
scroll to position [319, 0]
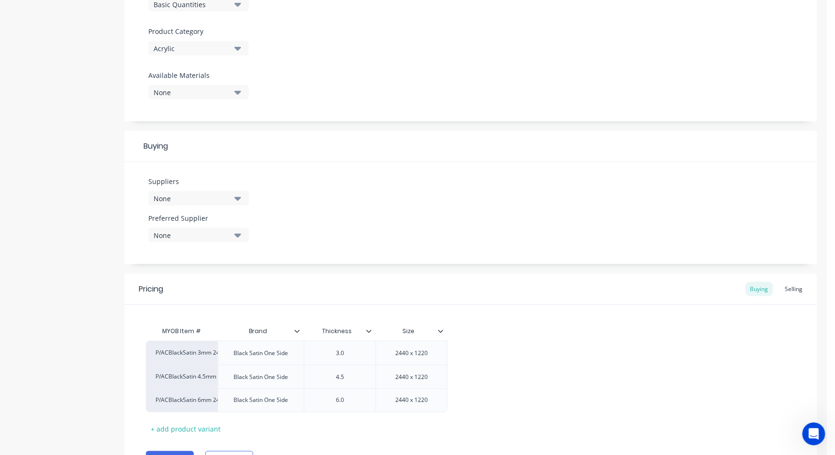
click at [181, 202] on div "None" at bounding box center [192, 199] width 77 height 10
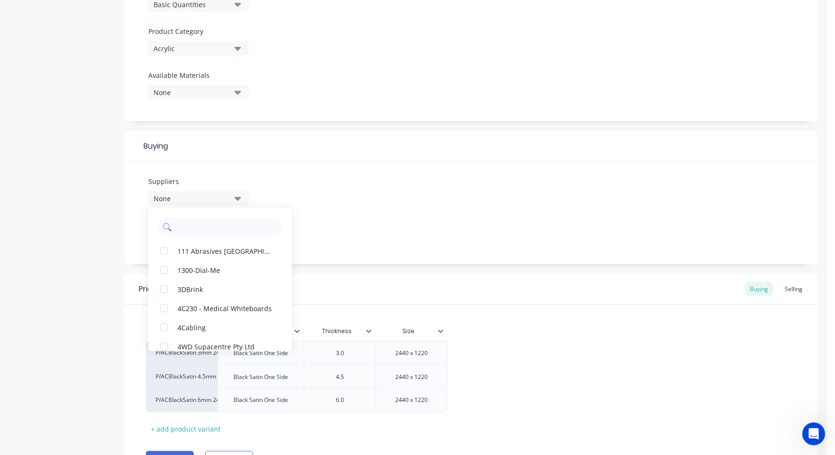
click at [223, 218] on input "text" at bounding box center [226, 227] width 101 height 19
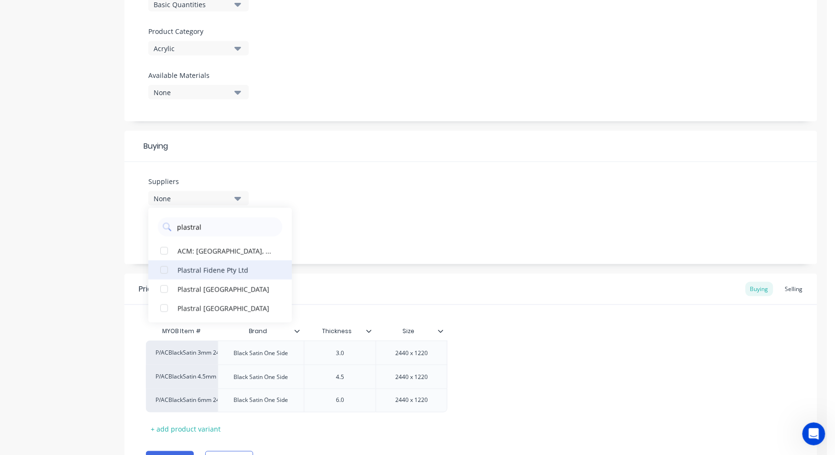
type input "plastral"
click at [209, 262] on button "Plastral Fidene Pty Ltd" at bounding box center [219, 270] width 143 height 19
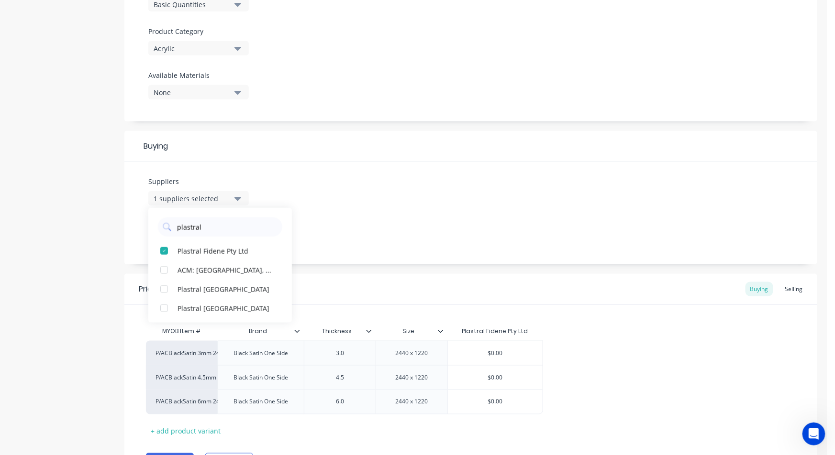
click at [342, 242] on div "Suppliers 1 suppliers selected plastral Plastral Fidene Pty Ltd ACM: [GEOGRAPHI…" at bounding box center [470, 213] width 693 height 102
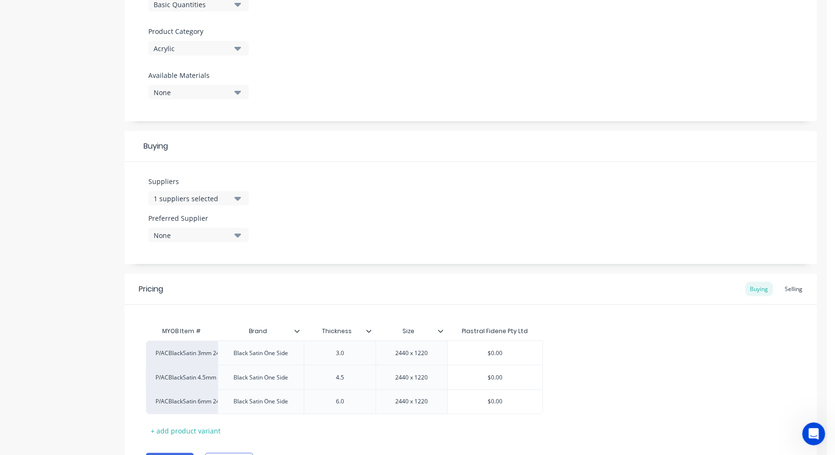
click at [195, 239] on div "None" at bounding box center [192, 236] width 77 height 10
click at [166, 288] on div "button" at bounding box center [163, 287] width 19 height 19
click at [409, 232] on div "Suppliers 1 suppliers selected plastral Preferred Supplier Plastral Fidene Pty …" at bounding box center [470, 213] width 693 height 102
click at [476, 347] on div "$0.00" at bounding box center [495, 353] width 95 height 24
click at [483, 354] on input "$0.00" at bounding box center [495, 353] width 95 height 9
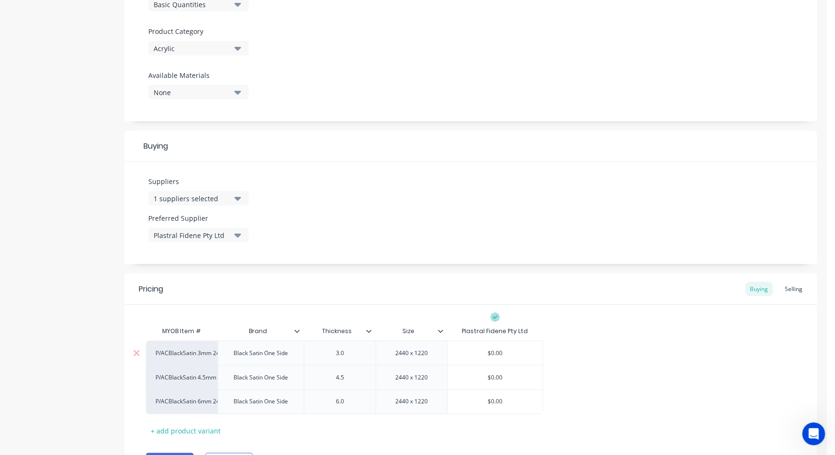
click at [483, 354] on input "$0.00" at bounding box center [495, 353] width 95 height 9
drag, startPoint x: 483, startPoint y: 354, endPoint x: 564, endPoint y: 360, distance: 81.0
click at [564, 360] on div "P/ACBlackSatin 3mm 2440x1220 Black Satin One Side 3.0 2440 x 1220 $0.00 $0.00 P…" at bounding box center [471, 378] width 650 height 74
click at [507, 382] on div "$0.00" at bounding box center [495, 378] width 95 height 24
type input "99"
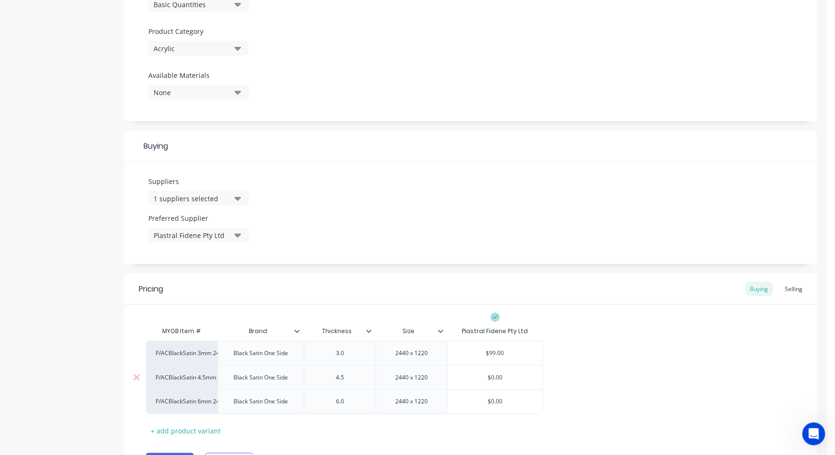
click at [507, 382] on div "$0.00" at bounding box center [495, 378] width 95 height 24
click at [496, 375] on input "$0.00" at bounding box center [495, 378] width 95 height 9
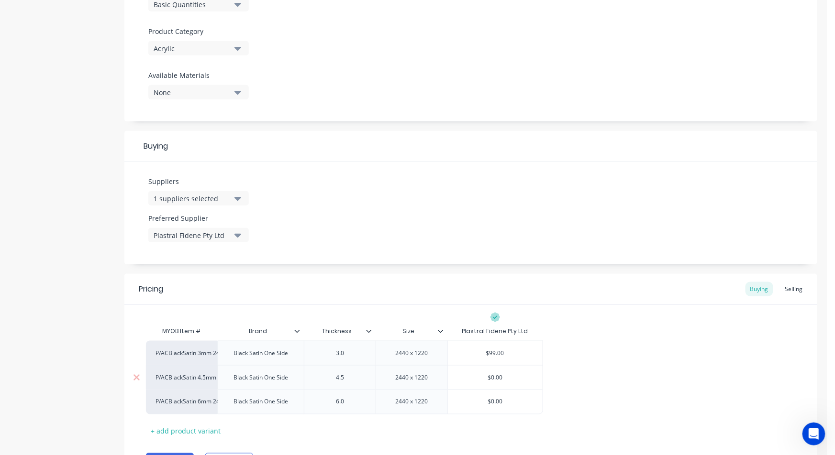
drag, startPoint x: 496, startPoint y: 375, endPoint x: 490, endPoint y: 375, distance: 6.7
click at [495, 376] on input "$0.00" at bounding box center [495, 378] width 95 height 9
drag, startPoint x: 488, startPoint y: 376, endPoint x: 539, endPoint y: 359, distance: 53.1
click at [535, 362] on div "P/ACBlackSatin 3mm 2440x1220 Black Satin One Side 3.0 2440 x 1220 $99.00 99 P/A…" at bounding box center [471, 378] width 650 height 74
type input "146"
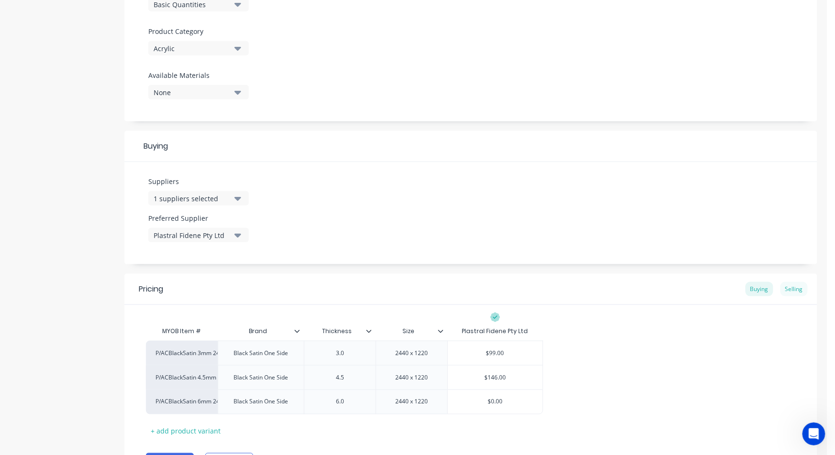
click at [785, 289] on div "Selling" at bounding box center [793, 289] width 27 height 14
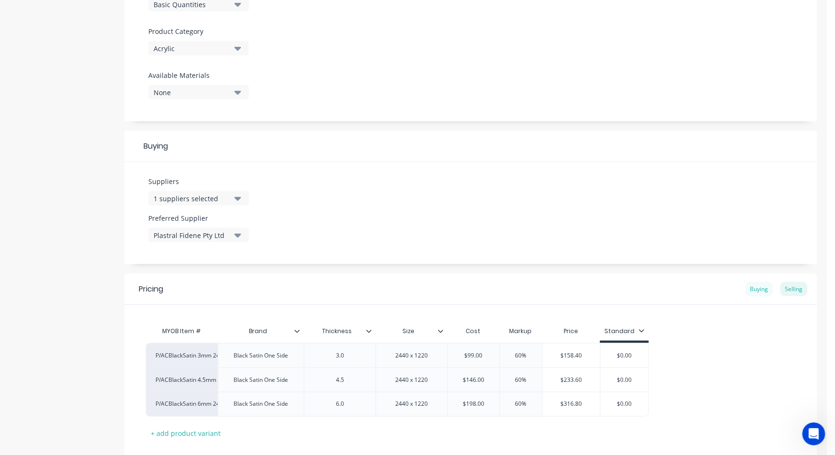
click at [750, 288] on div "Buying" at bounding box center [759, 289] width 28 height 14
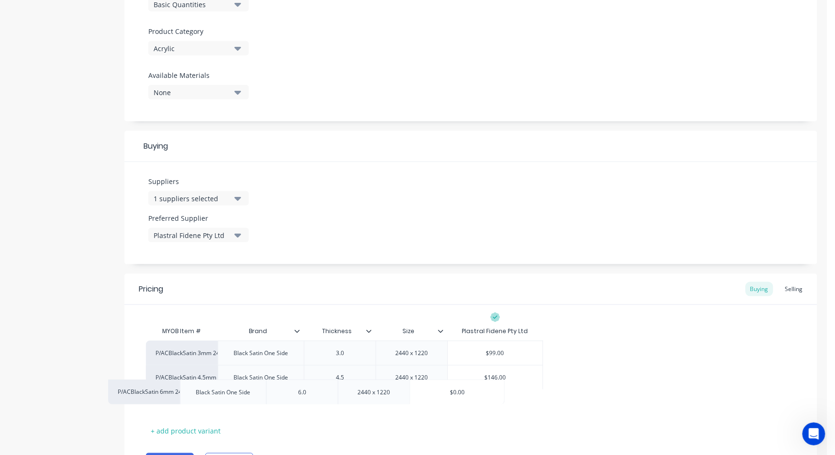
drag, startPoint x: 506, startPoint y: 407, endPoint x: 462, endPoint y: 398, distance: 43.9
click at [462, 398] on div "P/ACBlackSatin 3mm 2440x1220 Black Satin One Side 3.0 2440 x 1220 $99.00 P/ACBl…" at bounding box center [471, 378] width 650 height 74
click at [493, 403] on input "$0.00" at bounding box center [495, 402] width 95 height 9
type input "$198"
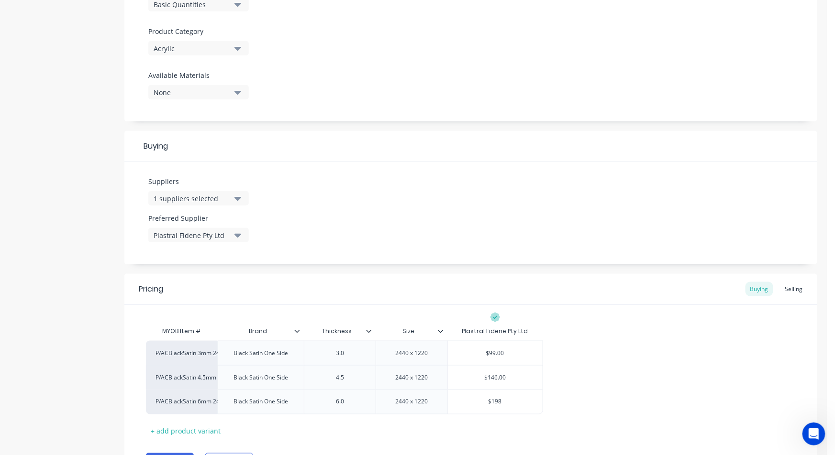
click at [618, 357] on div "P/ACBlackSatin 3mm 2440x1220 Black Satin One Side 3.0 2440 x 1220 $99.00 P/ACBl…" at bounding box center [471, 378] width 650 height 74
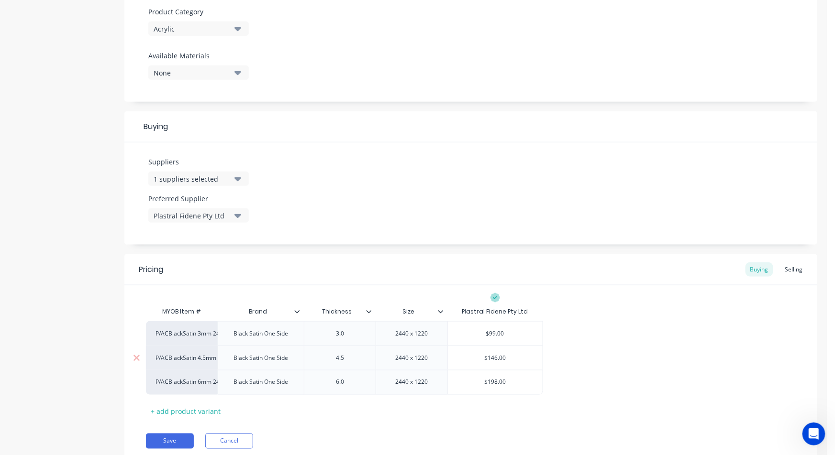
scroll to position [319, 0]
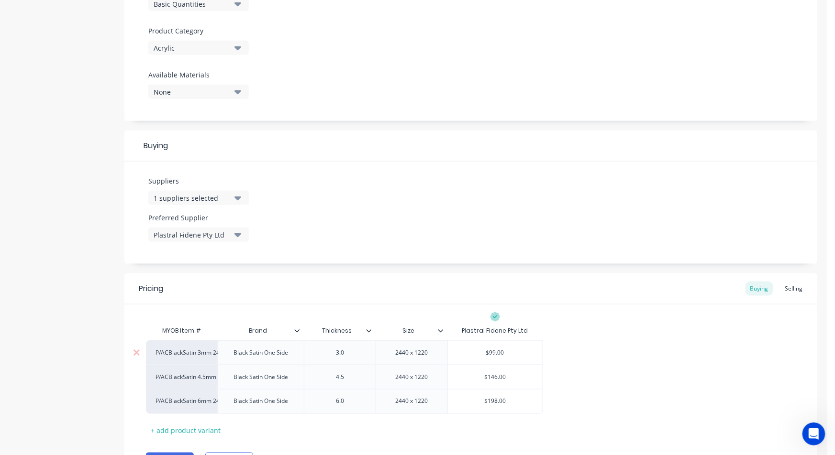
click at [172, 352] on div "P/ACBlackSatin 3mm 2440x1220" at bounding box center [181, 353] width 53 height 9
type input "misc - sheet"
click at [178, 370] on button "Misc - Sheet" at bounding box center [186, 366] width 60 height 14
click at [178, 375] on div "P/ACBlackSatin 4.5mm 2440x1220" at bounding box center [181, 377] width 53 height 9
type input "misc - she"
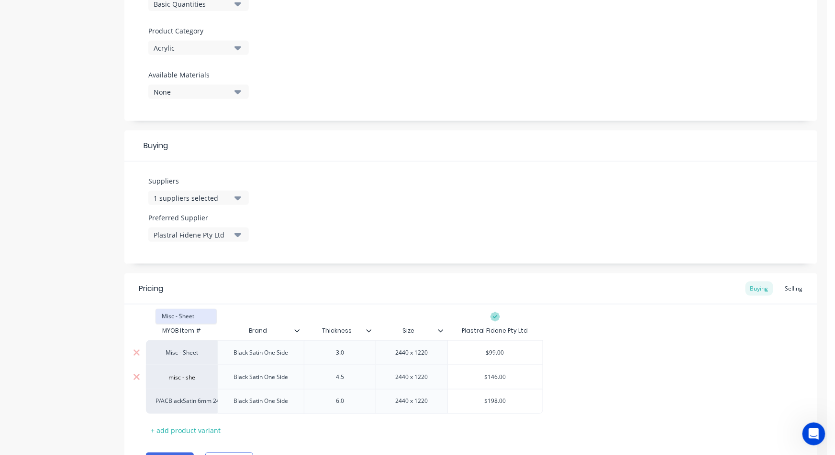
click at [193, 313] on button "Misc - Sheet" at bounding box center [186, 316] width 60 height 14
click at [184, 398] on div "P/ACBlackSatin 6mm 2440x1220" at bounding box center [181, 401] width 53 height 9
click at [191, 320] on div "Misc - Sheet" at bounding box center [185, 327] width 61 height 15
type input "misc - sheet"
click at [187, 328] on button "Misc - Sheet" at bounding box center [186, 328] width 60 height 14
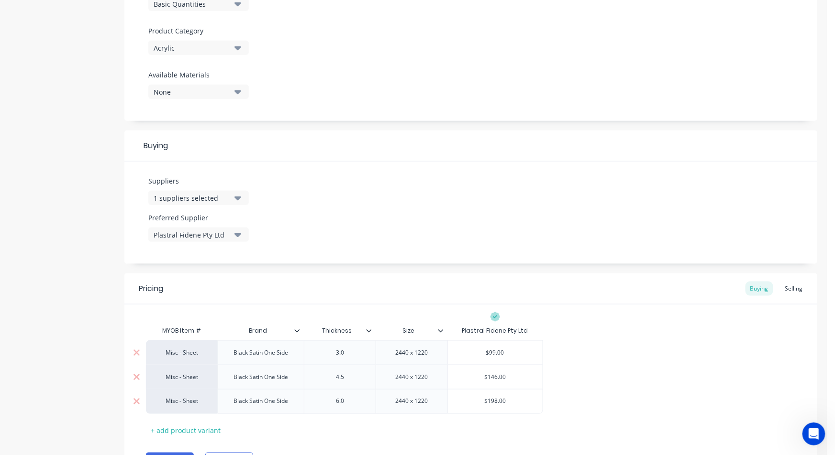
scroll to position [372, 0]
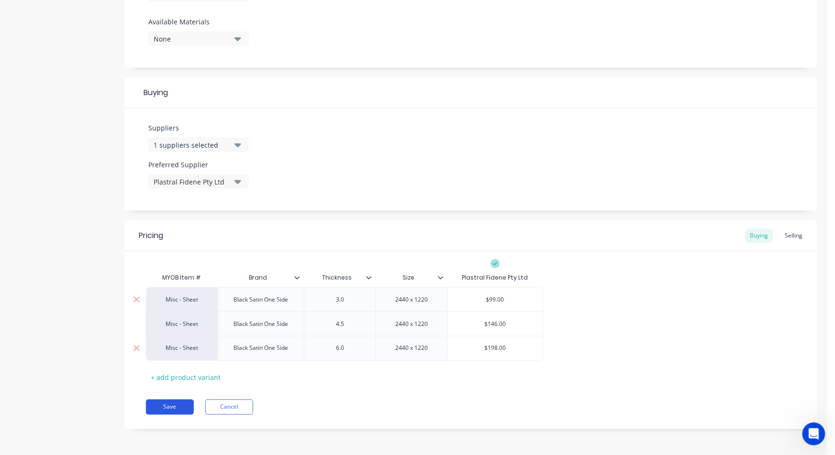
click at [169, 409] on button "Save" at bounding box center [170, 407] width 48 height 15
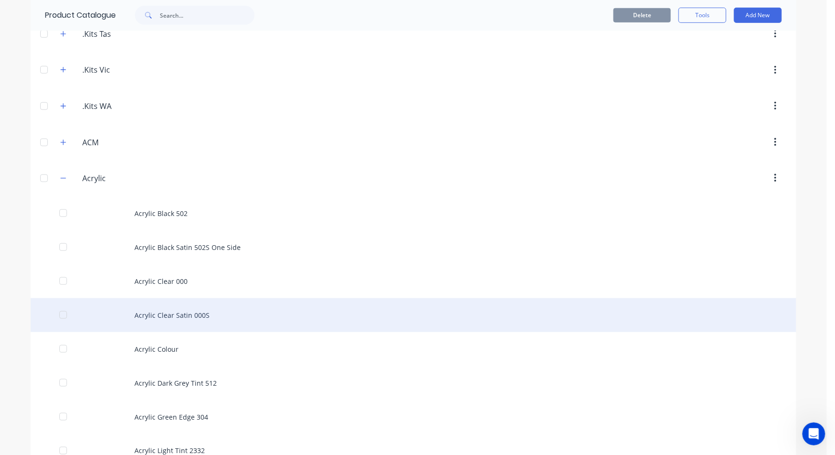
scroll to position [265, 0]
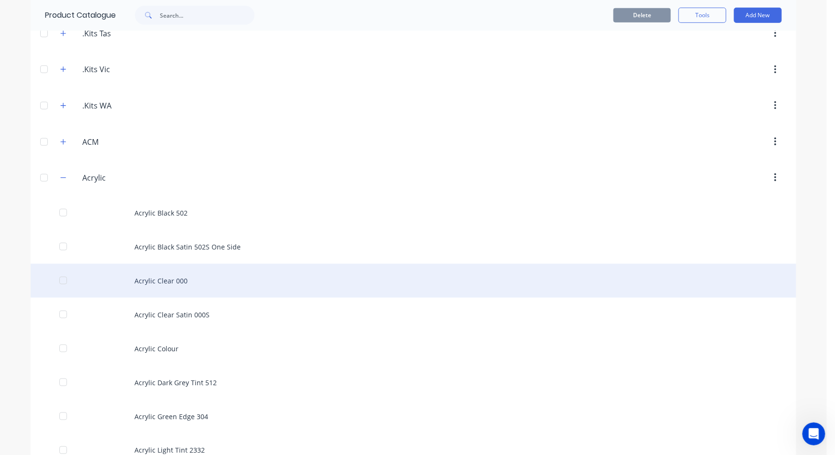
click at [166, 282] on div "Acrylic Clear 000" at bounding box center [413, 281] width 765 height 34
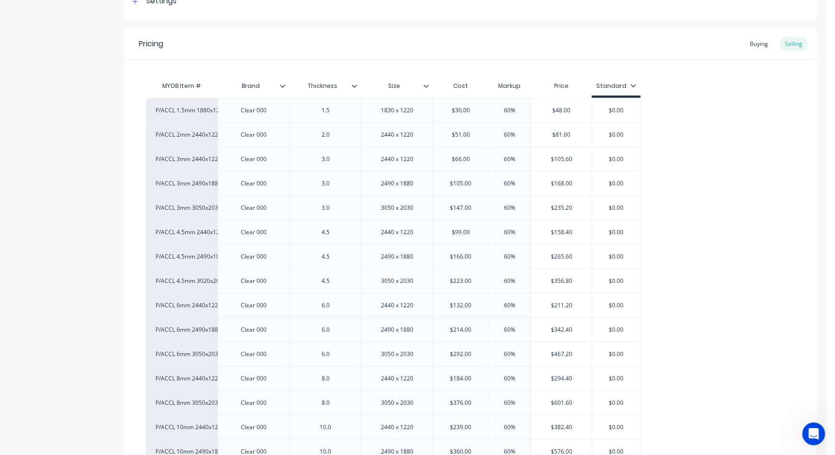
scroll to position [344, 0]
click at [750, 40] on div "Buying" at bounding box center [759, 44] width 28 height 14
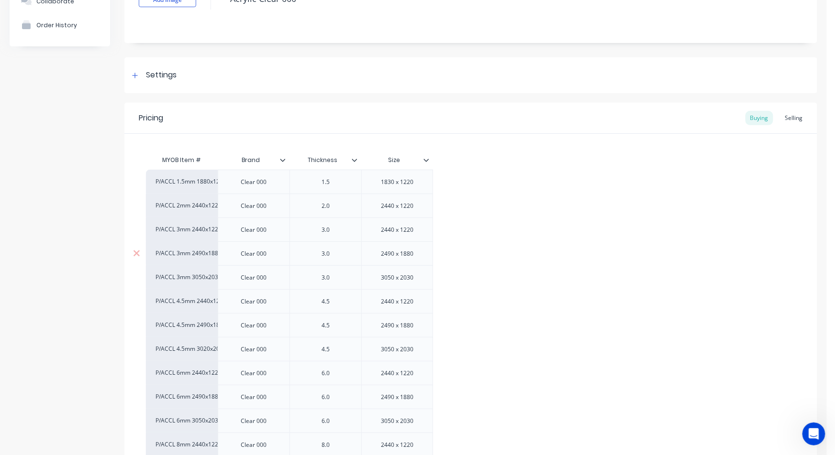
scroll to position [0, 0]
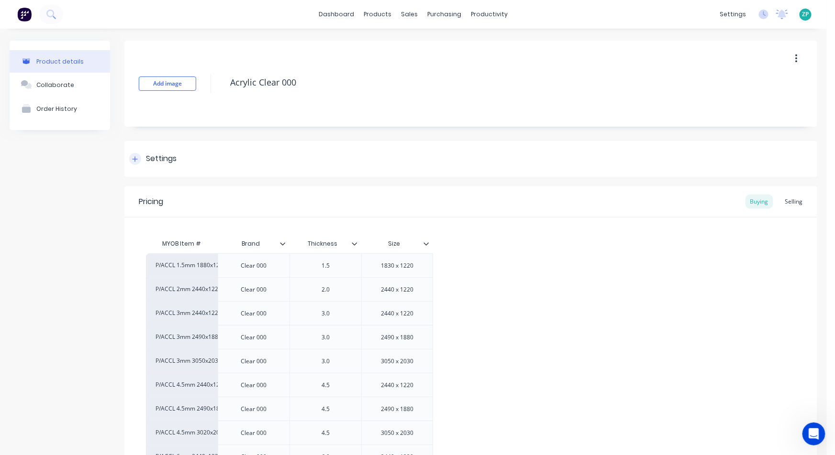
click at [130, 157] on div at bounding box center [135, 159] width 12 height 12
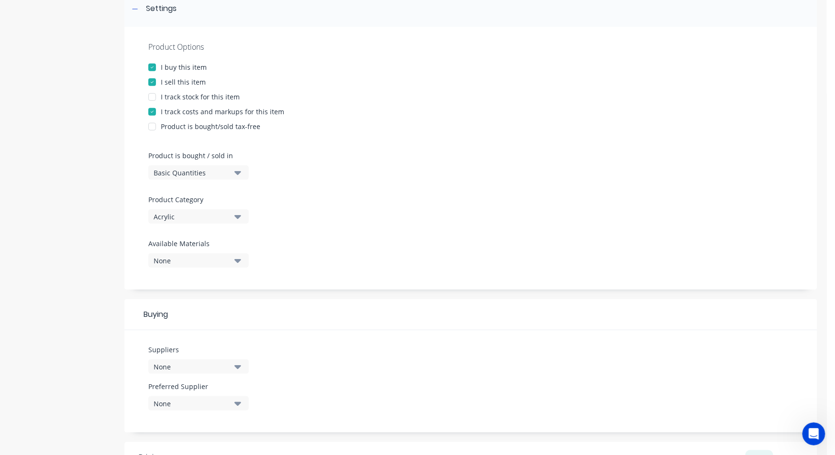
scroll to position [159, 0]
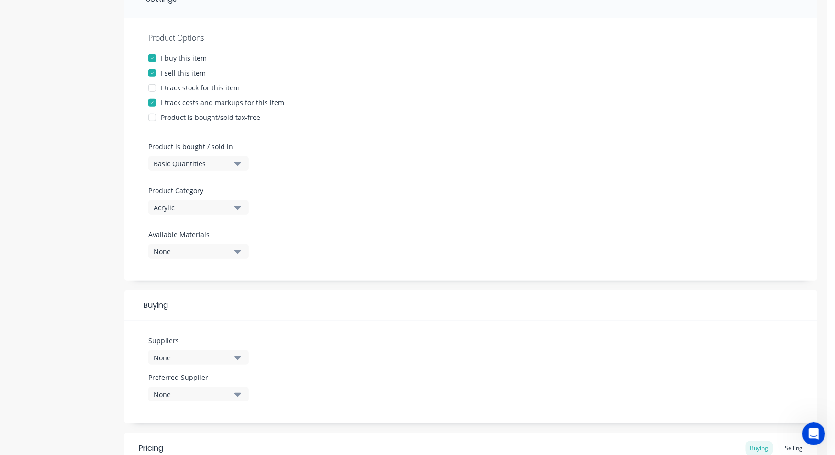
click at [236, 355] on icon "button" at bounding box center [237, 357] width 7 height 11
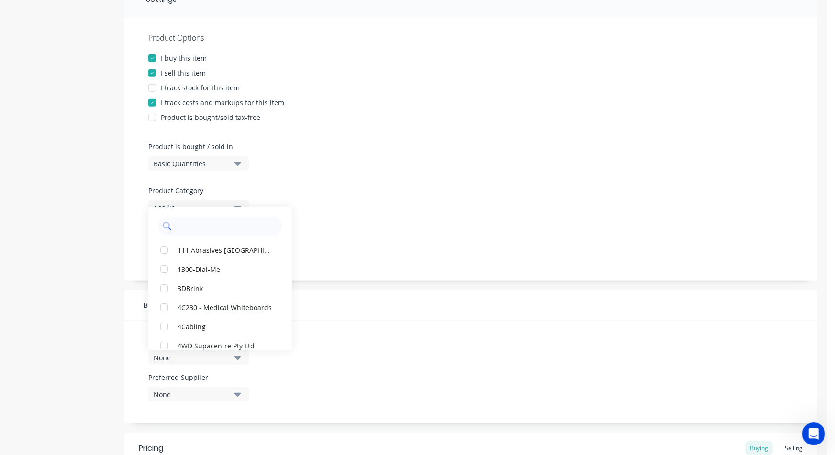
click at [207, 228] on input "text" at bounding box center [226, 226] width 101 height 19
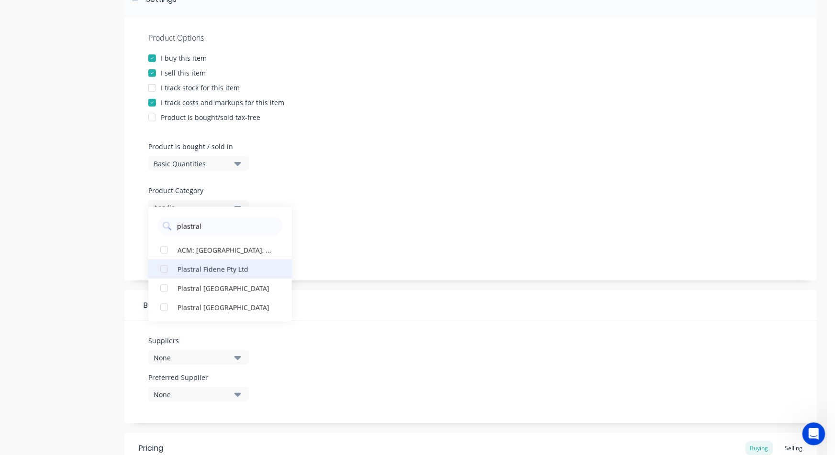
type input "plastral"
click at [202, 267] on div "Plastral Fidene Pty Ltd" at bounding box center [225, 269] width 96 height 10
click at [366, 237] on div "Product Options I buy this item I sell this item I track stock for this item I …" at bounding box center [470, 149] width 693 height 263
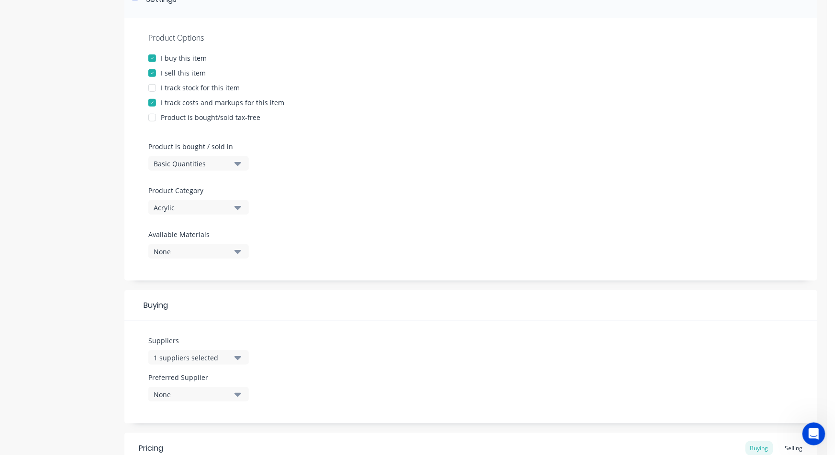
click at [221, 244] on button "None" at bounding box center [198, 251] width 100 height 14
click at [296, 239] on div "Product Options I buy this item I sell this item I track stock for this item I …" at bounding box center [470, 149] width 693 height 263
click at [230, 391] on button "None" at bounding box center [198, 394] width 100 height 14
click at [187, 374] on div "Plastral Fidene Pty Ltd" at bounding box center [225, 373] width 96 height 10
click at [430, 389] on div "Suppliers 1 suppliers selected plastral Preferred Supplier Plastral Fidene Pty …" at bounding box center [470, 372] width 693 height 102
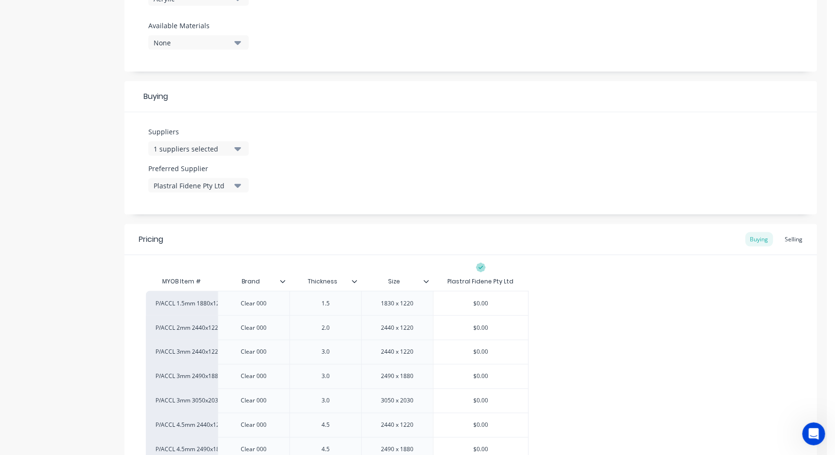
scroll to position [372, 0]
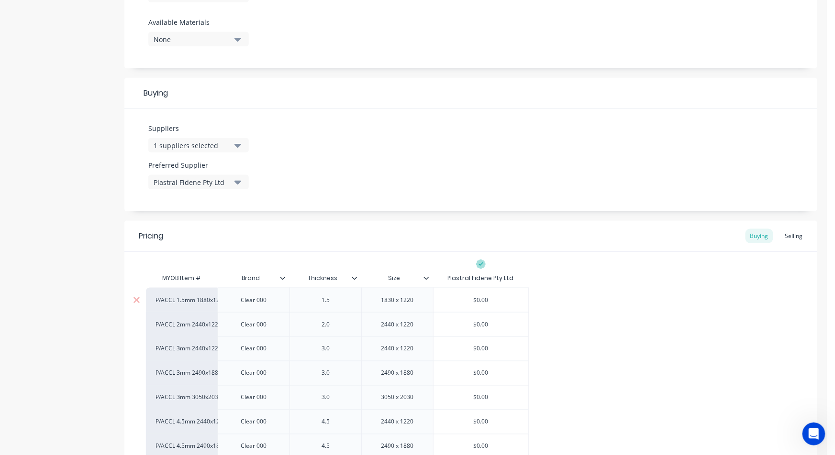
click at [474, 294] on div "$0.00" at bounding box center [480, 300] width 95 height 24
drag, startPoint x: 490, startPoint y: 300, endPoint x: 479, endPoint y: 303, distance: 11.4
click at [461, 300] on input "$0.00" at bounding box center [480, 300] width 95 height 9
click at [480, 302] on input "$0.00" at bounding box center [480, 300] width 95 height 9
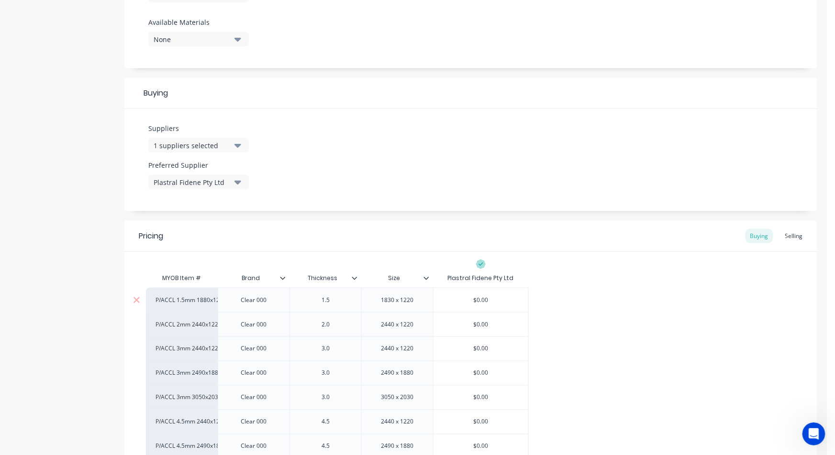
click at [480, 301] on input "$0.00" at bounding box center [480, 300] width 95 height 9
type input "$030.00"
click at [482, 326] on input "$0.00" at bounding box center [480, 324] width 95 height 9
click at [482, 327] on input "$0.00" at bounding box center [480, 324] width 95 height 9
type input "$51"
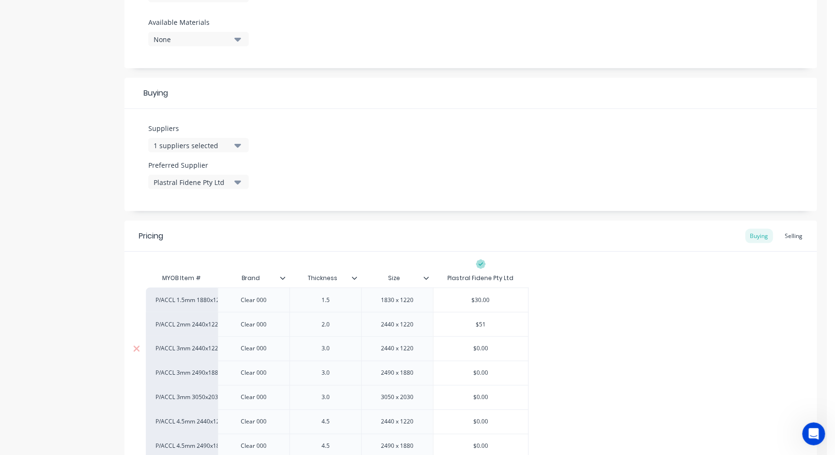
click at [479, 347] on input "$0.00" at bounding box center [480, 349] width 95 height 9
type input "$66"
click at [478, 376] on input "$0.00" at bounding box center [480, 373] width 95 height 9
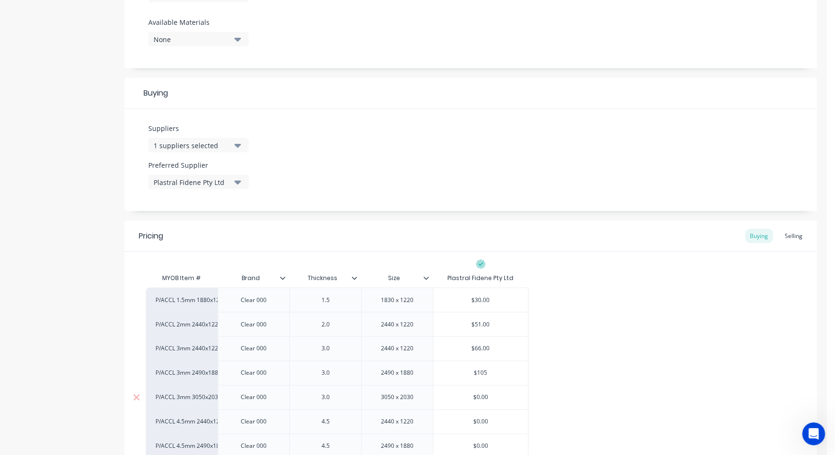
type input "$105"
click at [480, 398] on input "$0.00" at bounding box center [480, 398] width 95 height 9
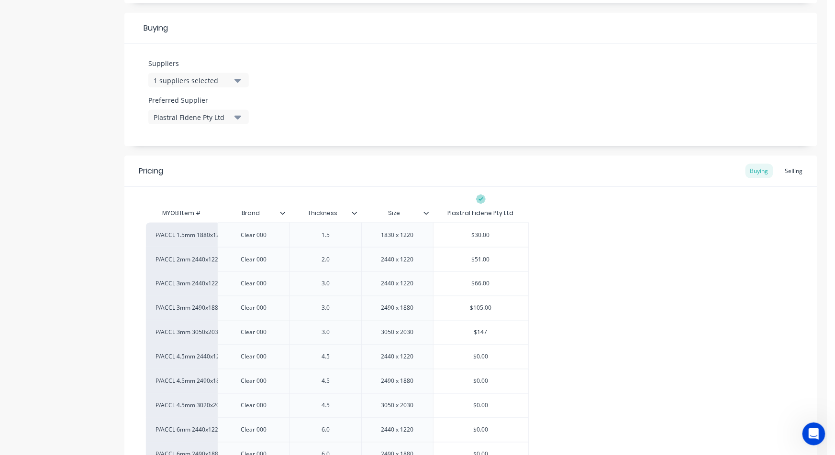
scroll to position [478, 0]
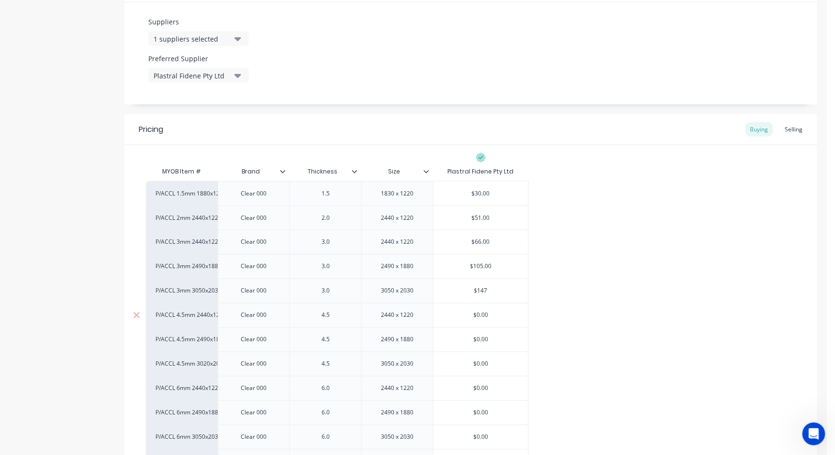
type input "$147"
click at [484, 315] on input "$0.00" at bounding box center [480, 315] width 95 height 9
type input "$"
type input "99"
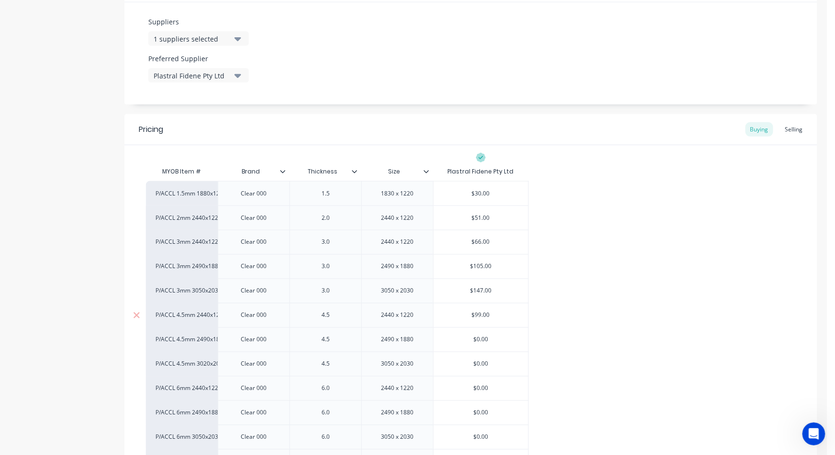
click at [485, 327] on div "$99.00" at bounding box center [480, 316] width 95 height 24
click at [477, 343] on input "$0.00" at bounding box center [480, 340] width 95 height 9
type input "$166.00"
click at [496, 368] on input "$0.00" at bounding box center [480, 364] width 95 height 9
drag, startPoint x: 492, startPoint y: 364, endPoint x: 464, endPoint y: 363, distance: 28.3
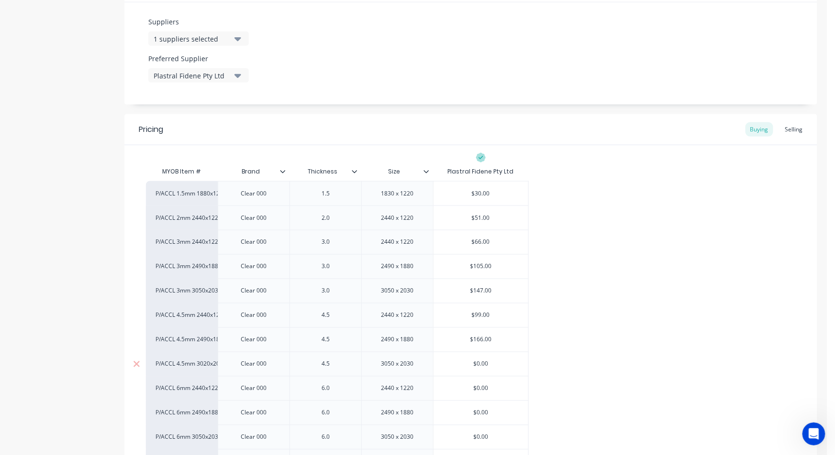
click at [463, 364] on input "$0.00" at bounding box center [480, 364] width 95 height 9
type input "223"
click at [482, 388] on input "$0.00" at bounding box center [480, 389] width 95 height 9
type input "$132"
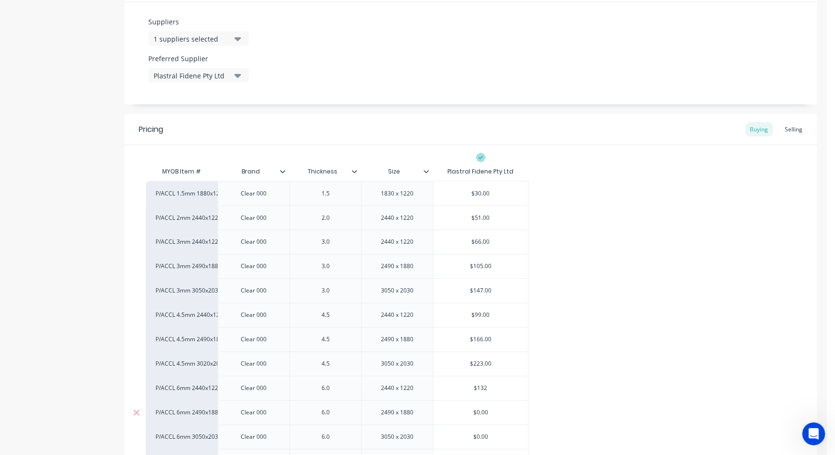
click at [481, 411] on input "$0.00" at bounding box center [480, 413] width 95 height 9
type input "$214"
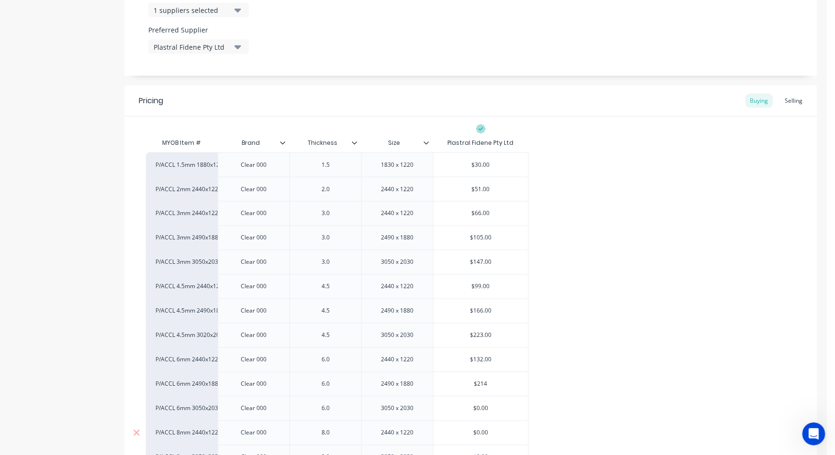
scroll to position [531, 0]
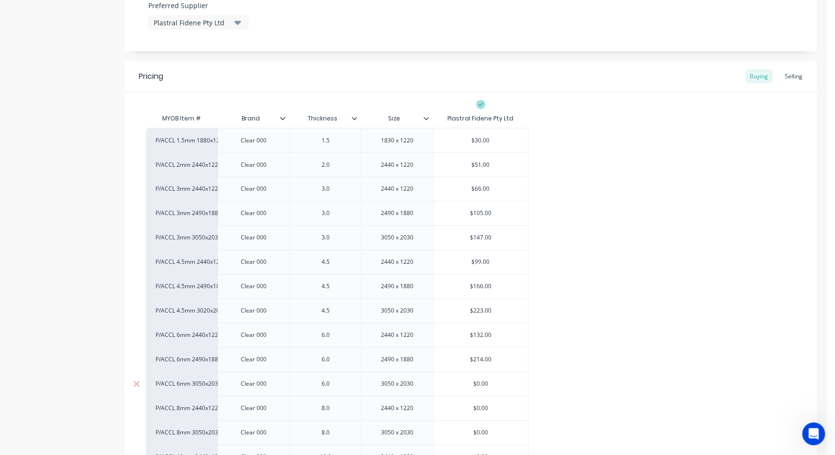
click at [481, 383] on input "$0.00" at bounding box center [480, 384] width 95 height 9
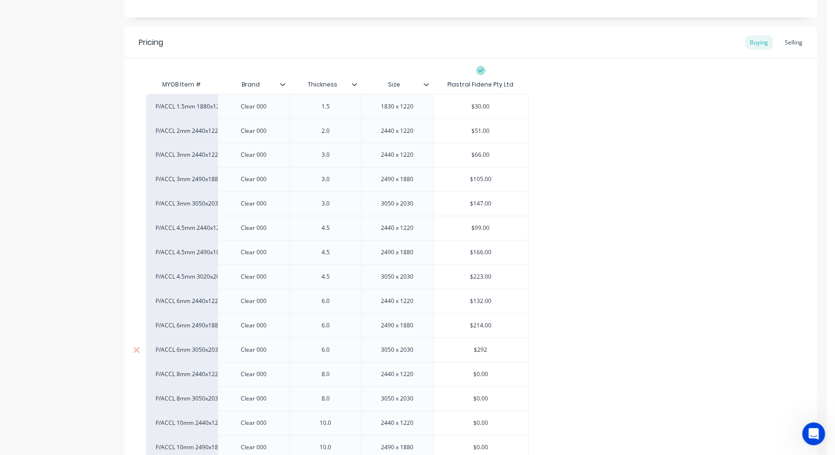
scroll to position [584, 0]
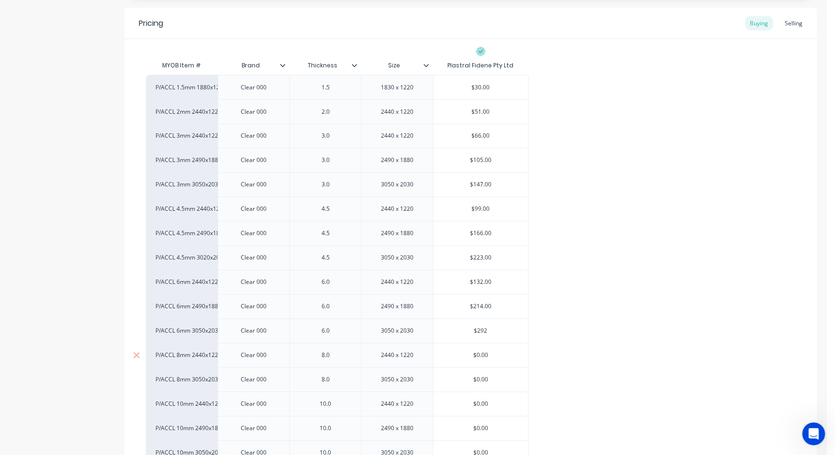
type input "$292"
click at [490, 352] on input "$0.00" at bounding box center [480, 356] width 95 height 9
type input "$184"
click at [482, 381] on input "$0.00" at bounding box center [480, 380] width 95 height 9
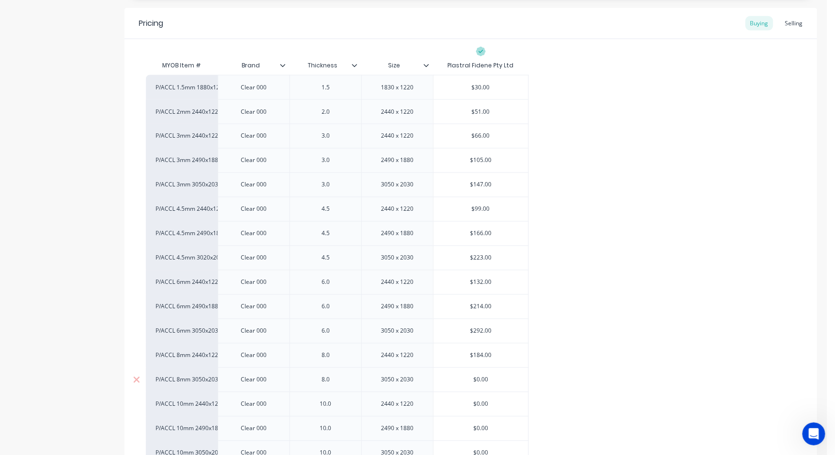
click at [482, 381] on input "$0.00" at bounding box center [480, 380] width 95 height 9
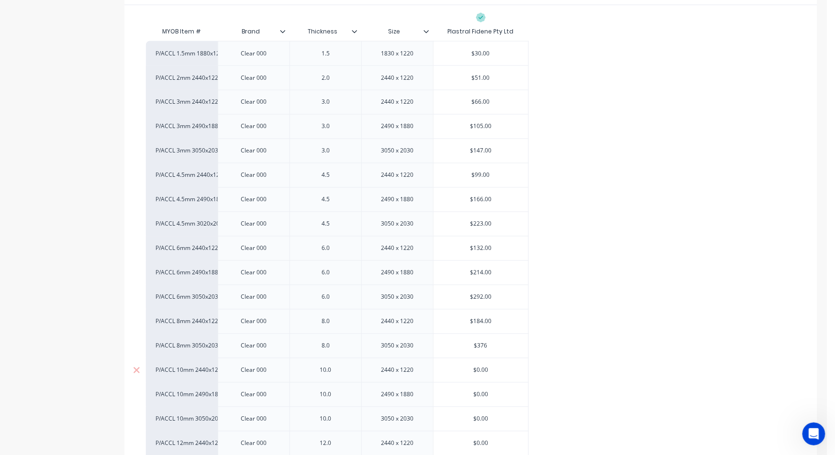
scroll to position [638, 0]
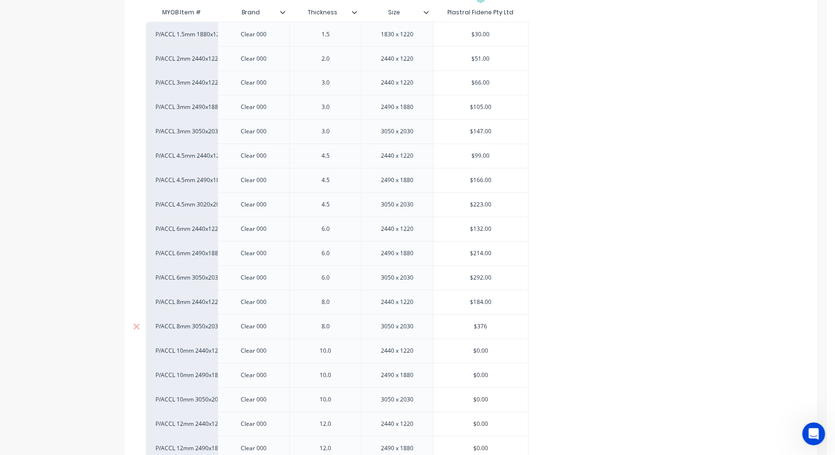
drag, startPoint x: 476, startPoint y: 329, endPoint x: 479, endPoint y: 337, distance: 8.2
click at [476, 329] on input "$376" at bounding box center [480, 327] width 95 height 9
type input "$376"
click at [483, 353] on input "$0.00" at bounding box center [480, 351] width 95 height 9
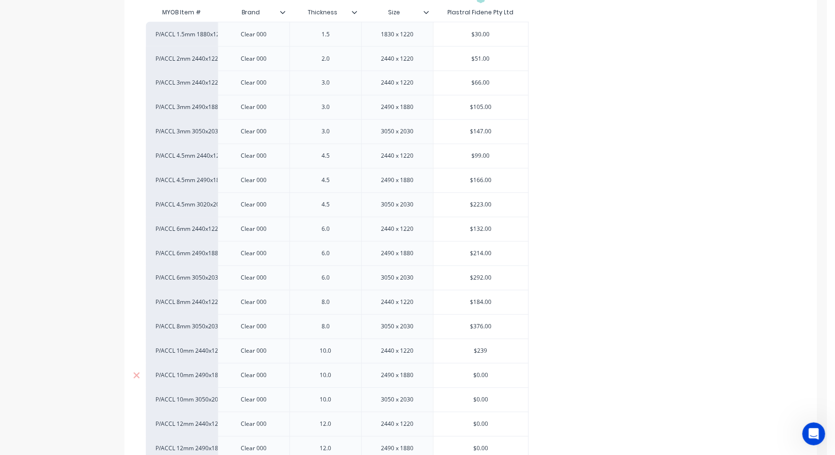
click at [482, 385] on div "$0.00" at bounding box center [480, 376] width 95 height 24
type input "$239"
click at [480, 373] on input "$0.00" at bounding box center [480, 376] width 95 height 9
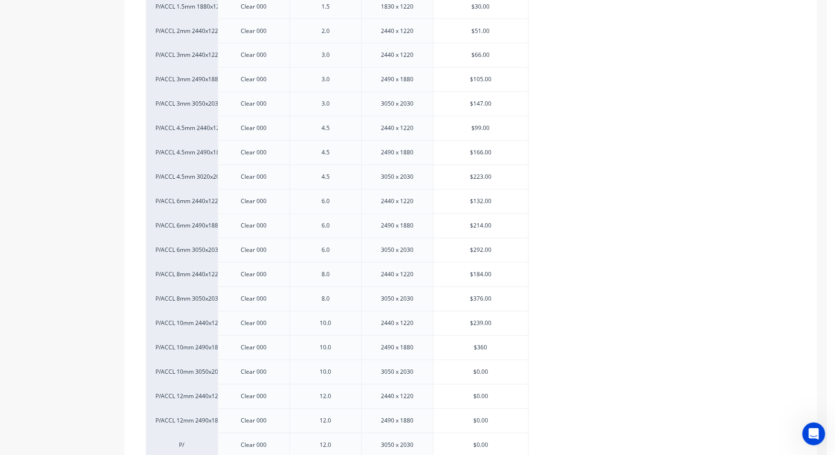
scroll to position [691, 0]
drag, startPoint x: 497, startPoint y: 354, endPoint x: 502, endPoint y: 349, distance: 7.4
click at [502, 343] on div "P/ACCL 1.5mm 1880x1270 Clear 000 1.5 1830 x 1220 $30.00 $030.00 P/ACCL 2mm 2440…" at bounding box center [471, 286] width 650 height 634
type input "$360"
click at [489, 346] on input "$0.00" at bounding box center [480, 347] width 95 height 9
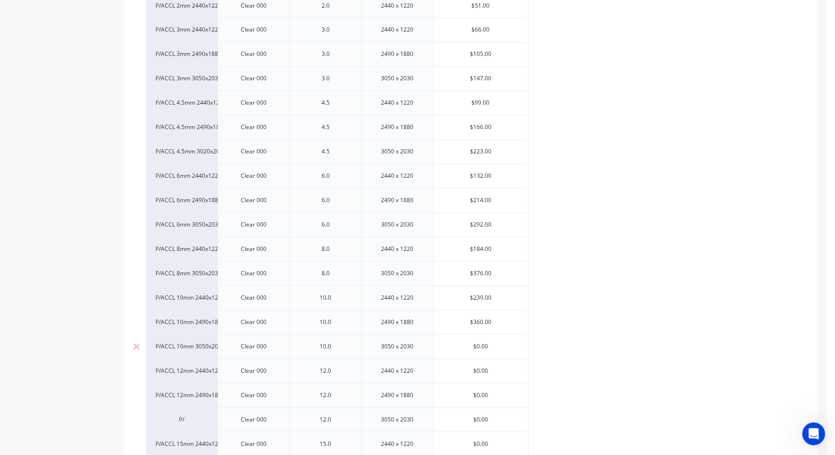
click at [489, 346] on input "$0.00" at bounding box center [480, 347] width 95 height 9
type input "$497"
click at [487, 370] on input "$0.00" at bounding box center [480, 371] width 95 height 9
click at [482, 403] on div "$0.00" at bounding box center [480, 396] width 95 height 24
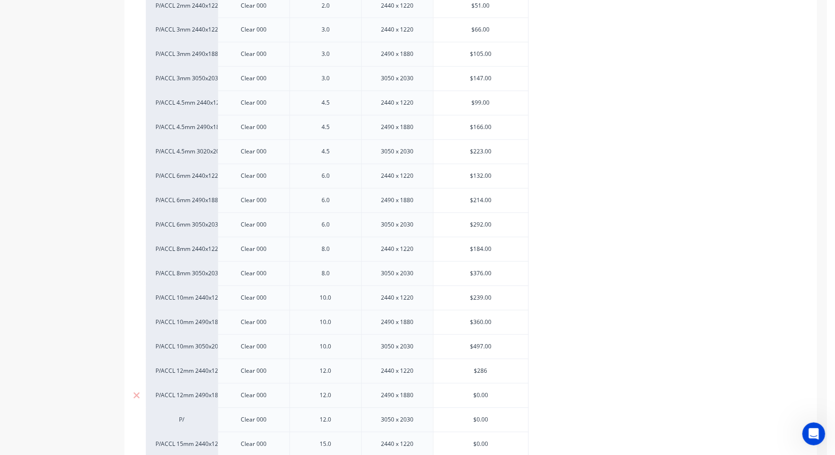
type input "$286"
click at [481, 398] on input "$0.00" at bounding box center [480, 396] width 95 height 9
click at [515, 400] on div "$459.00" at bounding box center [480, 396] width 95 height 24
click at [509, 427] on div "$0.00" at bounding box center [480, 420] width 95 height 24
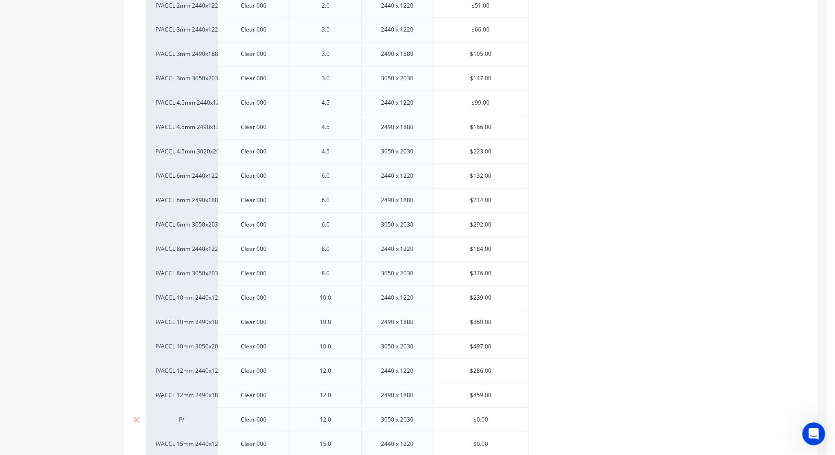
type input "$459"
click at [509, 427] on div "$0.00" at bounding box center [480, 420] width 95 height 24
drag, startPoint x: 495, startPoint y: 419, endPoint x: 453, endPoint y: 415, distance: 42.7
click at [453, 414] on div "$0.00 $0.00" at bounding box center [480, 420] width 95 height 24
click at [481, 417] on input "$0.00" at bounding box center [480, 420] width 95 height 9
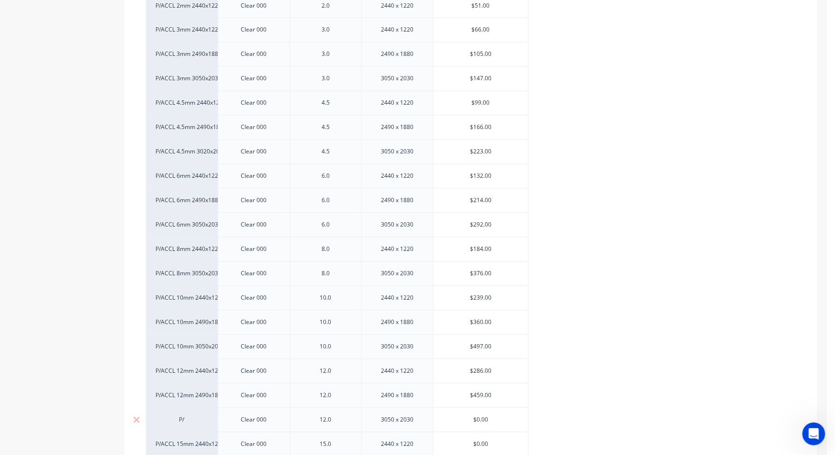
click at [481, 417] on input "$0.00" at bounding box center [480, 420] width 95 height 9
drag, startPoint x: 471, startPoint y: 420, endPoint x: 496, endPoint y: 416, distance: 25.7
click at [496, 416] on input "$0.00" at bounding box center [480, 420] width 95 height 9
click at [482, 416] on input "$0.00" at bounding box center [480, 420] width 95 height 9
click at [483, 420] on input "$0.00" at bounding box center [480, 420] width 95 height 9
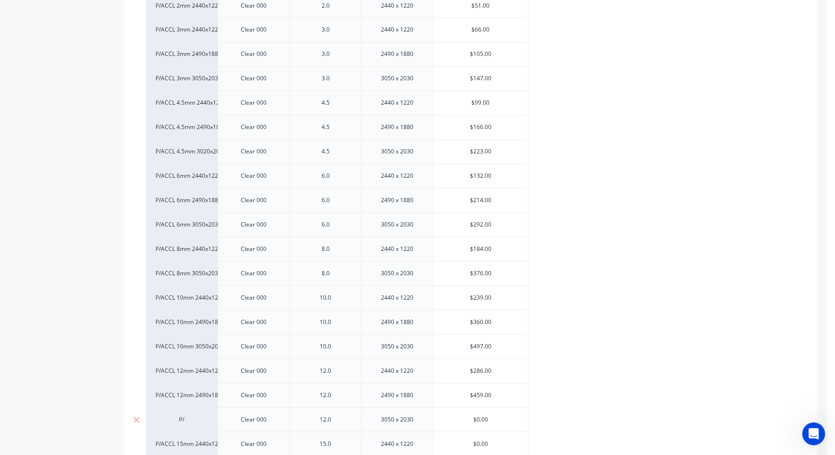
click at [483, 420] on input "$0.00" at bounding box center [480, 420] width 95 height 9
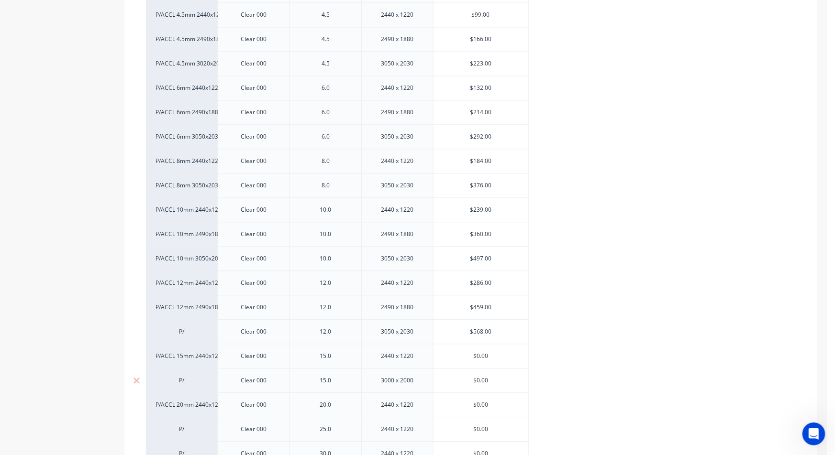
scroll to position [797, 0]
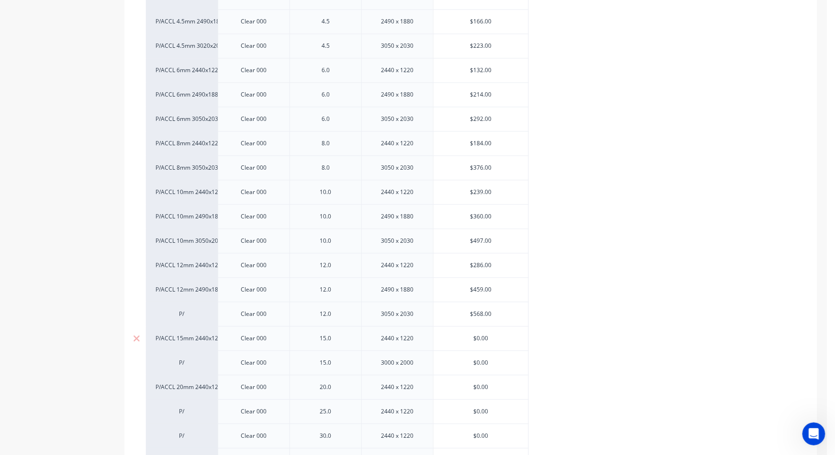
click at [478, 332] on div "$0.00" at bounding box center [480, 339] width 95 height 24
drag, startPoint x: 483, startPoint y: 338, endPoint x: 410, endPoint y: 362, distance: 76.7
click at [409, 363] on div "P/ACCL 1.5mm 1880x1270 Clear 000 1.5 1830 x 1220 $30.00 $030.00 P/ACCL 2mm 2440…" at bounding box center [471, 180] width 650 height 635
click at [472, 357] on div "$0.00" at bounding box center [480, 363] width 95 height 24
drag, startPoint x: 476, startPoint y: 363, endPoint x: 516, endPoint y: 366, distance: 39.3
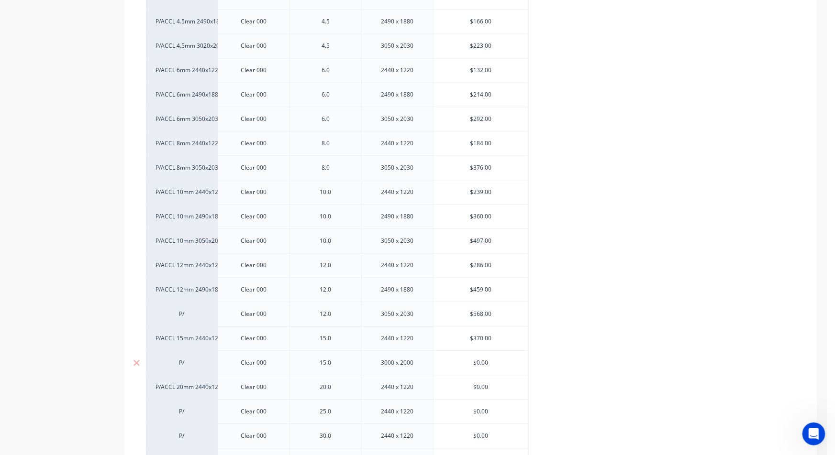
click at [516, 366] on input "$0.00" at bounding box center [480, 363] width 95 height 9
drag, startPoint x: 488, startPoint y: 393, endPoint x: 465, endPoint y: 393, distance: 23.0
click at [465, 393] on div "P/ACCL 1.5mm 1880x1270 Clear 000 1.5 1830 x 1220 $30.00 $030.00 P/ACCL 2mm 2440…" at bounding box center [471, 180] width 650 height 634
click at [480, 384] on input "$0.00" at bounding box center [480, 387] width 95 height 9
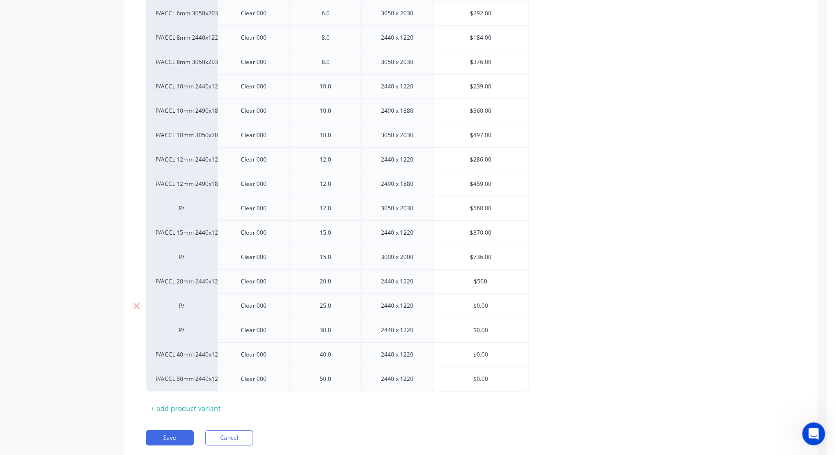
scroll to position [903, 0]
click at [485, 292] on div "$500.00" at bounding box center [480, 281] width 95 height 24
click at [482, 306] on input "$0.00" at bounding box center [480, 305] width 95 height 9
click at [481, 325] on div "$0.00" at bounding box center [480, 330] width 95 height 24
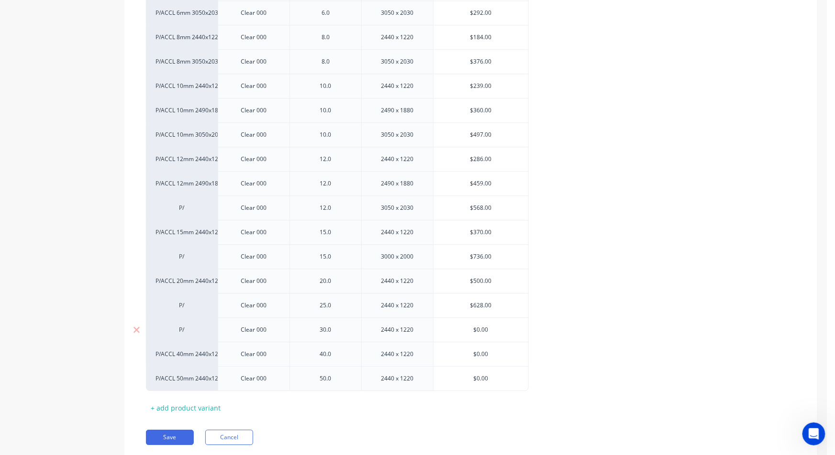
click at [481, 325] on div "$0.00" at bounding box center [480, 330] width 95 height 24
click at [481, 329] on input "$0.00" at bounding box center [480, 330] width 95 height 9
click at [484, 354] on input "$0.00" at bounding box center [480, 354] width 95 height 9
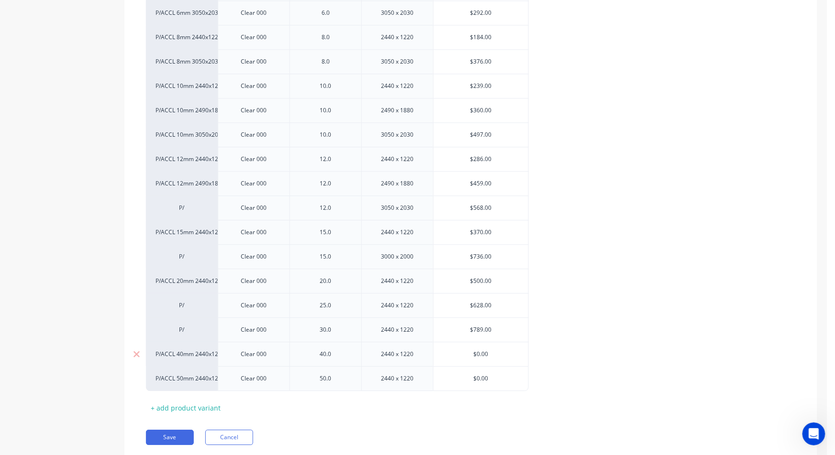
click at [484, 354] on input "$0.00" at bounding box center [480, 354] width 95 height 9
click at [469, 376] on input "$0.00" at bounding box center [480, 378] width 95 height 9
click at [472, 377] on input "1652.0" at bounding box center [480, 378] width 95 height 9
click at [522, 377] on input "1652.0" at bounding box center [480, 378] width 95 height 9
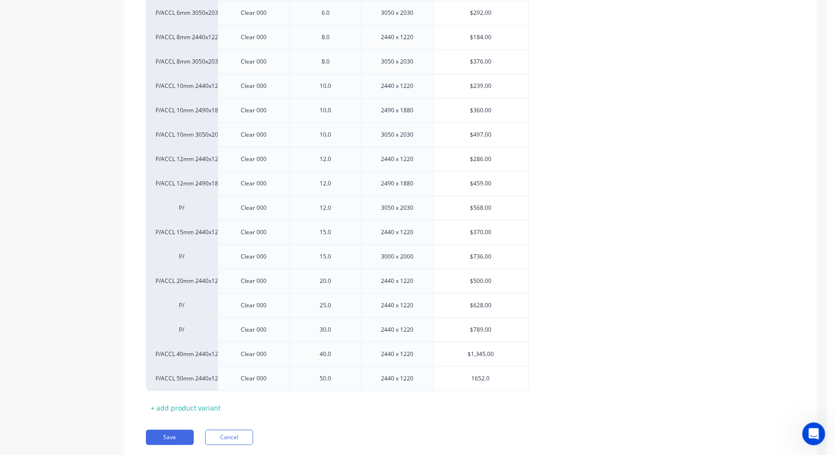
click at [305, 418] on div "Pricing Buying Selling MYOB Item # Brand Thickness Size Plastral Fidene Pty Ltd…" at bounding box center [470, 75] width 693 height 770
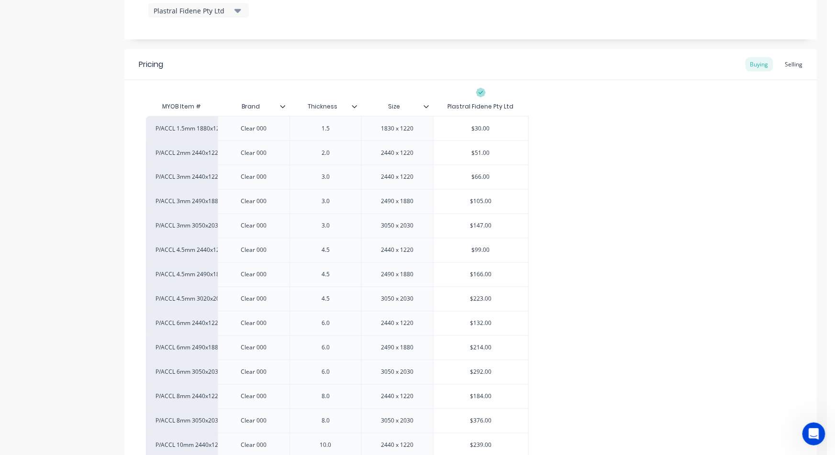
scroll to position [531, 0]
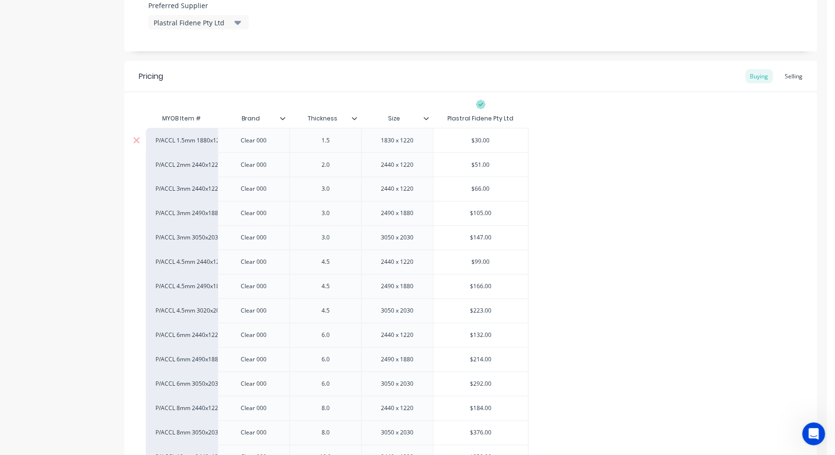
click at [179, 131] on div "P/ACCL 1.5mm 1880x1270" at bounding box center [182, 140] width 72 height 24
click at [182, 141] on div "P/ACCL 1.5mm 1880x1270" at bounding box center [181, 140] width 53 height 9
click at [184, 151] on button "Misc - Sheet" at bounding box center [186, 154] width 60 height 14
click at [186, 165] on div "P/ACCL 2mm 2440x1220" at bounding box center [181, 165] width 53 height 9
click at [186, 175] on button "Misc - Sheet" at bounding box center [186, 179] width 60 height 14
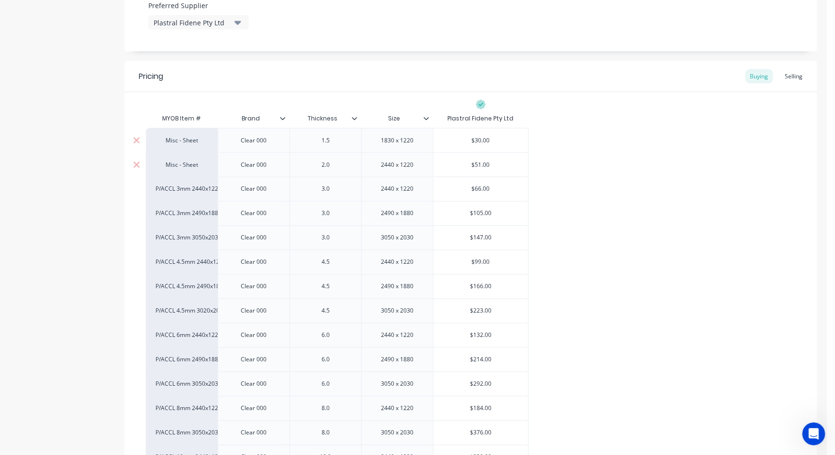
click at [186, 183] on div "P/ACCL 3mm 2440x1220" at bounding box center [182, 189] width 72 height 24
click at [189, 190] on div "P/ACCL 3mm 2440x1220" at bounding box center [181, 189] width 53 height 9
click at [190, 202] on button "Misc - Sheet" at bounding box center [186, 203] width 60 height 14
click at [187, 211] on div "P/ACCL 3mm 2490x1880" at bounding box center [181, 213] width 53 height 9
click at [188, 228] on button "Misc - Sheet" at bounding box center [186, 227] width 60 height 14
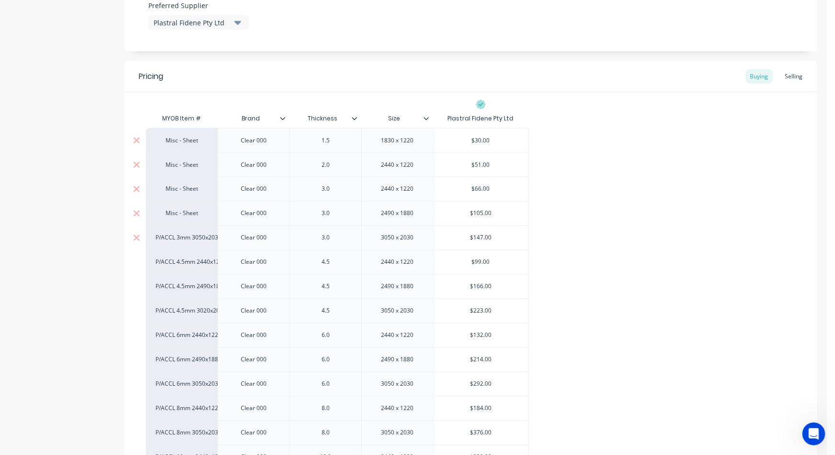
click at [188, 236] on div "P/ACCL 3mm 3050x2030" at bounding box center [181, 238] width 53 height 9
click at [186, 255] on button "Misc - Sheet" at bounding box center [186, 252] width 60 height 14
click at [186, 255] on div "P/ACCL 4.5mm 2440x1220" at bounding box center [182, 262] width 72 height 24
click at [189, 264] on div "P/ACCL 4.5mm 2440x1220" at bounding box center [181, 262] width 53 height 9
click at [183, 281] on button "Misc - Sheet" at bounding box center [186, 276] width 60 height 14
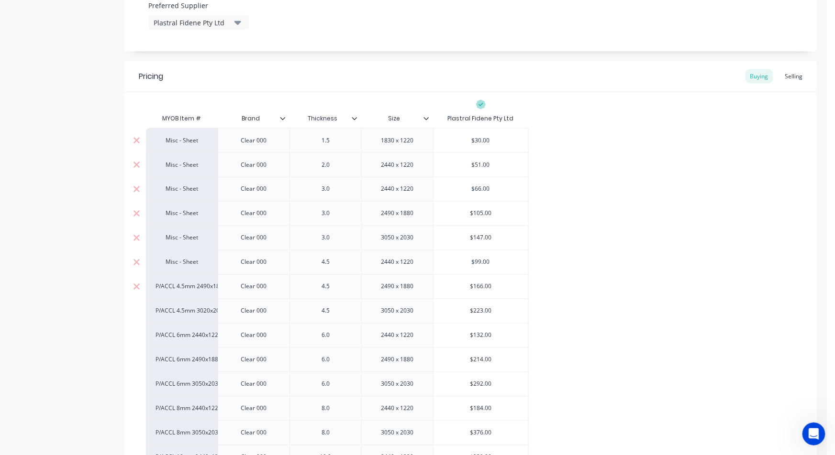
click at [187, 292] on div "P/ACCL 4.5mm 2490x1880" at bounding box center [182, 287] width 72 height 24
click at [181, 288] on div "P/ACCL 4.5mm 2490x1880" at bounding box center [181, 287] width 53 height 9
click at [179, 305] on button "Misc - Sheet" at bounding box center [186, 301] width 60 height 14
click at [179, 310] on div "P/ACCL 4.5mm 3020x2030" at bounding box center [181, 311] width 53 height 9
click at [177, 320] on button "Misc - Sheet" at bounding box center [186, 325] width 60 height 14
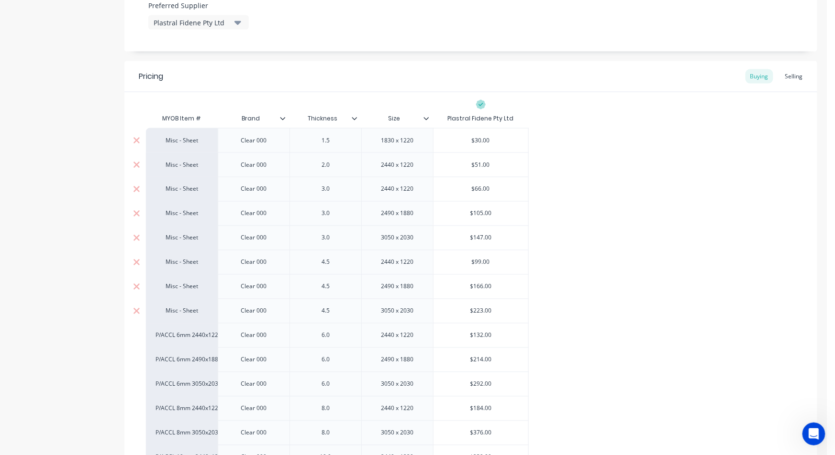
click at [177, 331] on div "P/ACCL 6mm 2440x1220" at bounding box center [181, 335] width 53 height 9
click at [188, 349] on button "Misc - Sheet" at bounding box center [186, 349] width 60 height 14
click at [187, 362] on div "P/ACCL 6mm 2490x1880" at bounding box center [181, 360] width 53 height 9
click at [193, 373] on button "Misc - Sheet" at bounding box center [186, 374] width 60 height 14
click at [189, 387] on div "P/ACCL 6mm 3050x2030mm" at bounding box center [181, 384] width 53 height 9
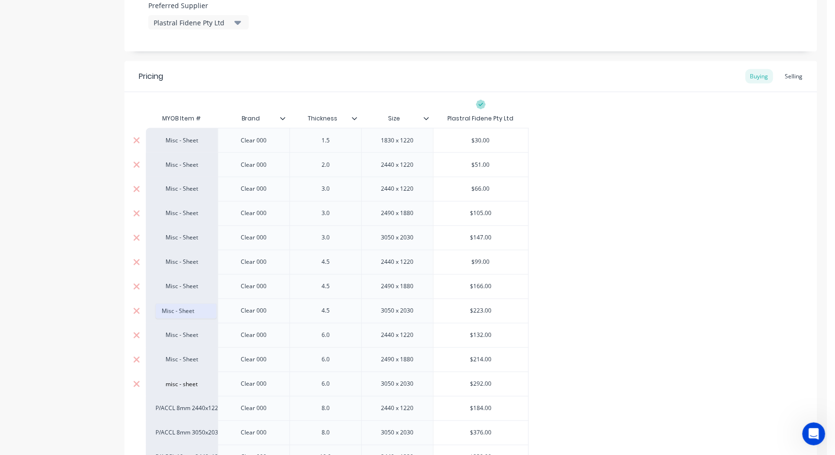
click at [195, 310] on button "Misc - Sheet" at bounding box center [186, 311] width 60 height 14
click at [182, 406] on div "P/ACCL 8mm 2440x1220" at bounding box center [181, 409] width 53 height 9
click at [188, 335] on button "Misc - Sheet" at bounding box center [186, 336] width 60 height 14
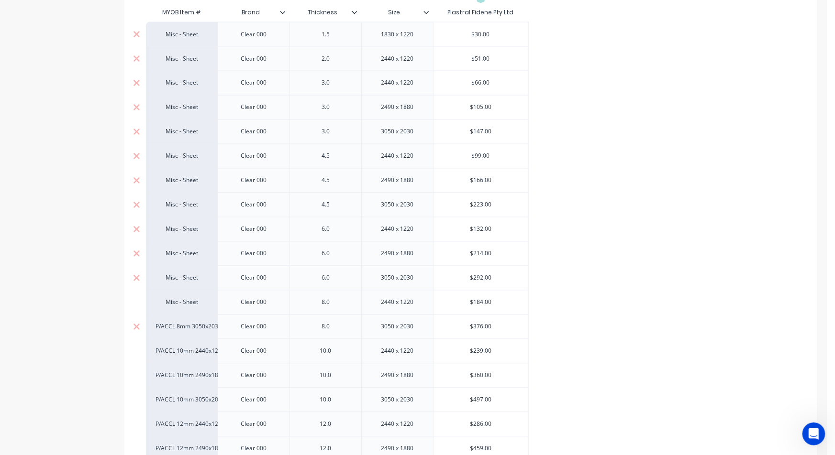
click at [191, 323] on div "P/ACCL 8mm 3050x2030" at bounding box center [181, 327] width 53 height 9
click at [192, 341] on button "Misc - Sheet" at bounding box center [186, 341] width 60 height 14
click at [185, 351] on div "P/ACCL 10mm 2440x1220" at bounding box center [181, 351] width 53 height 9
click at [186, 361] on button "Misc - Sheet" at bounding box center [186, 365] width 60 height 14
click at [184, 381] on div "P/ACCL 10mm 2490x1880mm" at bounding box center [182, 375] width 72 height 24
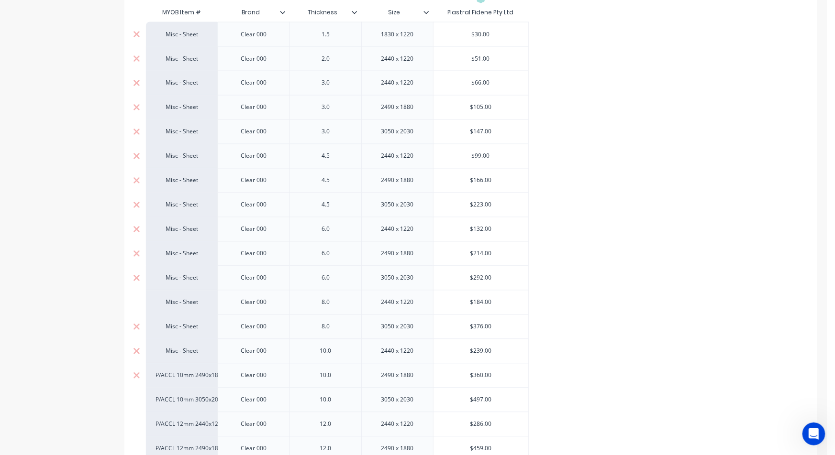
click at [180, 378] on div "P/ACCL 10mm 2490x1880mm" at bounding box center [181, 376] width 53 height 9
click at [176, 300] on button "Misc - Sheet" at bounding box center [186, 302] width 60 height 14
click at [183, 403] on div "P/ACCL 10mm 3050x2030" at bounding box center [181, 400] width 53 height 9
click at [189, 326] on button "Misc - Sheet" at bounding box center [186, 326] width 60 height 14
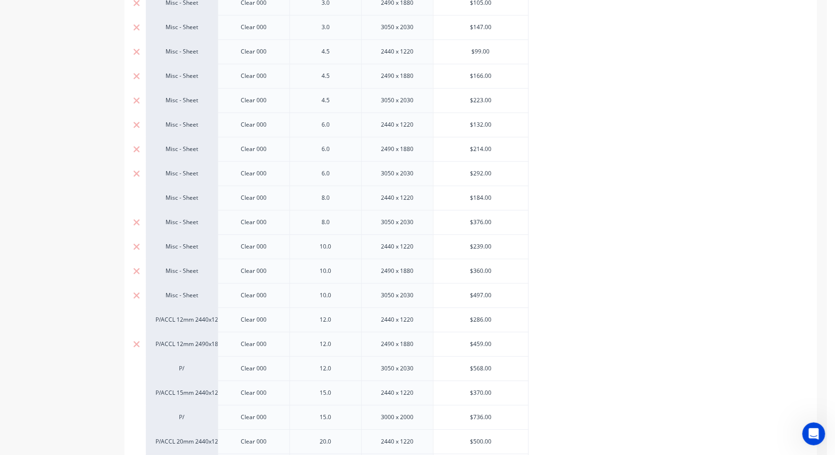
scroll to position [744, 0]
click at [191, 322] on div "P/ACCL 12mm 2440x1220" at bounding box center [181, 318] width 53 height 9
click at [193, 334] on button "Misc - Sheet" at bounding box center [186, 332] width 60 height 14
click at [189, 345] on div "P/ACCL 12mm 2490x1880" at bounding box center [181, 343] width 53 height 9
click at [189, 357] on button "Misc - Sheet" at bounding box center [186, 357] width 60 height 14
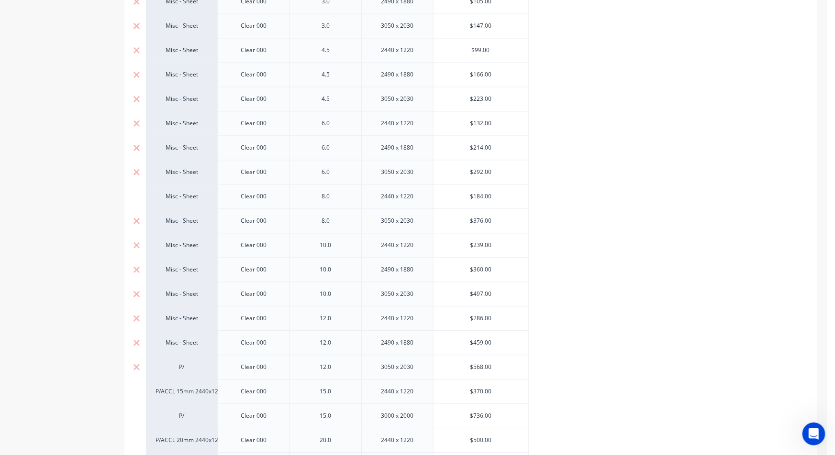
click at [189, 366] on div "P/" at bounding box center [181, 367] width 53 height 9
click at [188, 378] on button "Misc - Sheet" at bounding box center [186, 381] width 60 height 14
click at [187, 393] on div "P/ACCL 15mm 2440x1220" at bounding box center [181, 391] width 53 height 9
click at [193, 314] on button "Misc - Sheet" at bounding box center [186, 318] width 60 height 14
click at [189, 415] on div "P/" at bounding box center [181, 416] width 53 height 9
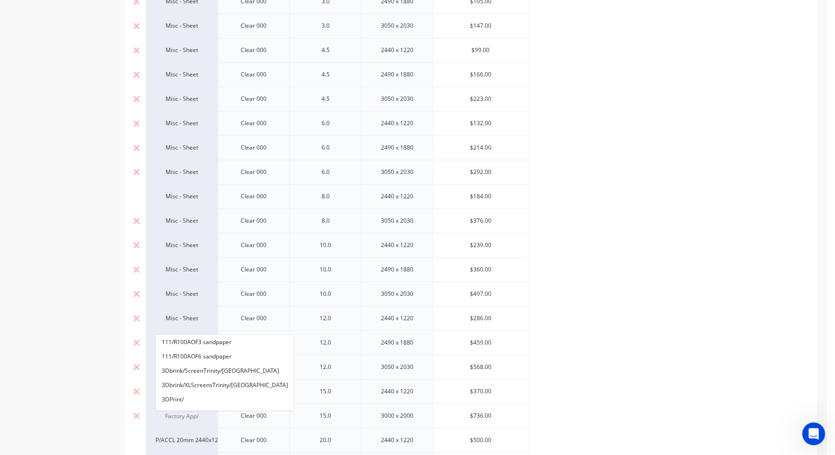
click at [189, 415] on input at bounding box center [181, 417] width 53 height 10
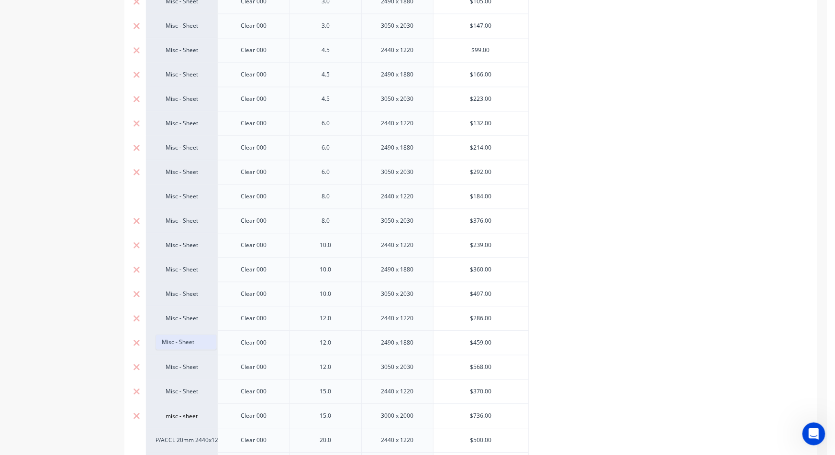
click at [183, 348] on button "Misc - Sheet" at bounding box center [186, 342] width 60 height 14
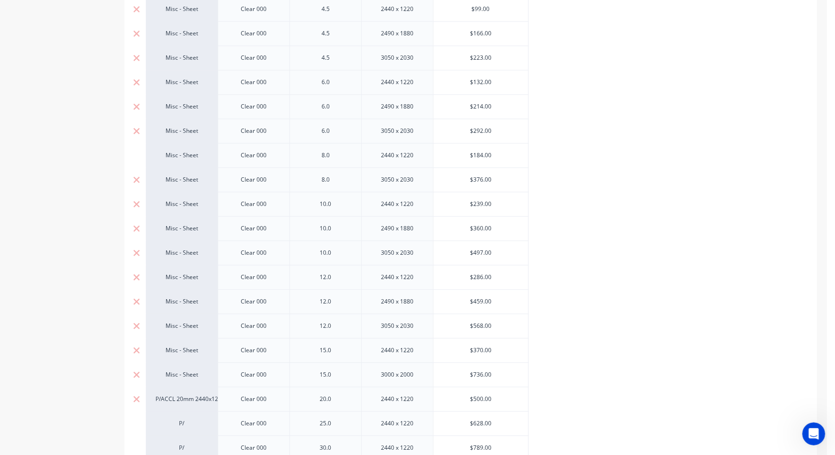
scroll to position [797, 0]
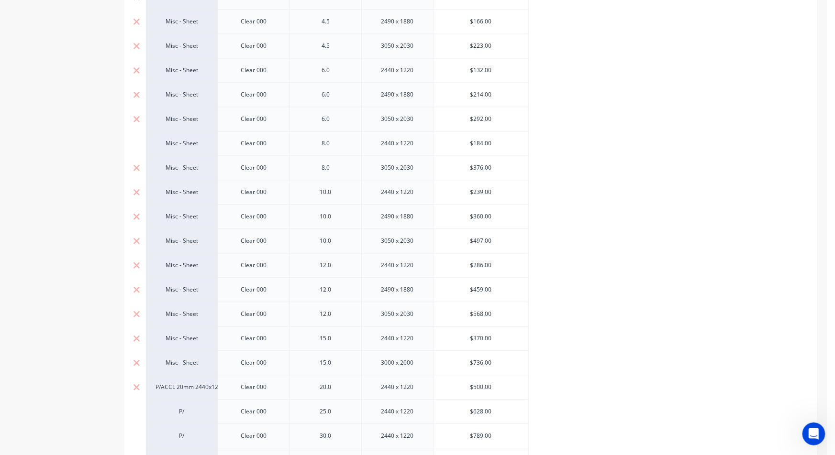
click at [183, 388] on div "P/ACCL 20mm 2440x1220" at bounding box center [181, 387] width 53 height 9
click at [191, 310] on button "Misc - Sheet" at bounding box center [186, 314] width 60 height 14
click at [183, 412] on div "P/" at bounding box center [181, 411] width 53 height 9
click at [190, 338] on button "Misc - Sheet" at bounding box center [186, 338] width 60 height 14
click at [175, 434] on div "P/" at bounding box center [181, 436] width 53 height 9
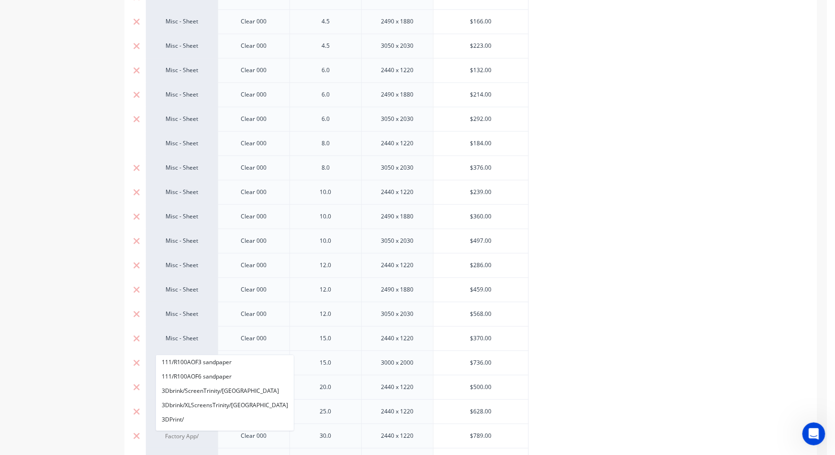
click at [175, 435] on input at bounding box center [181, 437] width 53 height 10
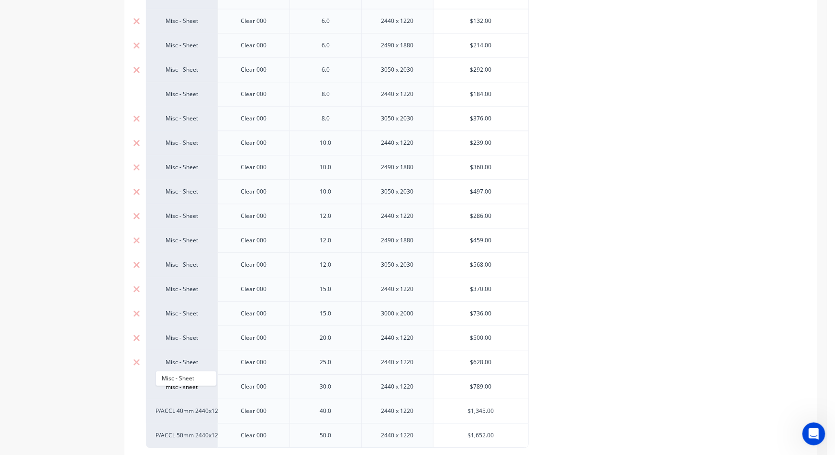
scroll to position [903, 0]
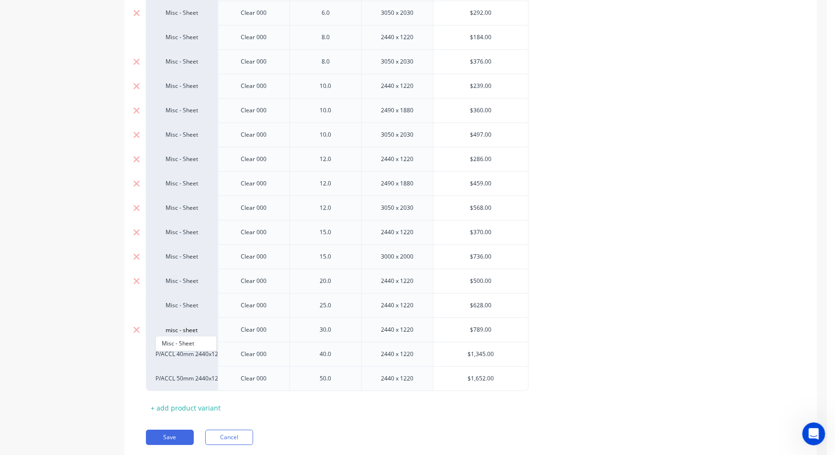
click at [187, 336] on div "Misc - Sheet" at bounding box center [185, 343] width 61 height 15
click at [175, 342] on button "Misc - Sheet" at bounding box center [186, 344] width 60 height 14
click at [177, 355] on div "P/ACCL 40mm 2440x1220" at bounding box center [181, 354] width 53 height 9
click at [194, 280] on button "Misc - Sheet" at bounding box center [186, 281] width 60 height 14
click at [187, 378] on div "P/ACCL 50mm 2440x1220" at bounding box center [181, 378] width 53 height 9
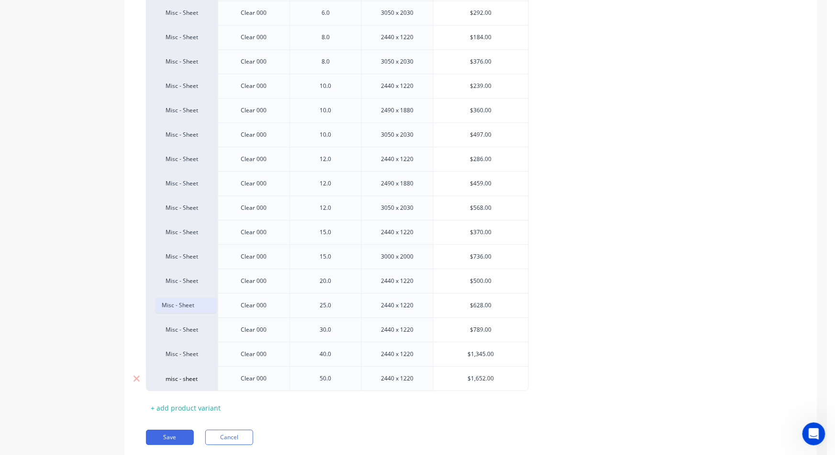
scroll to position [1, 0]
type input "misc - sheet"
click at [159, 304] on button "Misc - Sheet" at bounding box center [186, 305] width 60 height 14
click at [165, 432] on button "Save" at bounding box center [170, 437] width 48 height 15
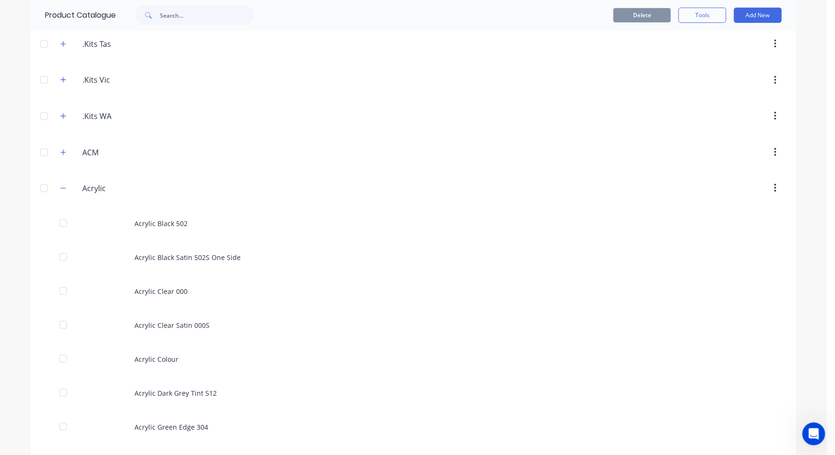
scroll to position [319, 0]
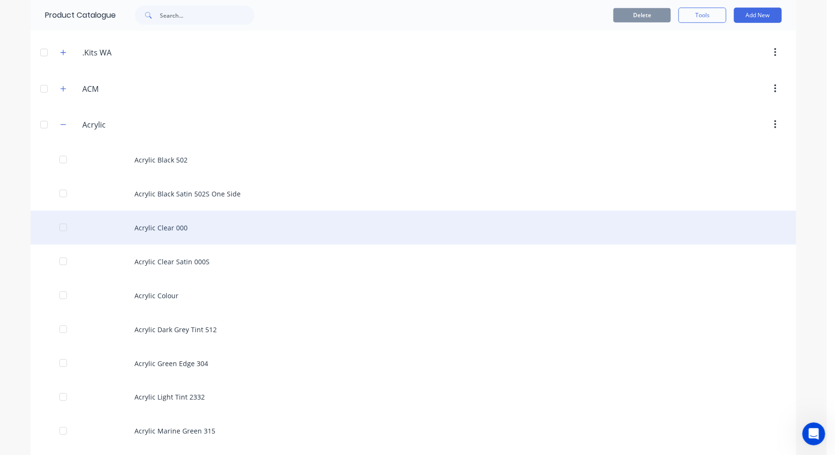
click at [176, 230] on div "Acrylic Clear 000" at bounding box center [413, 228] width 765 height 34
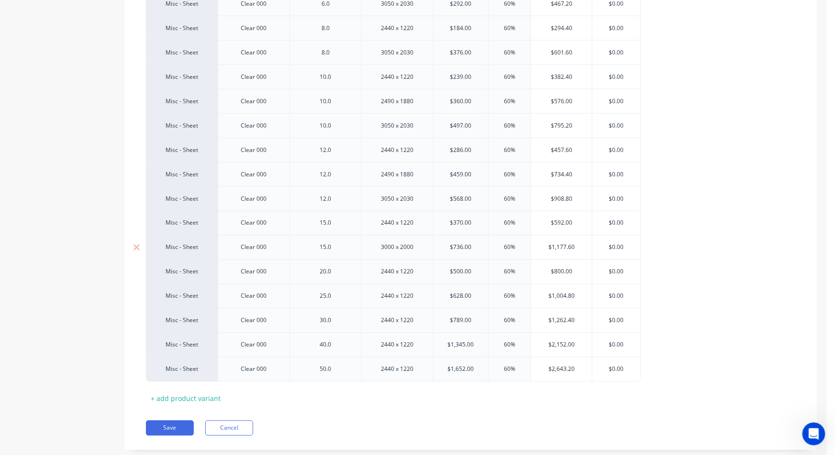
scroll to position [529, 0]
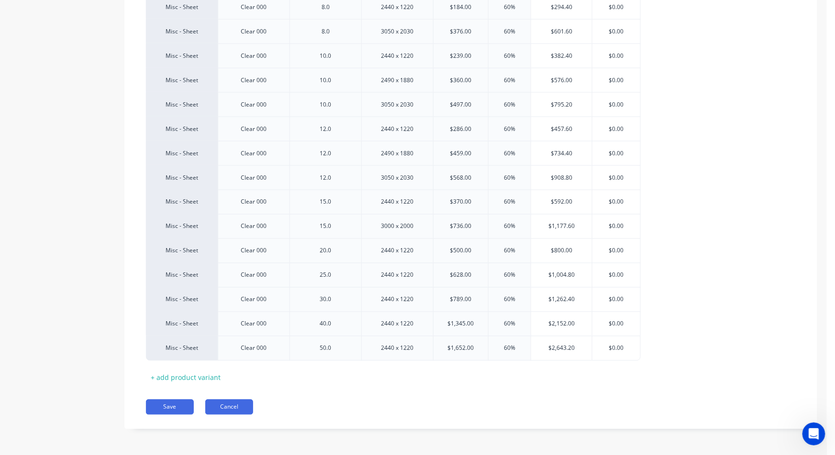
click at [235, 408] on button "Cancel" at bounding box center [229, 407] width 48 height 15
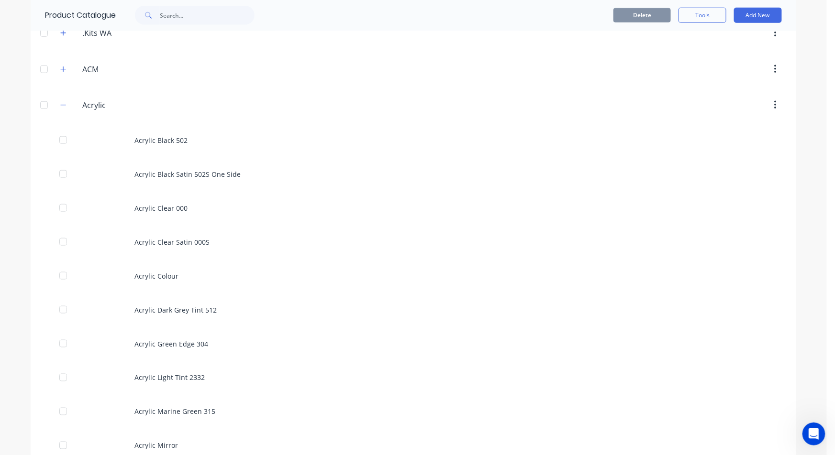
scroll to position [319, 0]
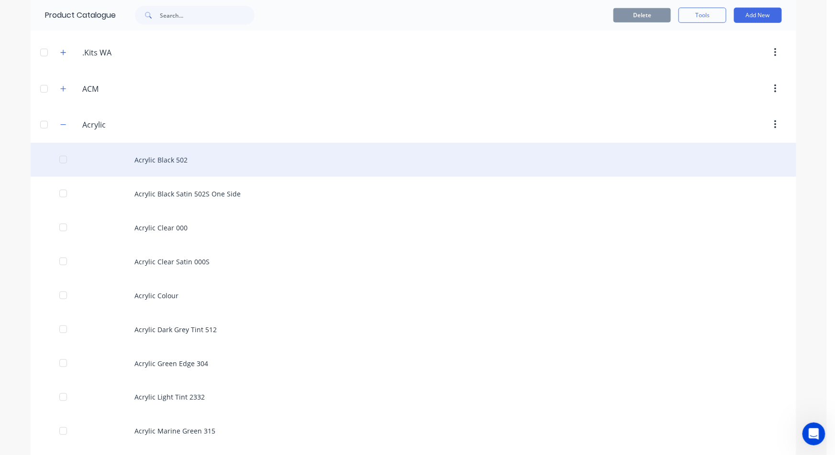
click at [174, 154] on div "Acrylic Black 502" at bounding box center [413, 160] width 765 height 34
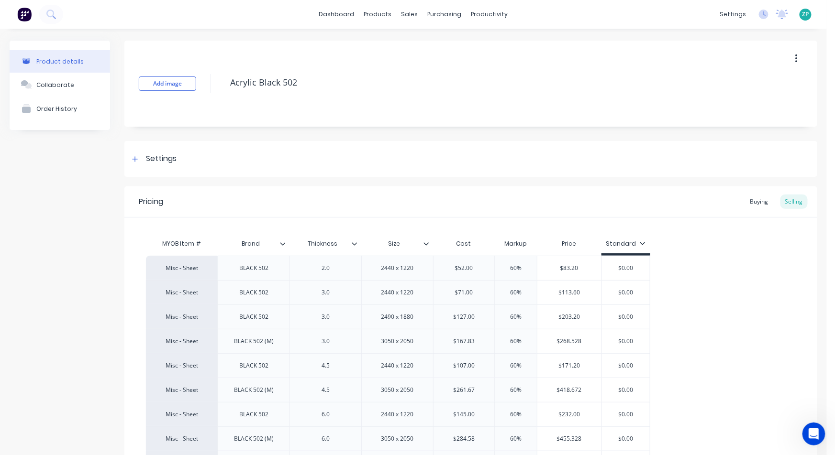
scroll to position [188, 0]
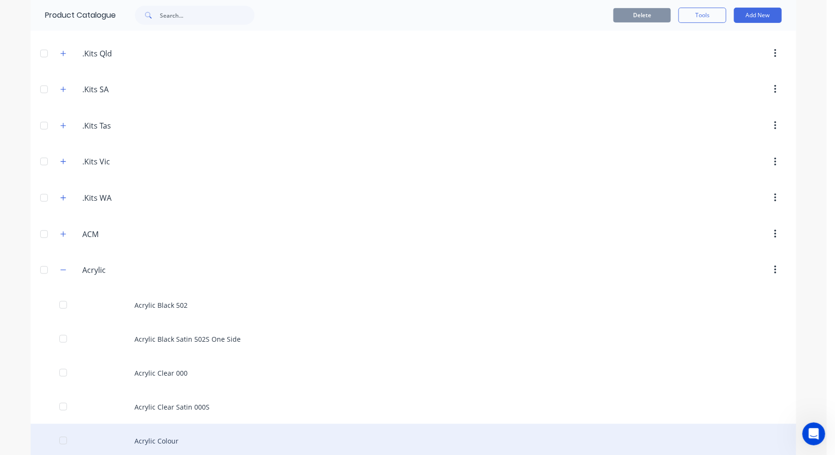
scroll to position [265, 0]
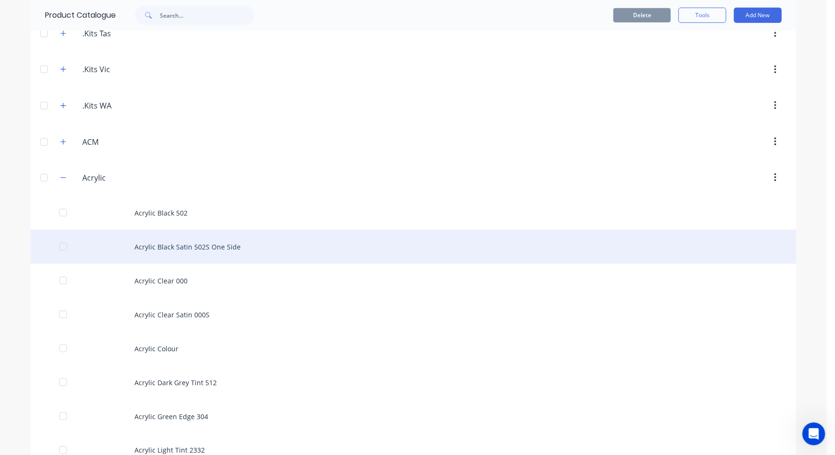
click at [169, 250] on div "Acrylic Black Satin 502S One Side" at bounding box center [413, 247] width 765 height 34
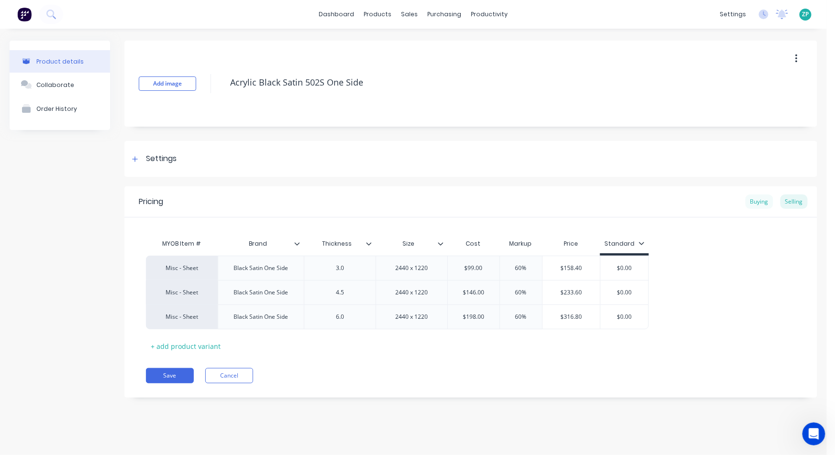
click at [755, 200] on div "Buying" at bounding box center [759, 202] width 28 height 14
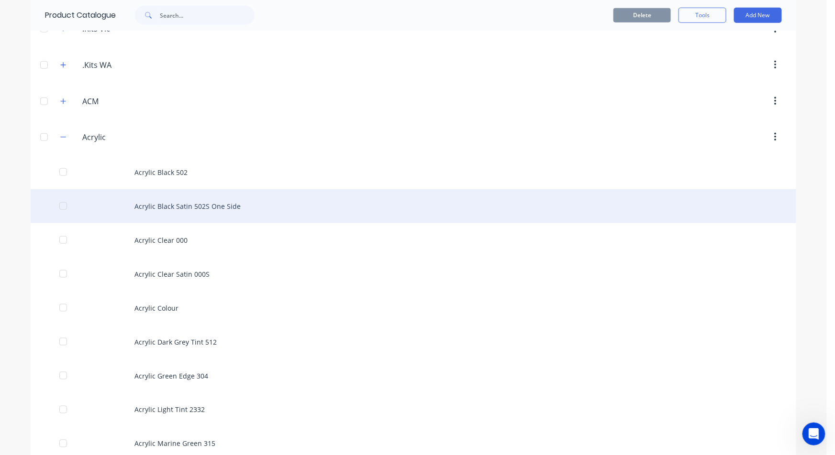
scroll to position [372, 0]
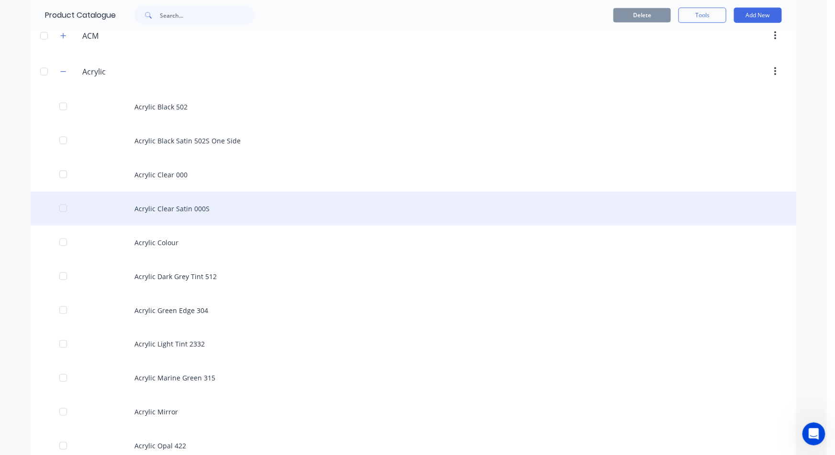
click at [172, 217] on div "Acrylic Clear Satin 000S" at bounding box center [413, 209] width 765 height 34
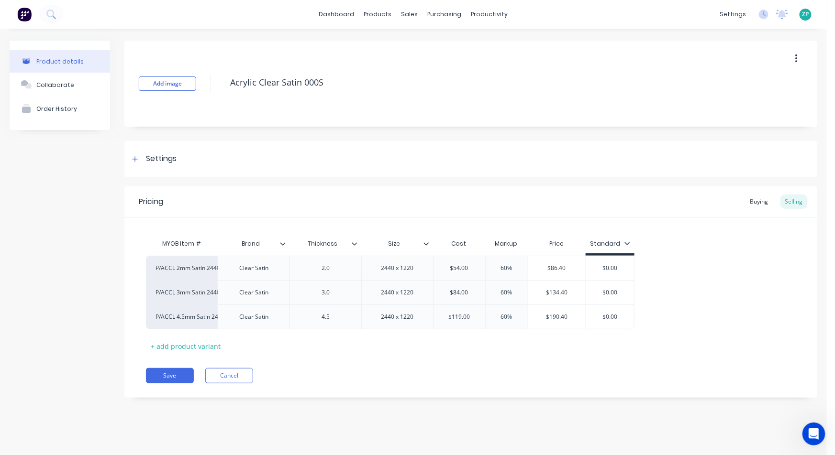
type textarea "x"
click at [760, 196] on div "Buying" at bounding box center [759, 202] width 28 height 14
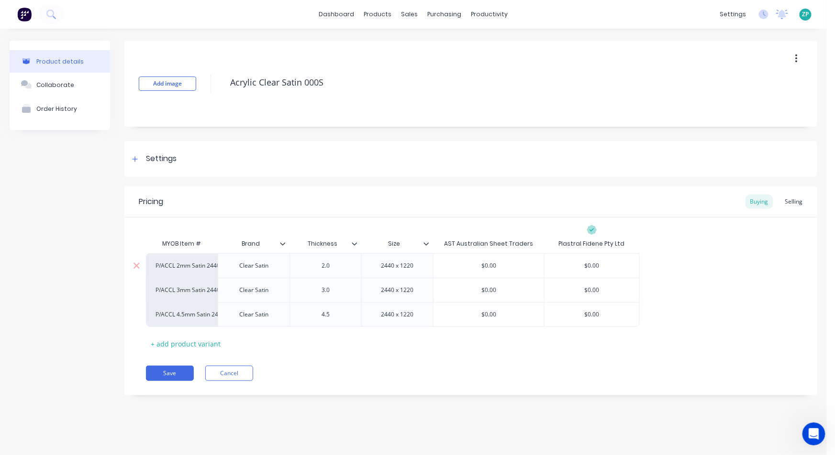
type input "$0.00"
click at [608, 267] on input "$0.00" at bounding box center [591, 266] width 95 height 9
click at [157, 160] on div "Settings" at bounding box center [161, 159] width 31 height 12
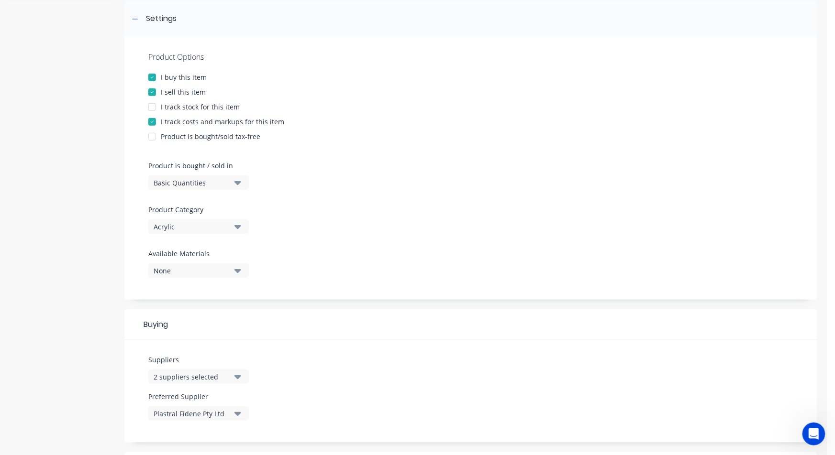
scroll to position [159, 0]
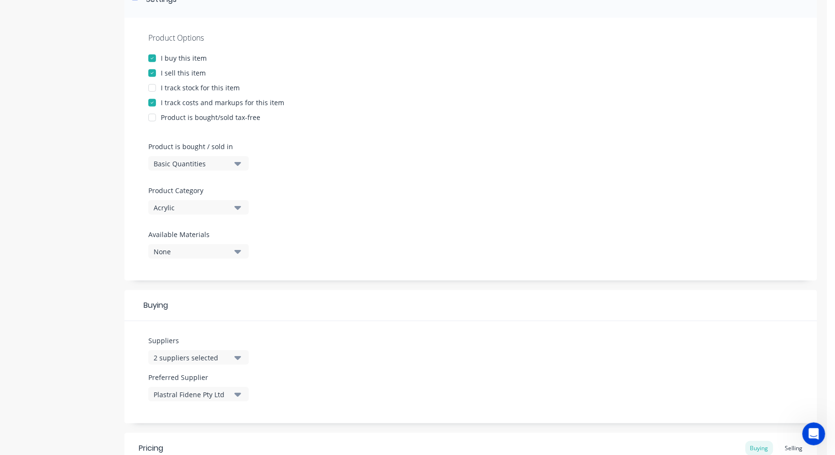
click at [232, 355] on button "2 suppliers selected" at bounding box center [198, 358] width 100 height 14
click at [239, 356] on icon "button" at bounding box center [237, 358] width 7 height 4
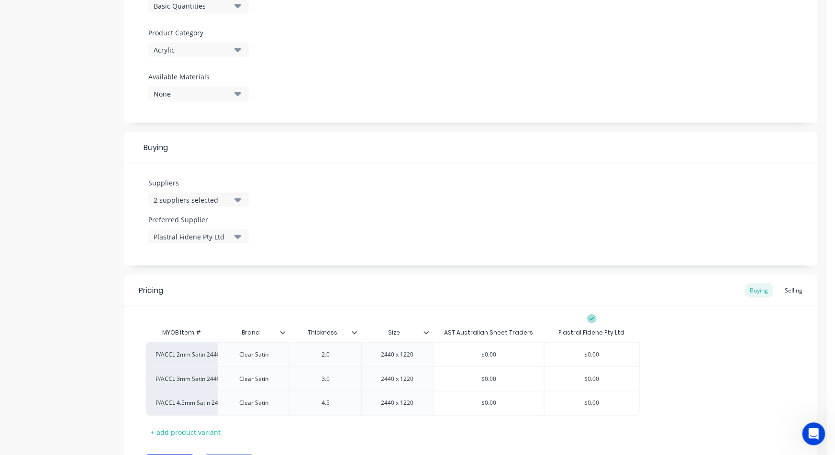
scroll to position [319, 0]
click at [237, 199] on icon "button" at bounding box center [237, 199] width 7 height 4
click at [209, 194] on div "2 suppliers selected" at bounding box center [192, 199] width 77 height 10
click at [209, 196] on div "2 suppliers selected" at bounding box center [192, 199] width 77 height 10
click at [225, 198] on div "2 suppliers selected" at bounding box center [192, 199] width 77 height 10
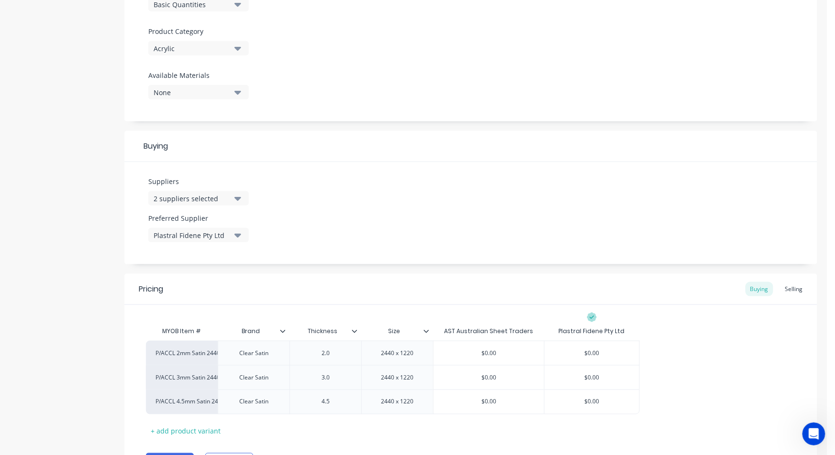
click at [237, 197] on icon "button" at bounding box center [237, 199] width 7 height 4
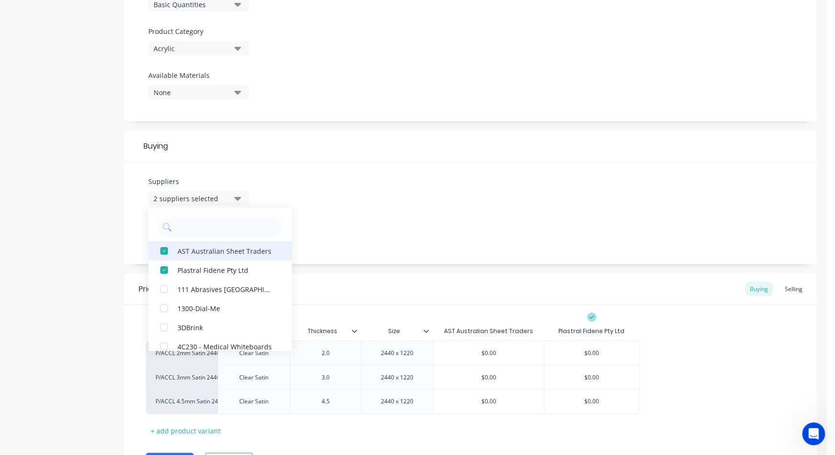
click at [165, 249] on div "button" at bounding box center [163, 251] width 19 height 19
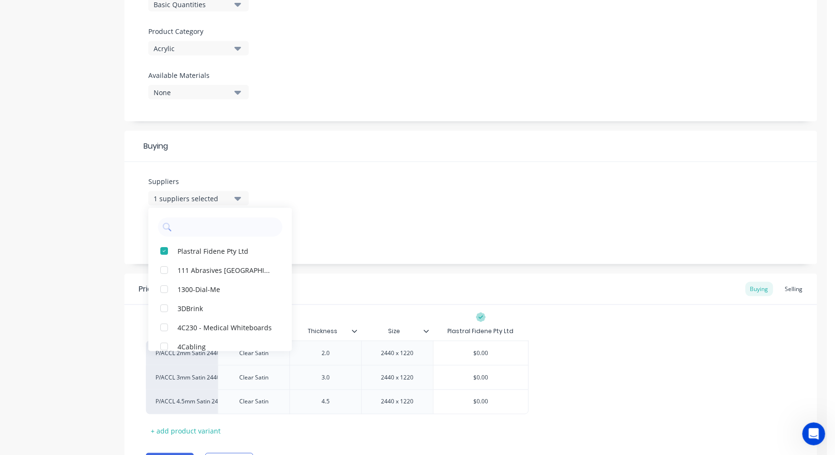
click at [411, 252] on div "Suppliers 1 suppliers selected Plastral Fidene Pty Ltd 111 Abrasives Australia …" at bounding box center [470, 213] width 693 height 102
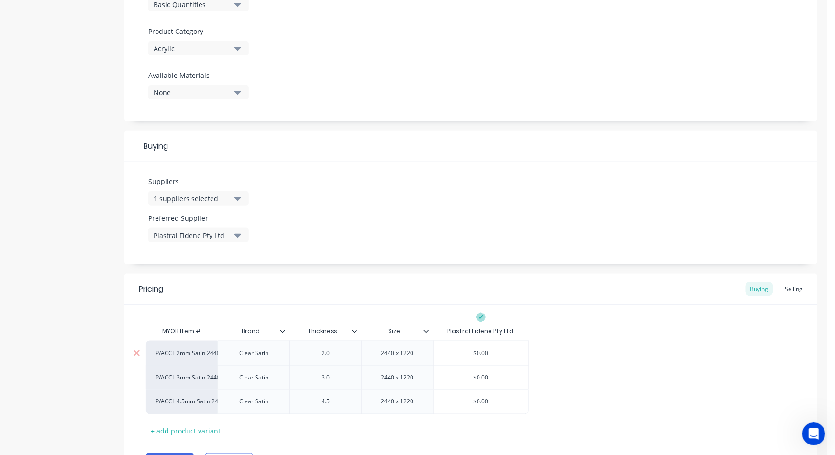
drag, startPoint x: 496, startPoint y: 353, endPoint x: 460, endPoint y: 357, distance: 36.6
click at [460, 357] on input "$0.00" at bounding box center [480, 353] width 95 height 9
type textarea "x"
type input "8"
type textarea "x"
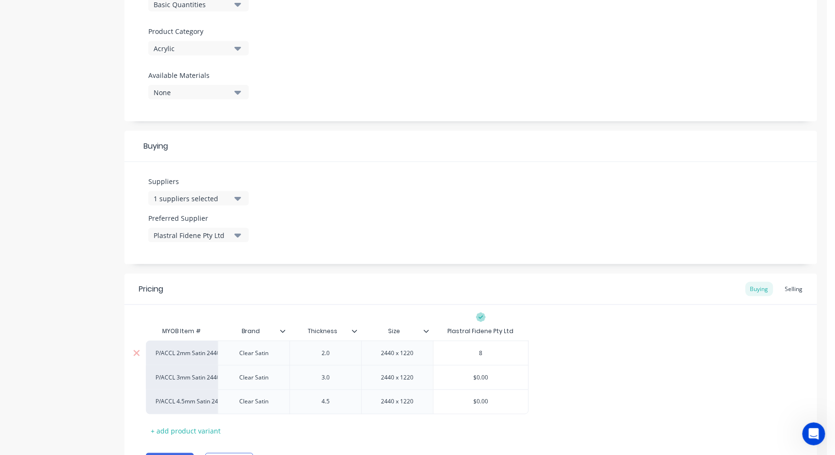
type input "86"
type textarea "x"
type input "86."
type textarea "x"
type input "86.4"
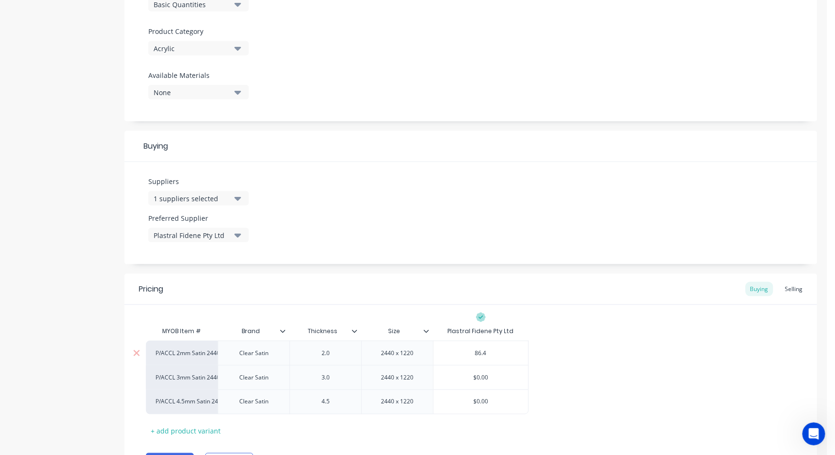
type textarea "x"
drag, startPoint x: 468, startPoint y: 370, endPoint x: 507, endPoint y: 371, distance: 39.2
click at [510, 368] on div "P/ACCL 2mm Satin 2440x1220 Clear Satin 2.0 2440 x 1220 $86.40 86.40 P/ACCL 3mm …" at bounding box center [471, 377] width 650 height 73
type input "86.40"
click at [505, 377] on div "P/ACCL 2mm Satin 2440x1220 Clear Satin 2.0 2440 x 1220 $86.40 86.40 P/ACCL 3mm …" at bounding box center [471, 377] width 650 height 73
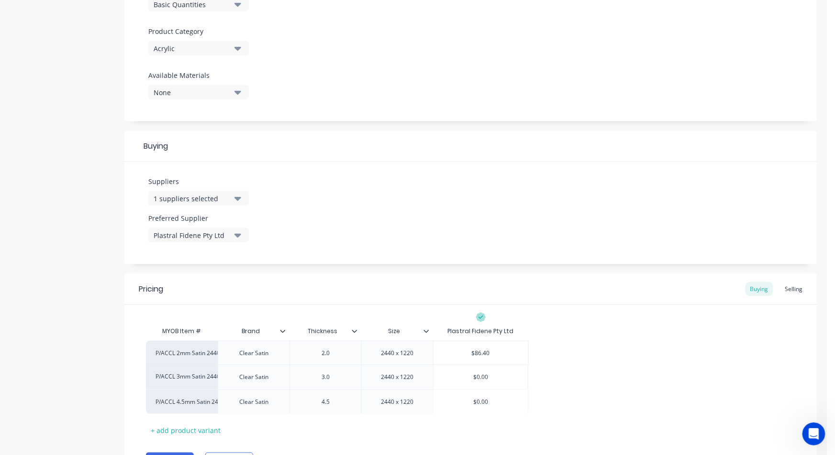
type input "$0.00"
click at [505, 377] on input "$0.00" at bounding box center [480, 378] width 95 height 9
type textarea "x"
type input "1"
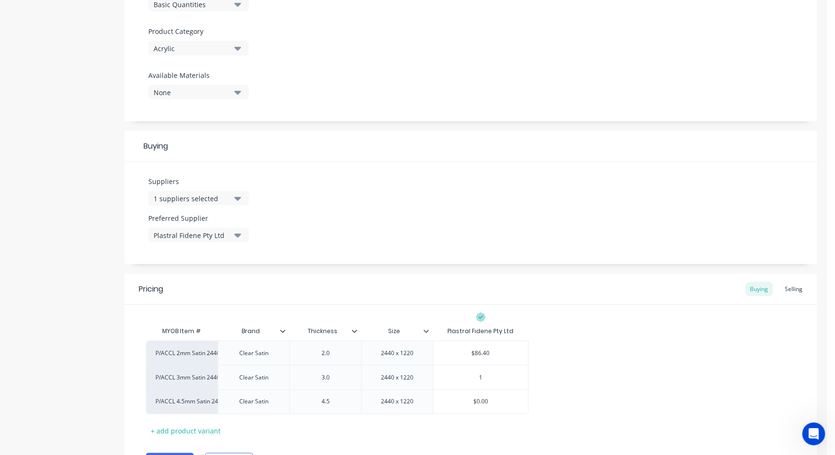
type textarea "x"
type input "13"
type textarea "x"
type input "134"
type textarea "x"
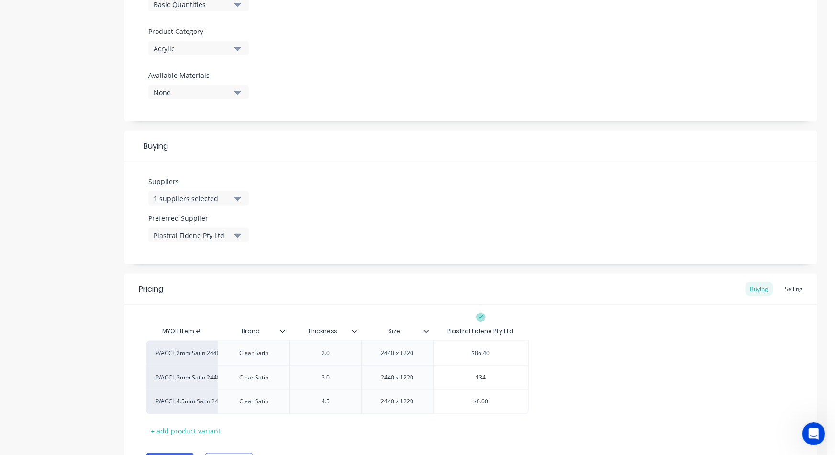
type input "134."
type textarea "x"
type input "134.40"
type textarea "x"
click at [488, 407] on div "$0.00" at bounding box center [480, 402] width 95 height 24
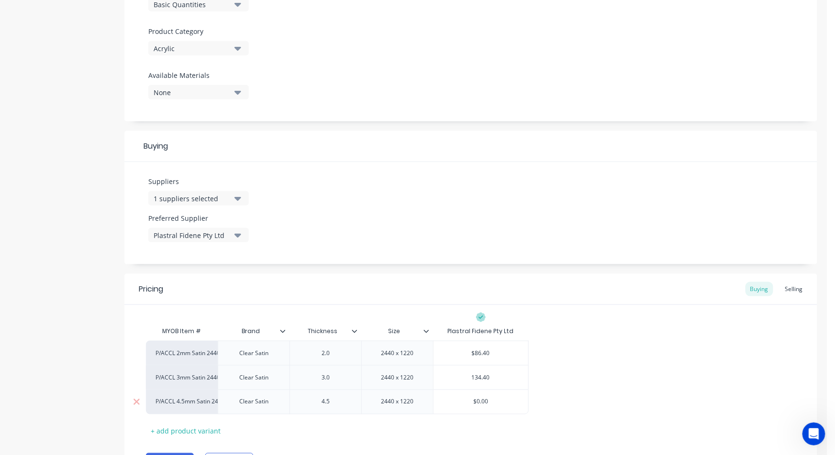
type input "134.40"
type input "$0.00"
click at [488, 407] on div "$0.00" at bounding box center [480, 402] width 95 height 24
click at [483, 395] on div "$0.00" at bounding box center [480, 402] width 95 height 24
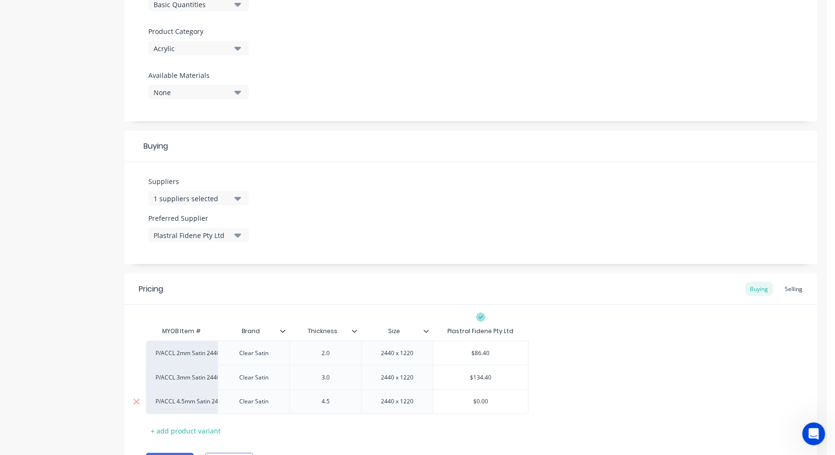
click at [483, 395] on div "$0.00" at bounding box center [480, 402] width 95 height 24
click at [482, 396] on div "$0.00" at bounding box center [480, 402] width 95 height 24
drag, startPoint x: 493, startPoint y: 399, endPoint x: 479, endPoint y: 400, distance: 13.9
click at [479, 400] on input "$0.00" at bounding box center [480, 402] width 95 height 9
click at [479, 399] on input "$0.00" at bounding box center [480, 402] width 95 height 9
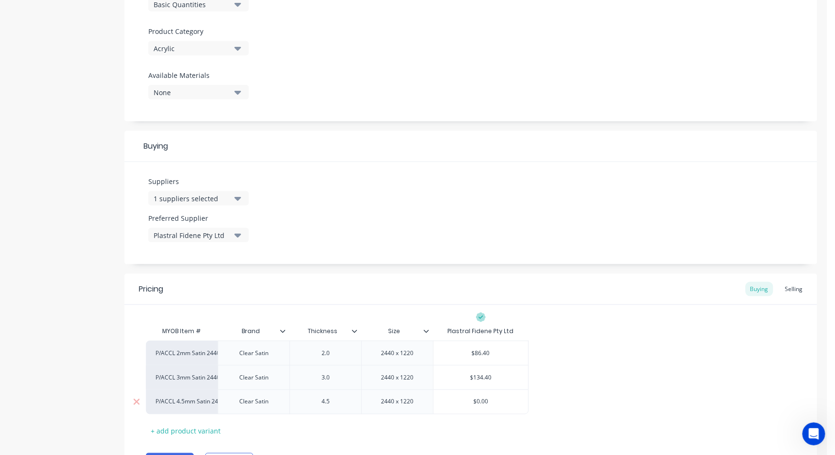
type textarea "x"
type input "$0190.00"
type textarea "x"
type input "$0190..00"
type textarea "x"
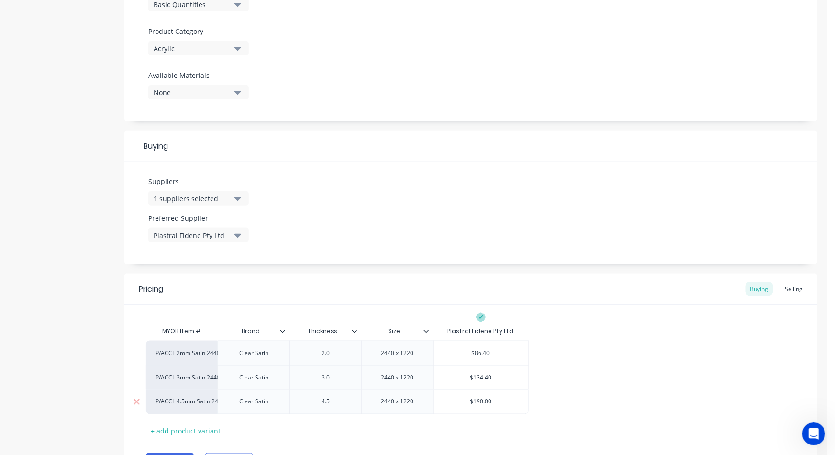
type input "$0190.40.00"
type textarea "x"
type input "$0190.40.00"
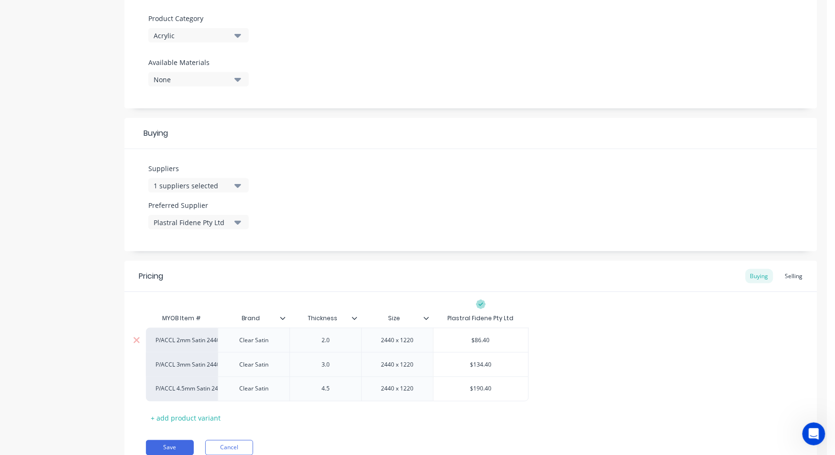
click at [179, 338] on div "P/ACCL 2mm Satin 2440x1220" at bounding box center [181, 340] width 53 height 9
type input "misc - sheet"
click at [187, 356] on button "Misc - Sheet" at bounding box center [186, 354] width 60 height 14
type textarea "x"
click at [187, 363] on div "P/ACCL 3mm Satin 2440X1220" at bounding box center [181, 365] width 53 height 9
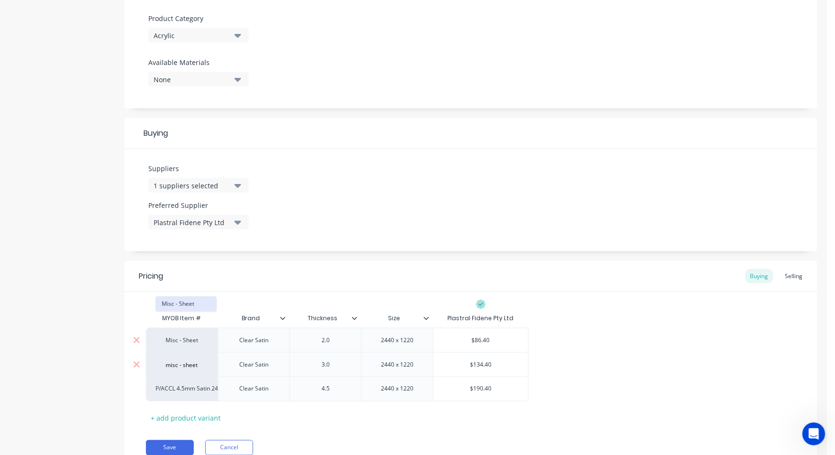
type input "misc - sheet"
click at [185, 305] on button "Misc - Sheet" at bounding box center [186, 304] width 60 height 14
type textarea "x"
click at [199, 391] on div "P/ACCL 4.5mm Satin 2440x1220" at bounding box center [181, 389] width 53 height 9
type input "misc - sheet"
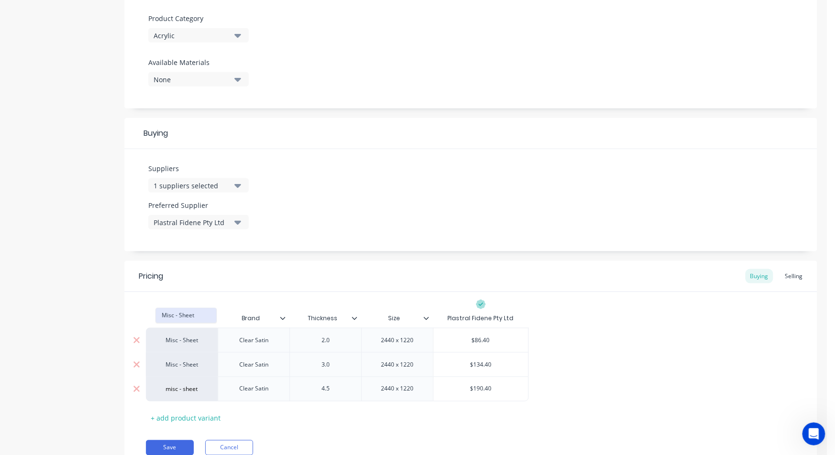
click at [182, 310] on button "Misc - Sheet" at bounding box center [186, 315] width 60 height 14
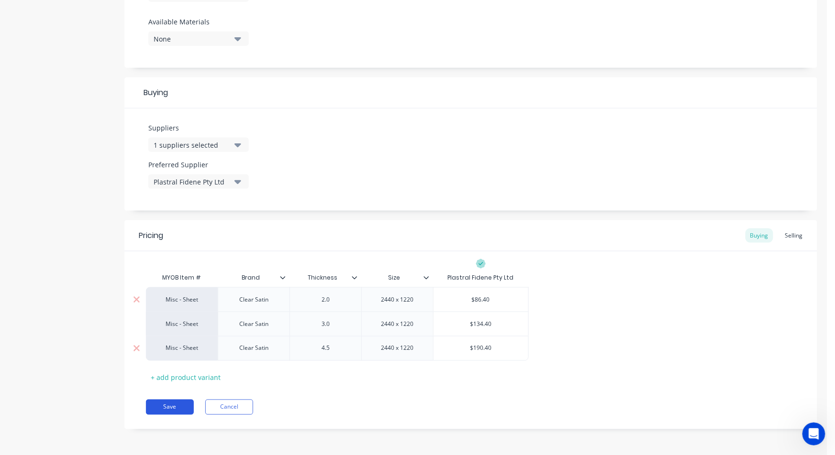
click at [173, 406] on button "Save" at bounding box center [170, 407] width 48 height 15
type textarea "x"
